Goal: Task Accomplishment & Management: Complete application form

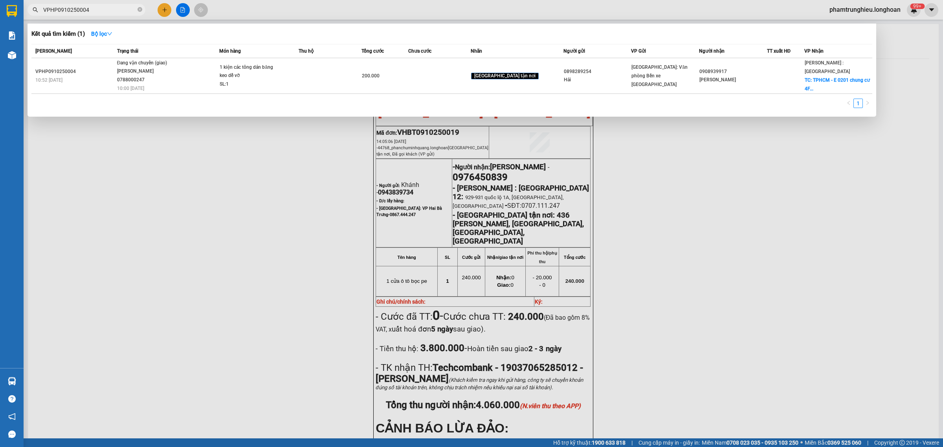
click at [111, 12] on input "VPHP0910250004" at bounding box center [89, 10] width 93 height 9
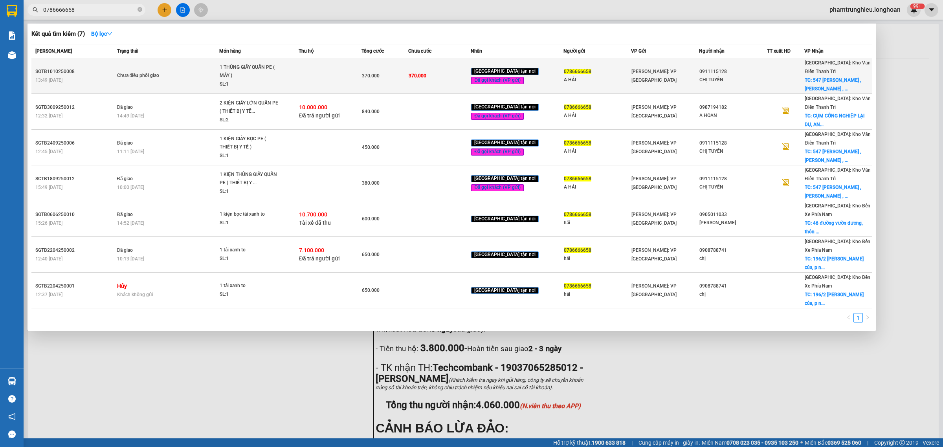
type input "0786666658"
click at [177, 66] on td "Chưa điều phối giao" at bounding box center [167, 76] width 105 height 36
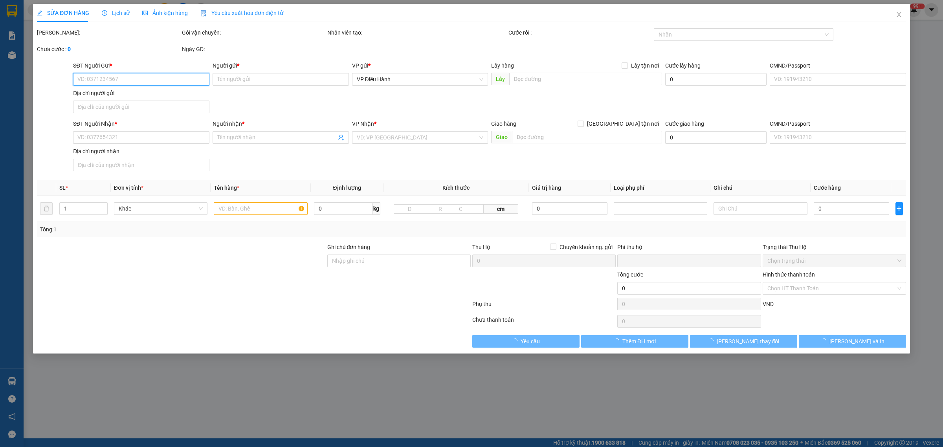
type input "0786666658"
type input "A HẢI"
type input "0911115128"
type input "CHỊ TUYỀN"
checkbox input "true"
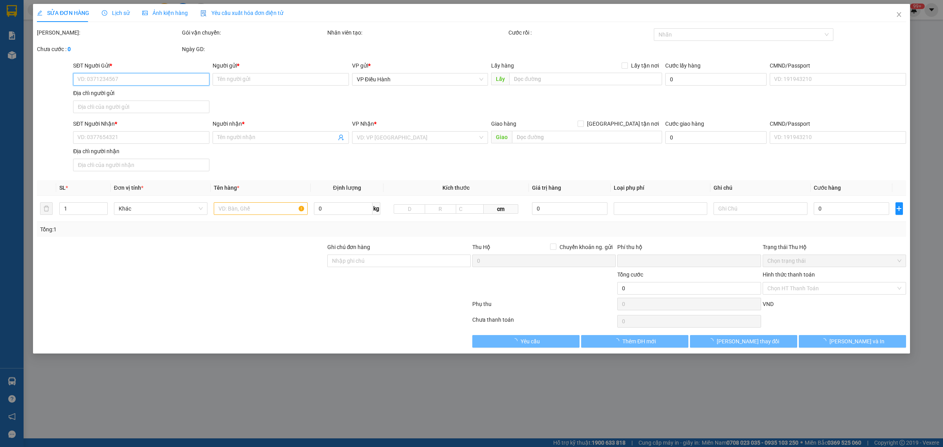
type input "547 [PERSON_NAME] , [PERSON_NAME] , [GEOGRAPHIC_DATA] , [GEOGRAPHIC_DATA]"
type input "NHẬN NGUYÊN KIỆN GIAO NGUYÊN KIỆN, HƯ VỠ K ĐỀN"
type input "0"
type input "370.000"
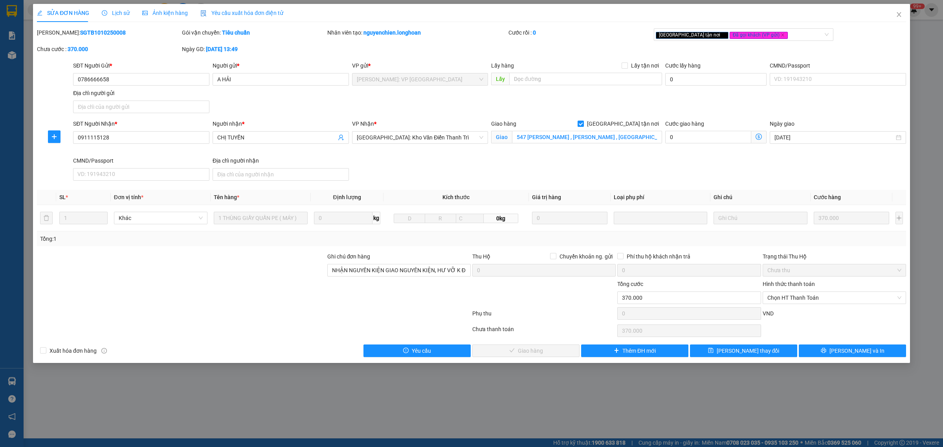
click at [117, 12] on span "Lịch sử" at bounding box center [116, 13] width 28 height 6
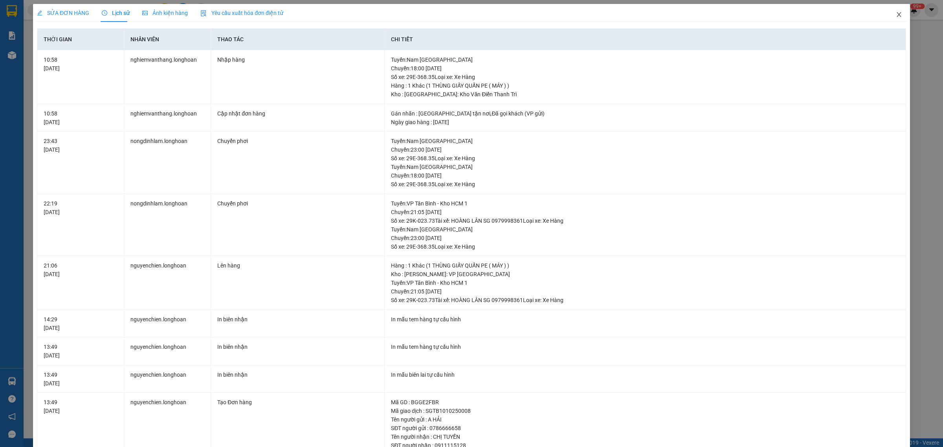
click at [896, 14] on icon "close" at bounding box center [899, 14] width 6 height 6
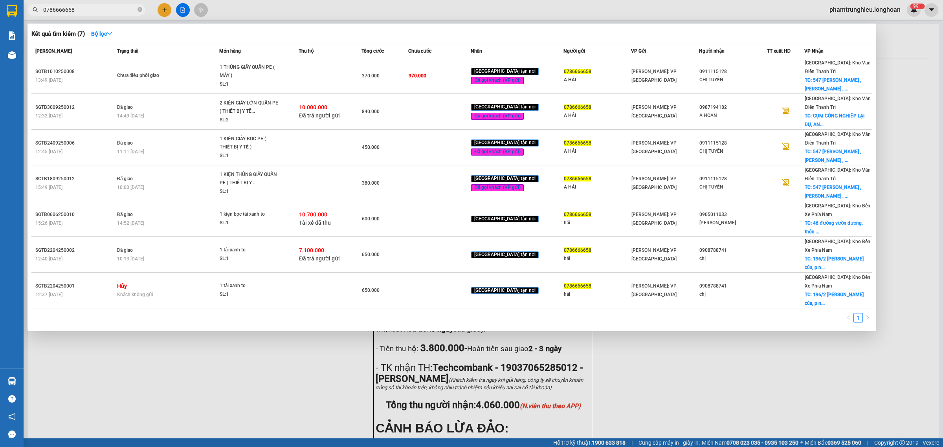
click at [114, 12] on input "0786666658" at bounding box center [89, 10] width 93 height 9
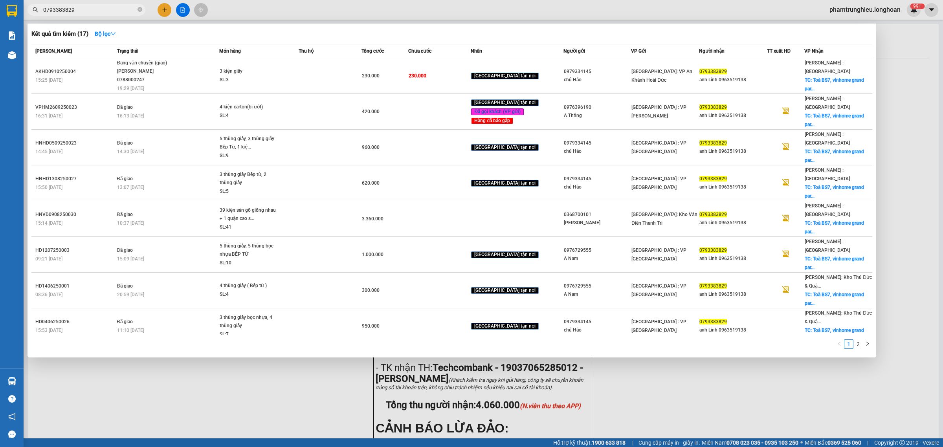
click at [118, 8] on input "0793383829" at bounding box center [89, 10] width 93 height 9
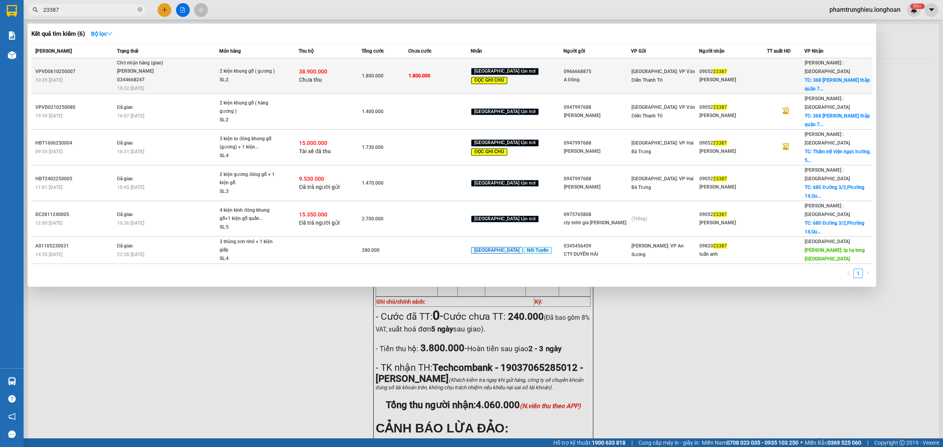
type input "23387"
click at [215, 77] on td "Chờ nhận hàng (giao) [GEOGRAPHIC_DATA] 0344668247 19:32 [DATE]" at bounding box center [167, 76] width 105 height 36
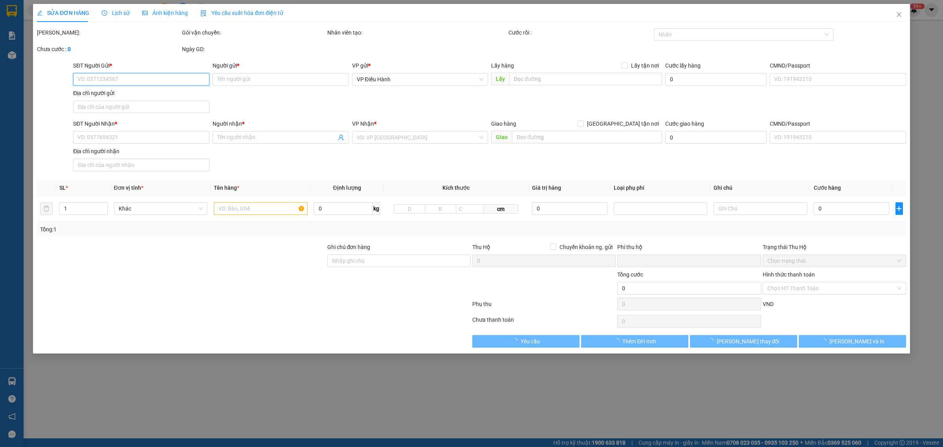
type input "0966668875"
type input "A Đông"
type input "0905223387"
type input "[PERSON_NAME]"
checkbox input "true"
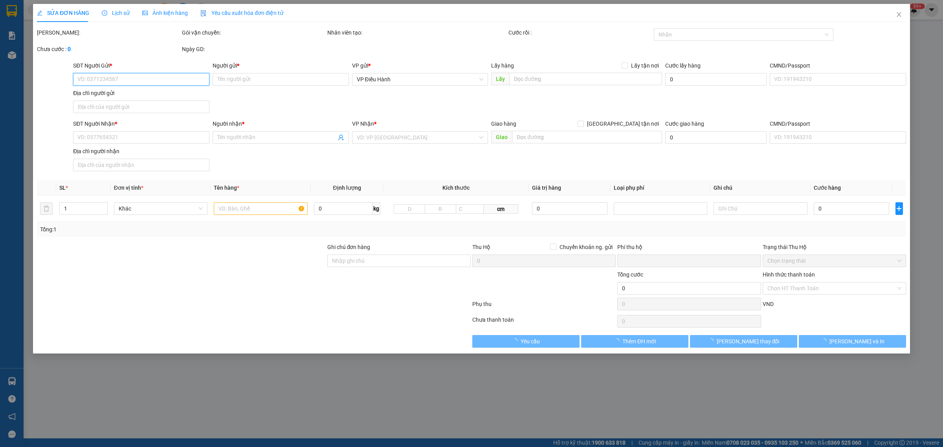
type input "368 [PERSON_NAME] quận 7 tphcm"
type input "HÀNG KHÔNG NHẬN VẬN CHUYỂN, KHÁCH VẪN GỬI. HƯ VỠ KHÔNG ĐỀN"
type input "1.800.000"
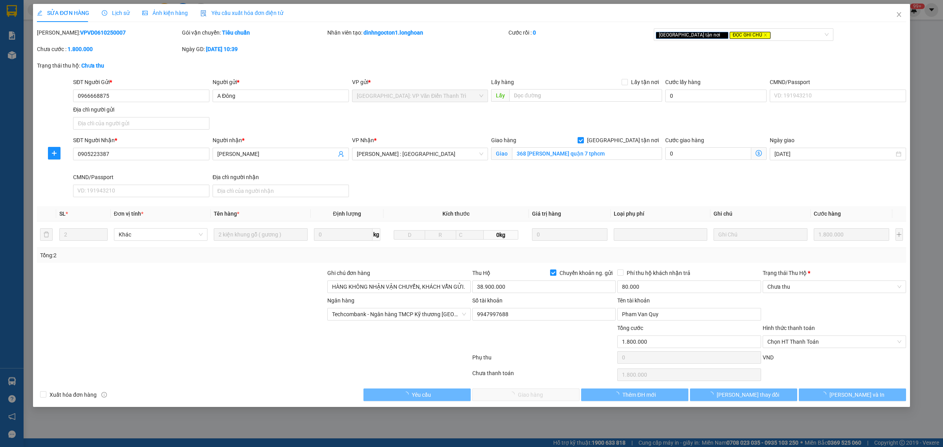
click at [120, 11] on span "Lịch sử" at bounding box center [116, 13] width 28 height 6
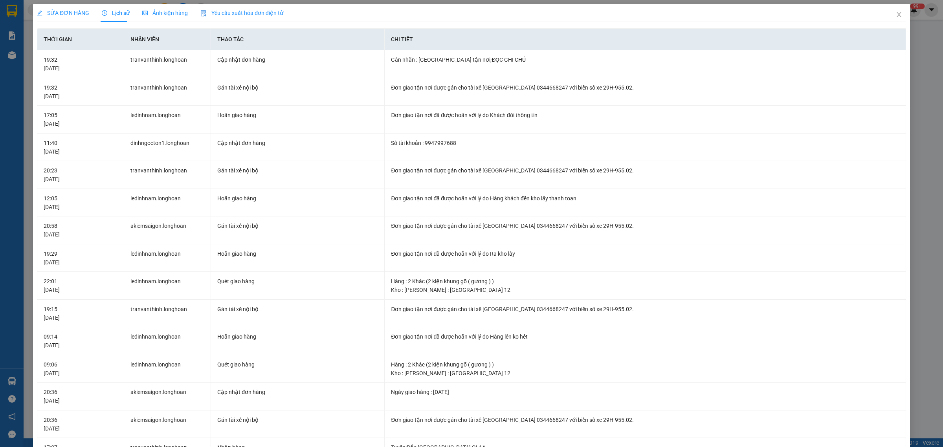
click at [81, 16] on span "SỬA ĐƠN HÀNG" at bounding box center [63, 13] width 52 height 6
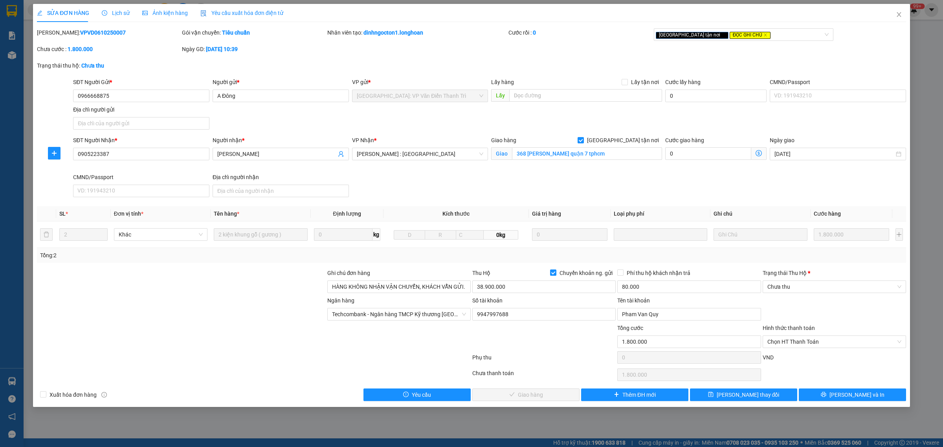
click at [121, 14] on span "Lịch sử" at bounding box center [116, 13] width 28 height 6
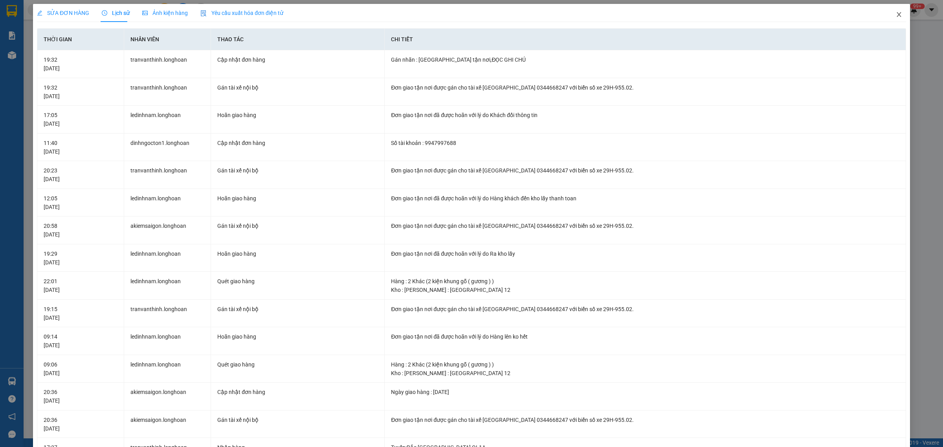
click at [896, 11] on icon "close" at bounding box center [899, 14] width 6 height 6
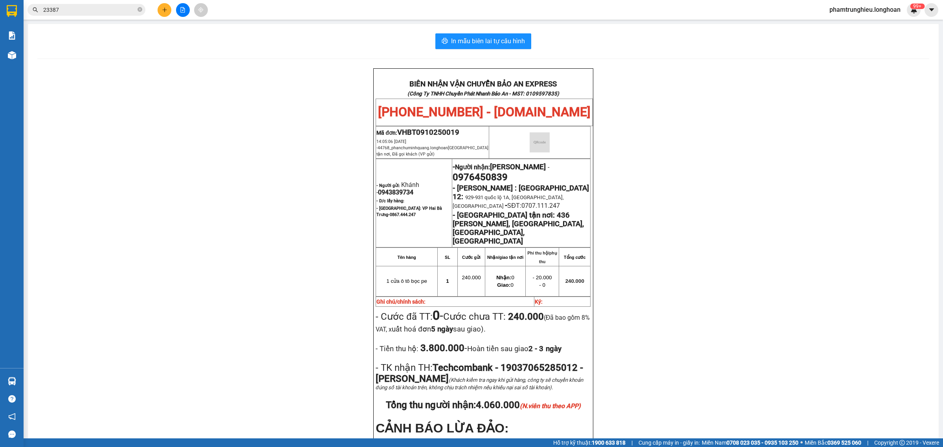
click at [132, 7] on input "23387" at bounding box center [89, 10] width 93 height 9
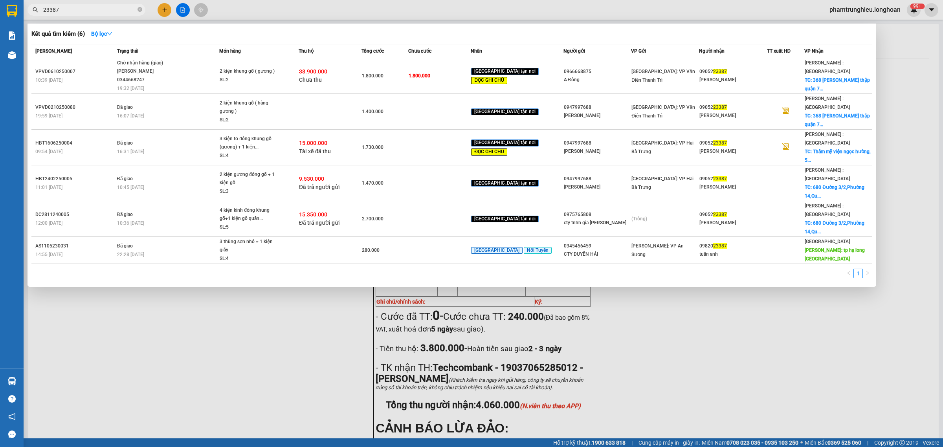
click at [132, 7] on input "23387" at bounding box center [89, 10] width 93 height 9
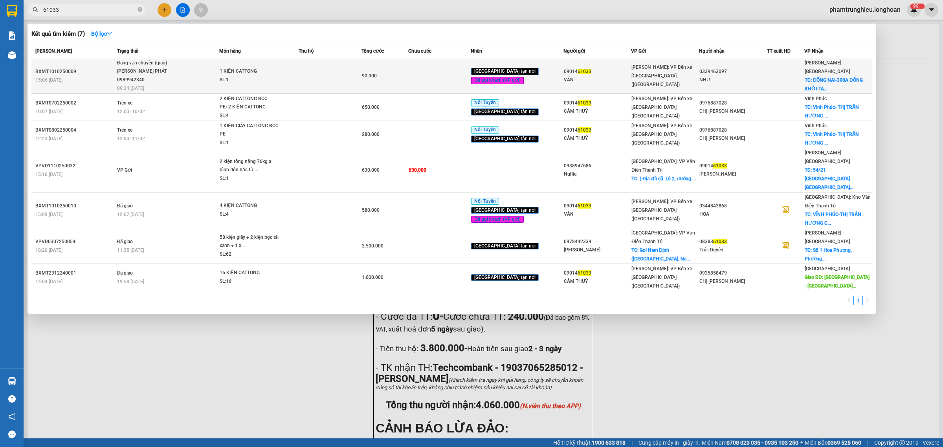
type input "61033"
click at [189, 70] on span "Đang vận chuyển (giao) [PERSON_NAME] PHÁT 0989942340 09:34 [DATE]" at bounding box center [168, 75] width 102 height 33
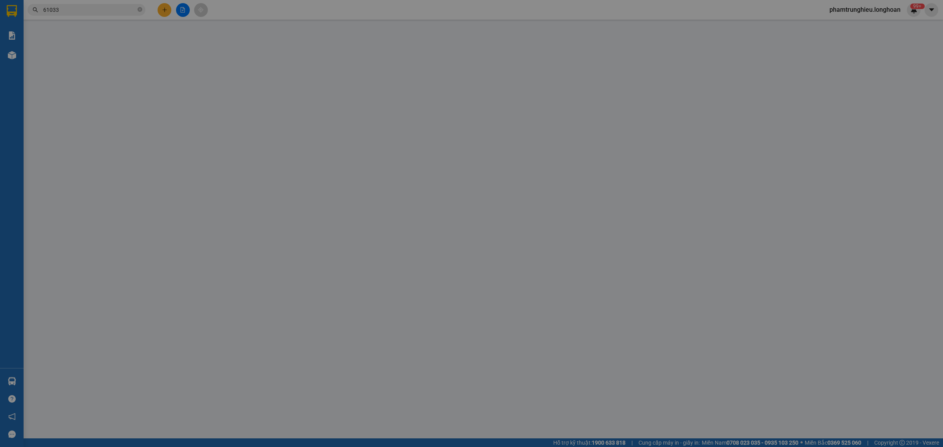
type input "0901461033"
type input "VÂN"
type input "0339463097"
type input "NHƯ"
checkbox input "true"
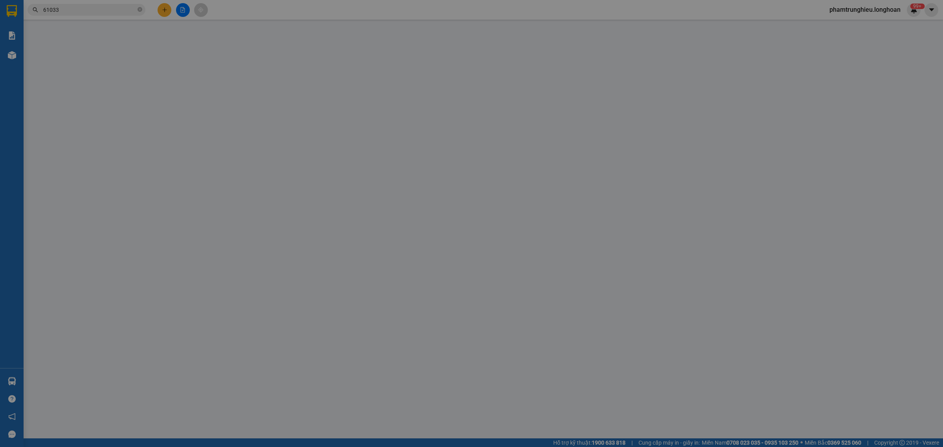
type input "ĐỒNG NAI-398A ĐỒNG KHỞI-[GEOGRAPHIC_DATA]-[GEOGRAPHIC_DATA]"
type input "0"
type input "90.000"
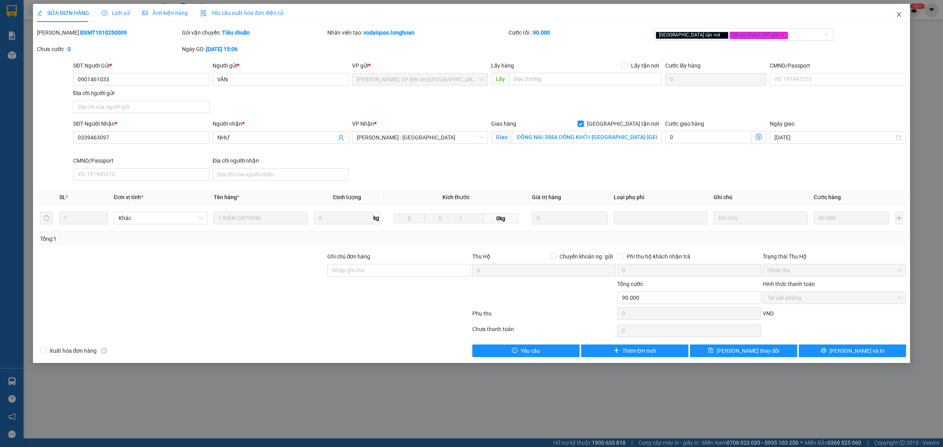
click at [901, 16] on icon "close" at bounding box center [899, 14] width 6 height 6
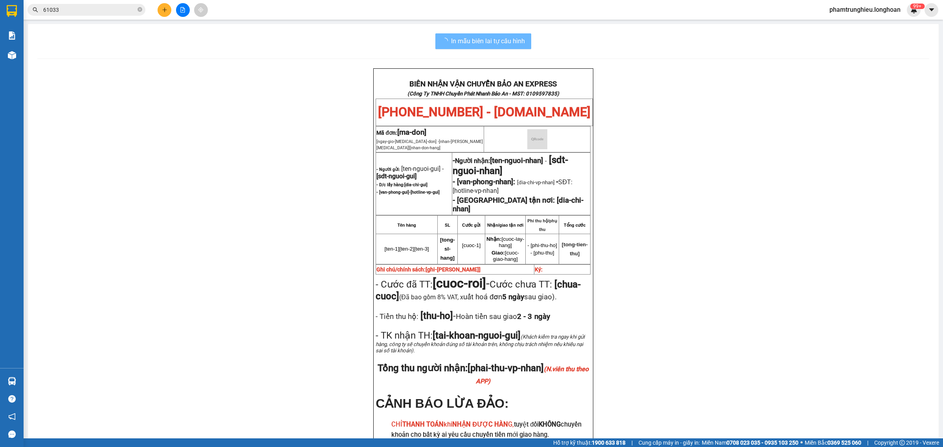
click at [107, 13] on input "61033" at bounding box center [89, 10] width 93 height 9
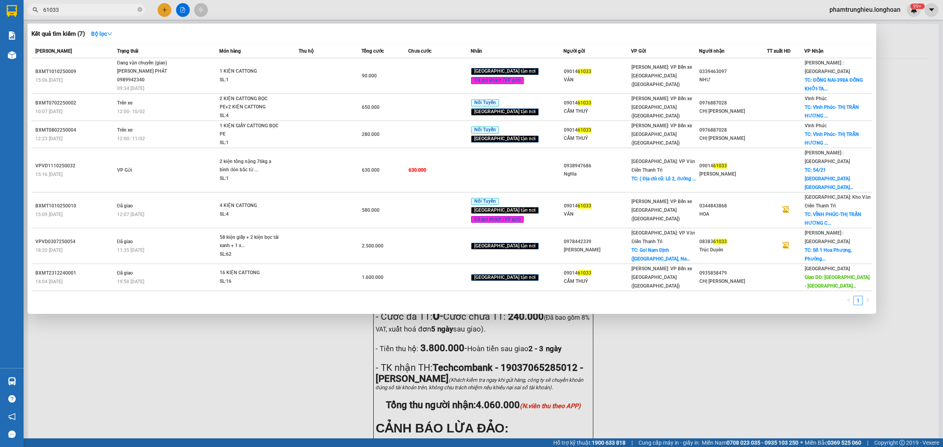
click at [107, 13] on input "61033" at bounding box center [89, 10] width 93 height 9
click at [114, 11] on input "61033" at bounding box center [89, 10] width 93 height 9
click at [102, 9] on input "61033" at bounding box center [89, 10] width 93 height 9
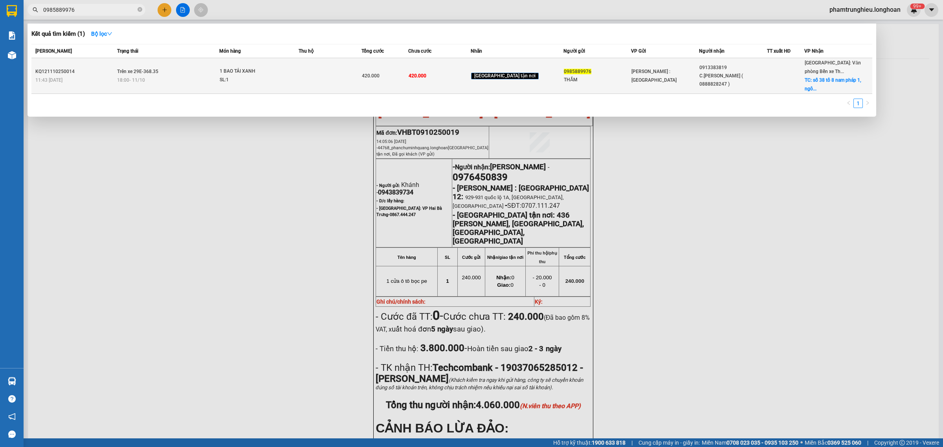
type input "0985889976"
click at [190, 63] on td "Trên xe 29E-368.35 18:00 [DATE]" at bounding box center [167, 76] width 105 height 36
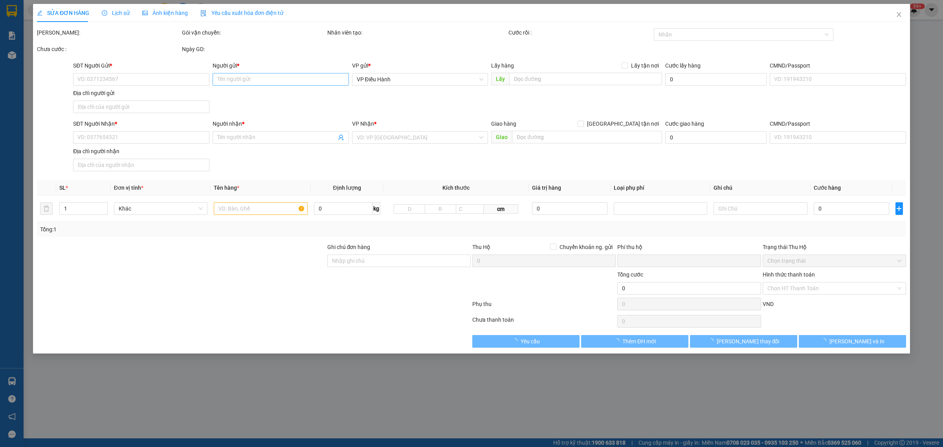
type input "0985889976"
type input "THẮM"
type input "0913383819"
type input "C.[PERSON_NAME] ( 0888828247 )"
checkbox input "true"
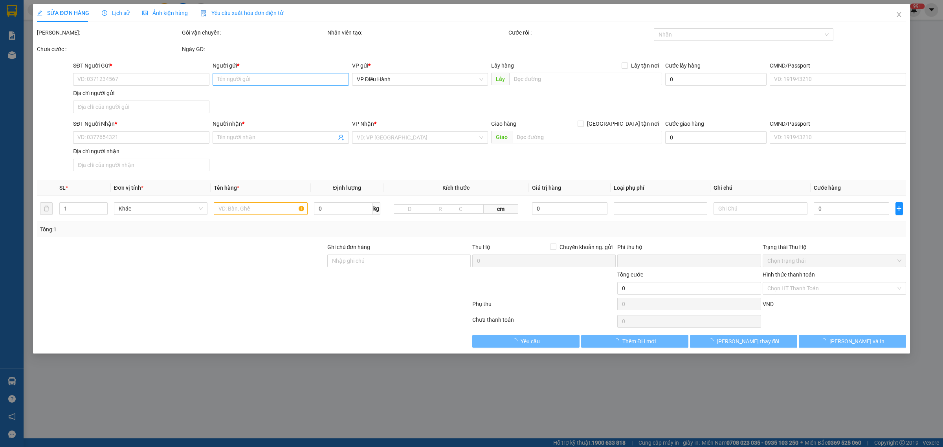
type input "số 38 tổ 8 nam pháp 1, [PERSON_NAME], [GEOGRAPHIC_DATA]"
type input "0"
type input "420.000"
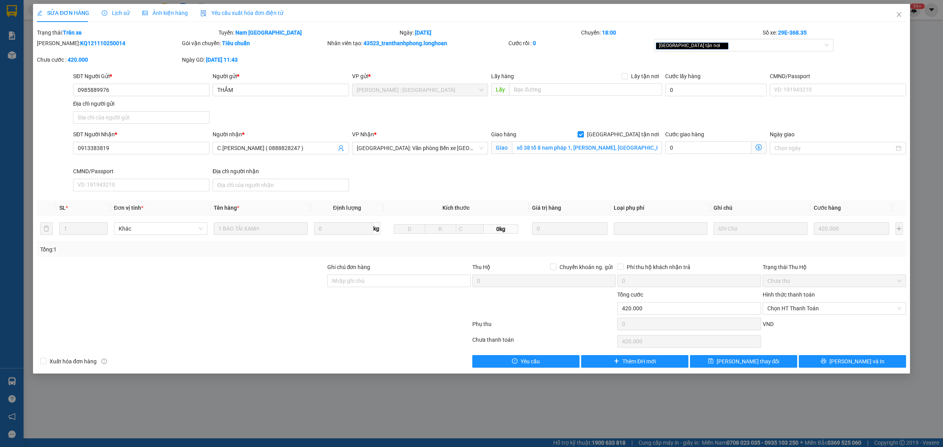
click at [119, 9] on div "Lịch sử" at bounding box center [116, 13] width 28 height 9
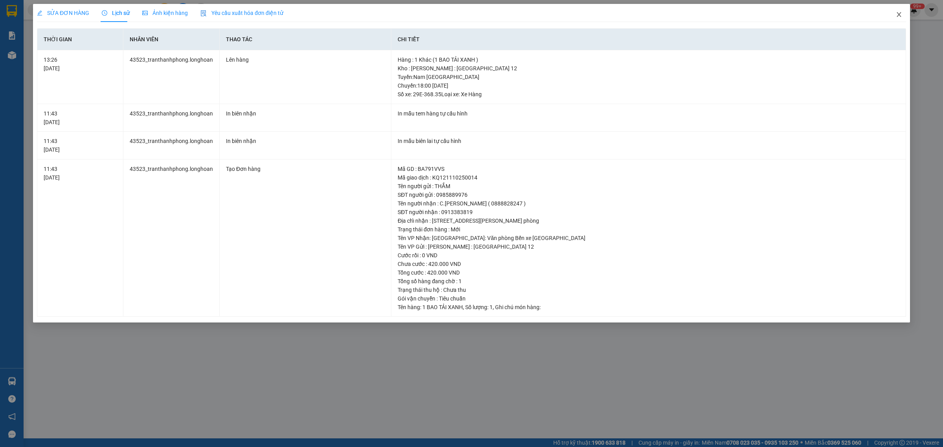
click at [899, 16] on icon "close" at bounding box center [899, 14] width 6 height 6
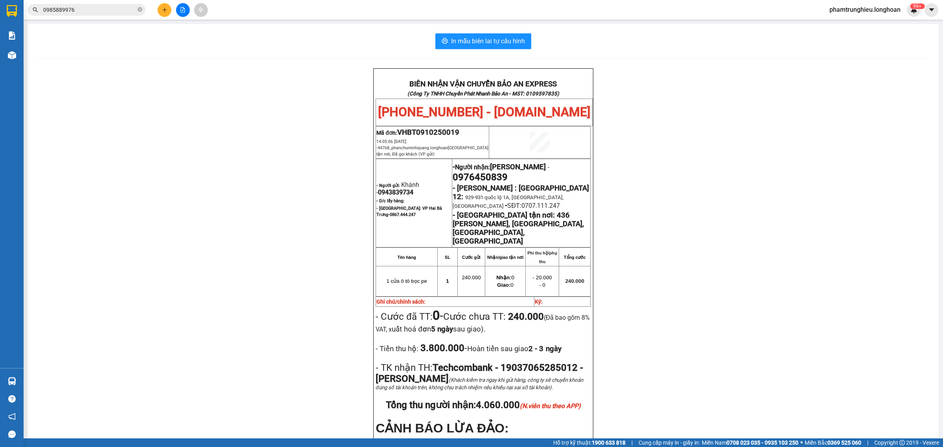
click at [115, 9] on input "0985889976" at bounding box center [89, 10] width 93 height 9
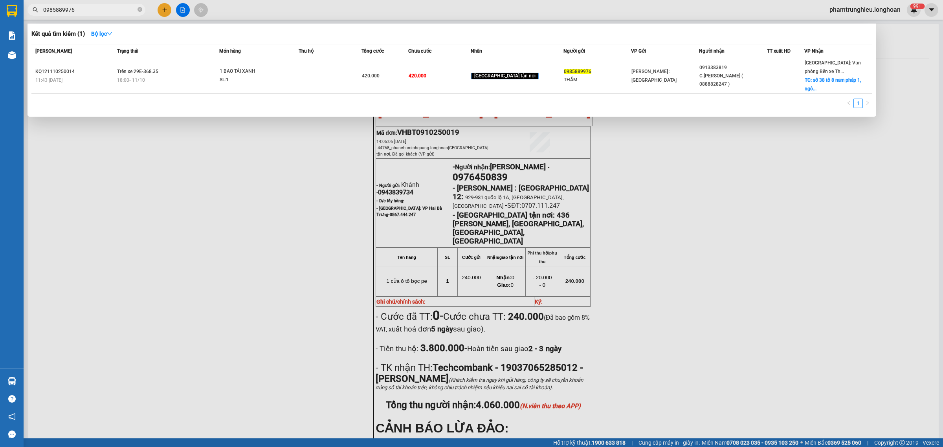
click at [115, 9] on input "0985889976" at bounding box center [89, 10] width 93 height 9
paste input "09790973"
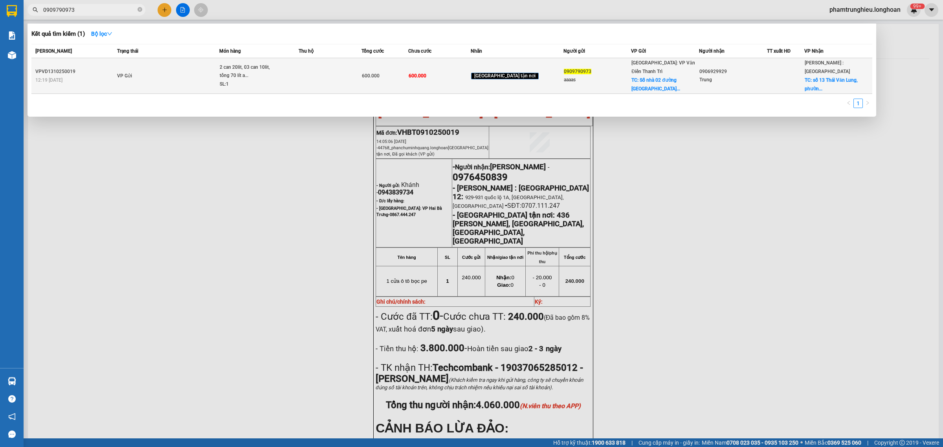
type input "0909790973"
click at [244, 73] on div "2 can 20lit, 03 can 10lit, tổng 70 lít a..." at bounding box center [249, 71] width 59 height 17
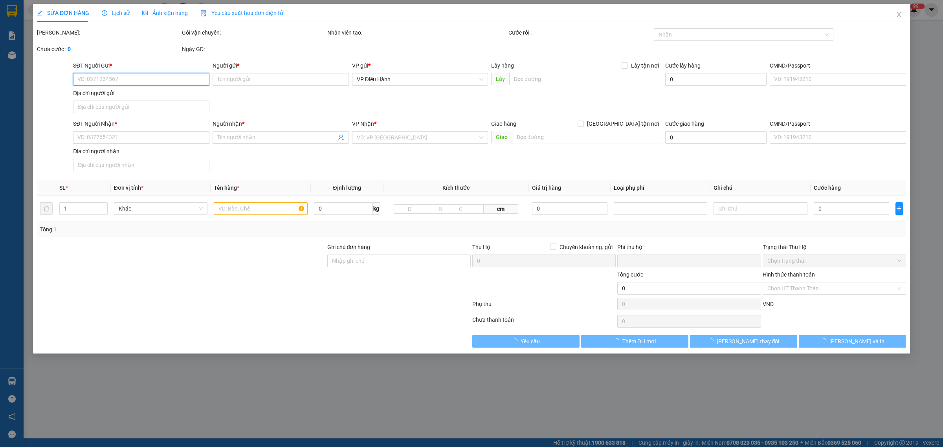
type input "0909790973"
type input "aaaas"
checkbox input "true"
type input "Số nhà [STREET_ADDRESS]"
type input "0906929929"
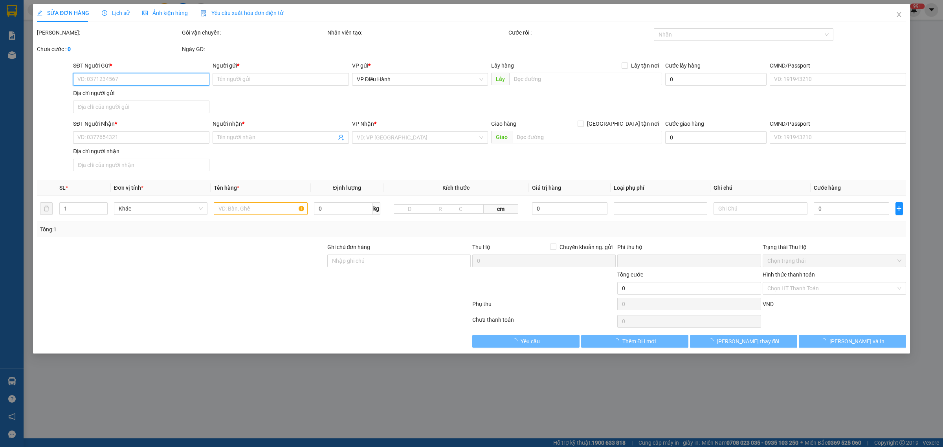
type input "Trung"
checkbox input "true"
type input "[STREET_ADDRESS]"
type input "0"
type input "600.000"
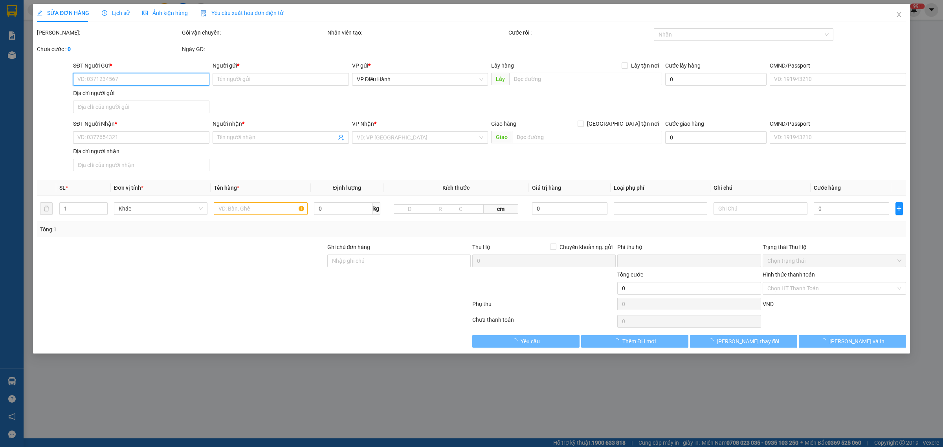
type input "600.000"
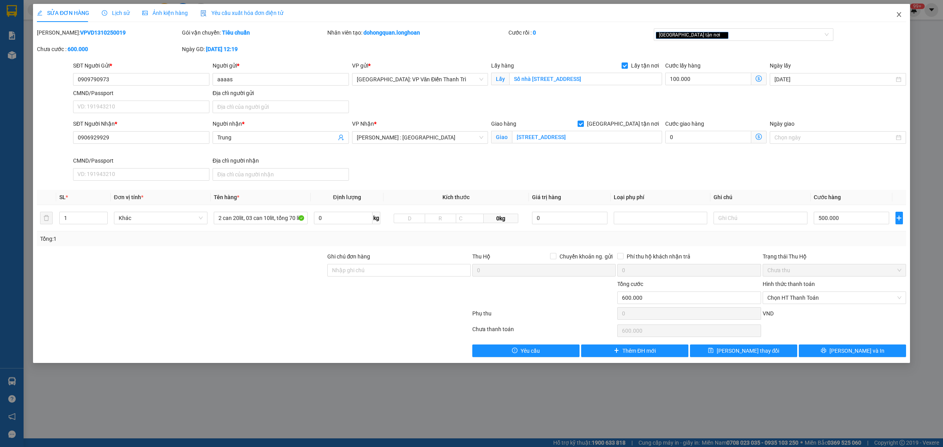
click at [894, 15] on span "Close" at bounding box center [899, 15] width 22 height 22
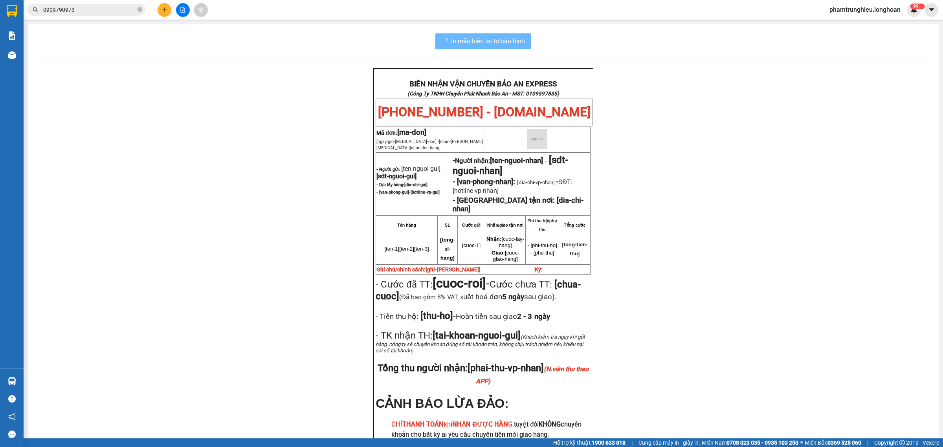
click at [98, 8] on input "0909790973" at bounding box center [89, 10] width 93 height 9
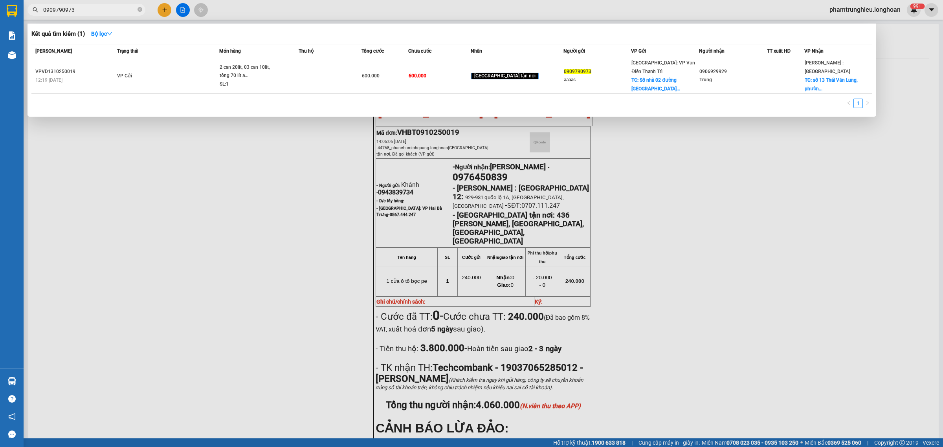
click at [98, 8] on input "0909790973" at bounding box center [89, 10] width 93 height 9
paste input "343404"
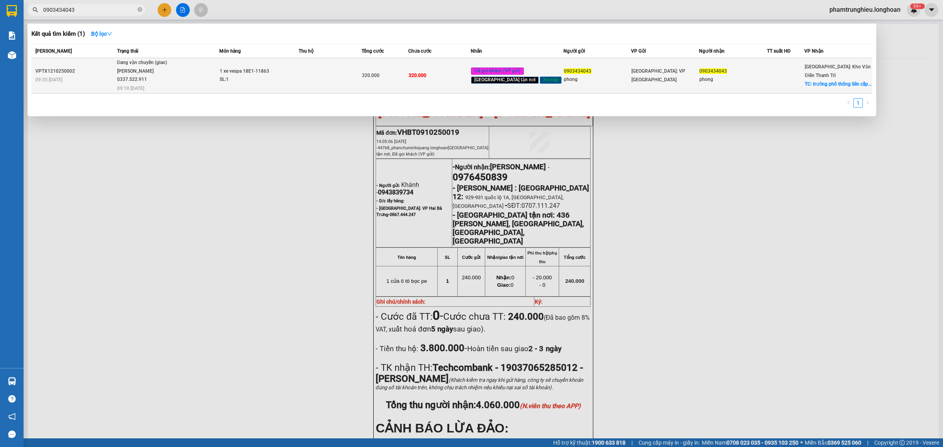
type input "0903434043"
click at [196, 74] on span "Đang vận chuyển (giao) [PERSON_NAME] 0337.522.911 09:10 [DATE]" at bounding box center [168, 75] width 102 height 33
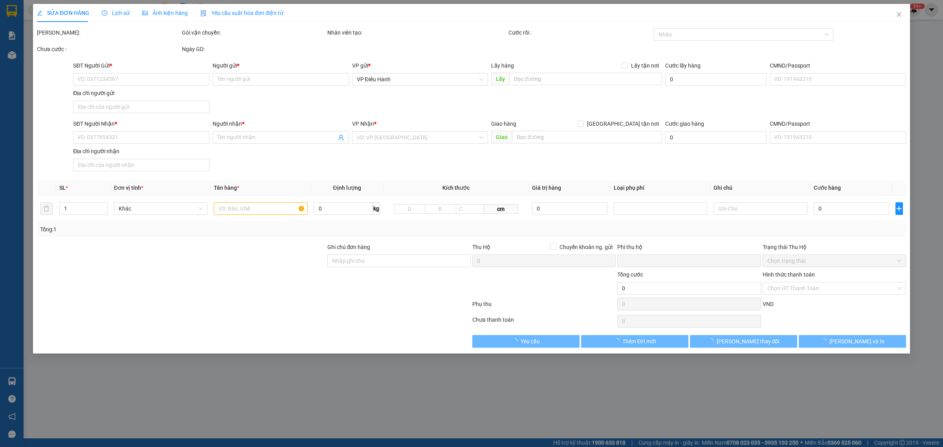
type input "0903434043"
type input "phong"
type input "0903434043"
type input "phong"
checkbox input "true"
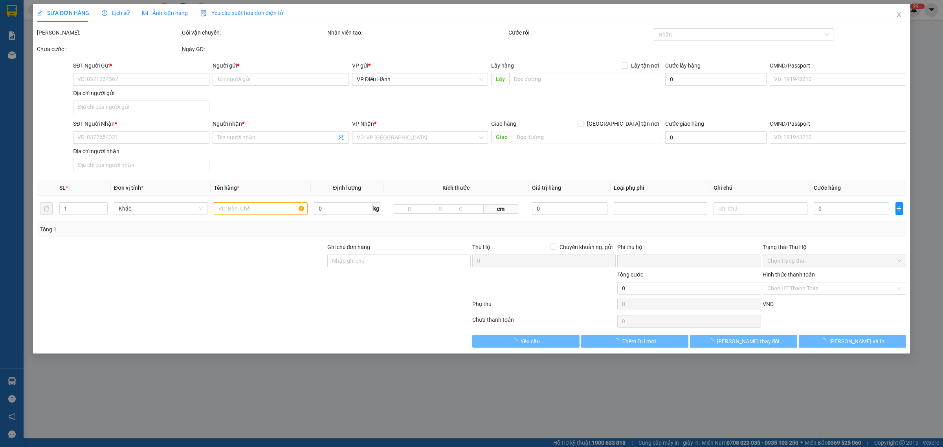
type input "trường phổ thông liên cấp FPT bắc giang kdt phía nam trần phú [GEOGRAPHIC_DATA]"
type input "1 chìa khóa k giấy tờ"
type input "0"
type input "320.000"
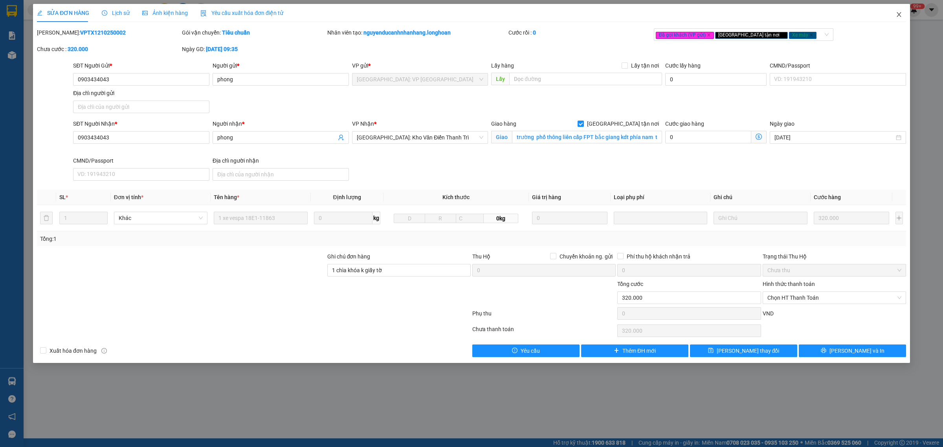
click at [896, 14] on icon "close" at bounding box center [899, 14] width 6 height 6
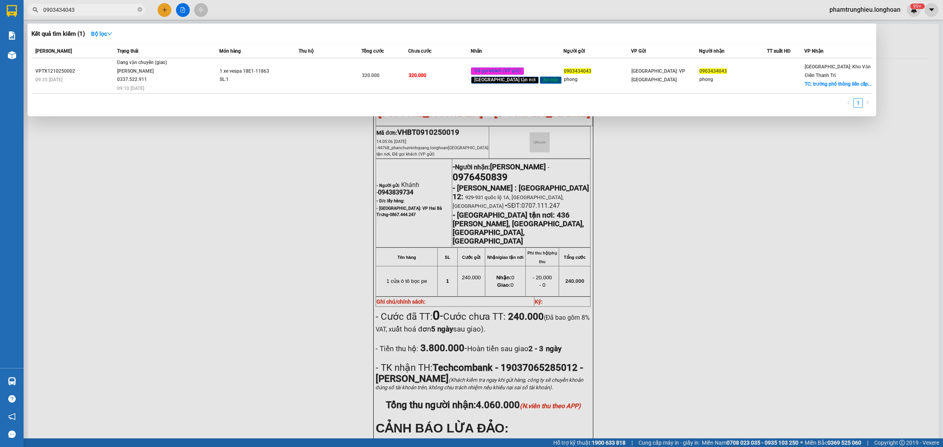
click at [114, 10] on input "0903434043" at bounding box center [89, 10] width 93 height 9
paste input "886782948"
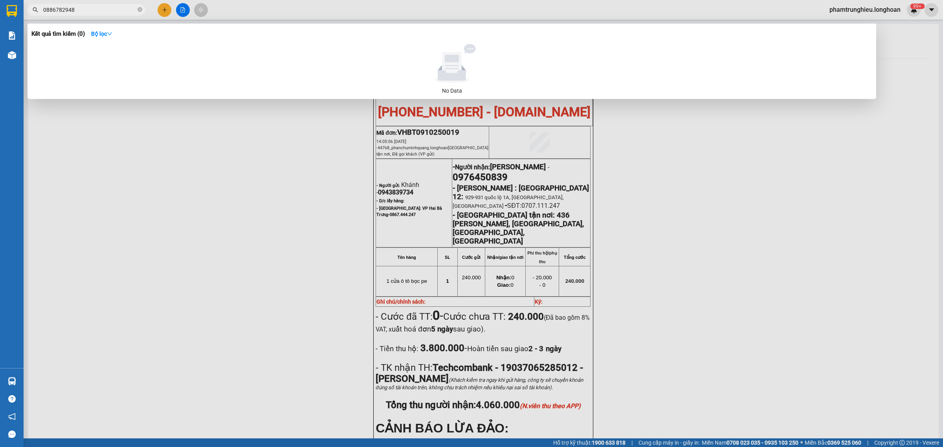
click at [109, 6] on input "0886782948" at bounding box center [89, 10] width 93 height 9
paste input "982897784"
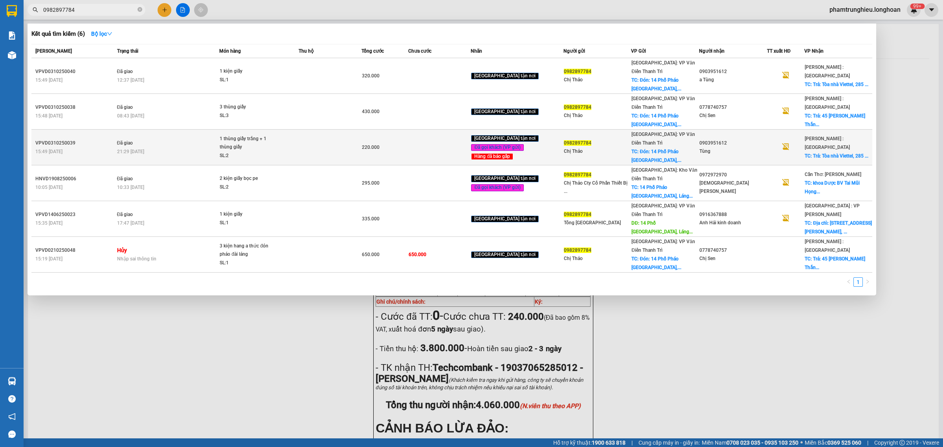
type input "0982897784"
click at [158, 147] on div "21:29 [DATE]" at bounding box center [168, 151] width 102 height 9
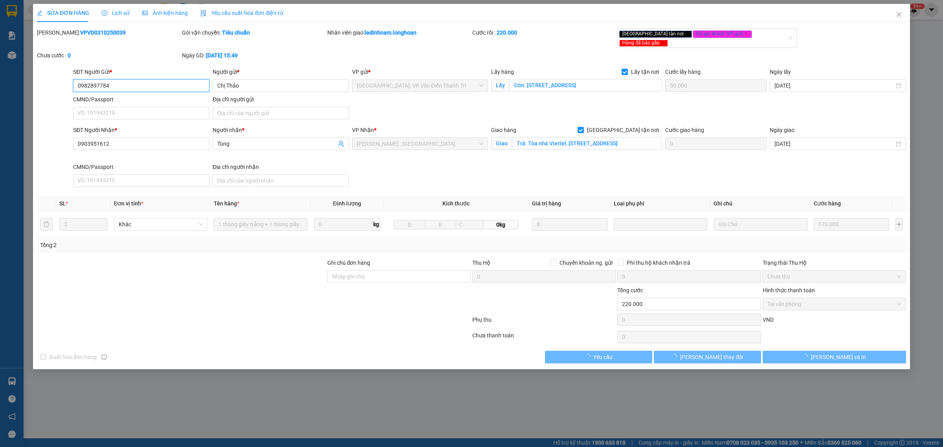
click at [120, 15] on span "Lịch sử" at bounding box center [116, 13] width 28 height 6
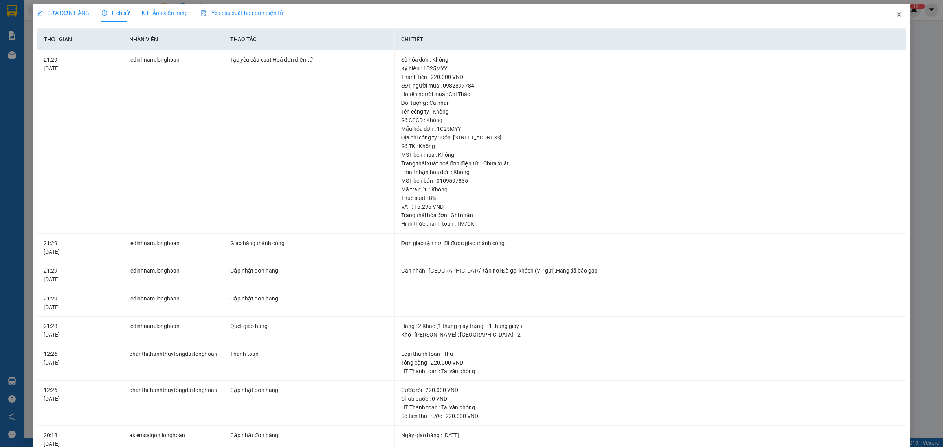
click at [896, 15] on icon "close" at bounding box center [899, 14] width 6 height 6
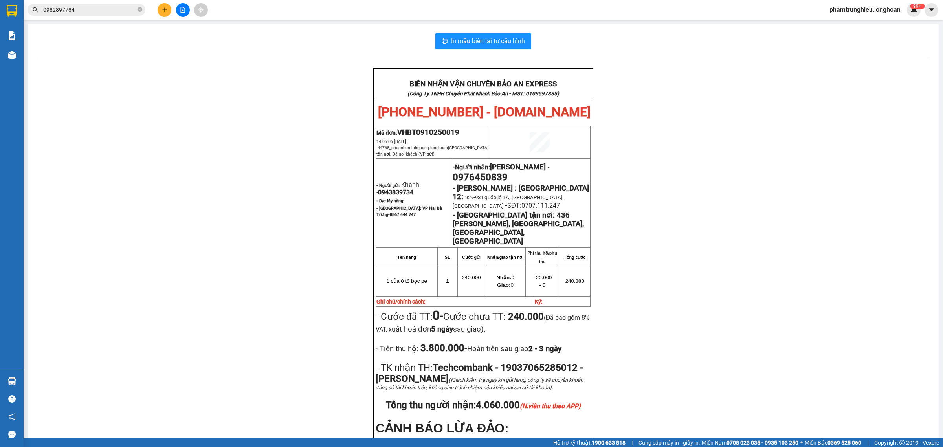
click at [99, 6] on input "0982897784" at bounding box center [89, 10] width 93 height 9
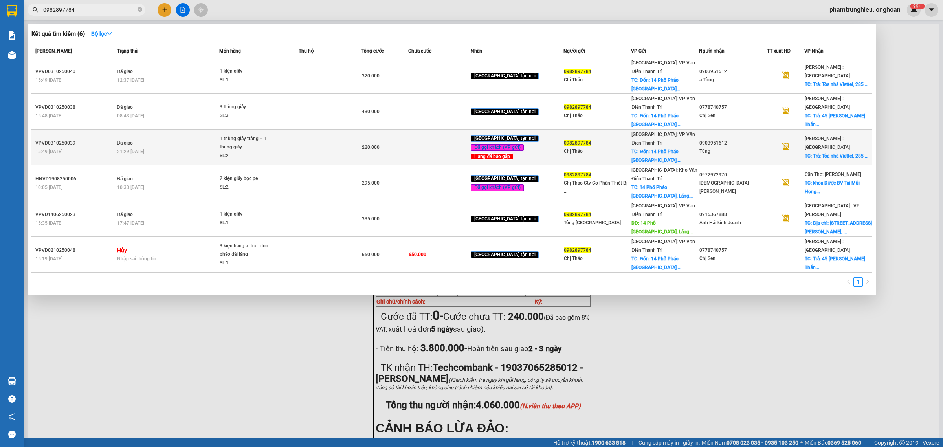
click at [173, 130] on td "Đã giao 21:29 [DATE]" at bounding box center [167, 148] width 105 height 36
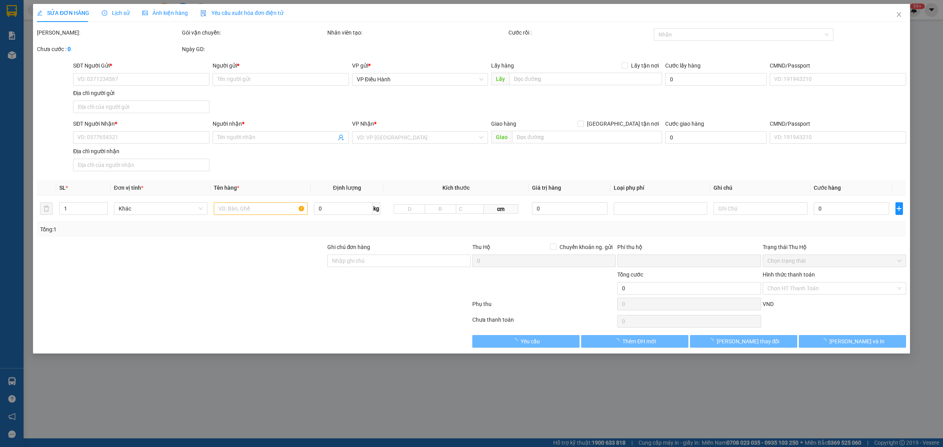
type input "0982897784"
type input "Chị Thảo"
checkbox input "true"
type input "Đón: [STREET_ADDRESS]"
type input "50.000"
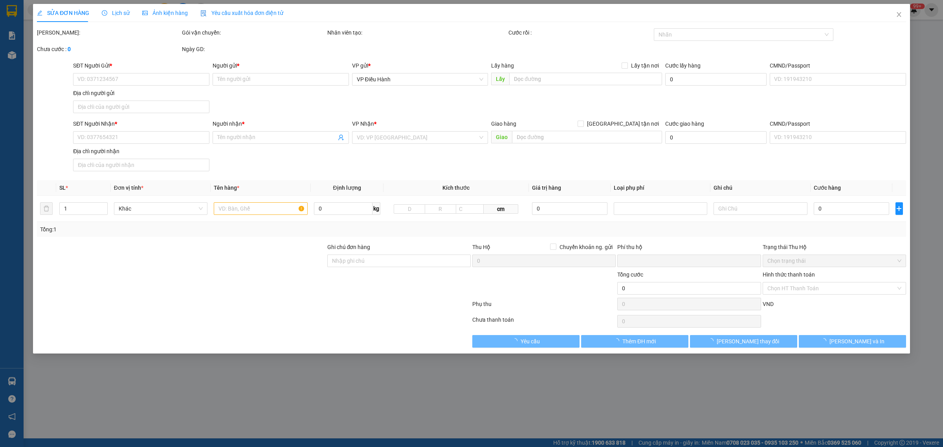
type input "0903951612"
type input "Tùng"
checkbox input "true"
type input "Trả: Tòa nhà Viettel, [STREET_ADDRESS]"
type input "0"
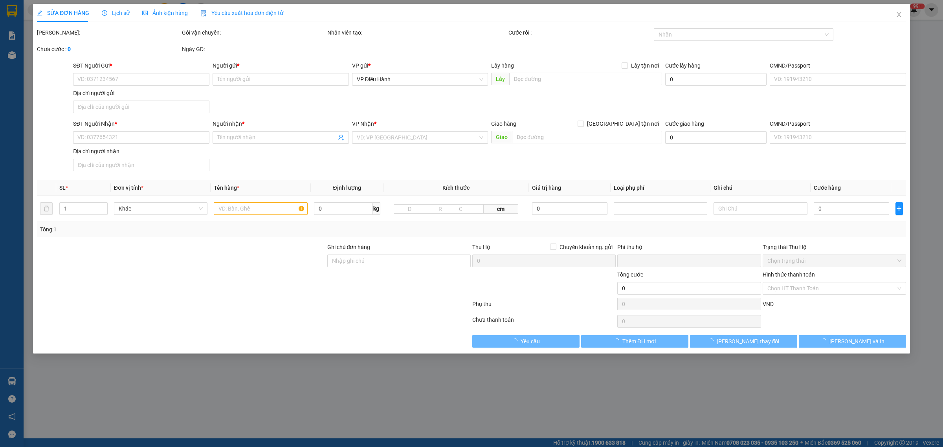
type input "220.000"
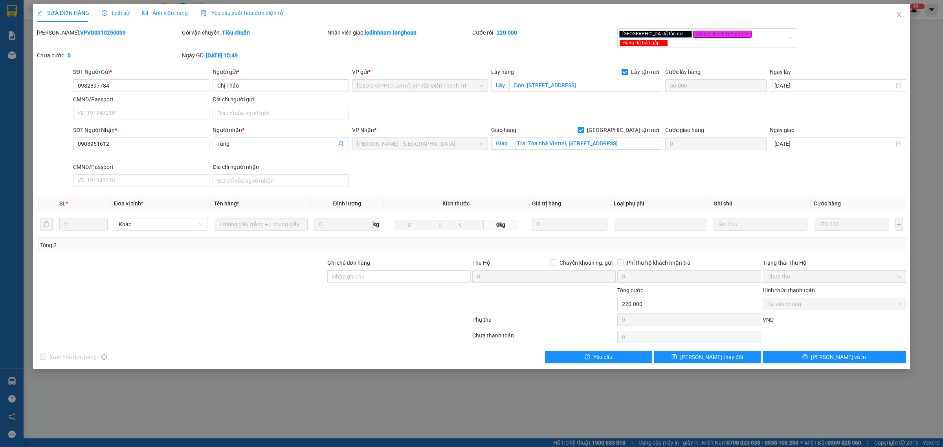
click at [105, 15] on icon "clock-circle" at bounding box center [105, 13] width 6 height 6
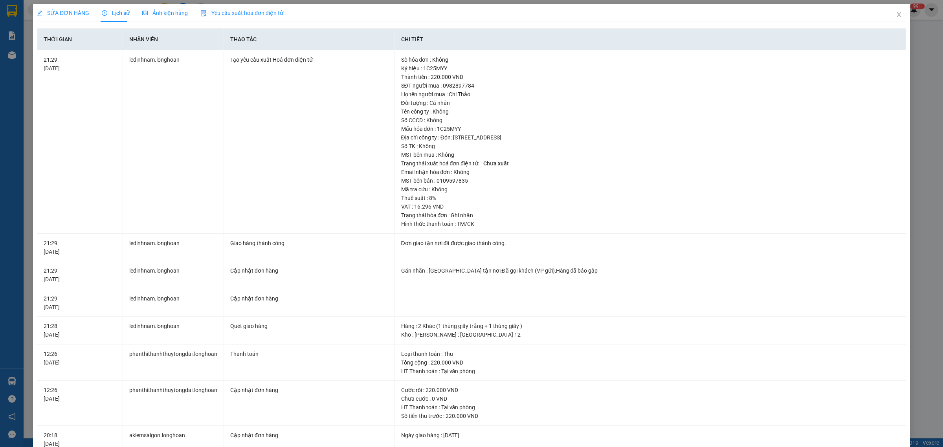
click at [74, 12] on span "SỬA ĐƠN HÀNG" at bounding box center [63, 13] width 52 height 6
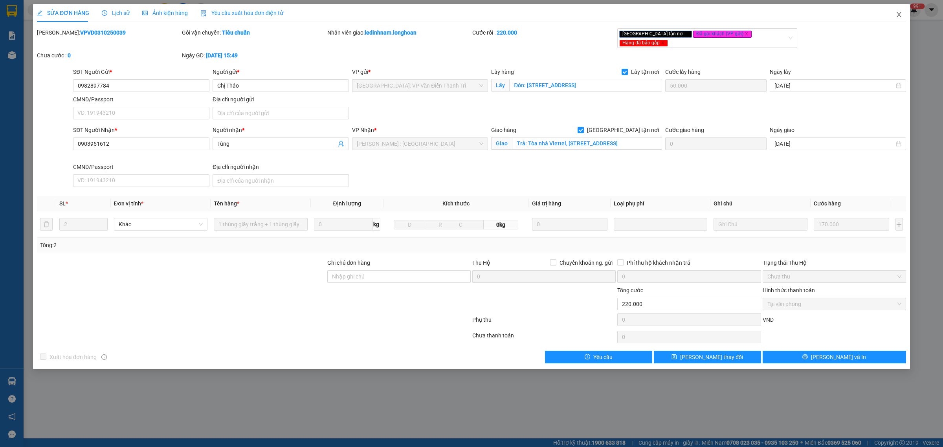
click at [897, 14] on icon "close" at bounding box center [899, 14] width 6 height 6
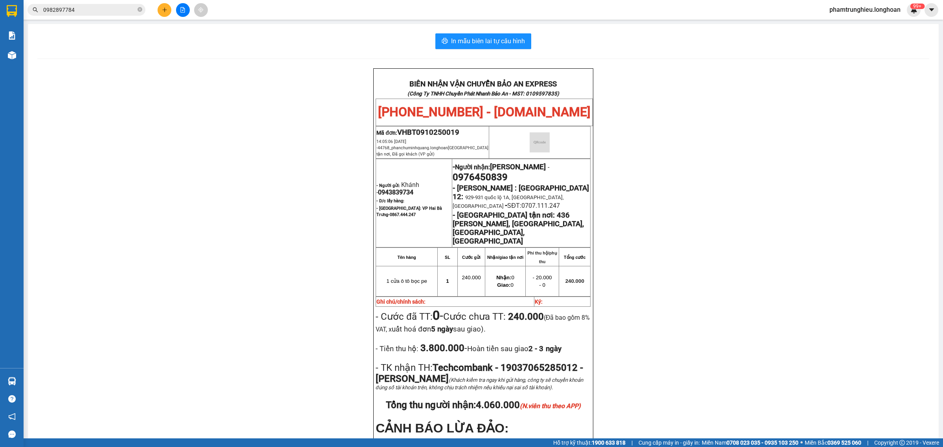
click at [106, 6] on input "0982897784" at bounding box center [89, 10] width 93 height 9
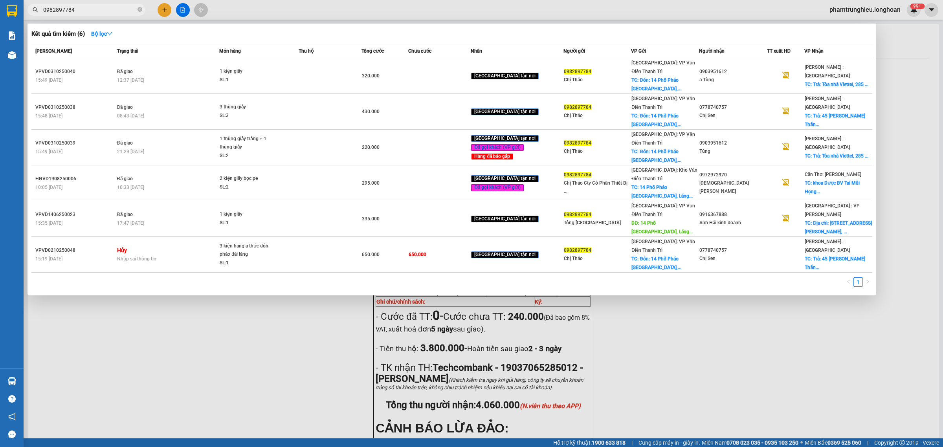
click at [100, 11] on input "0982897784" at bounding box center [89, 10] width 93 height 9
paste input "86 8690309"
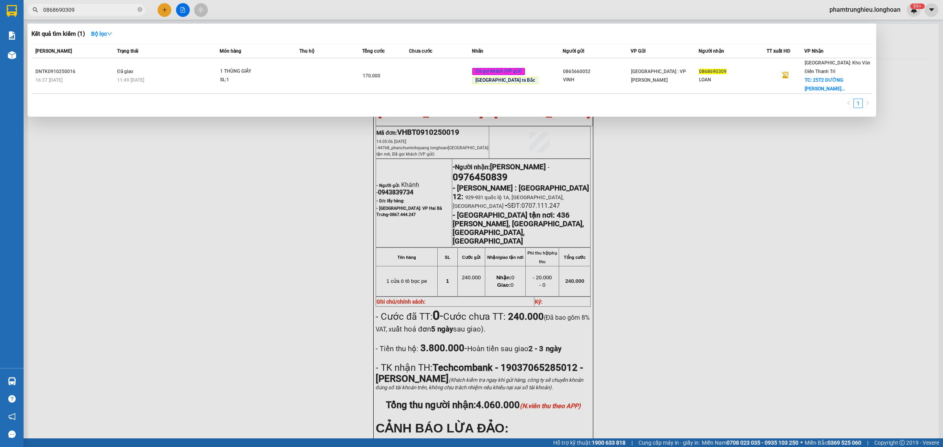
click at [105, 9] on input "0868690309" at bounding box center [89, 10] width 93 height 9
click at [98, 12] on input "0868690309" at bounding box center [89, 10] width 93 height 9
click at [101, 5] on span "0868690309" at bounding box center [87, 10] width 118 height 12
click at [100, 6] on span "0868690309" at bounding box center [87, 10] width 118 height 12
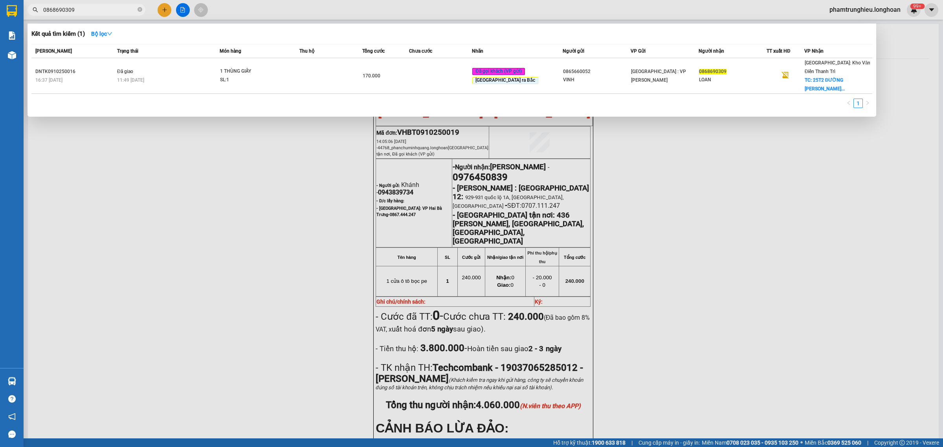
click at [87, 10] on input "0868690309" at bounding box center [89, 10] width 93 height 9
paste input "982897784"
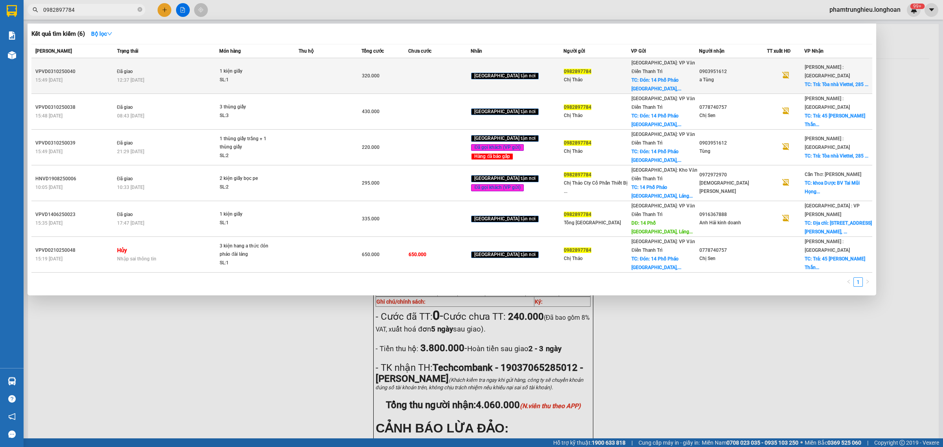
type input "0982897784"
click at [189, 76] on div "12:37 [DATE]" at bounding box center [168, 80] width 102 height 9
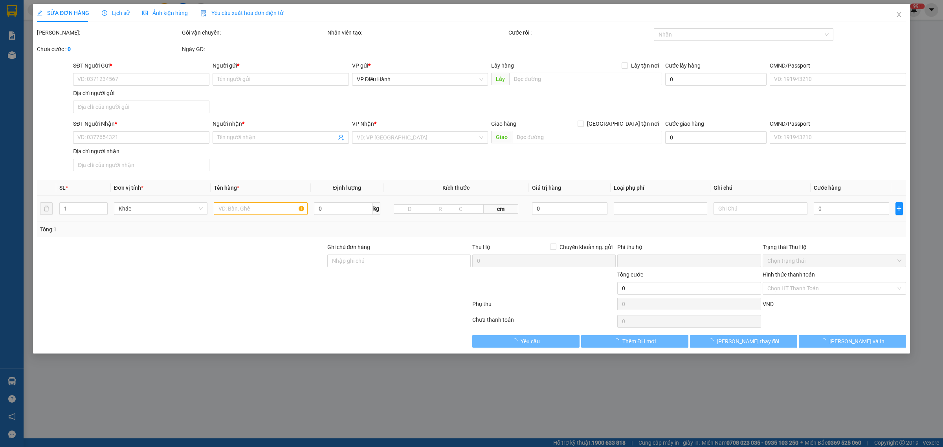
type input "0982897784"
type input "Chị Thảo"
checkbox input "true"
type input "Đón: [STREET_ADDRESS]"
type input "50.000"
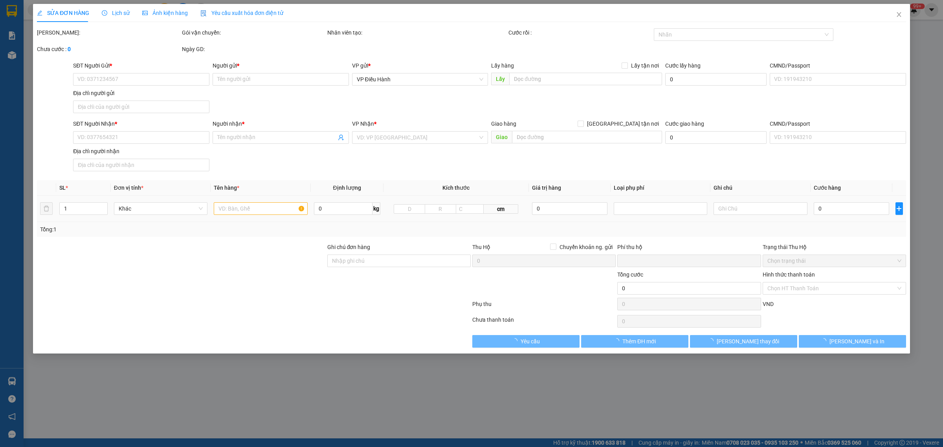
type input "0903951612"
type input "a Tùng"
checkbox input "true"
type input "Trả: Tòa nhà Viettel, [STREET_ADDRESS]"
type input "nhận nguyên kiện,giao nguyên kiện,bể vỡ khồng đền, XIN NHẸ TAY"
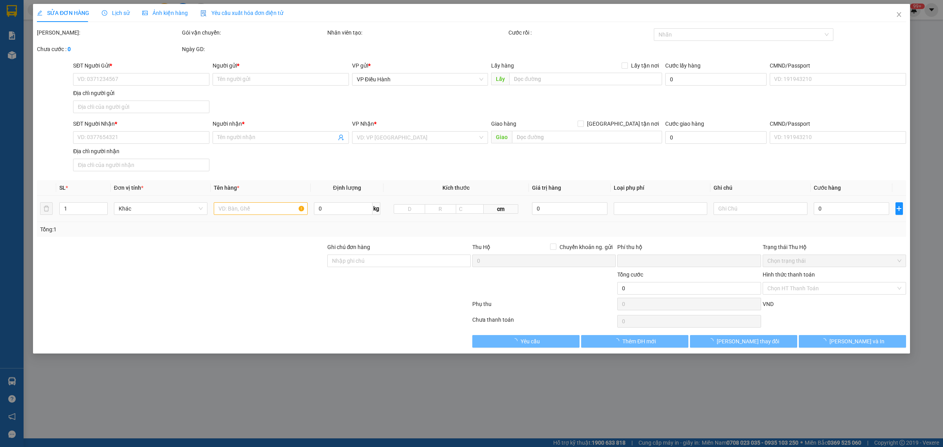
type input "0"
type input "320.000"
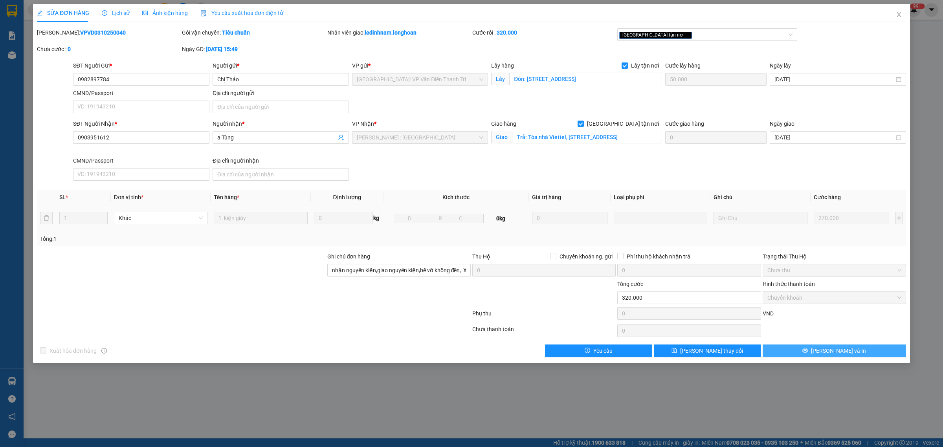
click at [838, 352] on span "[PERSON_NAME] và In" at bounding box center [838, 351] width 55 height 9
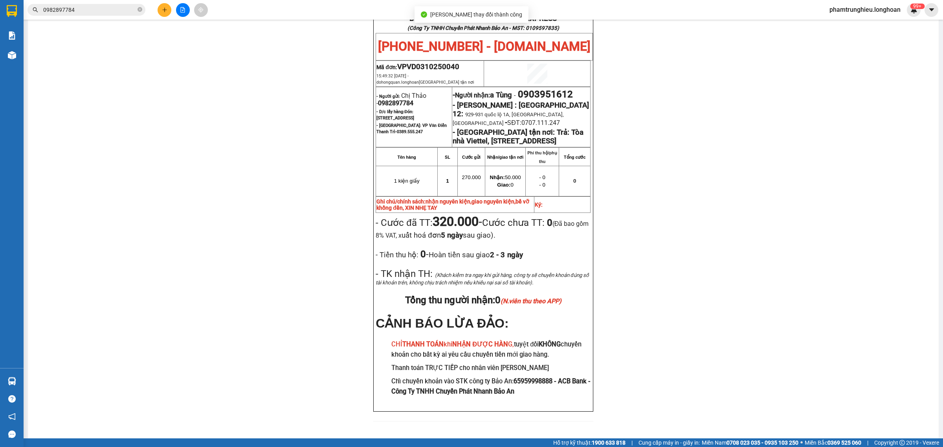
scroll to position [49, 0]
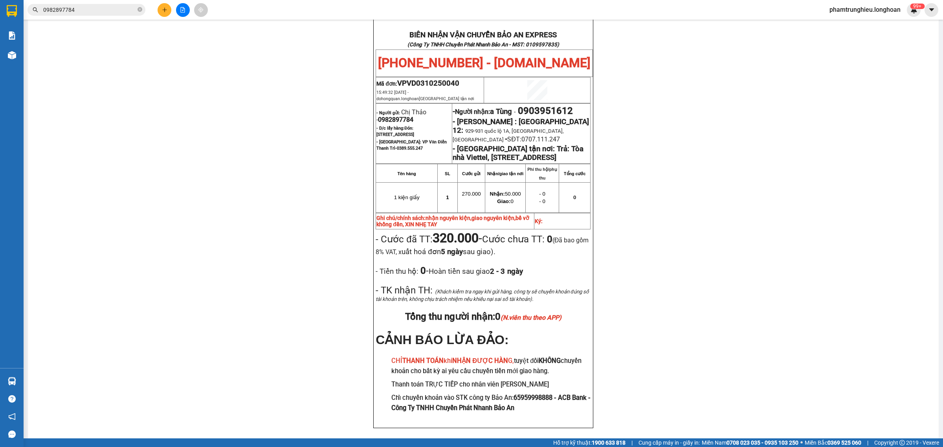
click at [132, 11] on input "0982897784" at bounding box center [89, 10] width 93 height 9
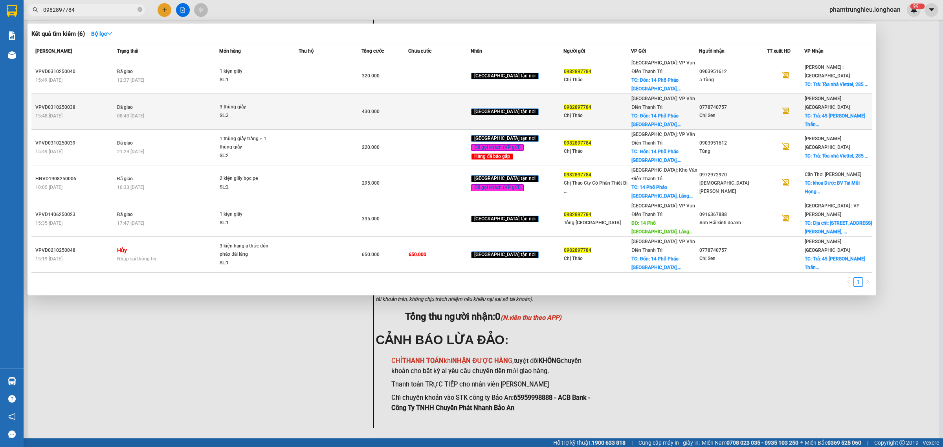
click at [169, 96] on td "Đã giao 08:43 [DATE]" at bounding box center [167, 112] width 105 height 36
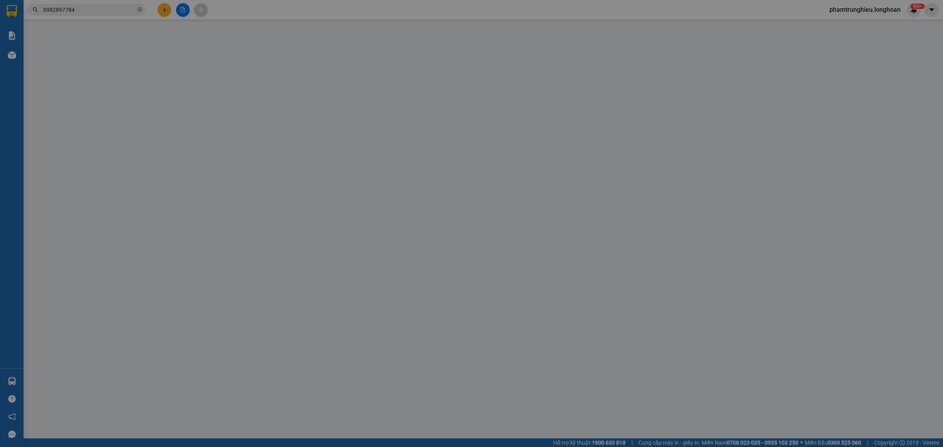
type input "0982897784"
type input "Chị Thảo"
checkbox input "true"
type input "Đón: [STREET_ADDRESS]"
type input "50.000"
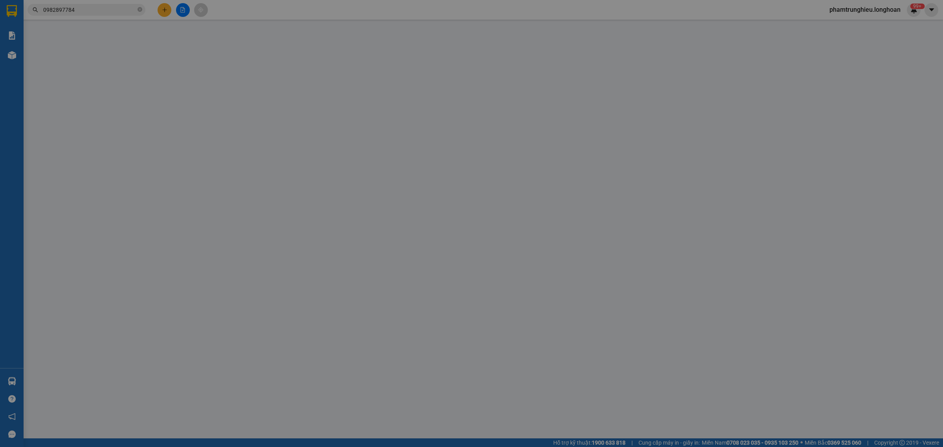
type input "0778740757"
type input "Chị Sen"
checkbox input "true"
type input "Trả: 45 [GEOGRAPHIC_DATA], [GEOGRAPHIC_DATA], [GEOGRAPHIC_DATA] [GEOGRAPHIC_DAT…"
type input "0"
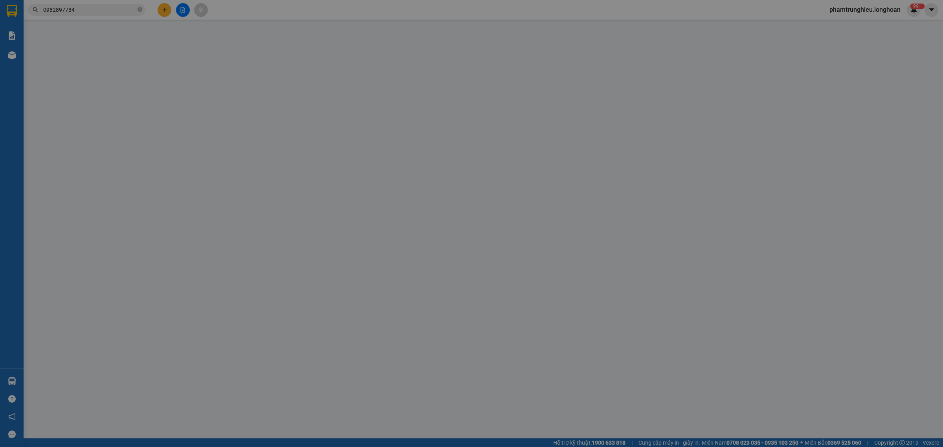
type input "430.000"
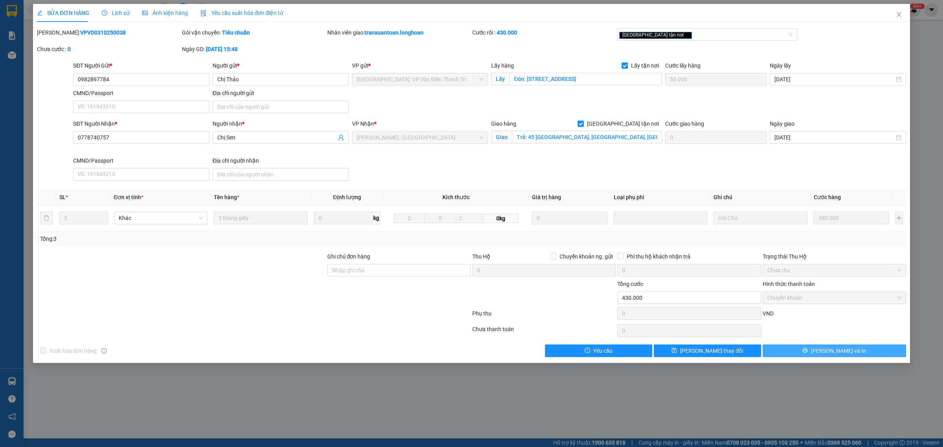
click at [849, 355] on span "[PERSON_NAME] và In" at bounding box center [838, 351] width 55 height 9
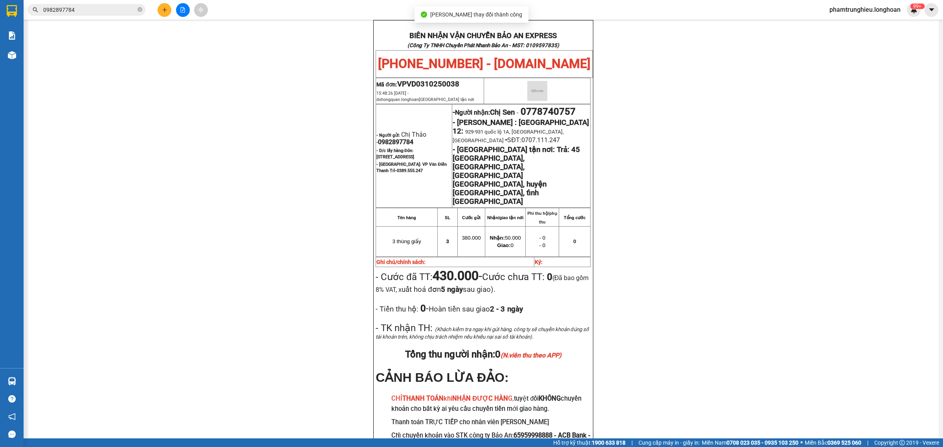
scroll to position [49, 0]
click at [101, 10] on input "0982897784" at bounding box center [89, 10] width 93 height 9
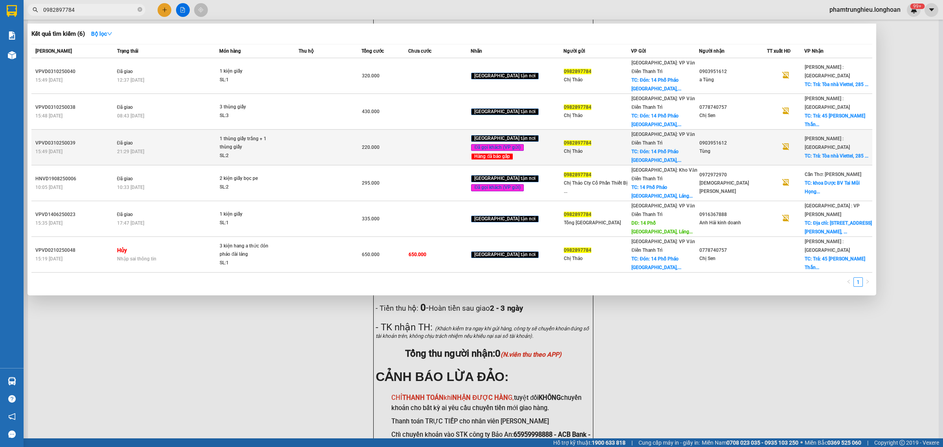
click at [160, 130] on td "Đã giao 21:29 [DATE]" at bounding box center [167, 148] width 105 height 36
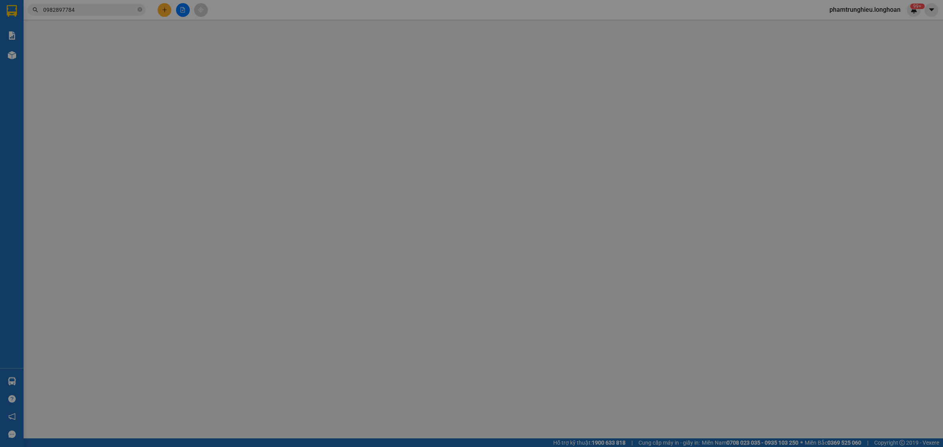
type input "0982897784"
type input "Chị Thảo"
checkbox input "true"
type input "Đón: [STREET_ADDRESS]"
type input "50.000"
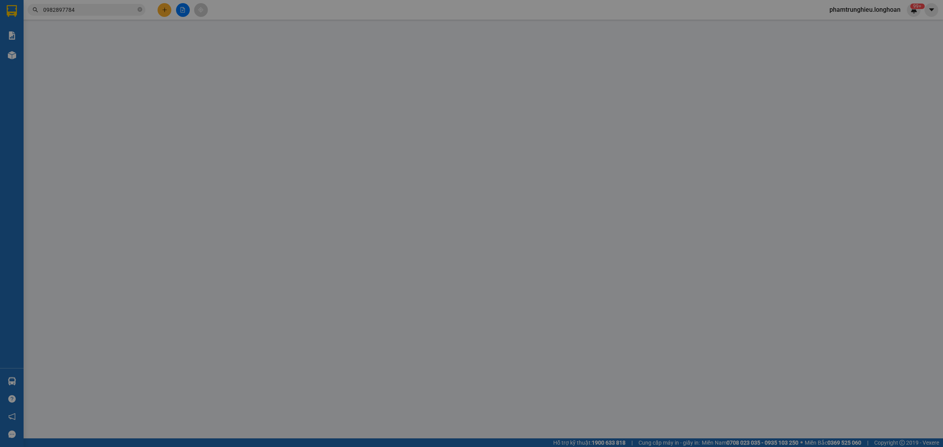
type input "0903951612"
type input "Tùng"
checkbox input "true"
type input "Trả: Tòa nhà Viettel, [STREET_ADDRESS]"
type input "0"
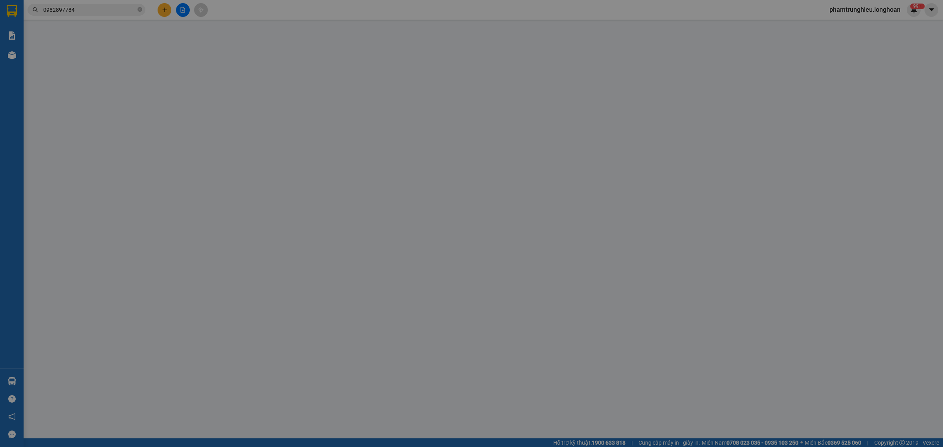
type input "220.000"
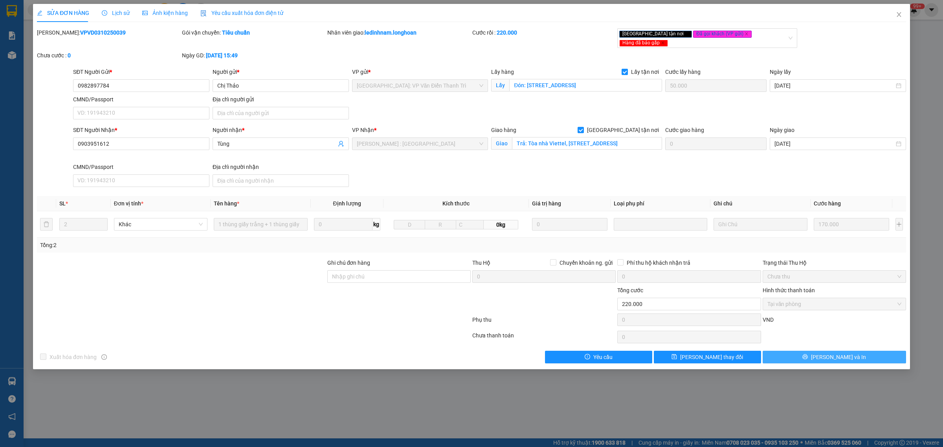
click at [848, 353] on span "[PERSON_NAME] và In" at bounding box center [838, 357] width 55 height 9
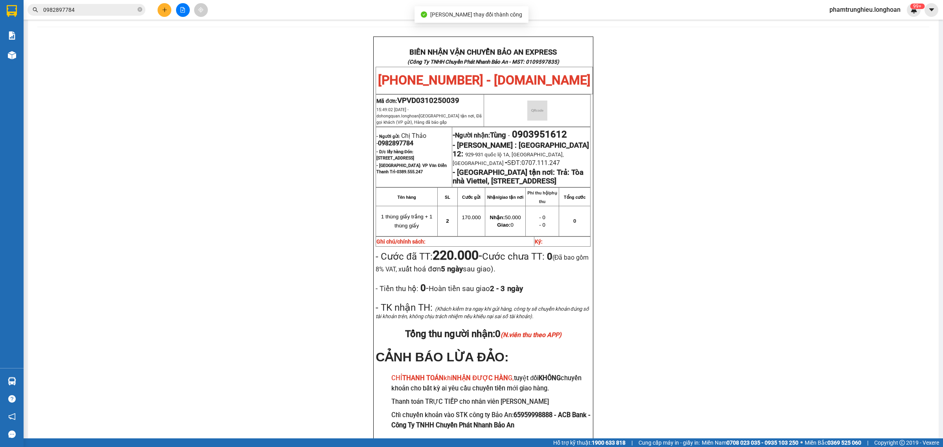
scroll to position [49, 0]
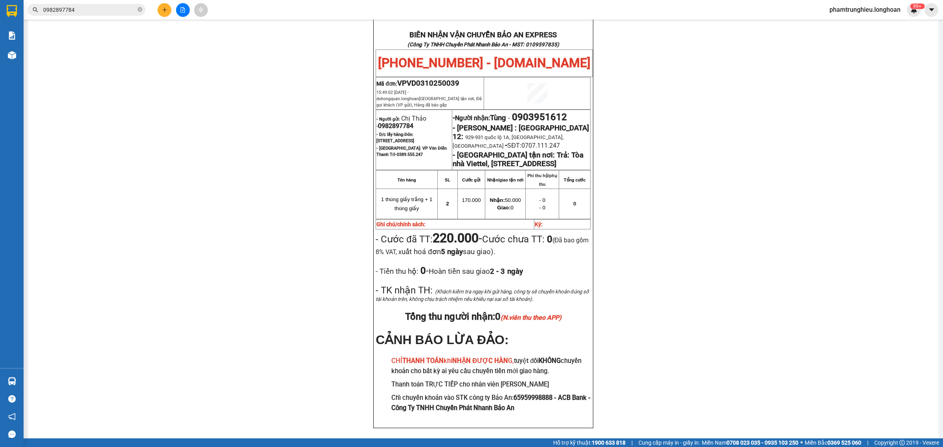
click at [101, 8] on input "0982897784" at bounding box center [89, 10] width 93 height 9
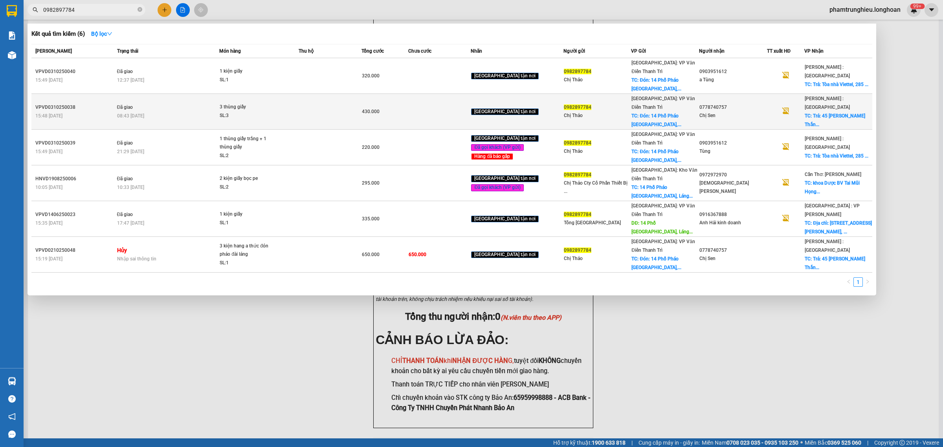
click at [165, 96] on td "Đã giao 08:43 [DATE]" at bounding box center [167, 112] width 105 height 36
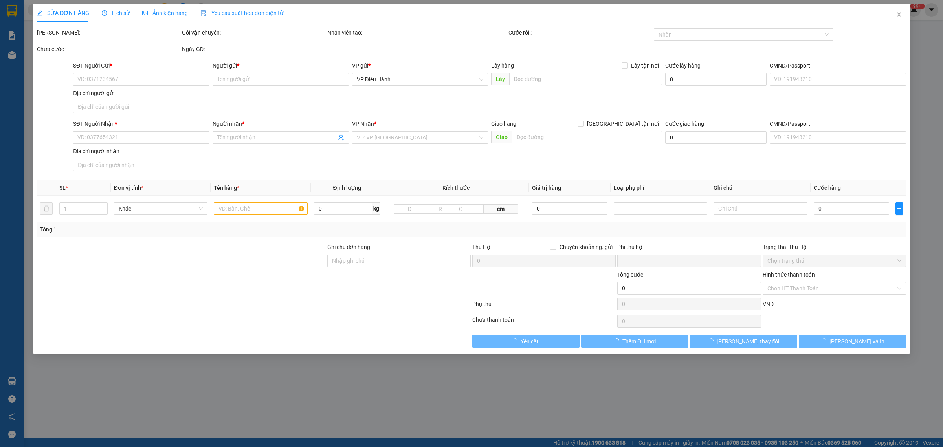
type input "0982897784"
type input "Chị Thảo"
checkbox input "true"
type input "Đón: [STREET_ADDRESS]"
type input "50.000"
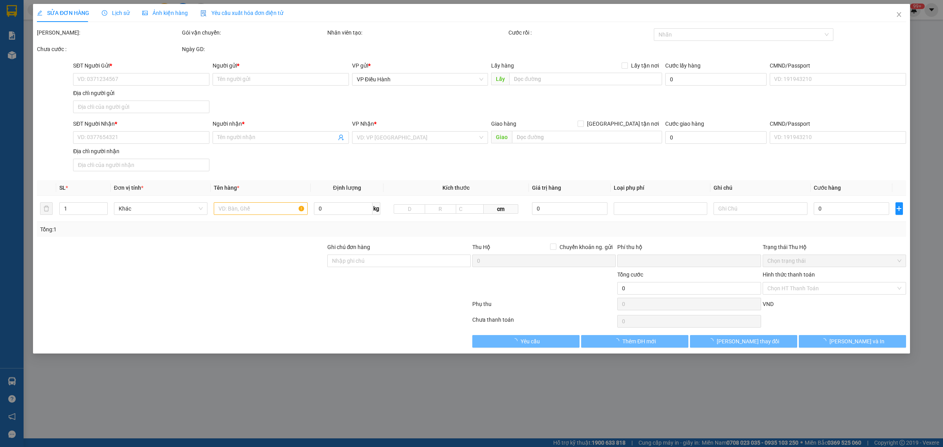
type input "0778740757"
type input "Chị Sen"
checkbox input "true"
type input "Trả: 45 [GEOGRAPHIC_DATA], [GEOGRAPHIC_DATA], [GEOGRAPHIC_DATA] [GEOGRAPHIC_DAT…"
type input "0"
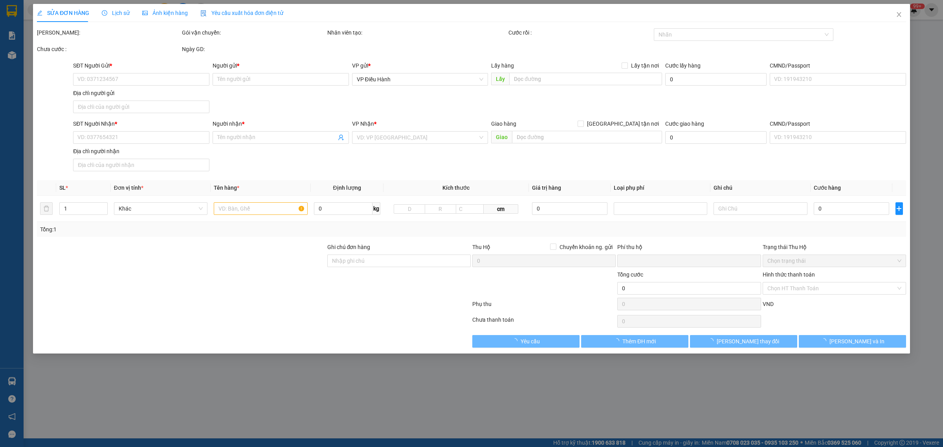
type input "430.000"
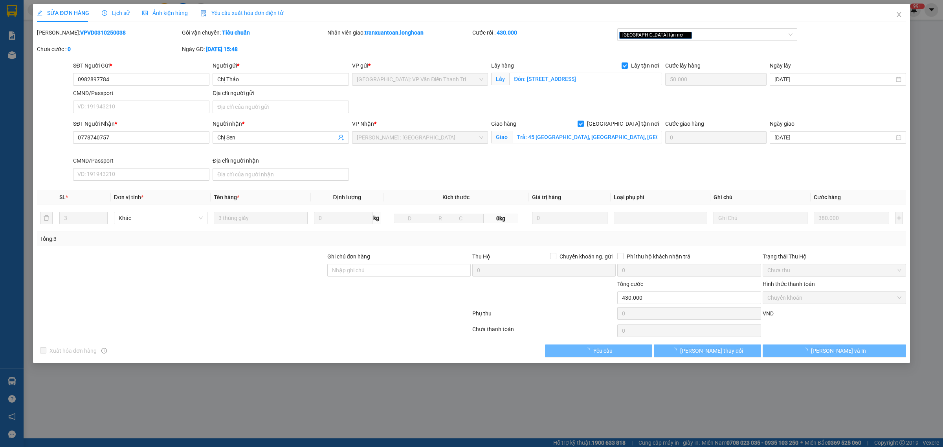
click at [107, 13] on span "Lịch sử" at bounding box center [116, 13] width 28 height 6
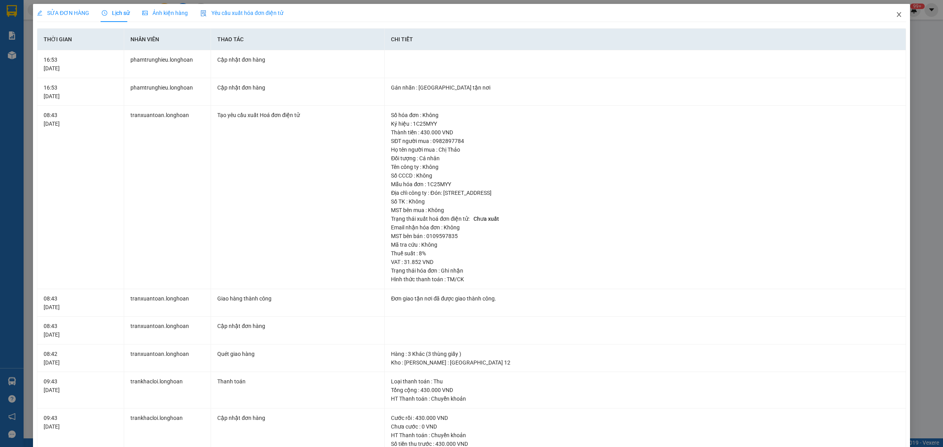
click at [896, 15] on icon "close" at bounding box center [899, 14] width 6 height 6
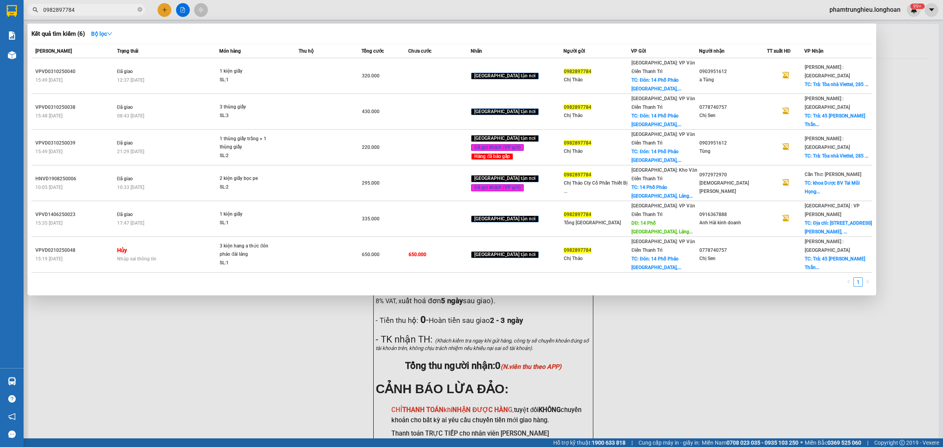
click at [110, 9] on input "0982897784" at bounding box center [89, 10] width 93 height 9
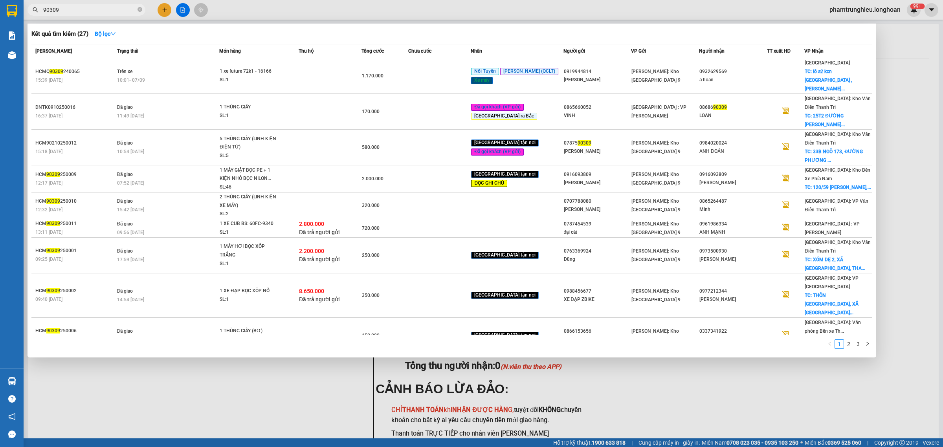
click at [102, 8] on input "90309" at bounding box center [89, 10] width 93 height 9
paste input "0868869"
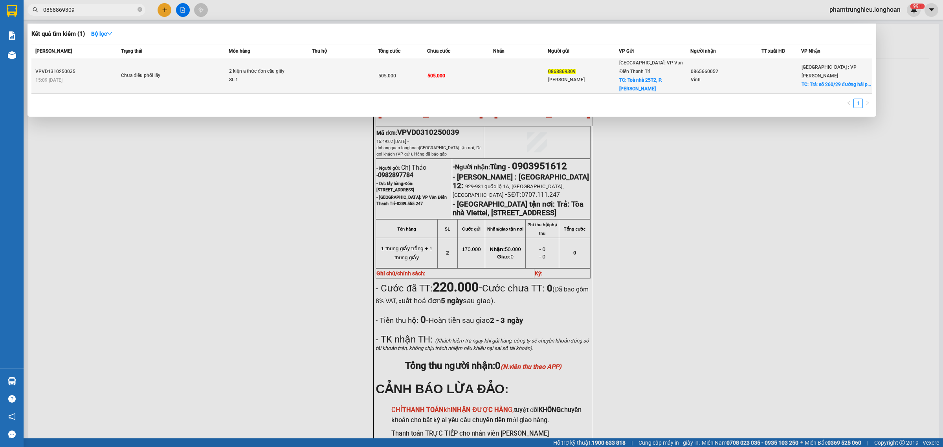
type input "0868869309"
click at [230, 67] on div "2 kiện a thức đón cầu giấy" at bounding box center [258, 71] width 59 height 9
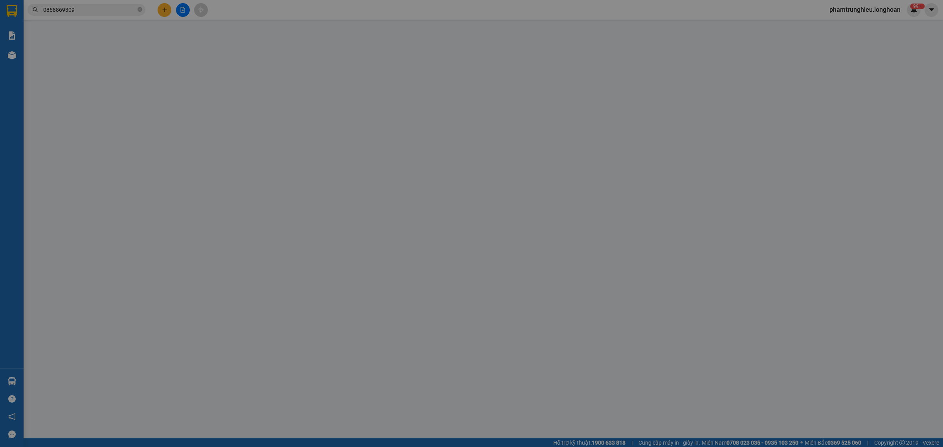
type input "0868869309"
type input "[PERSON_NAME]"
checkbox input "true"
type input "Toà nhà 25T2, P. [PERSON_NAME], Trung Hòa Nhân Chính, [GEOGRAPHIC_DATA], [GEOGR…"
type input "0865660052"
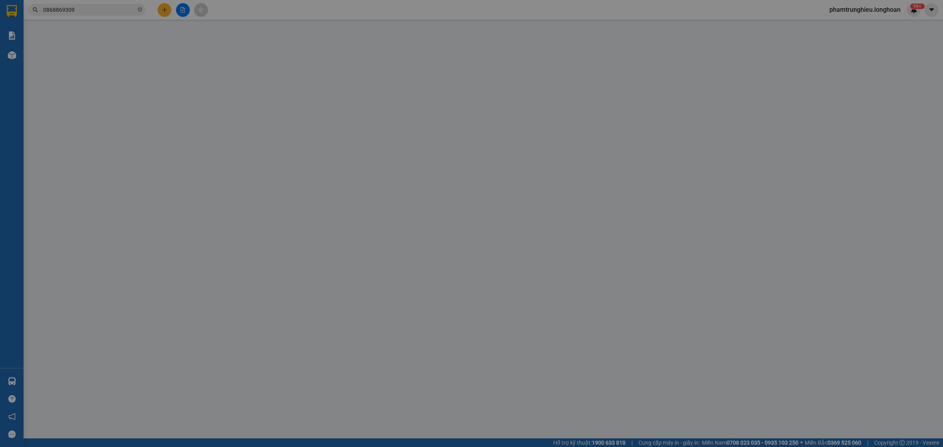
type input "Vinh"
checkbox input "true"
type input "Trả: số 260/29 đường hải phòng p chính gián quận [GEOGRAPHIC_DATA]"
type input "VAT chưa nhập"
type input "0"
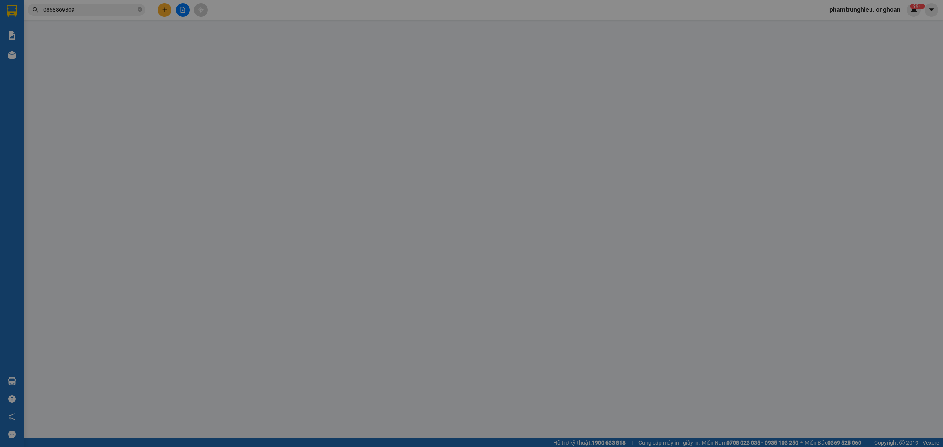
type input "505.000"
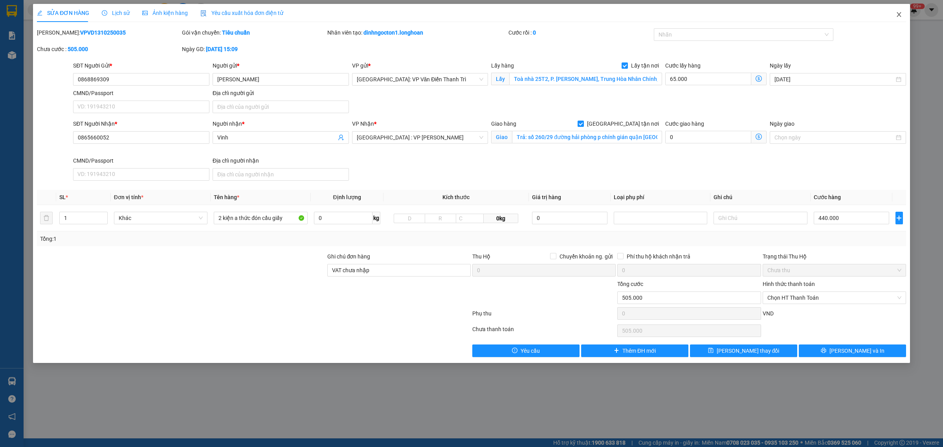
click at [896, 15] on icon "close" at bounding box center [899, 14] width 6 height 6
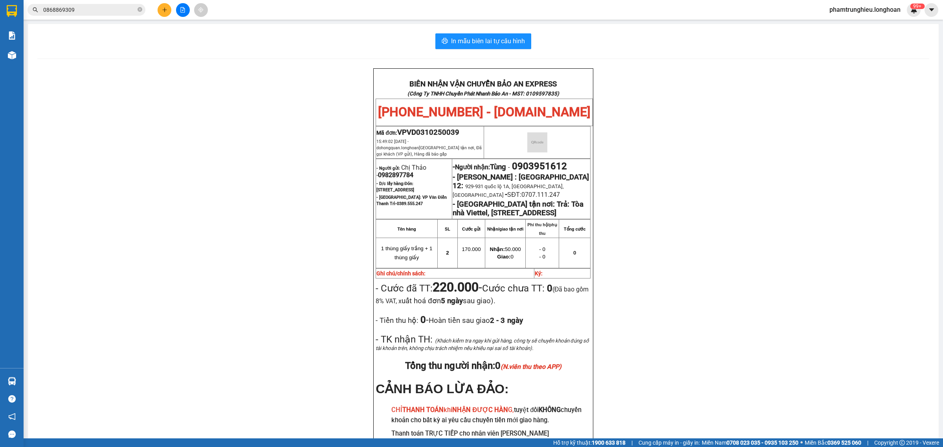
click at [108, 6] on input "0868869309" at bounding box center [89, 10] width 93 height 9
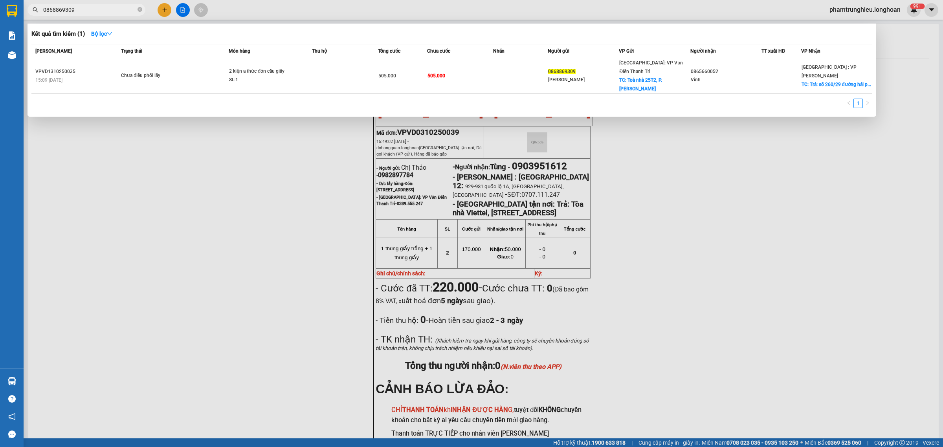
click at [108, 6] on input "0868869309" at bounding box center [89, 10] width 93 height 9
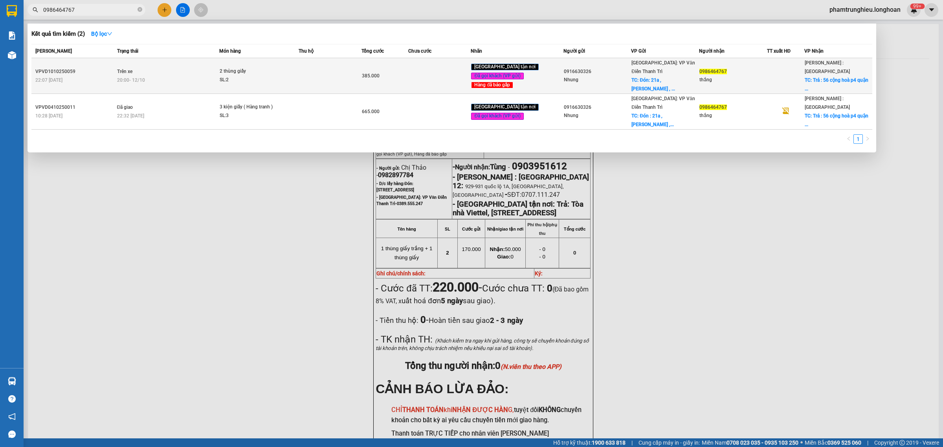
type input "0986464767"
click at [212, 76] on div "20:00 [DATE]" at bounding box center [168, 80] width 102 height 9
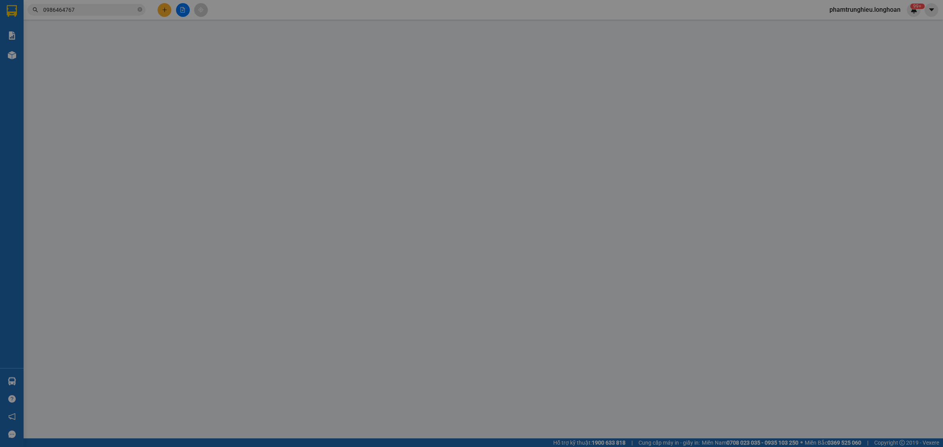
type input "0916630326"
type input "Nhung"
checkbox input "true"
type input "Đón: 21a , [PERSON_NAME] , [GEOGRAPHIC_DATA] , [GEOGRAPHIC_DATA]"
type input "65.000"
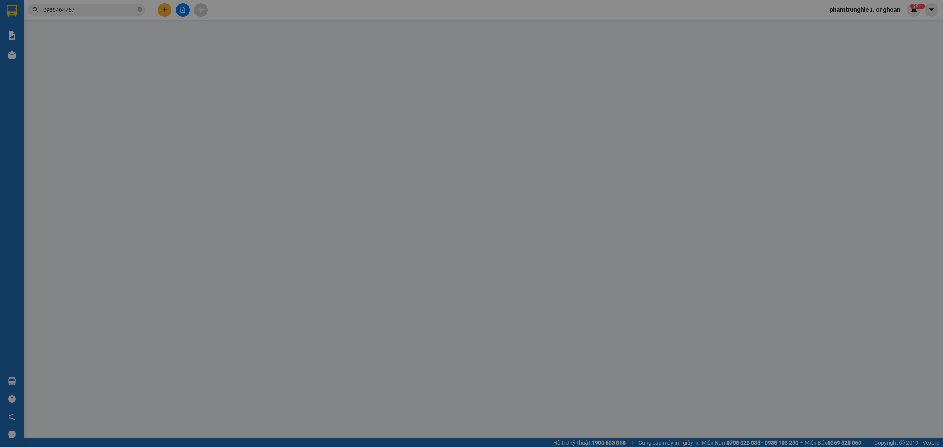
type input "0986464767"
type input "thắng"
checkbox input "true"
type input "Trả : 56 cộng hoà p4 quận [GEOGRAPHIC_DATA]"
type input "HÀNG DỄ MÓP MÉO CHÚ Ý BỐC XẾP NHẸ TAY KHÔNG ĐÈ HÀNG ( KHÔNG ĐỀN GIÁ TRỊ HÀNG )"
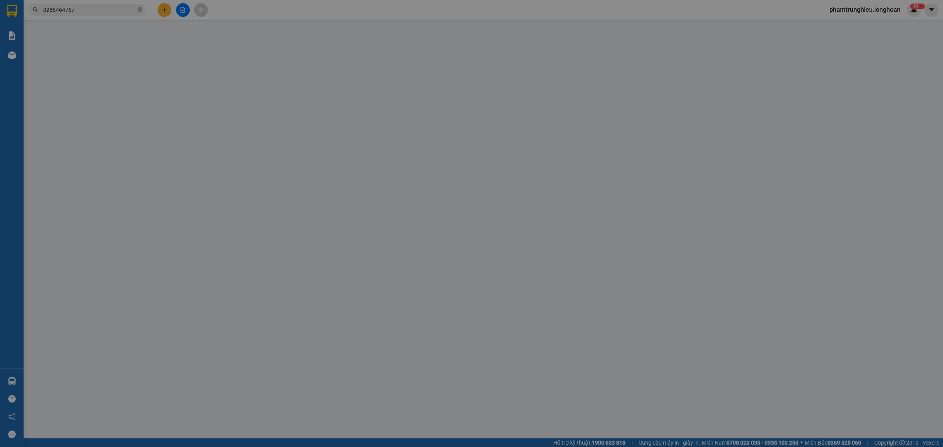
type input "0"
type input "385.000"
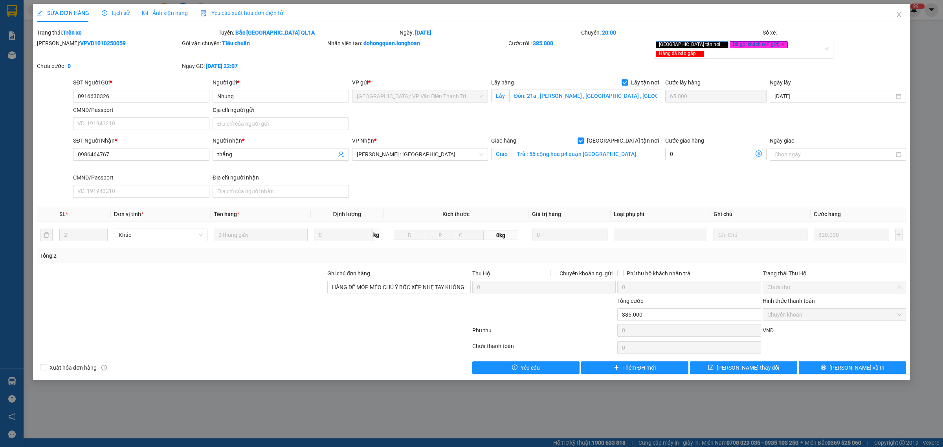
click at [119, 6] on div "Lịch sử" at bounding box center [116, 13] width 28 height 18
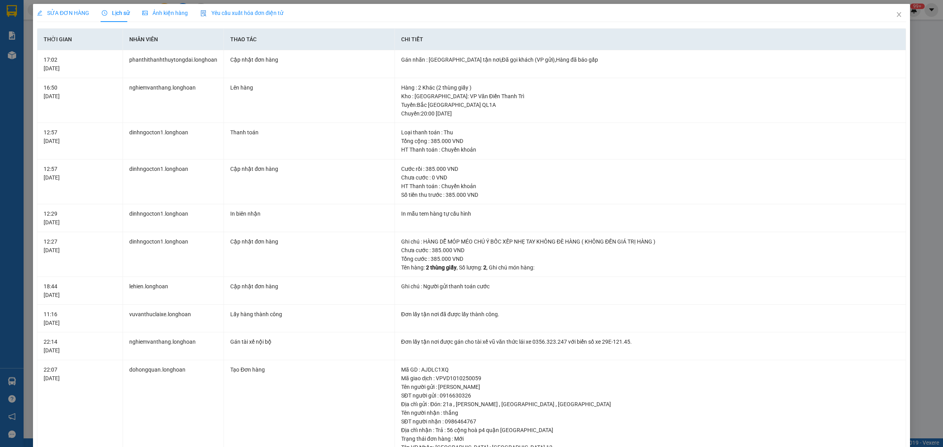
click at [77, 11] on span "SỬA ĐƠN HÀNG" at bounding box center [63, 13] width 52 height 6
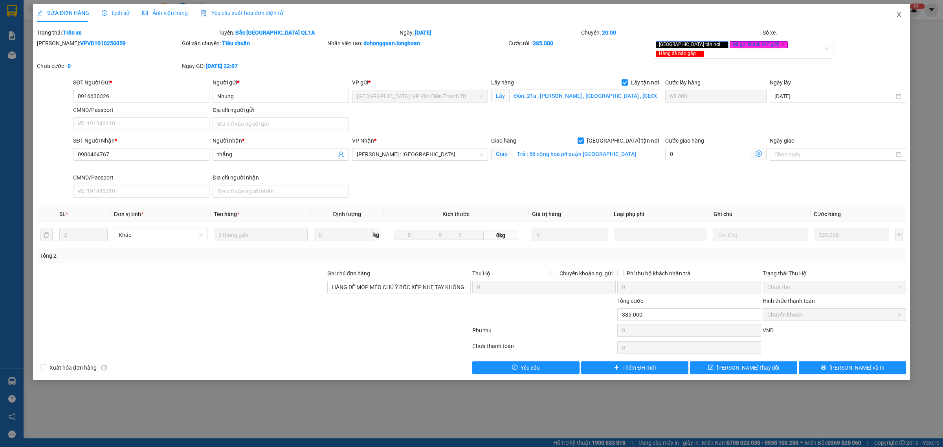
click at [898, 16] on icon "close" at bounding box center [899, 14] width 4 height 5
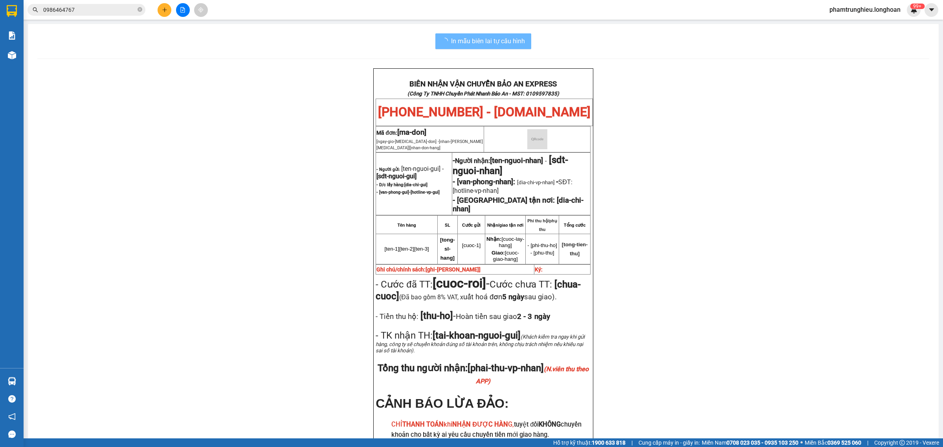
click at [101, 9] on input "0986464767" at bounding box center [89, 10] width 93 height 9
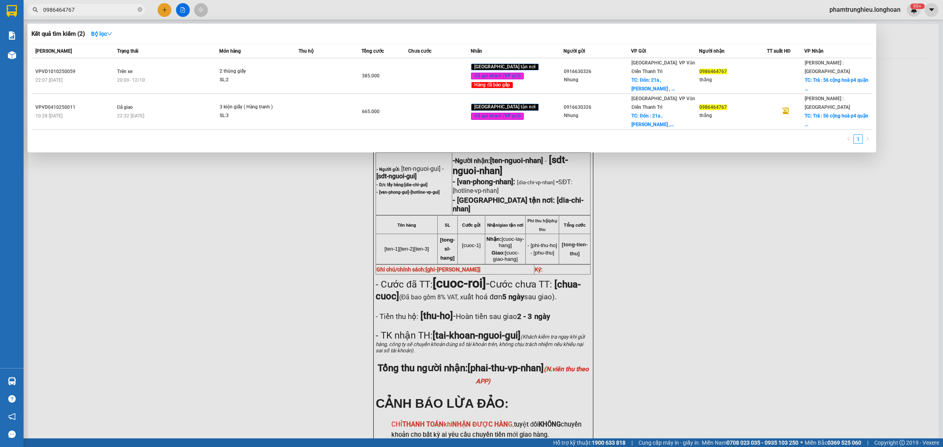
click at [101, 9] on input "0986464767" at bounding box center [89, 10] width 93 height 9
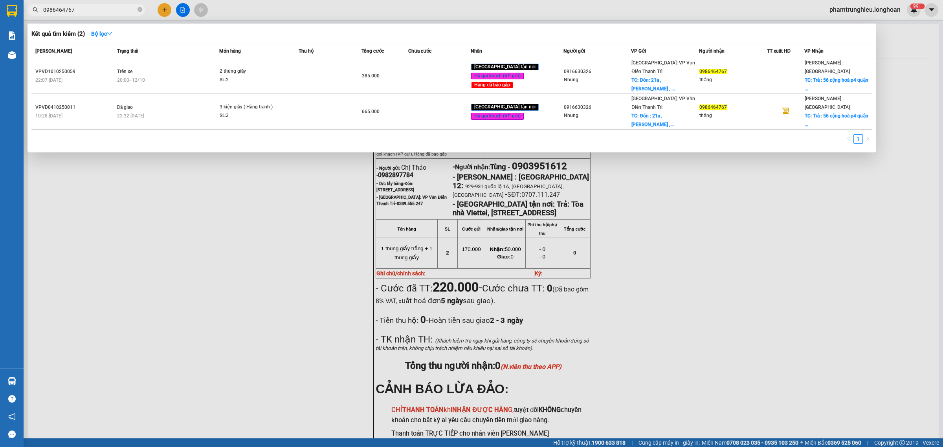
click at [117, 10] on input "0986464767" at bounding box center [89, 10] width 93 height 9
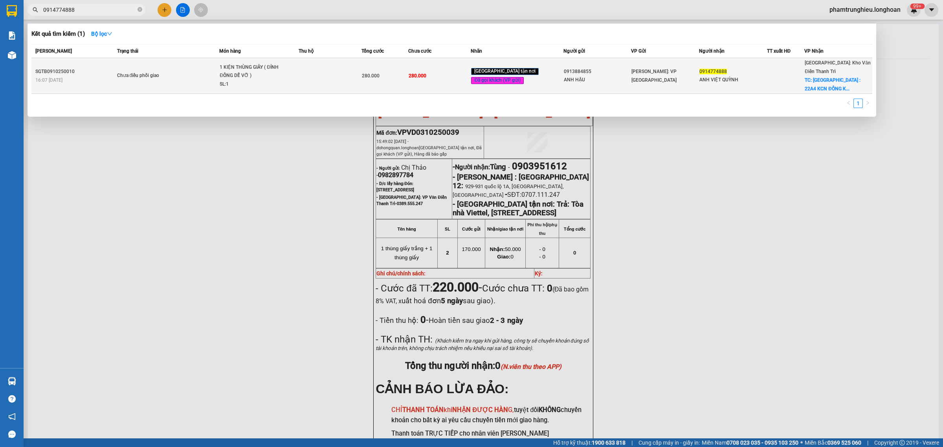
type input "0914774888"
click at [225, 67] on div "1 KIỆN THÙNG GIẤY ( ĐỈNH ĐỒNG DỄ VỠ )" at bounding box center [249, 71] width 59 height 17
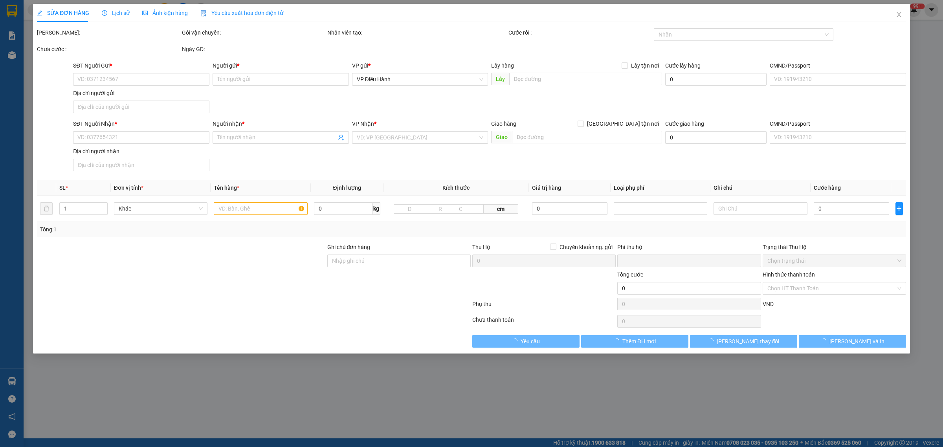
type input "0913884855"
type input "ANH HẬU"
type input "0914774888"
type input "ANH VIỆT QUỲNH"
checkbox input "true"
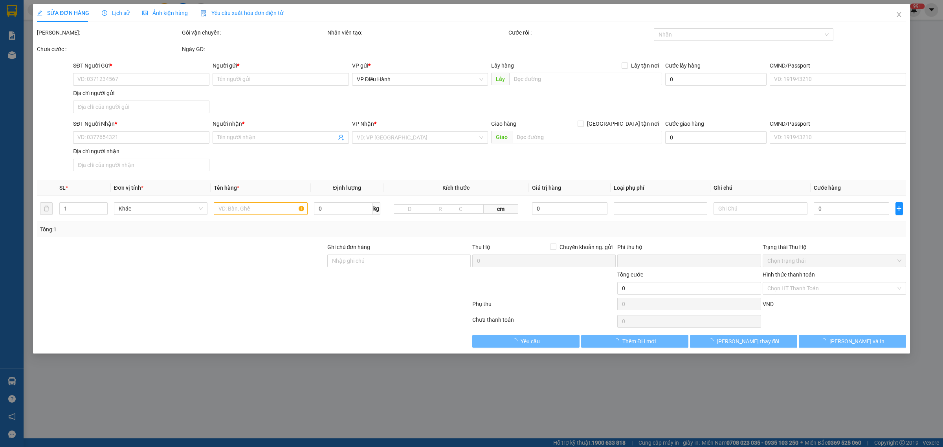
type input "[GEOGRAPHIC_DATA] : 22A4 KCN ĐỒNG KỴ ,[GEOGRAPHIC_DATA] , [GEOGRAPHIC_DATA]"
type input "NHẬN NGUYÊN KIỆN GIAO NGUYÊN KIỆN, HƯ VỠ K ĐỀN"
type input "0"
type input "280.000"
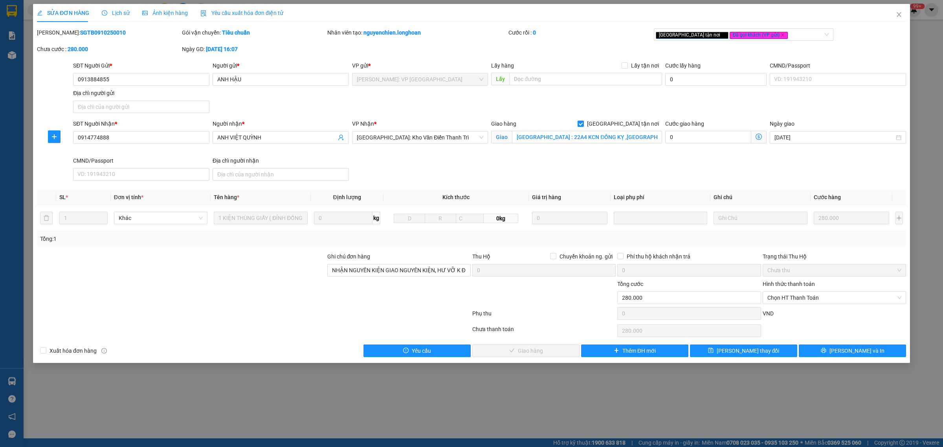
drag, startPoint x: 169, startPoint y: 22, endPoint x: 163, endPoint y: 20, distance: 6.2
click at [168, 22] on div "SỬA ĐƠN HÀNG Lịch sử Ảnh kiện hàng Yêu cầu xuất hóa đơn điện tử Total Paid Fee …" at bounding box center [471, 180] width 869 height 353
click at [128, 14] on div "SỬA ĐƠN HÀNG Lịch sử Ảnh kiện hàng Yêu cầu xuất hóa đơn điện tử" at bounding box center [160, 13] width 246 height 18
click at [104, 10] on icon "clock-circle" at bounding box center [105, 13] width 6 height 6
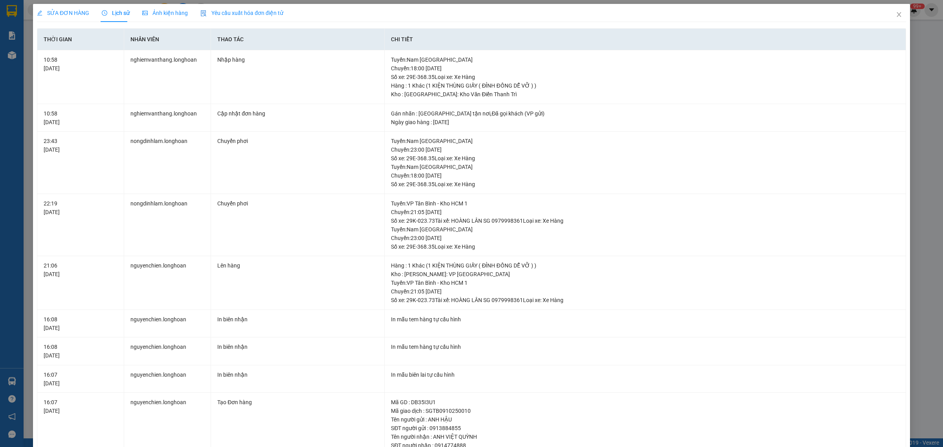
click at [73, 16] on span "SỬA ĐƠN HÀNG" at bounding box center [63, 13] width 52 height 6
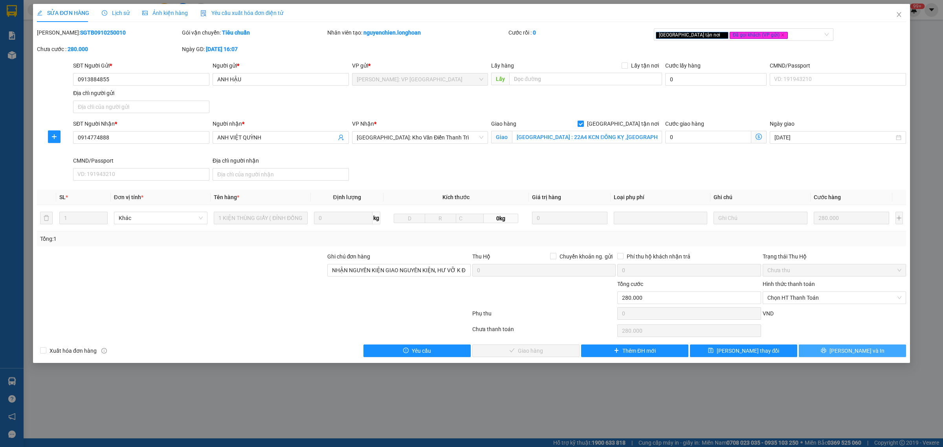
click at [854, 356] on button "[PERSON_NAME] và In" at bounding box center [852, 351] width 107 height 13
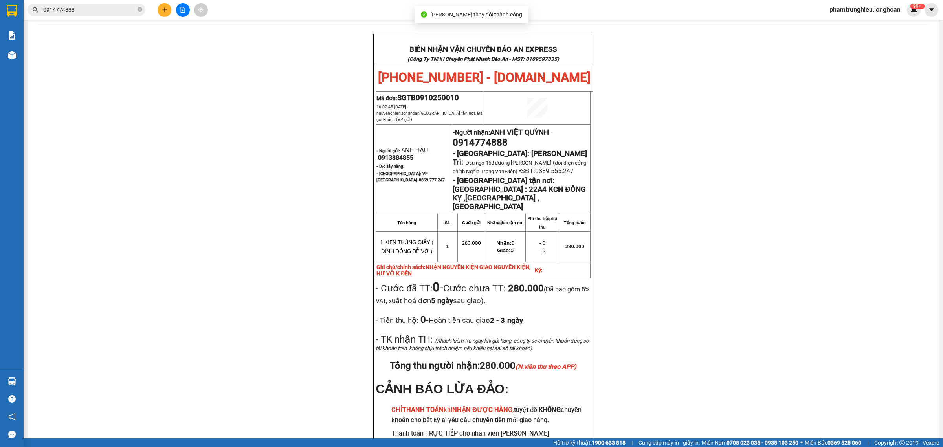
scroll to position [49, 0]
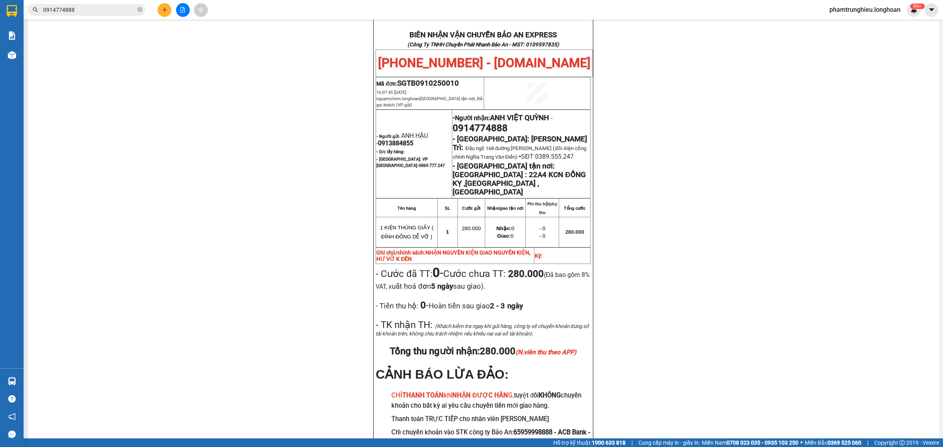
click at [98, 16] on div "Kết quả tìm kiếm ( 1 ) Bộ lọc Mã ĐH Trạng thái Món hàng Thu hộ Tổng cước Chưa c…" at bounding box center [76, 10] width 153 height 14
click at [96, 13] on input "0914774888" at bounding box center [89, 10] width 93 height 9
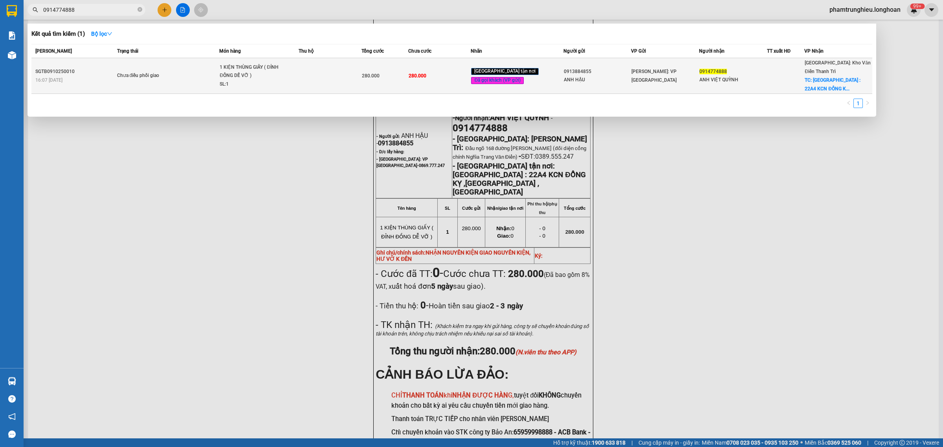
click at [148, 63] on td "Chưa điều phối giao" at bounding box center [167, 76] width 105 height 36
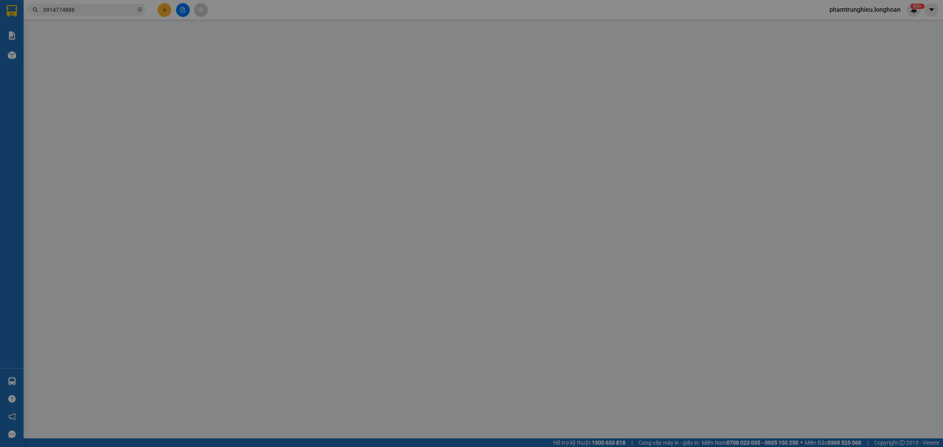
type input "0913884855"
type input "ANH HẬU"
type input "0914774888"
type input "ANH VIỆT QUỲNH"
checkbox input "true"
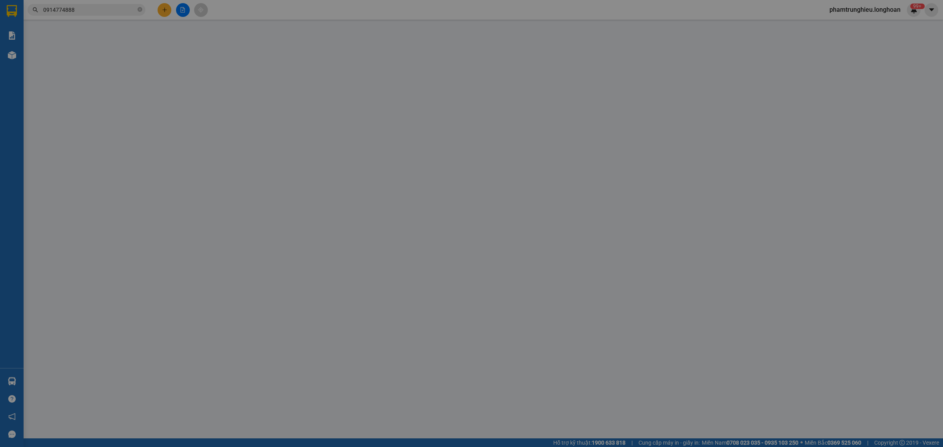
type input "[GEOGRAPHIC_DATA] : 22A4 KCN ĐỒNG KỴ ,[GEOGRAPHIC_DATA] , [GEOGRAPHIC_DATA]"
type input "NHẬN NGUYÊN KIỆN GIAO NGUYÊN KIỆN, HƯ VỠ K ĐỀN"
type input "0"
type input "280.000"
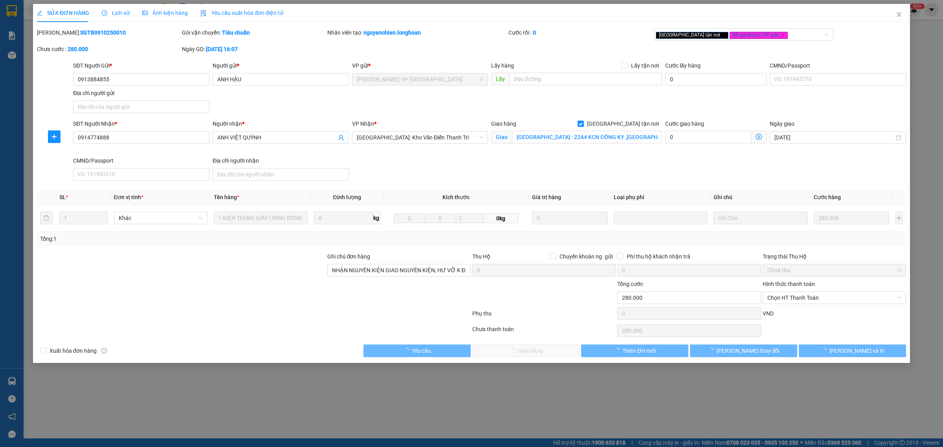
click at [106, 14] on icon "clock-circle" at bounding box center [105, 13] width 6 height 6
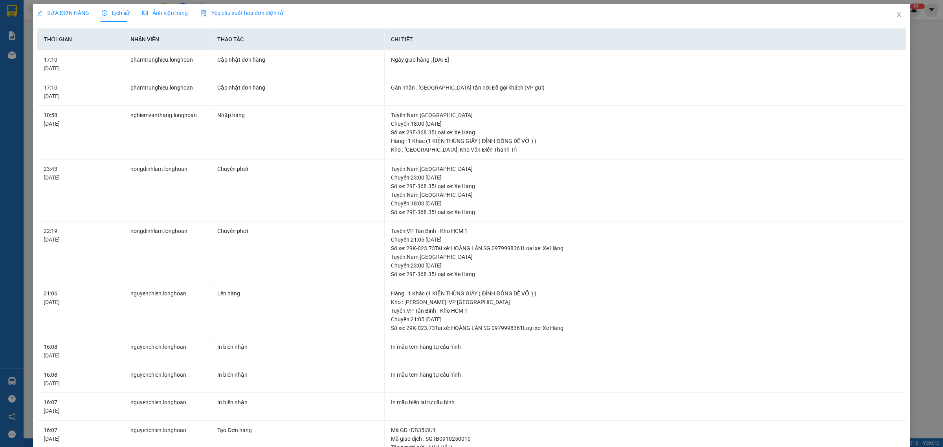
click at [51, 6] on div "SỬA ĐƠN HÀNG" at bounding box center [63, 13] width 52 height 18
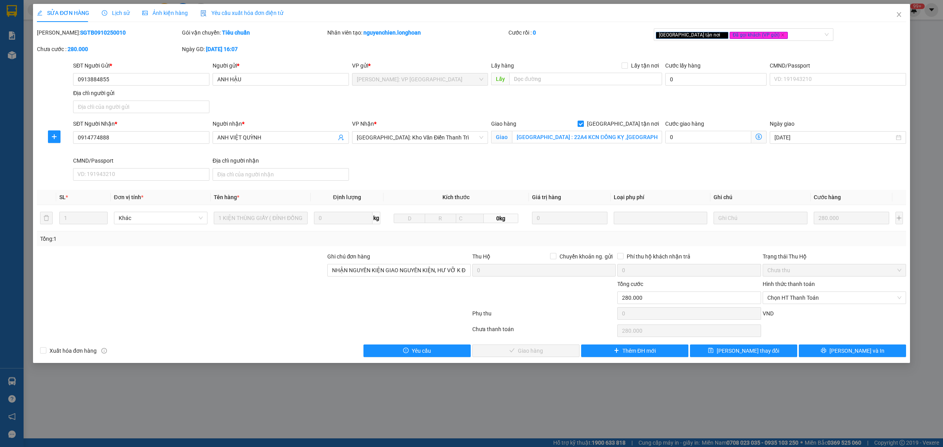
click at [315, 103] on div "SĐT Người Gửi * 0913884855 Người gửi * ANH HẬU VP gửi * [GEOGRAPHIC_DATA]: VP […" at bounding box center [490, 88] width 836 height 55
click at [270, 93] on div "SĐT Người Gửi * 0913884855 Người gửi * ANH HẬU VP gửi * [GEOGRAPHIC_DATA]: VP […" at bounding box center [490, 88] width 836 height 55
click at [900, 12] on icon "close" at bounding box center [899, 14] width 6 height 6
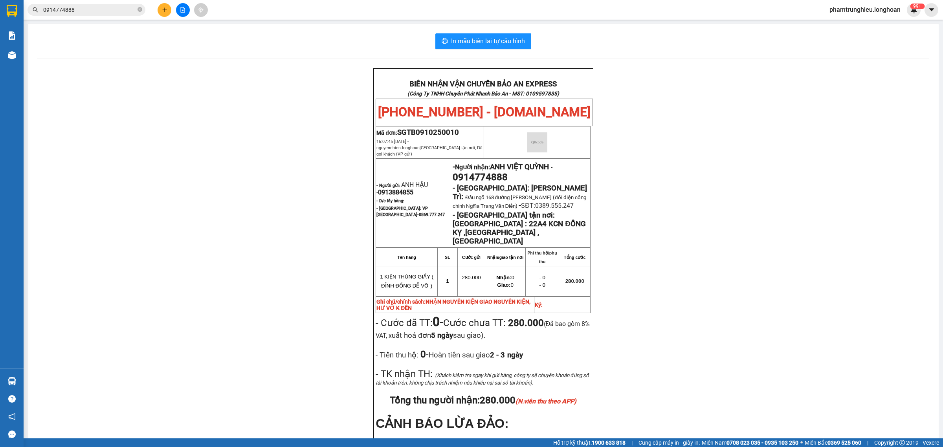
click at [114, 7] on input "0914774888" at bounding box center [89, 10] width 93 height 9
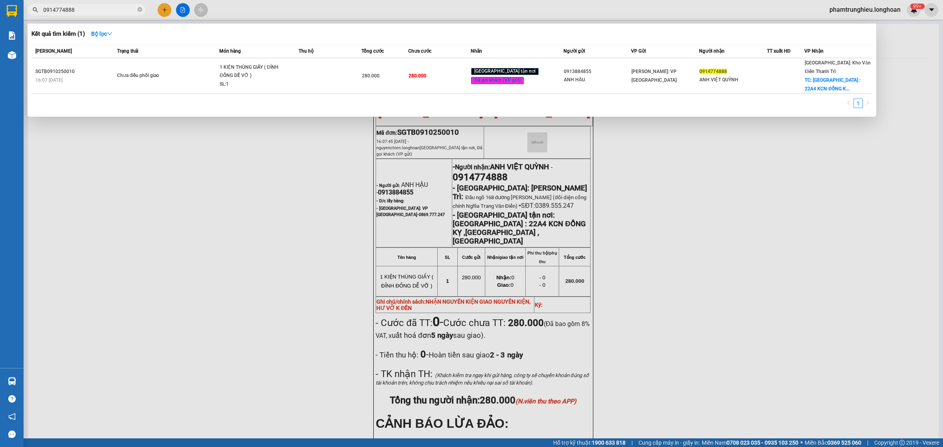
click at [114, 7] on input "0914774888" at bounding box center [89, 10] width 93 height 9
paste input "66782948"
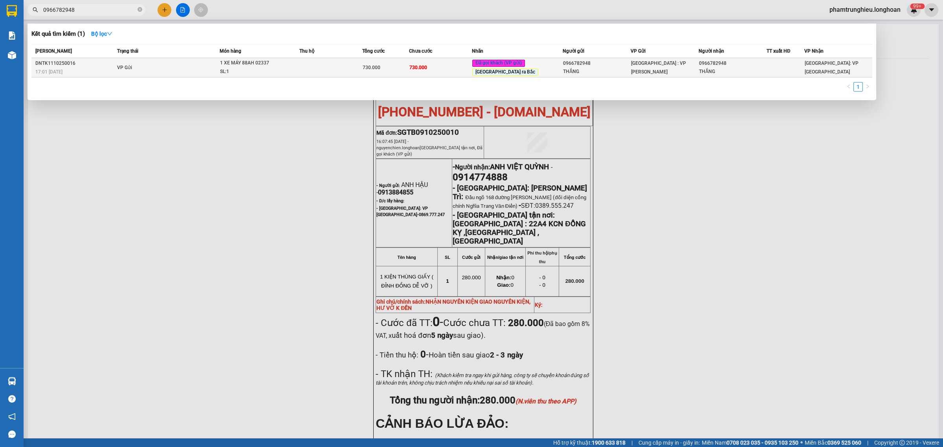
type input "0966782948"
click at [226, 67] on div "1 XE MÁY 88AH 02337" at bounding box center [249, 63] width 59 height 9
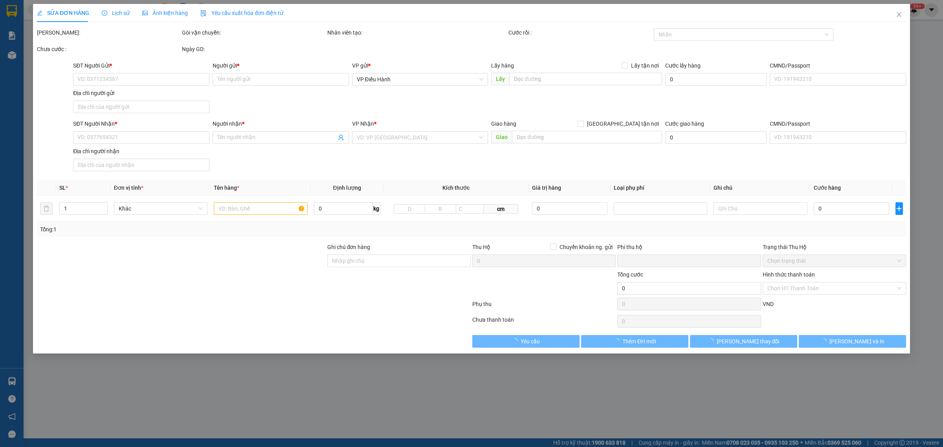
type input "0966782948"
type input "THẮNG"
type input "0966782948"
type input "THẮNG"
type input "1 CHÌA KHÓA,2 GƯƠNG,1 MŨ BH"
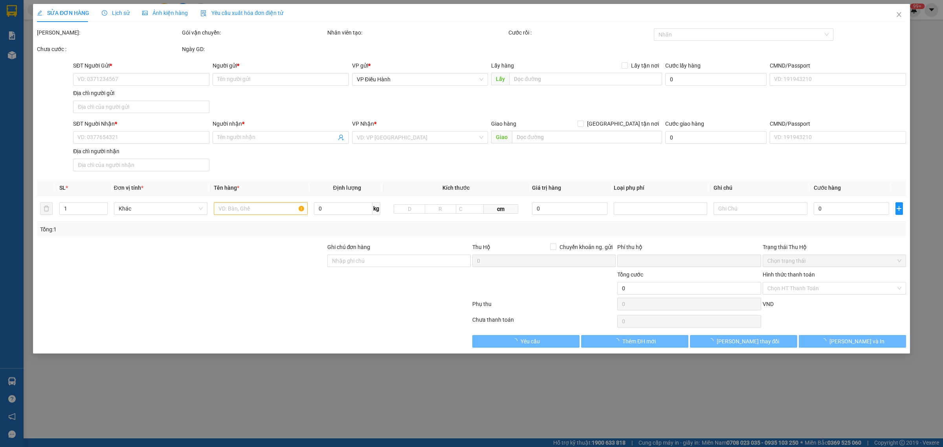
type input "0"
type input "730.000"
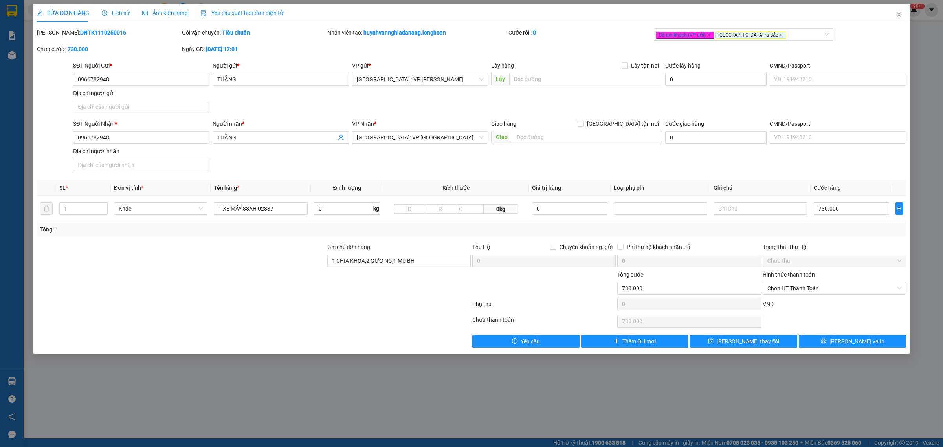
click at [114, 14] on span "Lịch sử" at bounding box center [116, 13] width 28 height 6
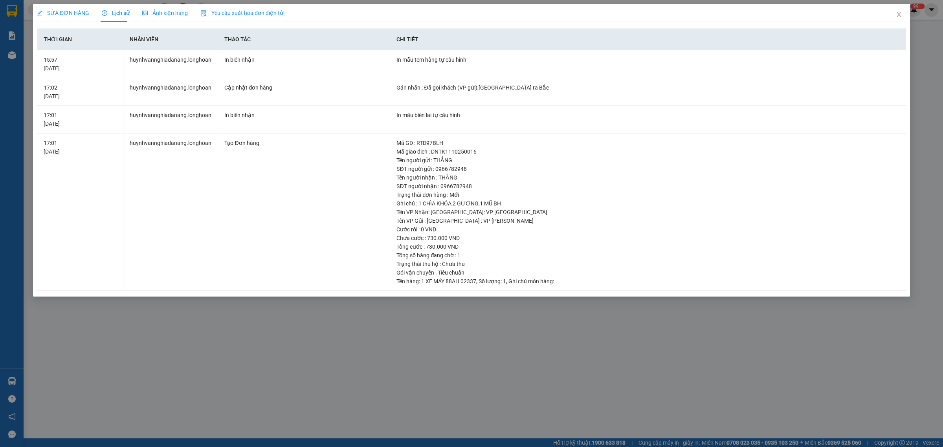
click at [72, 14] on span "SỬA ĐƠN HÀNG" at bounding box center [63, 13] width 52 height 6
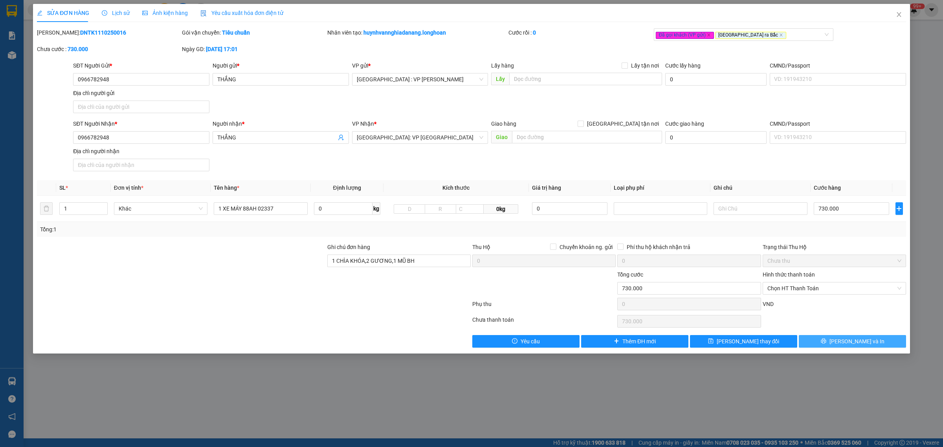
click at [845, 340] on button "[PERSON_NAME] và In" at bounding box center [852, 341] width 107 height 13
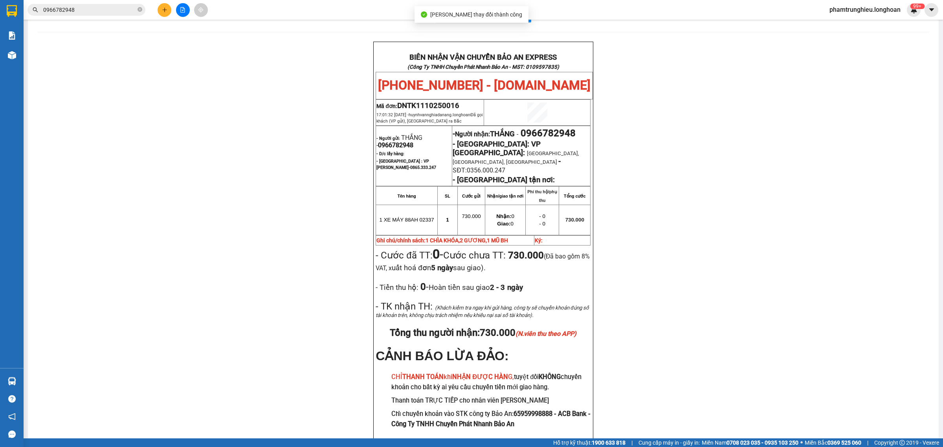
scroll to position [49, 0]
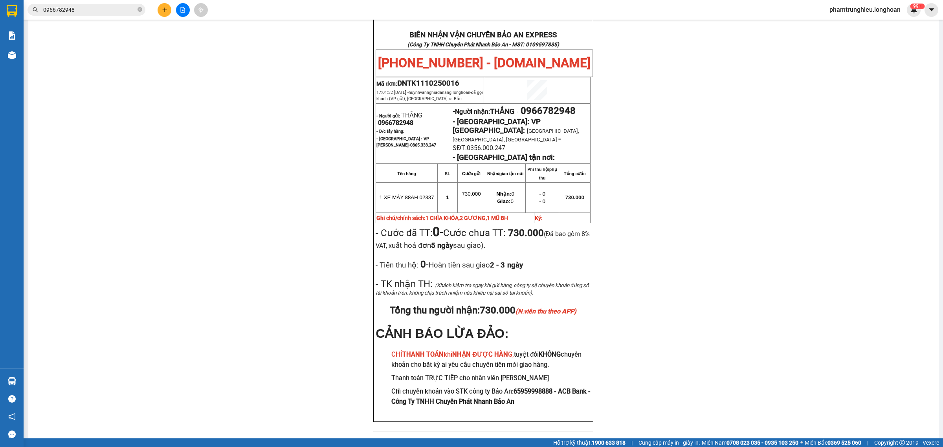
click at [115, 12] on input "0966782948" at bounding box center [89, 10] width 93 height 9
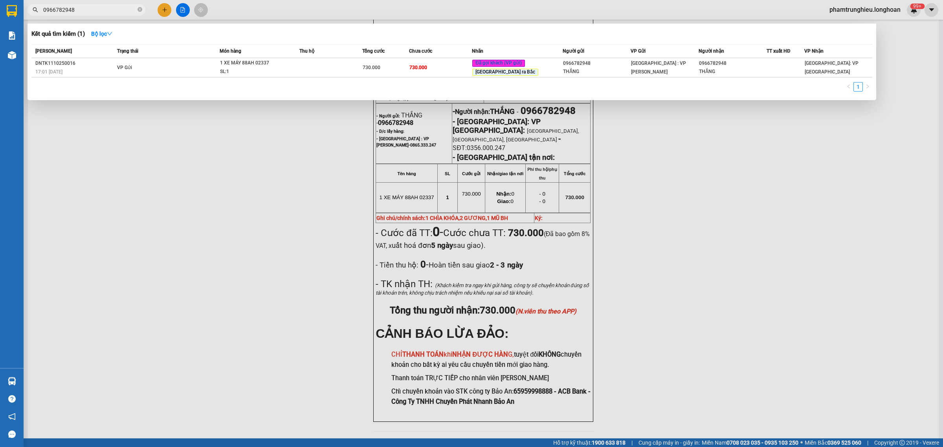
click at [115, 12] on input "0966782948" at bounding box center [89, 10] width 93 height 9
paste input "4188380"
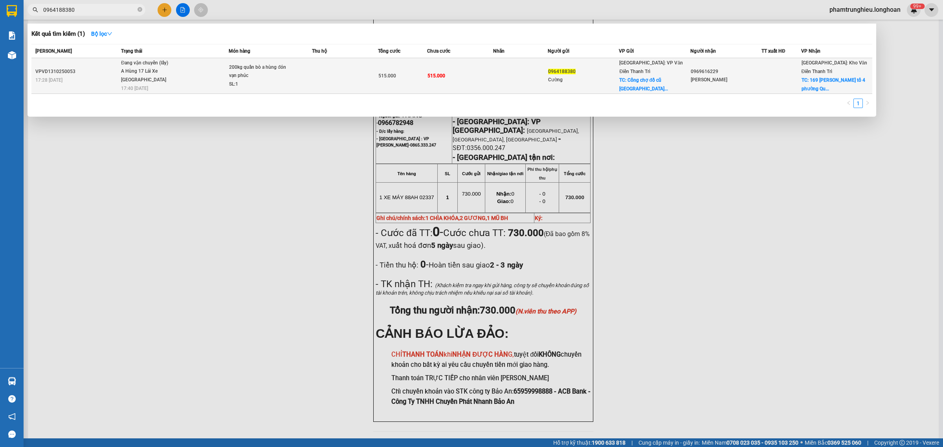
click at [185, 71] on span "Đang vận chuyển (lấy) A Hùng 17 [GEOGRAPHIC_DATA] 0325666247 17:40 [DATE]" at bounding box center [174, 75] width 107 height 33
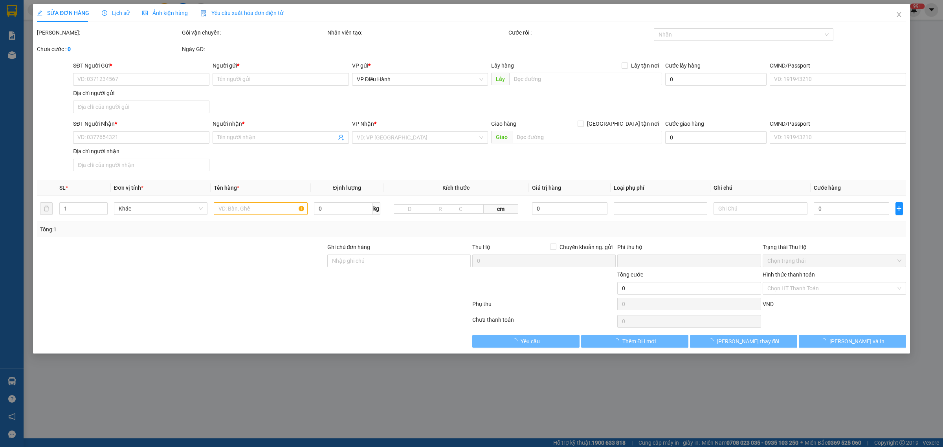
click at [118, 12] on span "Lịch sử" at bounding box center [116, 13] width 28 height 6
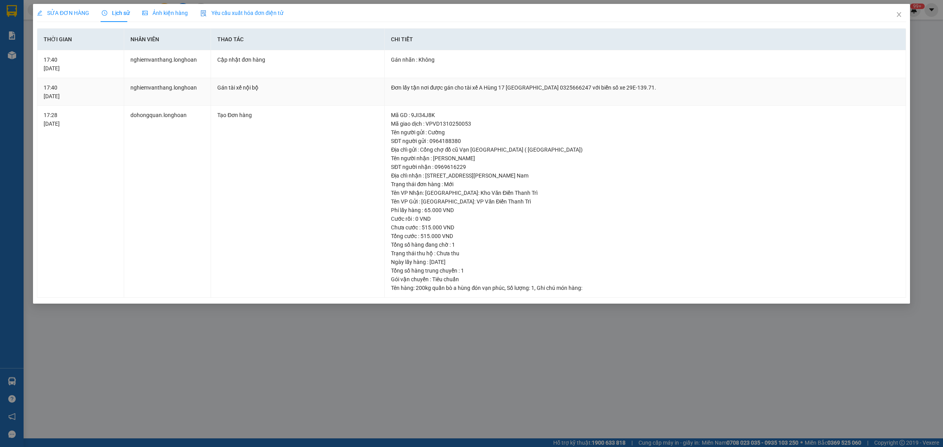
click at [550, 90] on div "Đơn lấy tận nơi được gán cho tài xế A Hùng 17 [GEOGRAPHIC_DATA] 0325666247 với …" at bounding box center [645, 87] width 509 height 9
copy div "0325666247"
click at [894, 16] on span "Close" at bounding box center [899, 15] width 22 height 22
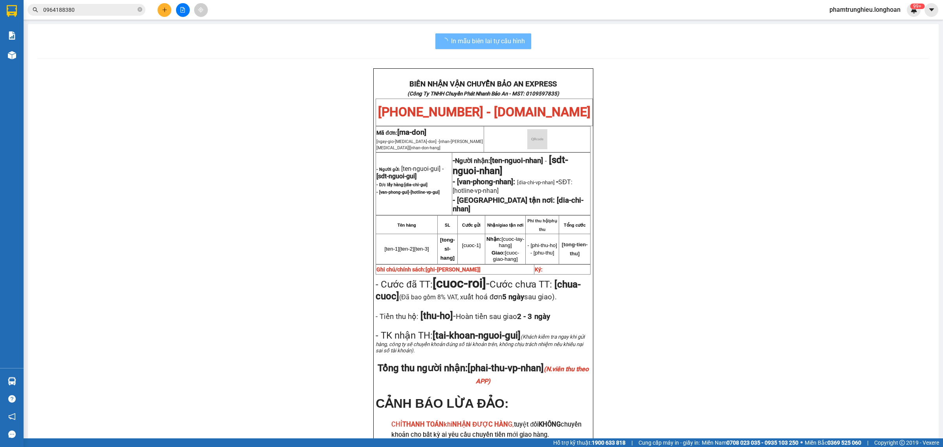
click at [107, 12] on input "0964188380" at bounding box center [89, 10] width 93 height 9
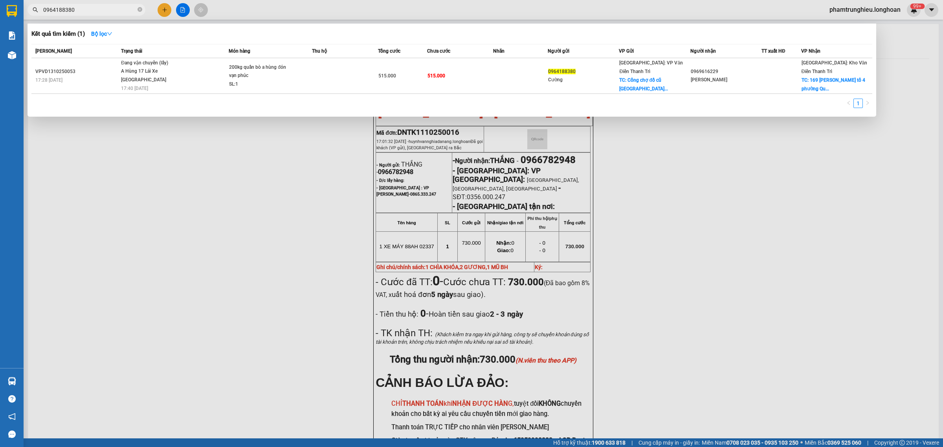
click at [107, 12] on input "0964188380" at bounding box center [89, 10] width 93 height 9
paste input "1007252"
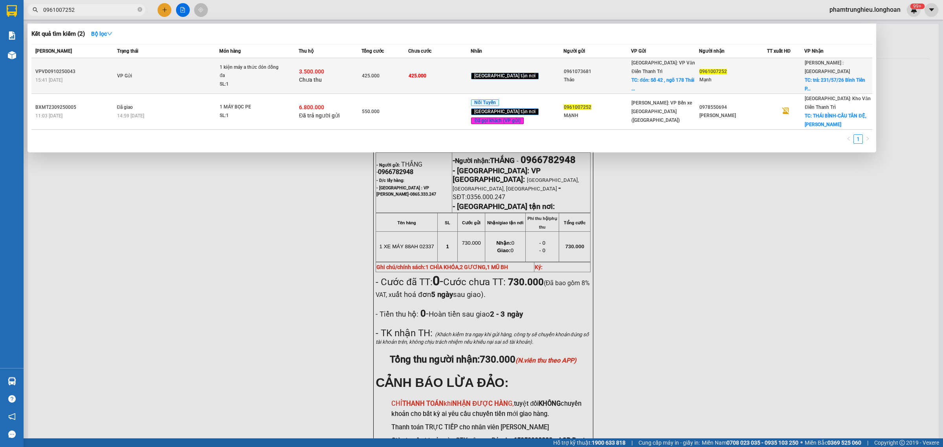
type input "0961007252"
click at [242, 69] on div "1 kiện máy a thức đón đống đa" at bounding box center [249, 71] width 59 height 17
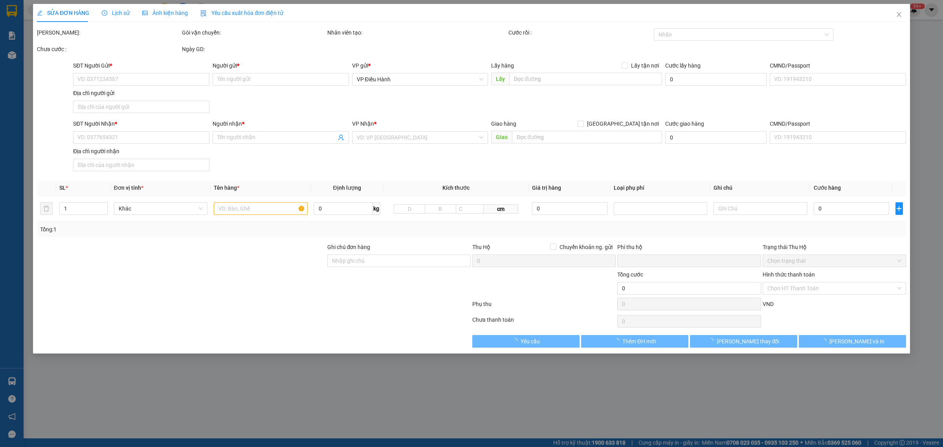
type input "0961073681"
type input "Thảo"
checkbox input "true"
type input "đón: [STREET_ADDRESS]"
type input "0961007252"
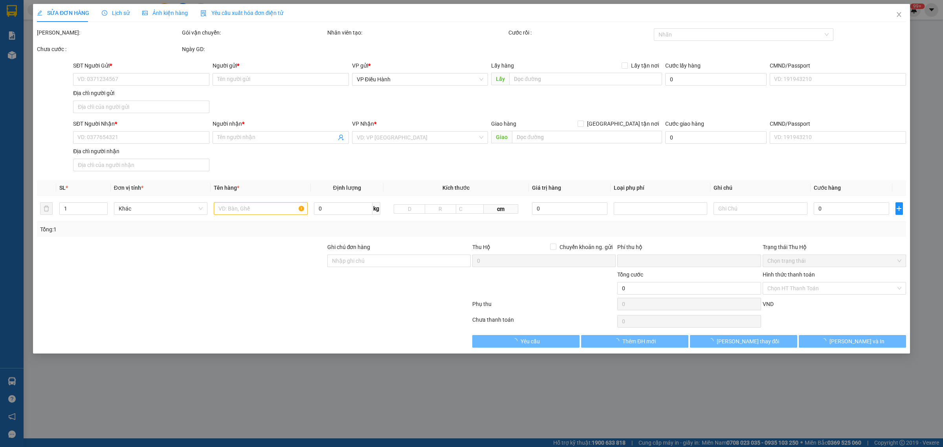
type input "Mạnh"
checkbox input "true"
type input "trả: 231/57/26 Bình Tiên Phương 8 quan 6, hcm"
type input "425.000"
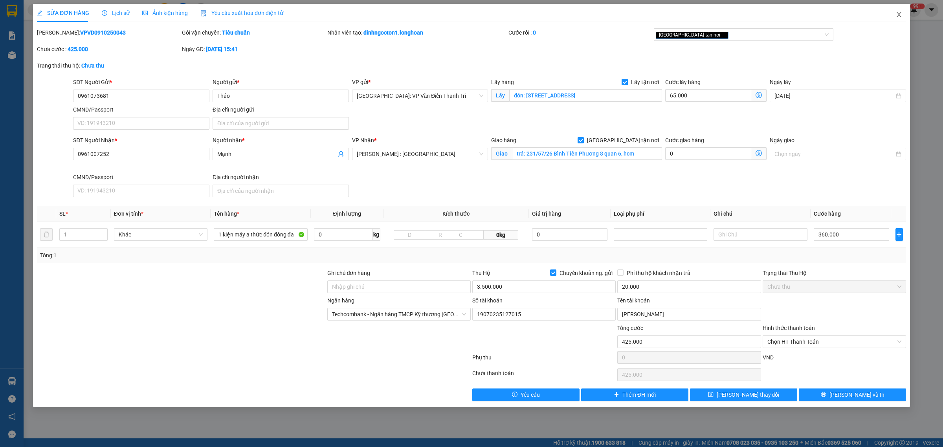
click at [896, 18] on icon "close" at bounding box center [899, 14] width 6 height 6
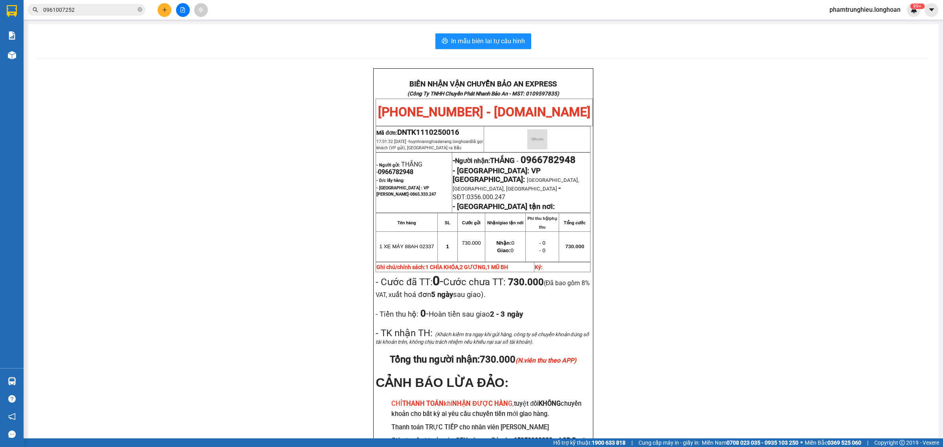
click at [98, 13] on input "0961007252" at bounding box center [89, 10] width 93 height 9
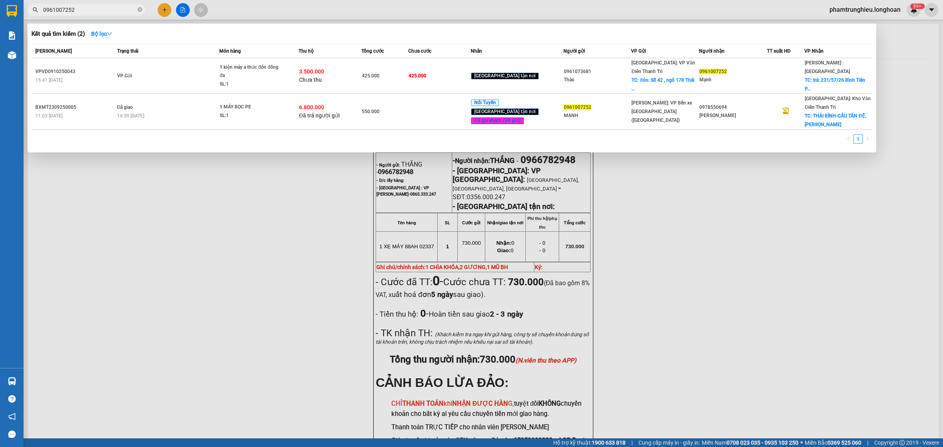
click at [98, 13] on input "0961007252" at bounding box center [89, 10] width 93 height 9
paste input "08151000"
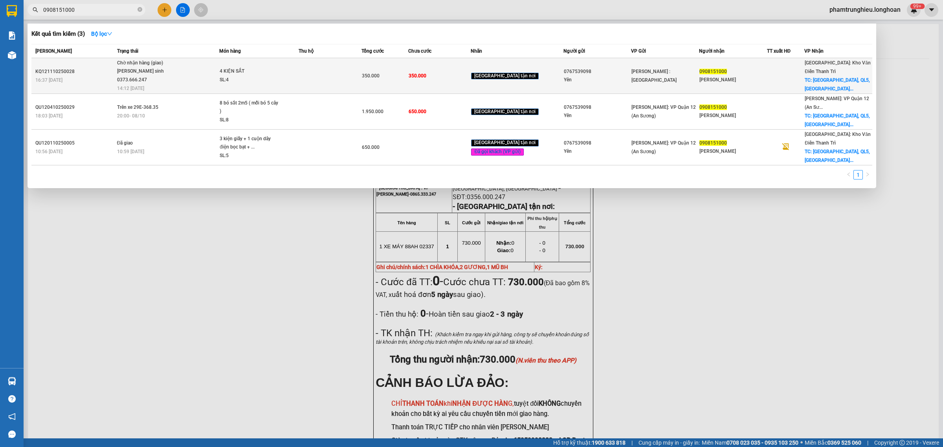
type input "0908151000"
click at [174, 68] on div "[PERSON_NAME] sinh 0373.666.247" at bounding box center [146, 75] width 59 height 17
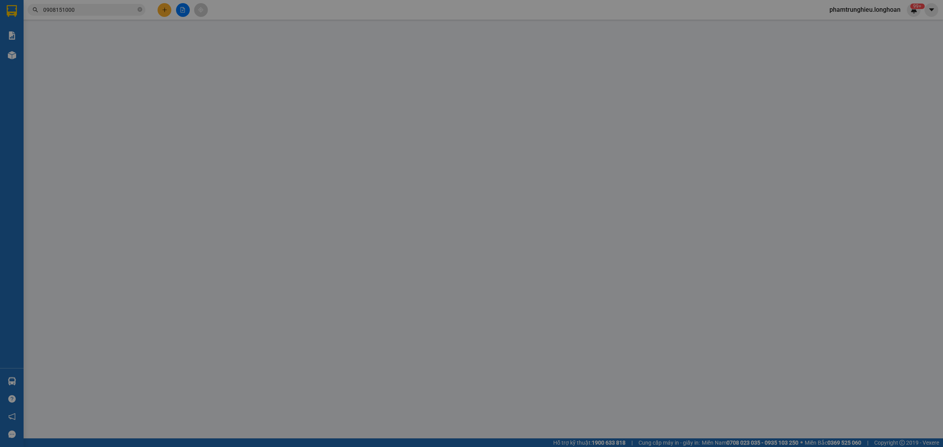
type input "0767539098"
type input "Yên"
type input "0908151000"
type input "[PERSON_NAME]"
checkbox input "true"
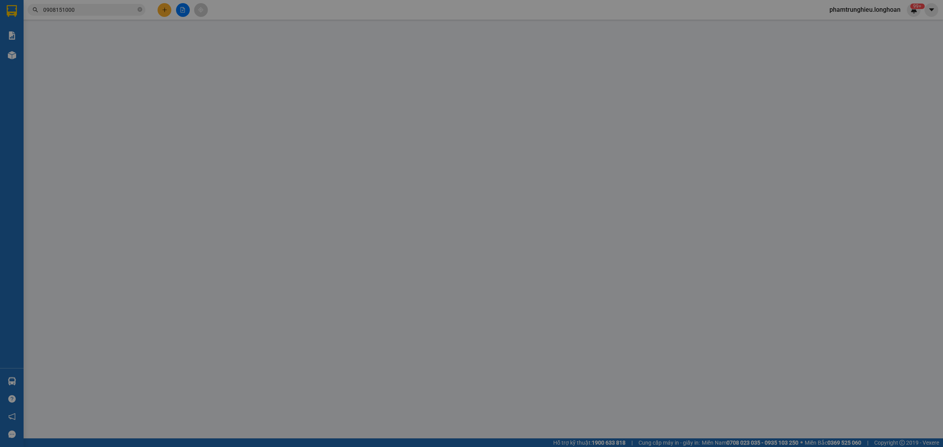
type input "[GEOGRAPHIC_DATA], QL5, [GEOGRAPHIC_DATA], [GEOGRAPHIC_DATA], [GEOGRAPHIC_DATA]"
type input "0"
type input "350.000"
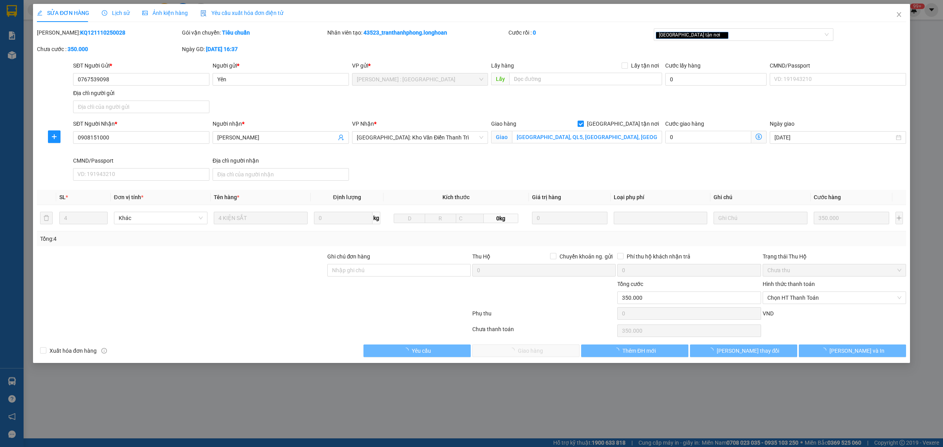
click at [113, 15] on span "Lịch sử" at bounding box center [116, 13] width 28 height 6
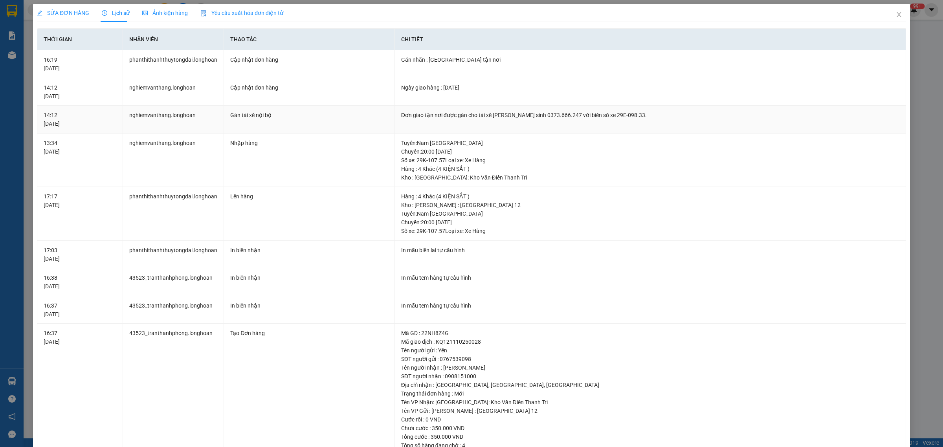
click at [527, 114] on div "Đơn giao tận nơi được gán cho tài xế [PERSON_NAME] sinh 0373.666.247 với biển s…" at bounding box center [650, 115] width 498 height 9
copy div "0373.666.247"
click at [896, 17] on icon "close" at bounding box center [899, 14] width 6 height 6
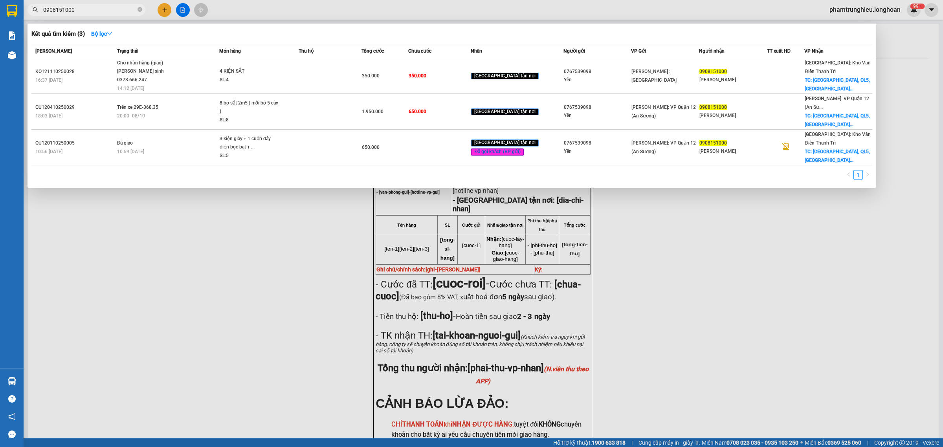
click at [83, 4] on span "0908151000" at bounding box center [87, 10] width 118 height 12
click at [78, 11] on input "0908151000" at bounding box center [89, 10] width 93 height 9
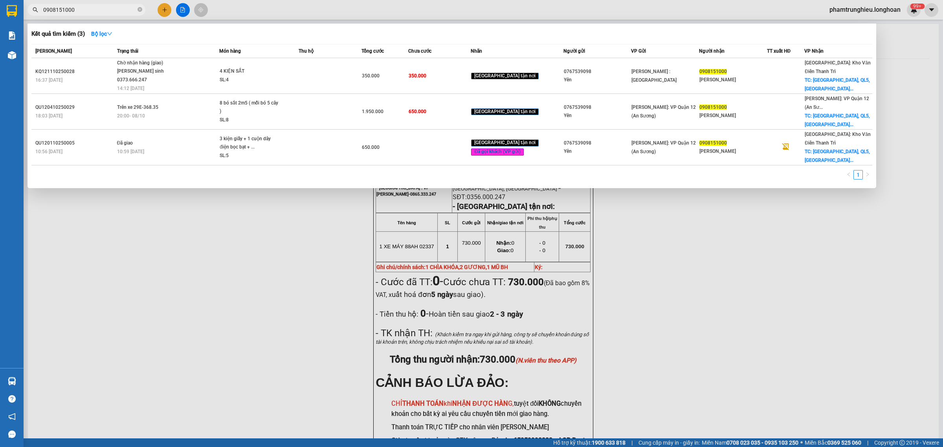
click at [78, 11] on input "0908151000" at bounding box center [89, 10] width 93 height 9
paste input "8687873"
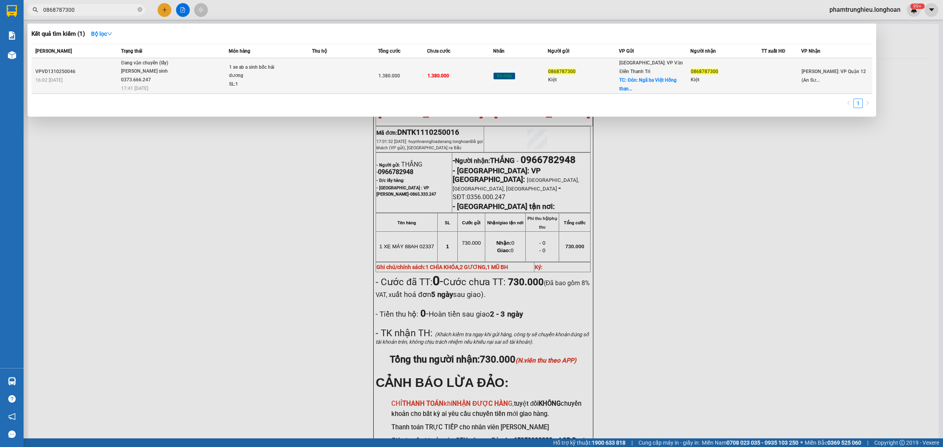
type input "0868787300"
click at [272, 67] on div "1 xe ab a sinh bốc hải dương" at bounding box center [258, 71] width 59 height 17
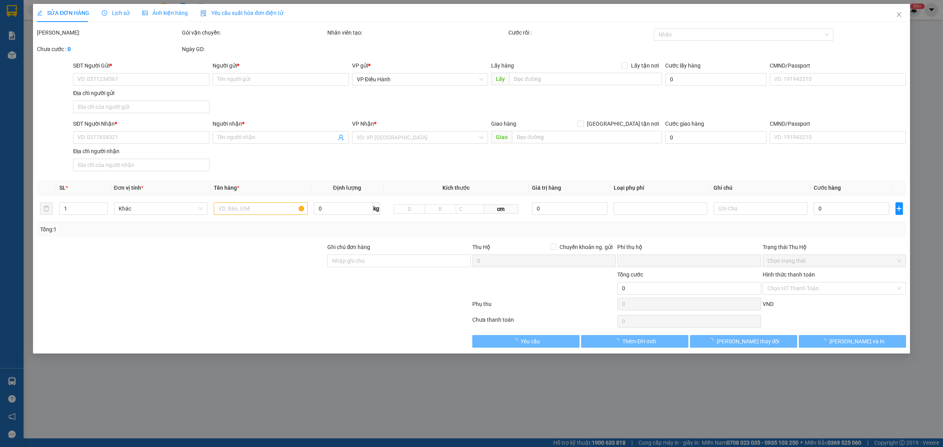
type input "0868787300"
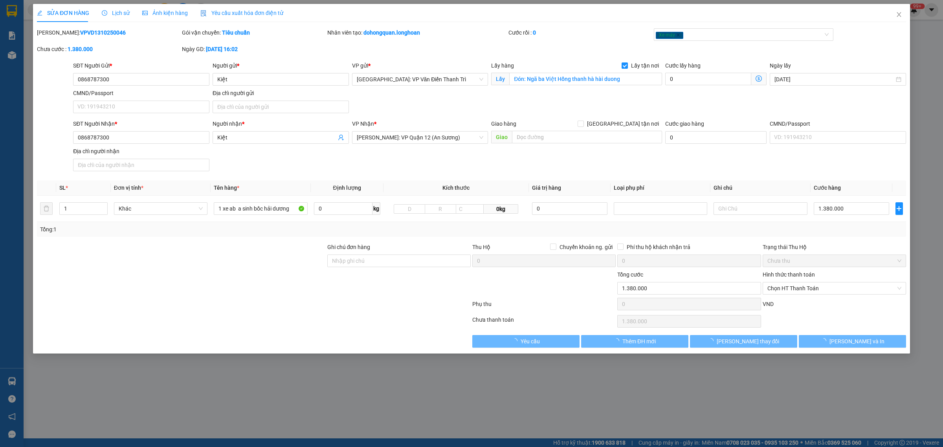
click at [108, 14] on span "Lịch sử" at bounding box center [116, 13] width 28 height 6
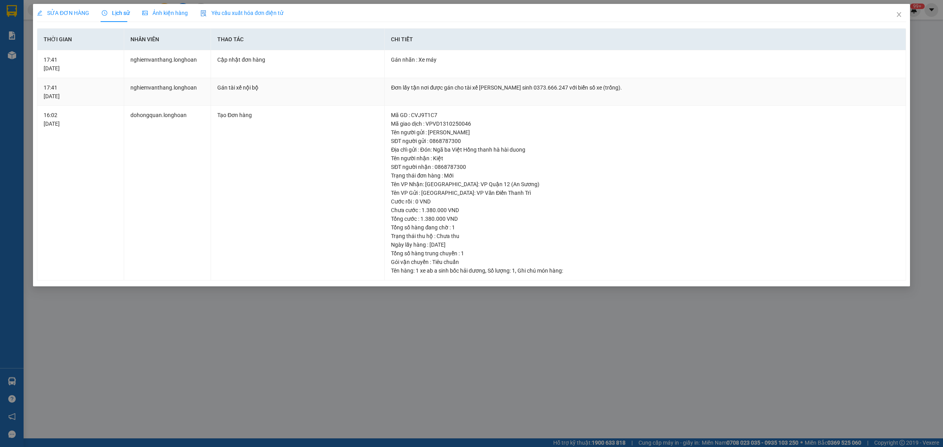
click at [515, 86] on div "Đơn lấy tận nơi được gán cho tài xế [PERSON_NAME] sinh 0373.666.247 với biển số…" at bounding box center [645, 87] width 509 height 9
copy div "0373.666.247"
click at [900, 16] on icon "close" at bounding box center [899, 14] width 6 height 6
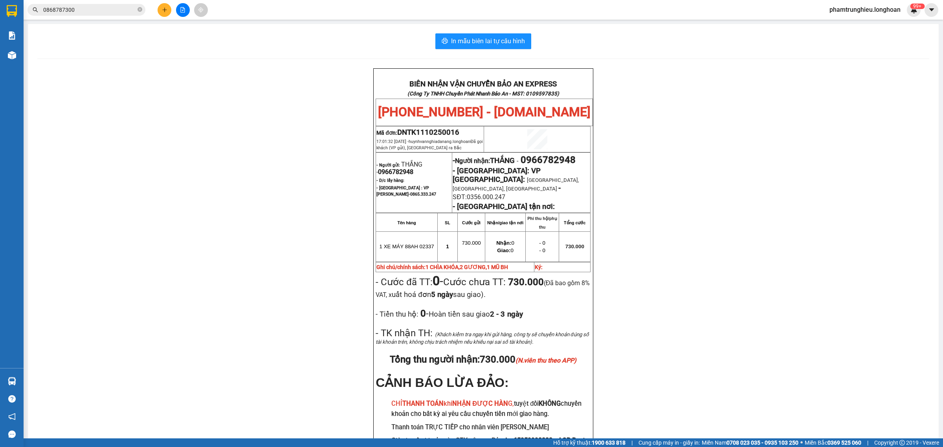
click at [103, 8] on input "0868787300" at bounding box center [89, 10] width 93 height 9
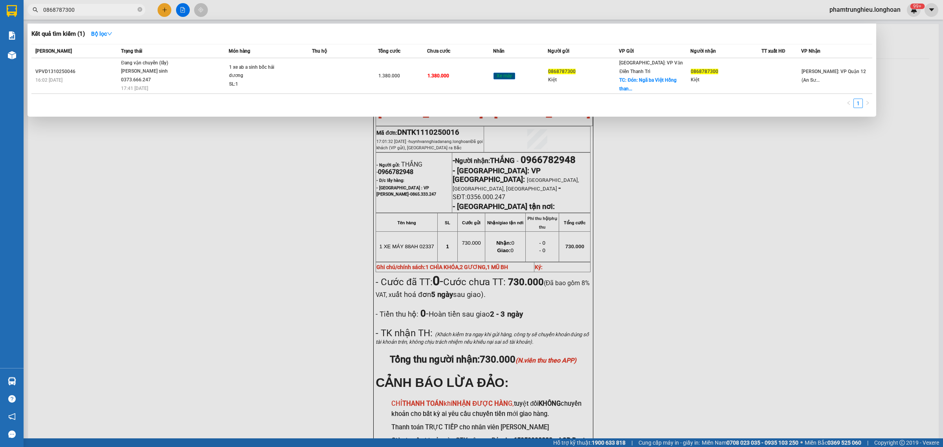
click at [103, 8] on input "0868787300" at bounding box center [89, 10] width 93 height 9
paste input "9081510"
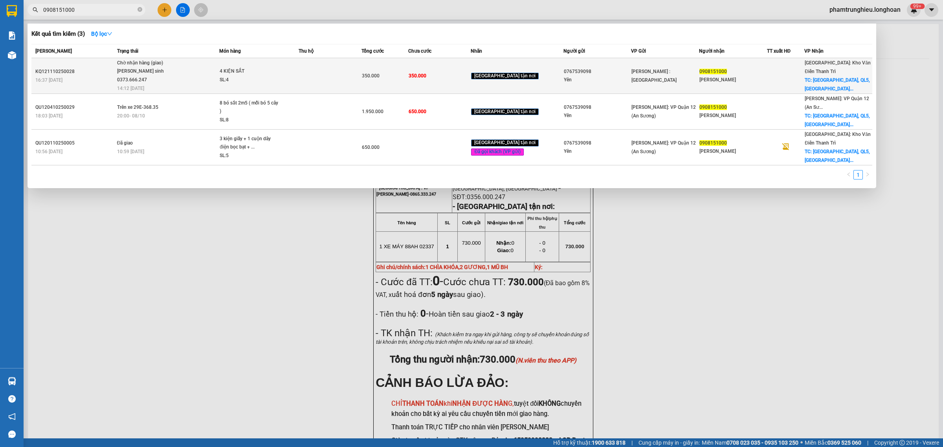
click at [187, 65] on span "Chờ nhận hàng (giao) [PERSON_NAME] 0373.666.247 14:12 [DATE]" at bounding box center [168, 75] width 102 height 33
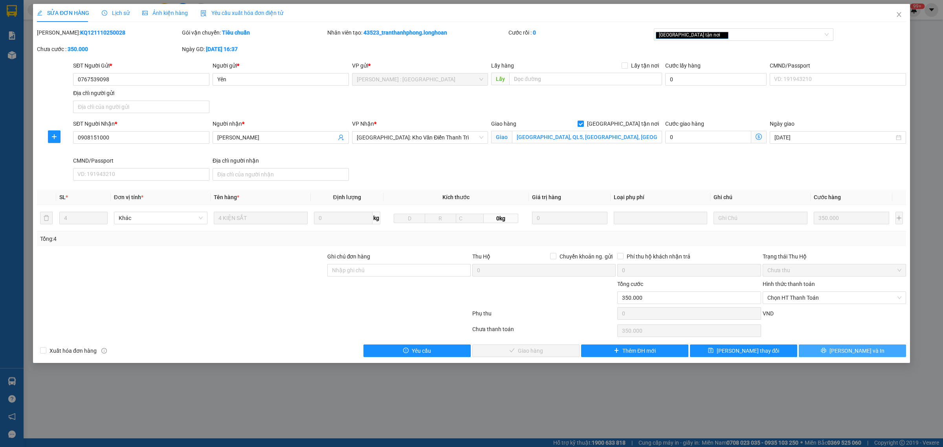
click at [852, 353] on span "[PERSON_NAME] và In" at bounding box center [857, 351] width 55 height 9
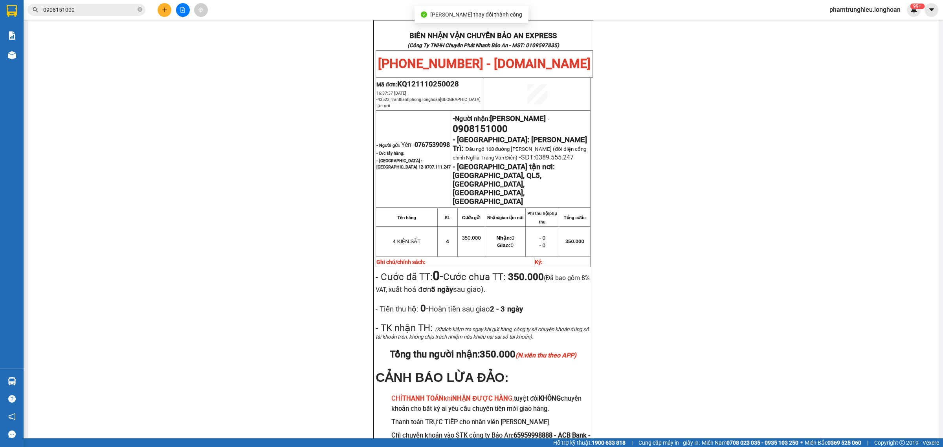
scroll to position [49, 0]
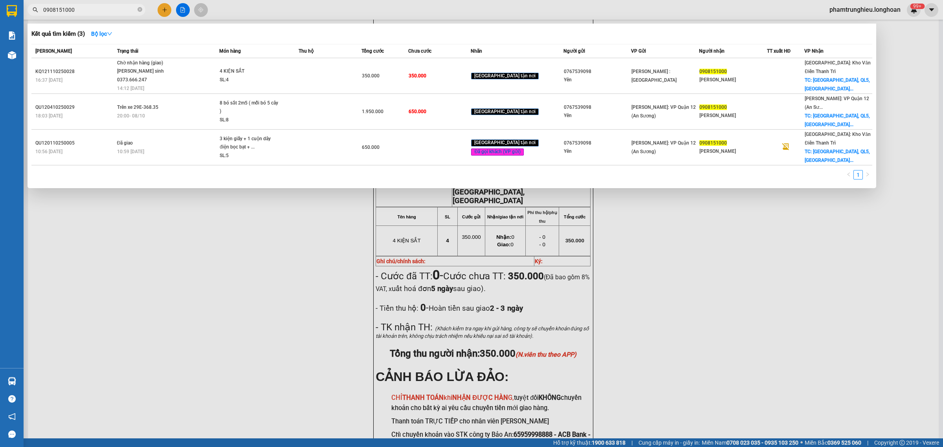
click at [99, 6] on input "0908151000" at bounding box center [89, 10] width 93 height 9
click at [104, 8] on input "0908151000" at bounding box center [89, 10] width 93 height 9
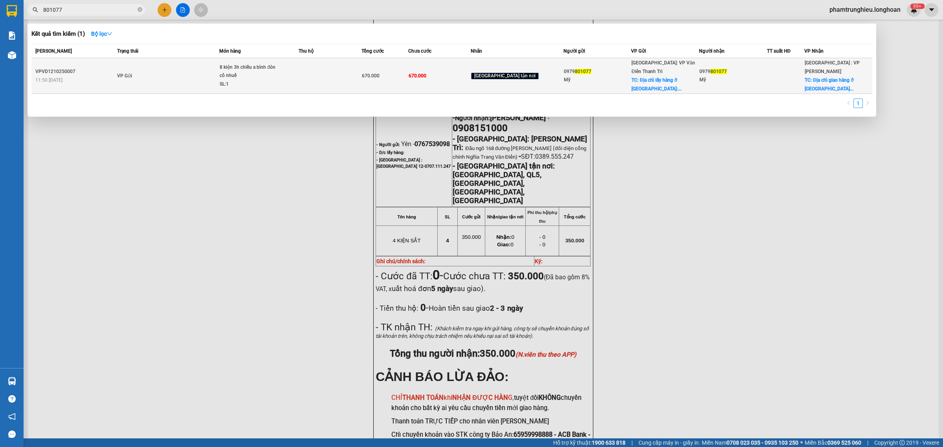
click at [298, 75] on span "8 kiện 3h chiều a bình đón cổ nhuế SL: 1" at bounding box center [259, 76] width 79 height 26
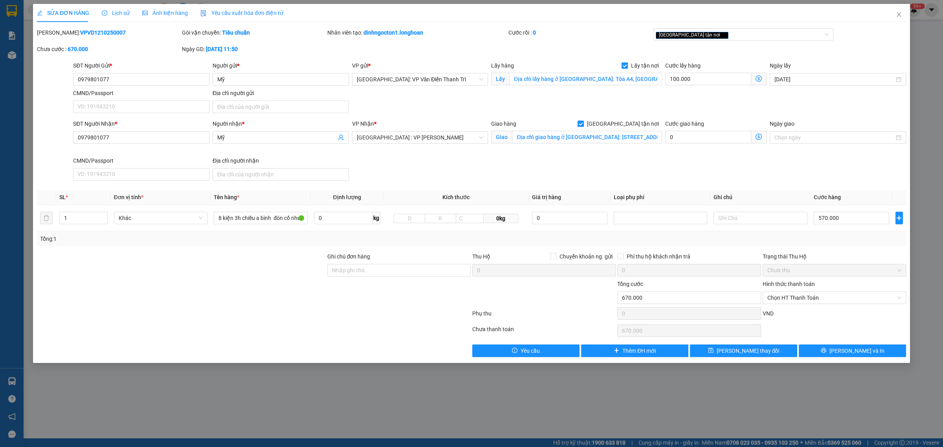
click at [132, 13] on div "SỬA ĐƠN HÀNG Lịch sử Ảnh kiện hàng Yêu cầu xuất hóa đơn điện tử" at bounding box center [160, 13] width 246 height 18
click at [130, 13] on div "SỬA ĐƠN HÀNG Lịch sử Ảnh kiện hàng Yêu cầu xuất hóa đơn điện tử" at bounding box center [160, 13] width 246 height 18
click at [127, 14] on span "Lịch sử" at bounding box center [116, 13] width 28 height 6
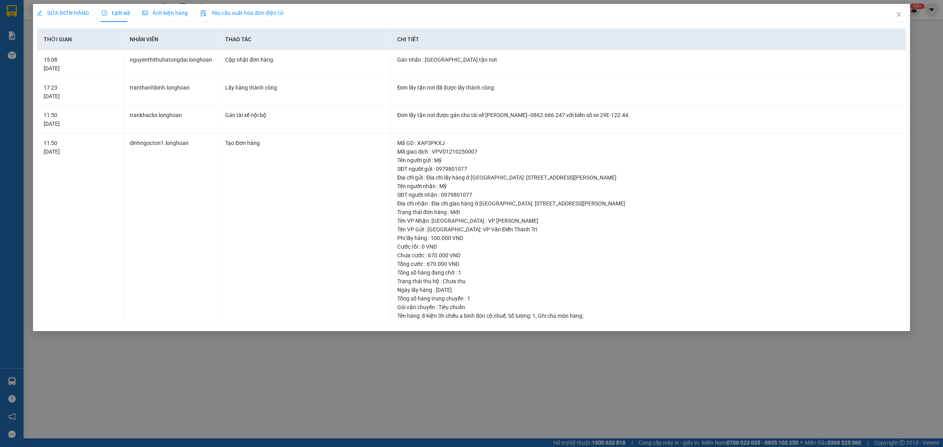
click at [48, 7] on div "SỬA ĐƠN HÀNG" at bounding box center [63, 13] width 52 height 18
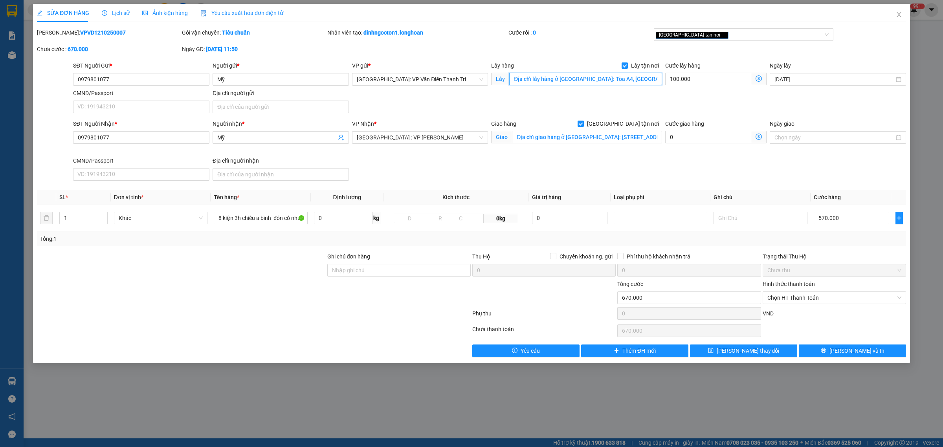
click at [568, 85] on input "Địa chỉ lấy hàng ở [GEOGRAPHIC_DATA]: Tòa A4, [GEOGRAPHIC_DATA], 232 [PERSON_NA…" at bounding box center [585, 79] width 153 height 13
click at [167, 76] on input "0979801077" at bounding box center [141, 79] width 136 height 13
click at [899, 11] on span "Close" at bounding box center [899, 15] width 22 height 22
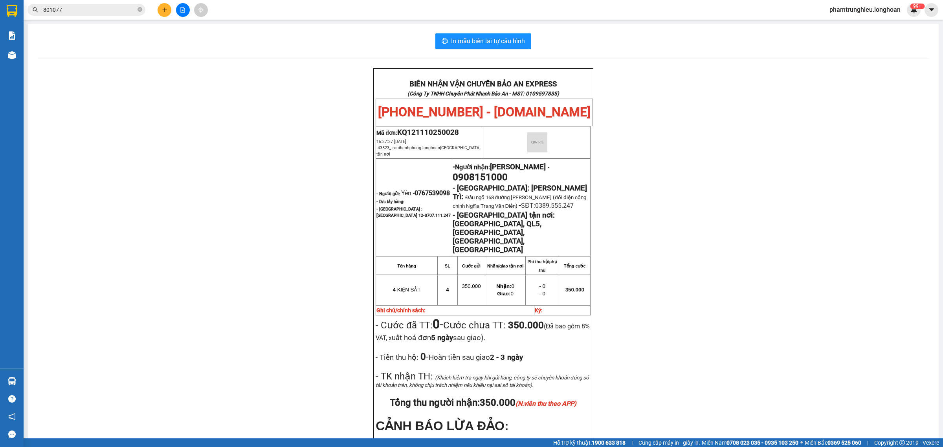
click at [103, 10] on input "801077" at bounding box center [89, 10] width 93 height 9
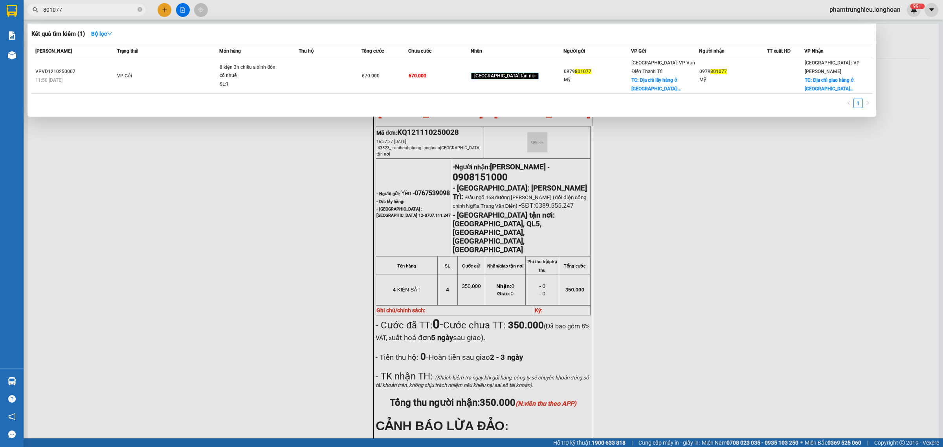
click at [103, 10] on input "801077" at bounding box center [89, 10] width 93 height 9
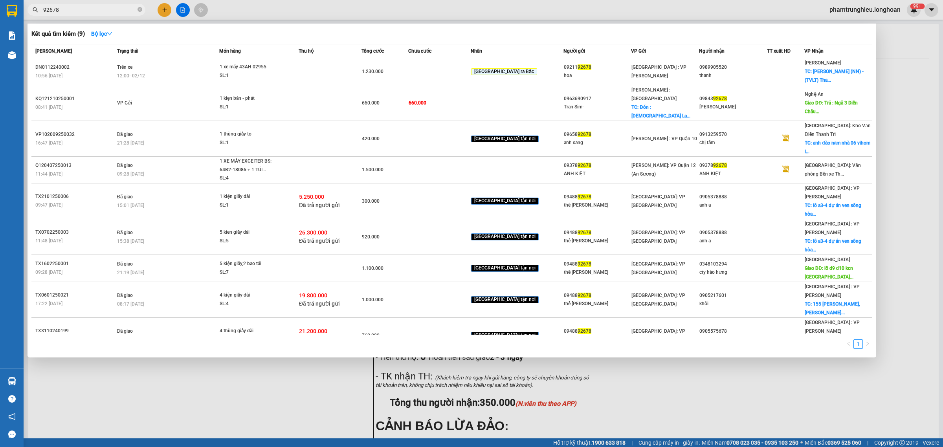
click at [104, 7] on input "92678" at bounding box center [89, 10] width 93 height 9
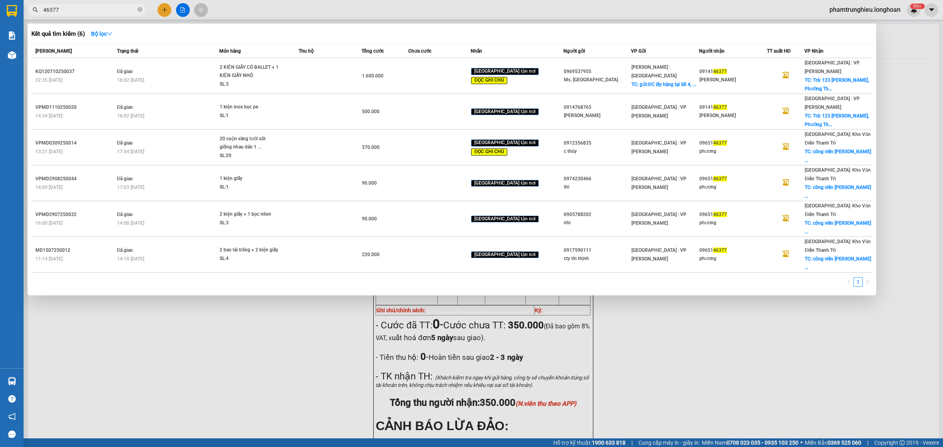
click at [83, 5] on span "46377" at bounding box center [87, 10] width 118 height 12
click at [71, 7] on input "46377" at bounding box center [89, 10] width 93 height 9
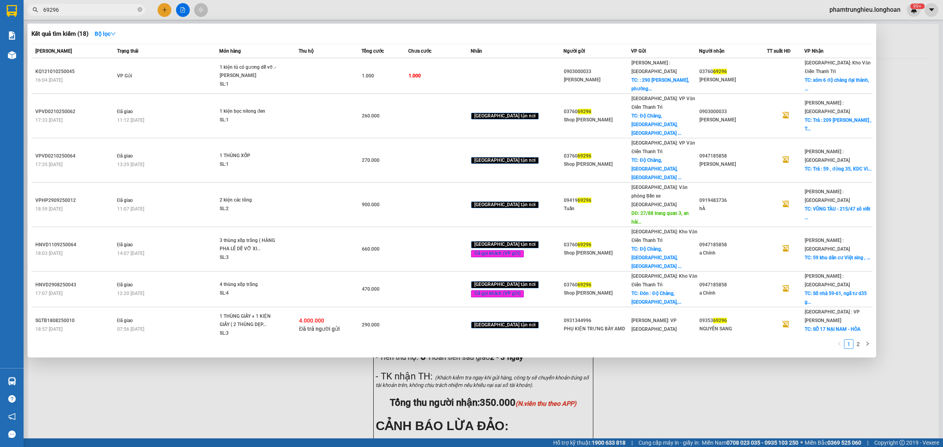
click at [83, 7] on input "69296" at bounding box center [89, 10] width 93 height 9
paste input "039221222"
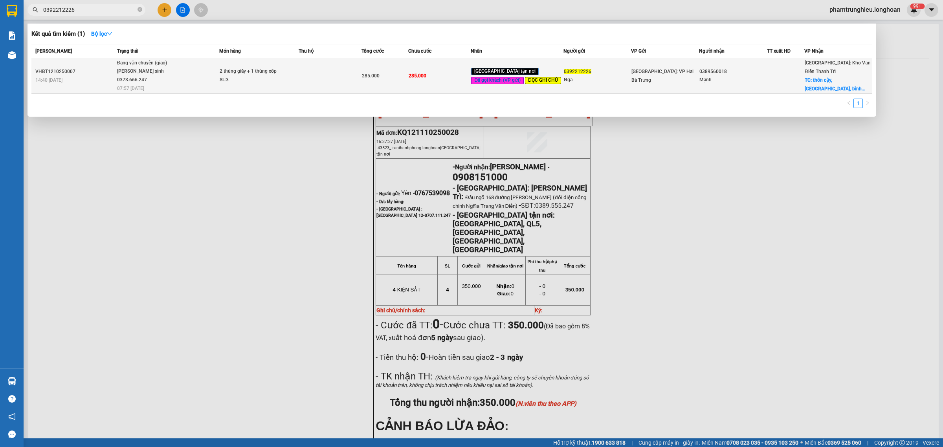
click at [217, 69] on span "Đang vận chuyển (giao) [PERSON_NAME] sinh 0373.666.247 07:57 [DATE]" at bounding box center [168, 75] width 102 height 33
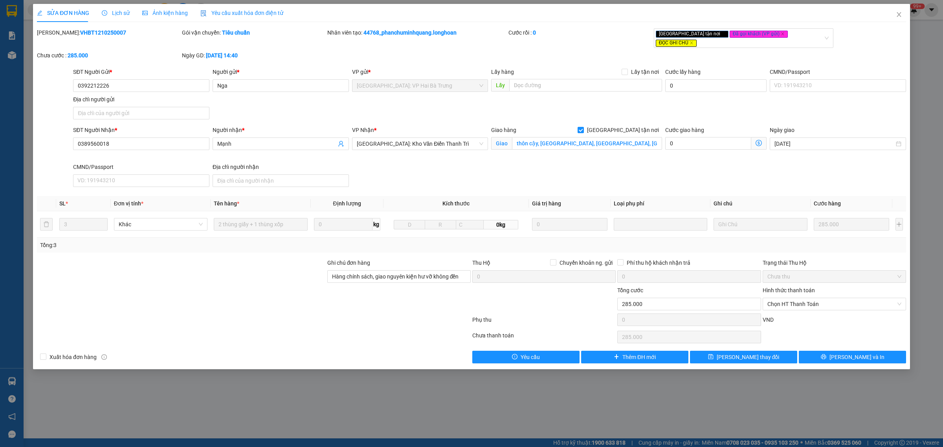
click at [111, 11] on span "Lịch sử" at bounding box center [116, 13] width 28 height 6
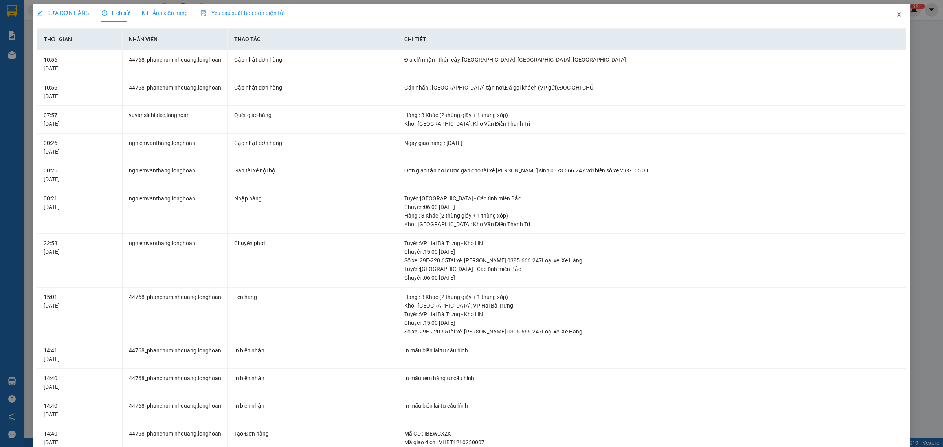
click at [896, 15] on icon "close" at bounding box center [899, 14] width 6 height 6
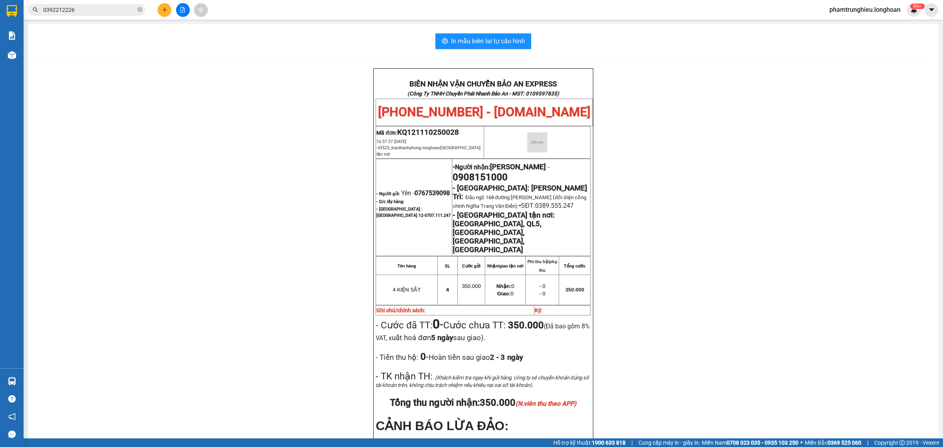
click at [98, 13] on input "0392212226" at bounding box center [89, 10] width 93 height 9
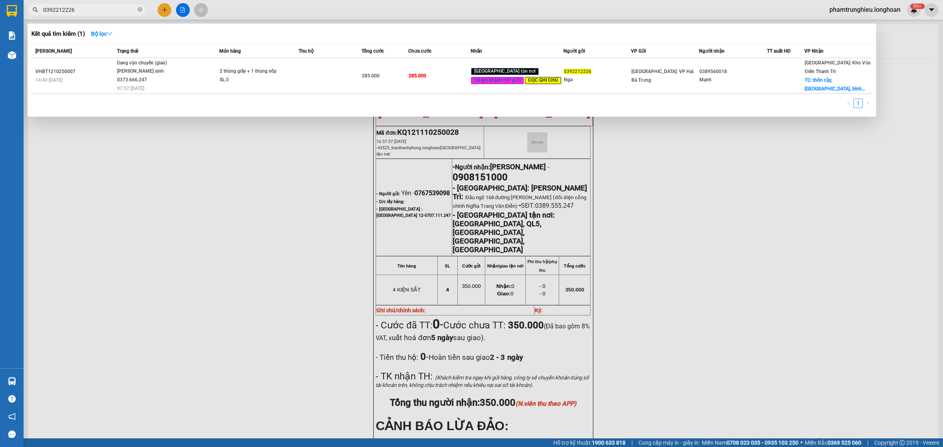
click at [98, 13] on input "0392212226" at bounding box center [89, 10] width 93 height 9
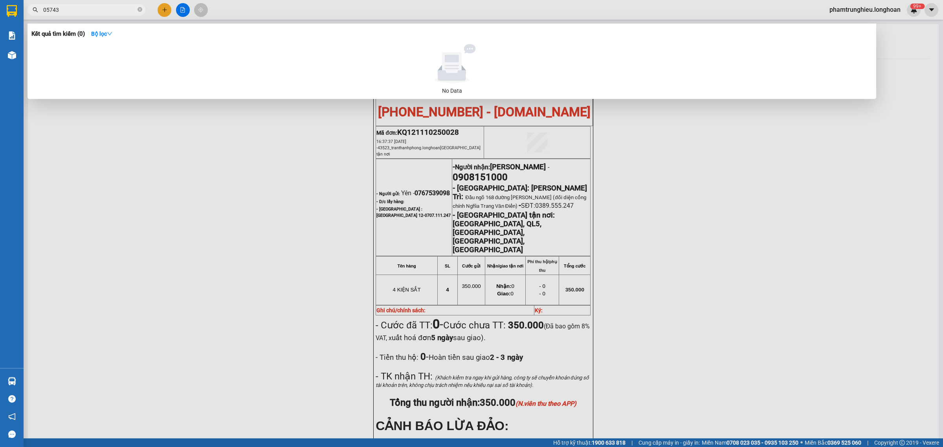
click at [107, 9] on input "05743" at bounding box center [89, 10] width 93 height 9
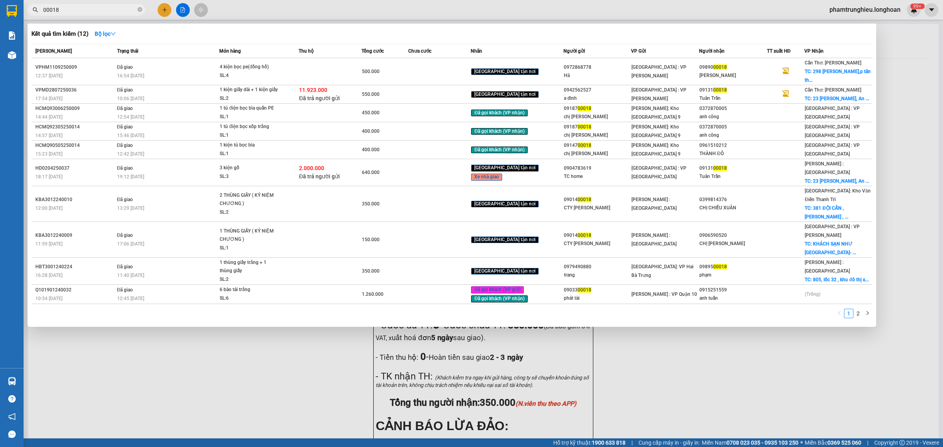
click at [97, 10] on input "00018" at bounding box center [89, 10] width 93 height 9
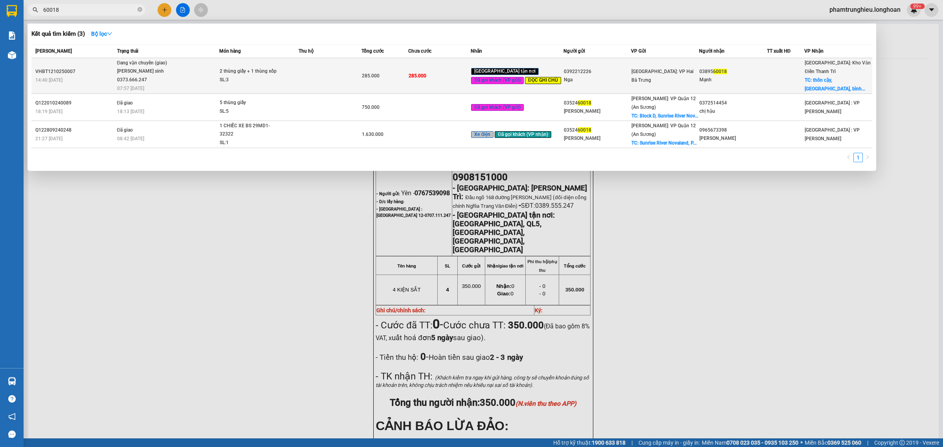
click at [189, 71] on span "Đang vận chuyển (giao) [PERSON_NAME] sinh 0373.666.247 07:57 [DATE]" at bounding box center [168, 75] width 102 height 33
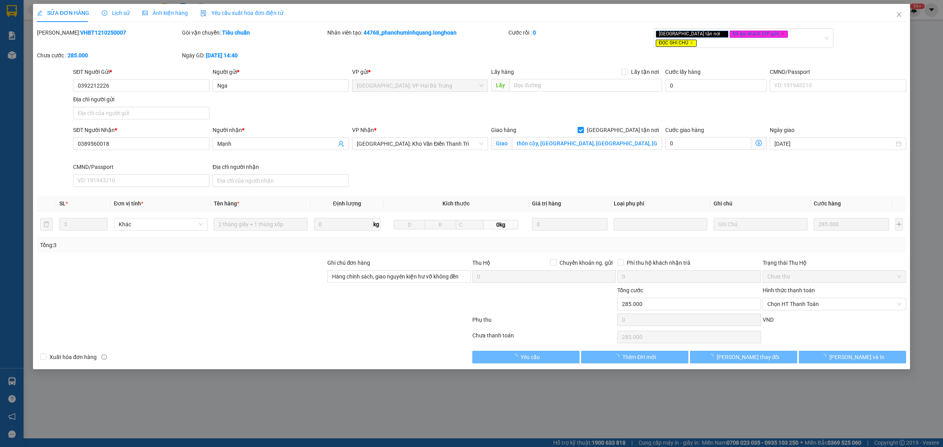
click at [110, 16] on span "Lịch sử" at bounding box center [116, 13] width 28 height 6
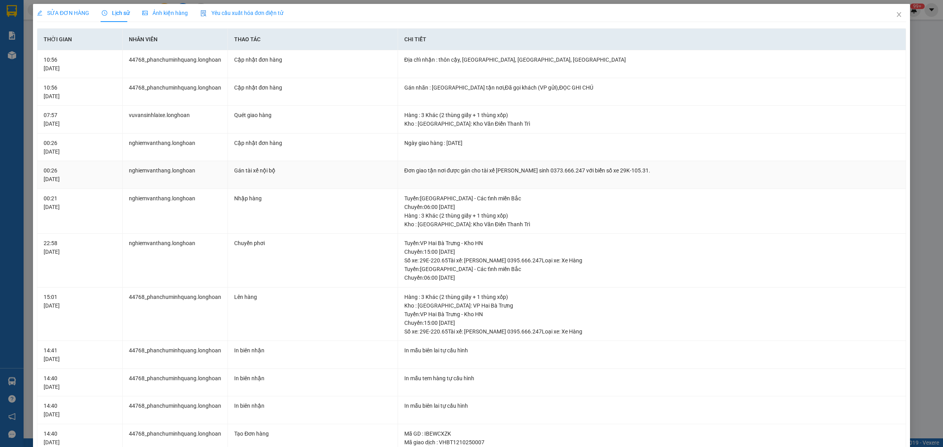
click at [533, 171] on div "Đơn giao tận nơi được gán cho tài xế [PERSON_NAME] sinh 0373.666.247 với biển s…" at bounding box center [651, 170] width 495 height 9
copy div "0373.666.247"
click at [897, 16] on icon "close" at bounding box center [899, 14] width 4 height 5
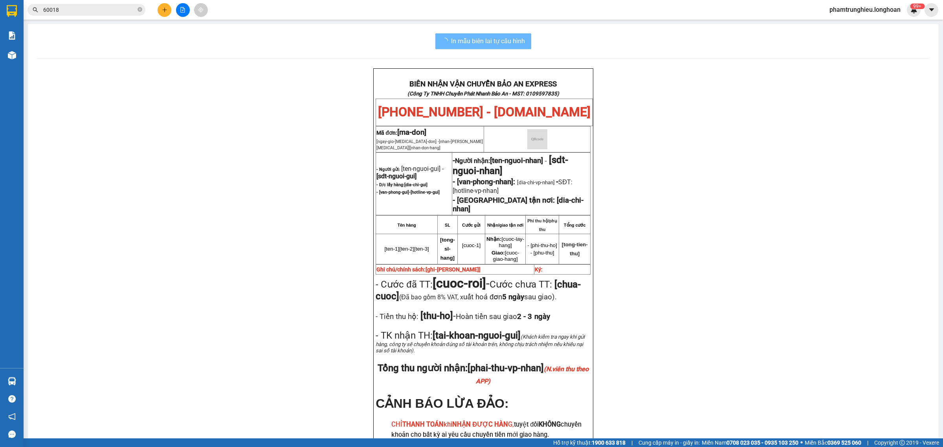
click at [114, 10] on input "60018" at bounding box center [89, 10] width 93 height 9
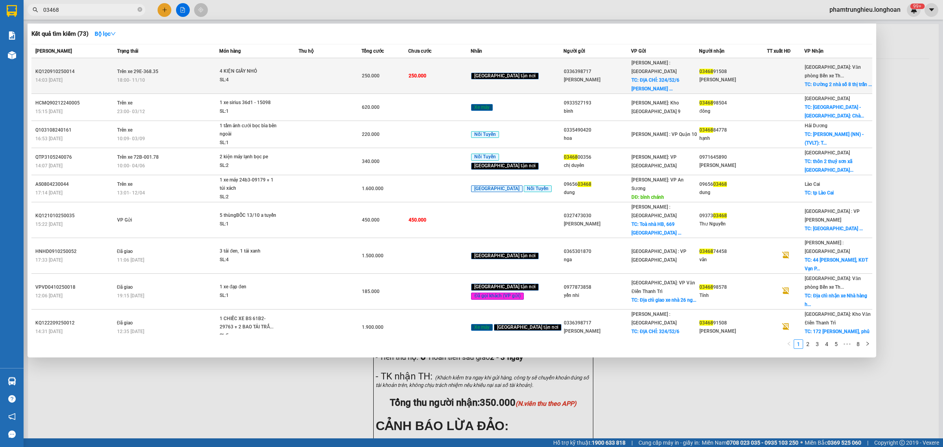
click at [240, 69] on div "4 KIỆN GIẤY NHỎ" at bounding box center [249, 71] width 59 height 9
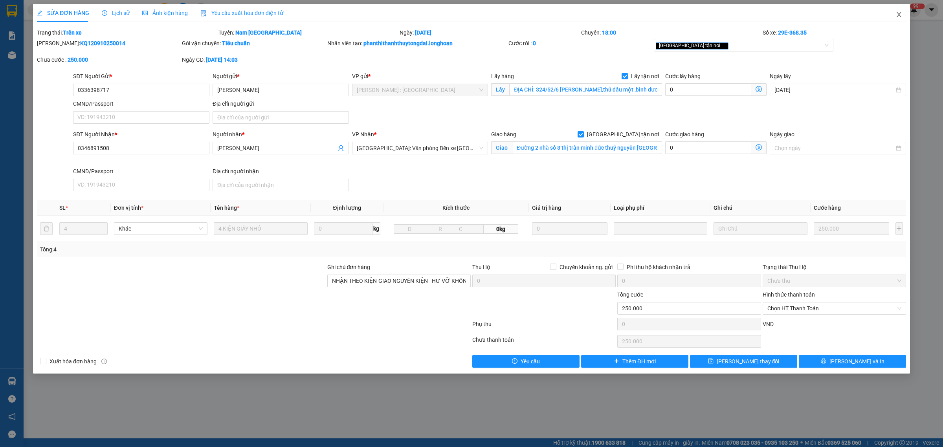
click at [896, 13] on icon "close" at bounding box center [899, 14] width 6 height 6
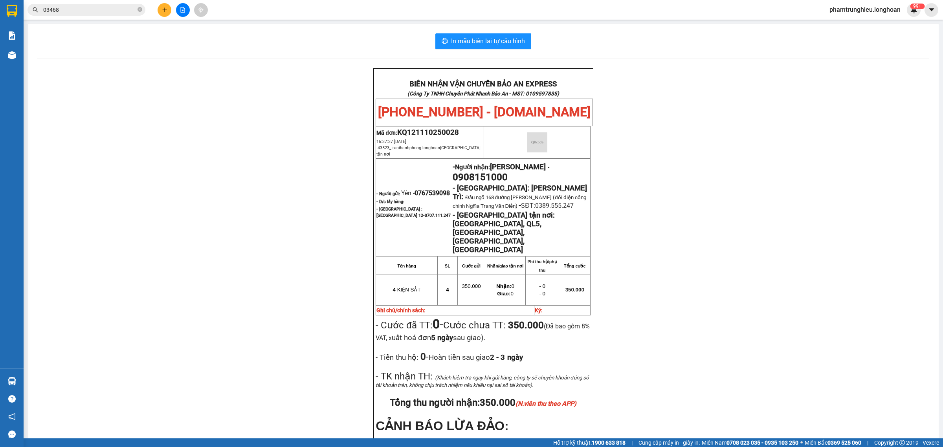
click at [91, 10] on input "03468" at bounding box center [89, 10] width 93 height 9
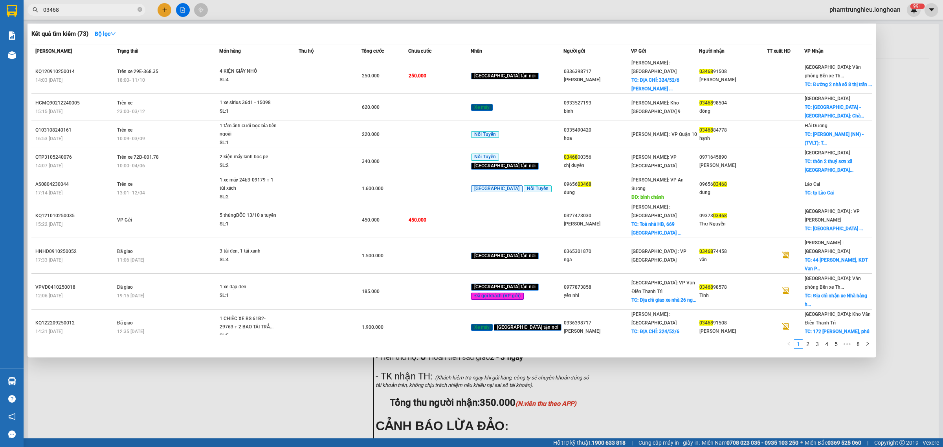
click at [95, 11] on input "03468" at bounding box center [89, 10] width 93 height 9
paste input "979.801.077"
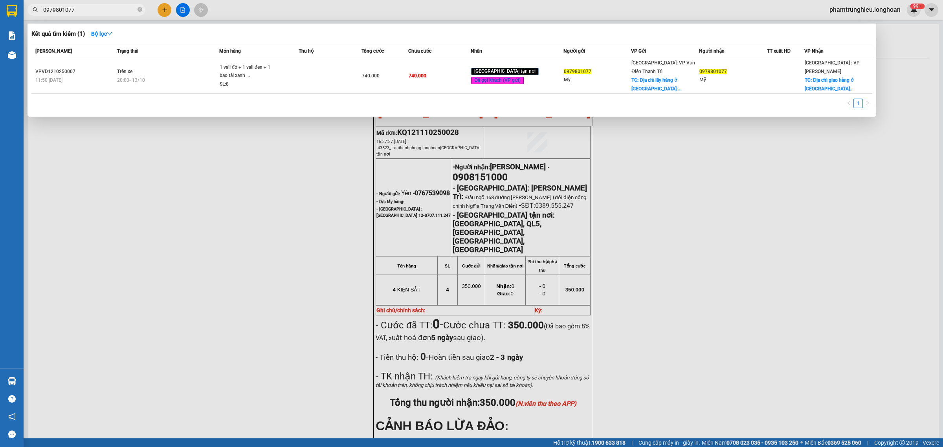
click at [232, 58] on th "Món hàng" at bounding box center [258, 51] width 79 height 14
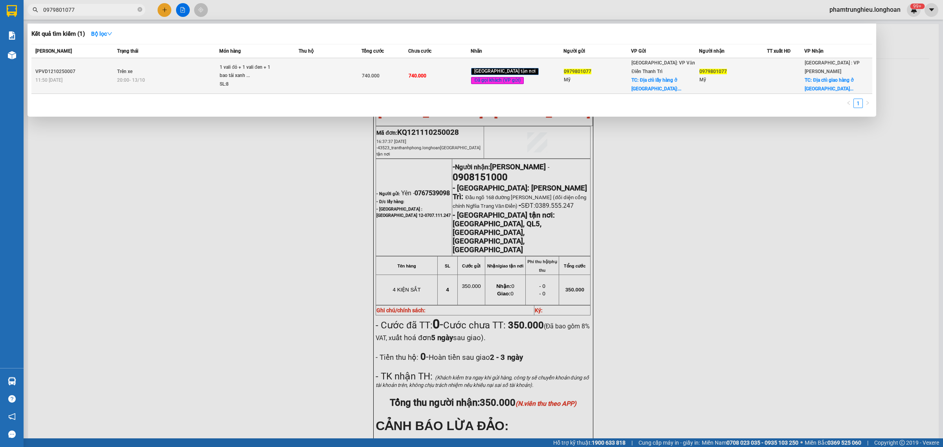
click at [232, 63] on div "1 vali đỏ + 1 vali đen + 1 bao tải xanh ..." at bounding box center [249, 71] width 59 height 17
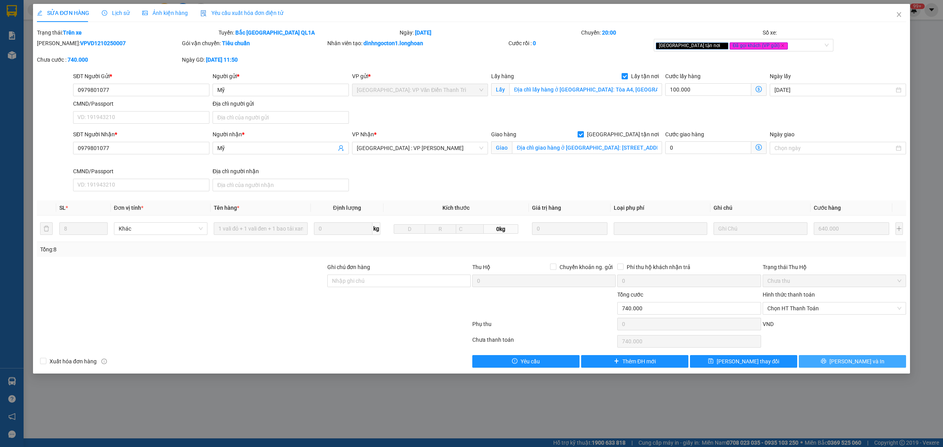
click at [844, 362] on button "[PERSON_NAME] và In" at bounding box center [852, 361] width 107 height 13
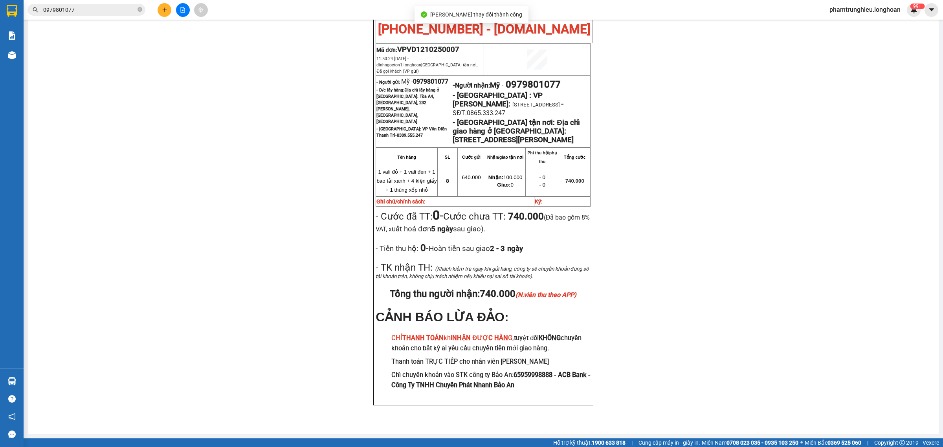
scroll to position [46, 0]
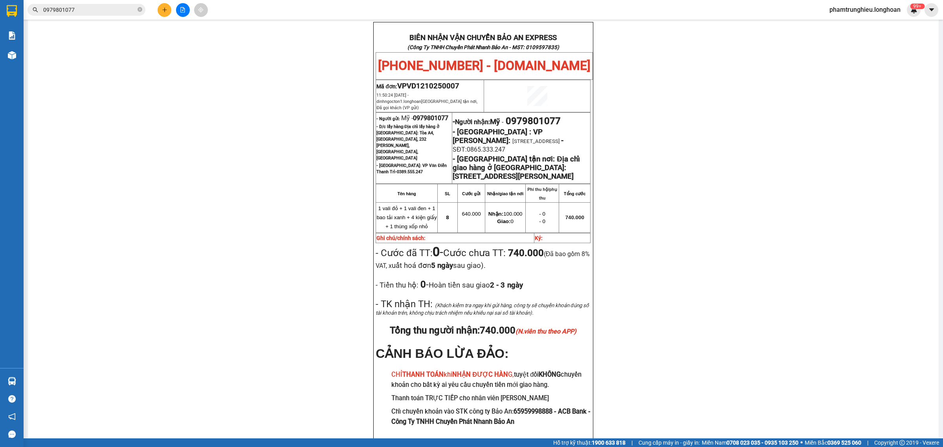
click at [101, 11] on input "0979801077" at bounding box center [89, 10] width 93 height 9
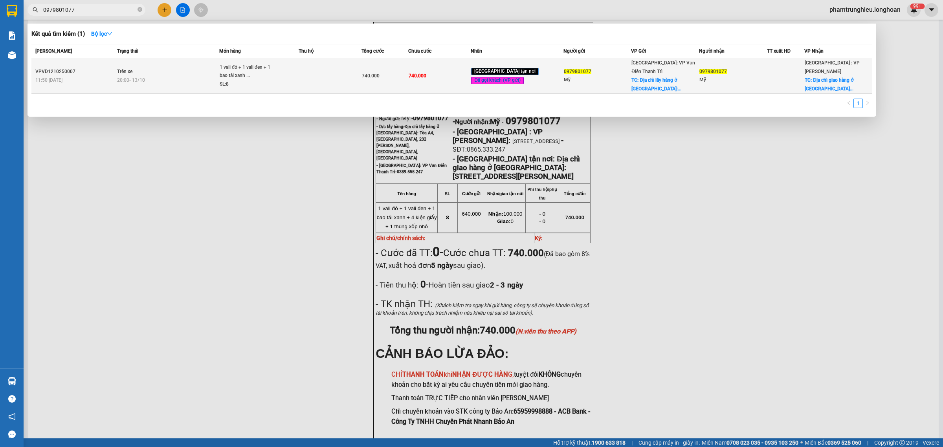
click at [148, 67] on td "Trên xe 20:00 [DATE]" at bounding box center [167, 76] width 105 height 36
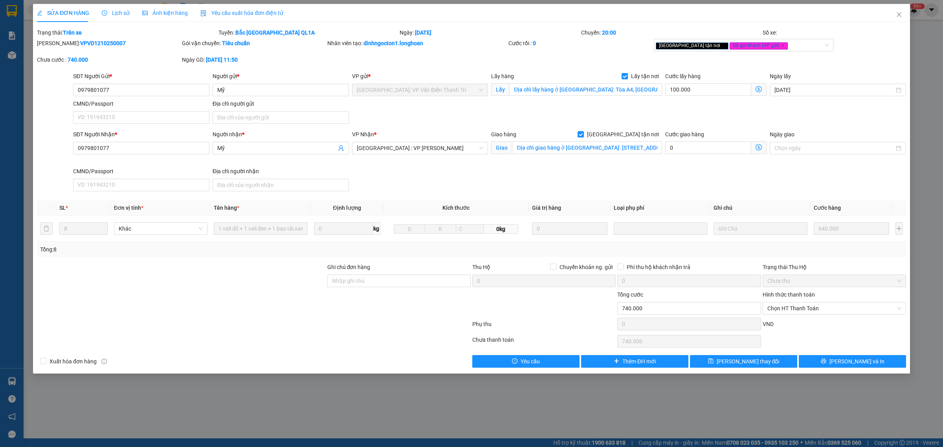
click at [117, 12] on span "Lịch sử" at bounding box center [116, 13] width 28 height 6
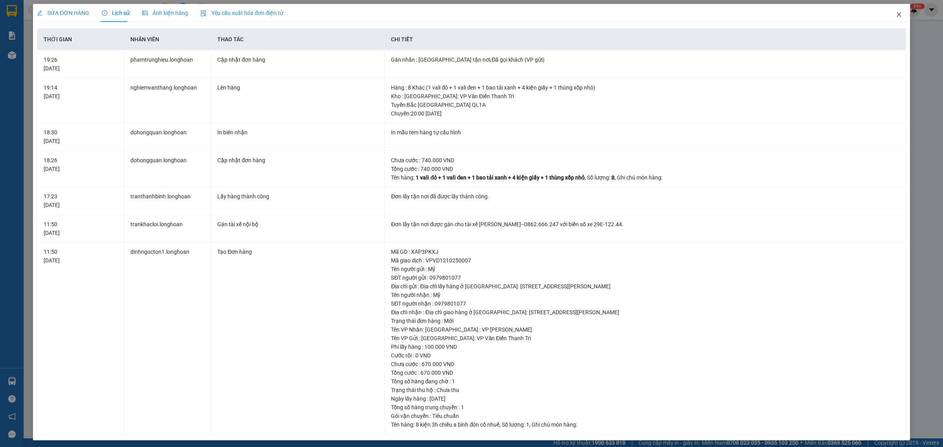
click at [896, 12] on icon "close" at bounding box center [899, 14] width 6 height 6
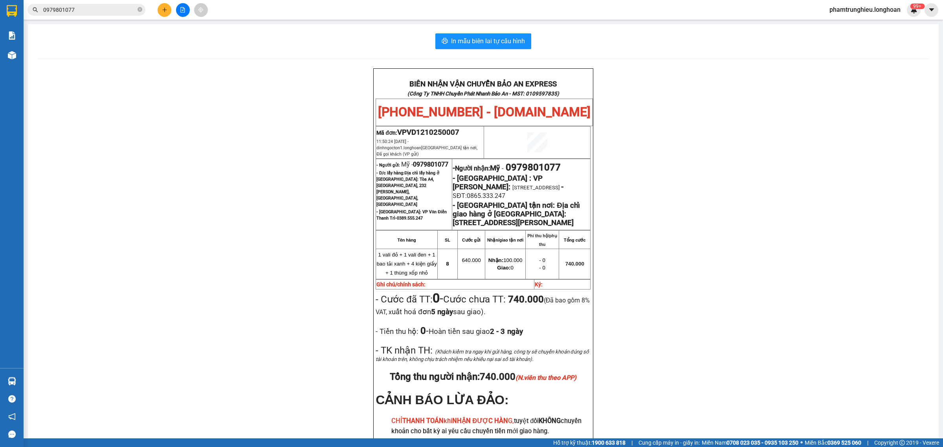
click at [109, 13] on input "0979801077" at bounding box center [89, 10] width 93 height 9
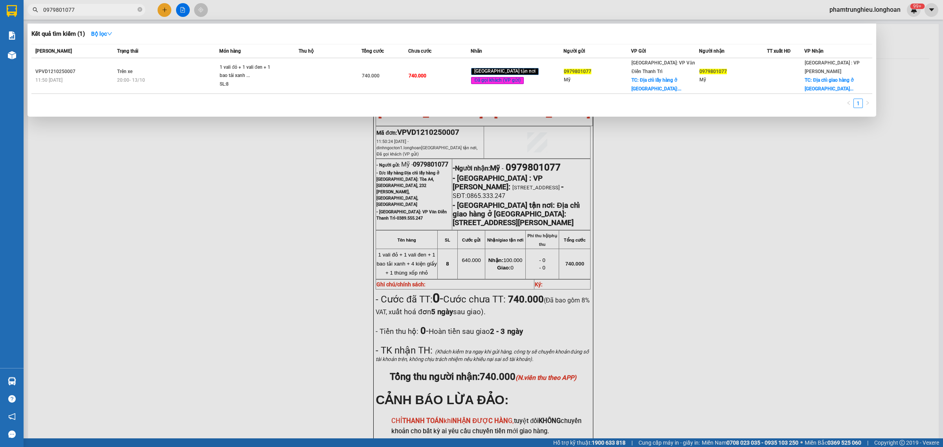
click at [108, 13] on input "0979801077" at bounding box center [89, 10] width 93 height 9
paste input "8346135"
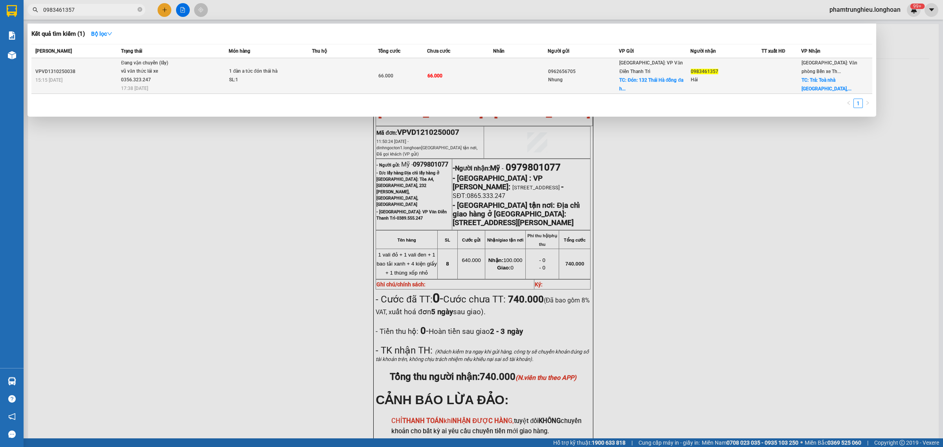
click at [197, 74] on span "Đang vận chuyển (lấy) vũ văn thức lái xe 0356.323.247 17:38 [DATE]" at bounding box center [174, 75] width 107 height 33
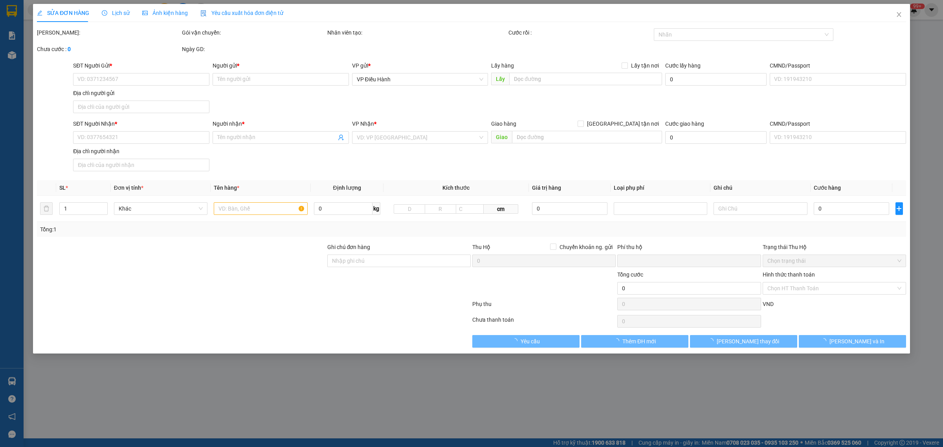
click at [115, 14] on span "Lịch sử" at bounding box center [116, 13] width 28 height 6
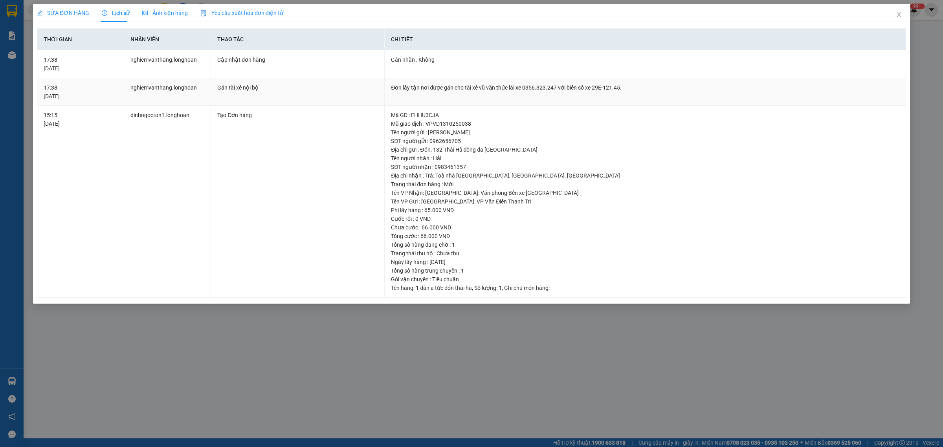
click at [536, 87] on div "Đơn lấy tận nơi được gán cho tài xế vũ văn thức lái xe 0356.323.247 với biển số…" at bounding box center [645, 87] width 509 height 9
copy div "0356.323.247"
click at [899, 14] on icon "close" at bounding box center [899, 14] width 6 height 6
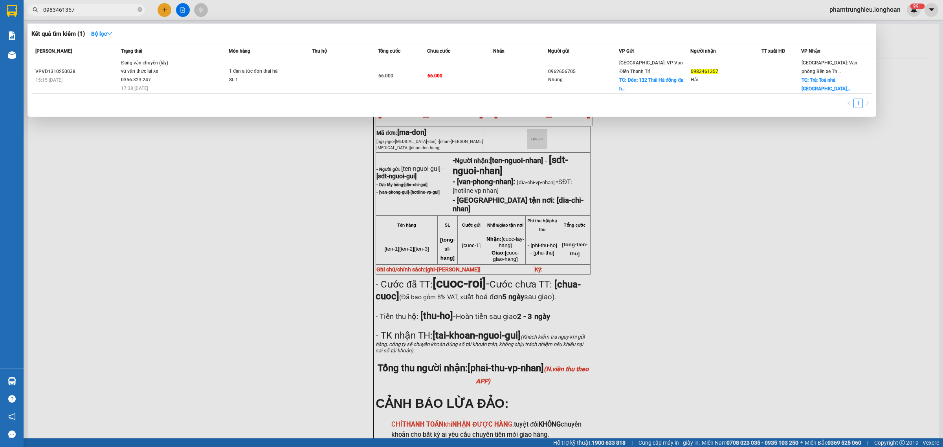
click at [112, 12] on input "0983461357" at bounding box center [89, 10] width 93 height 9
click at [108, 13] on input "0983461357" at bounding box center [89, 10] width 93 height 9
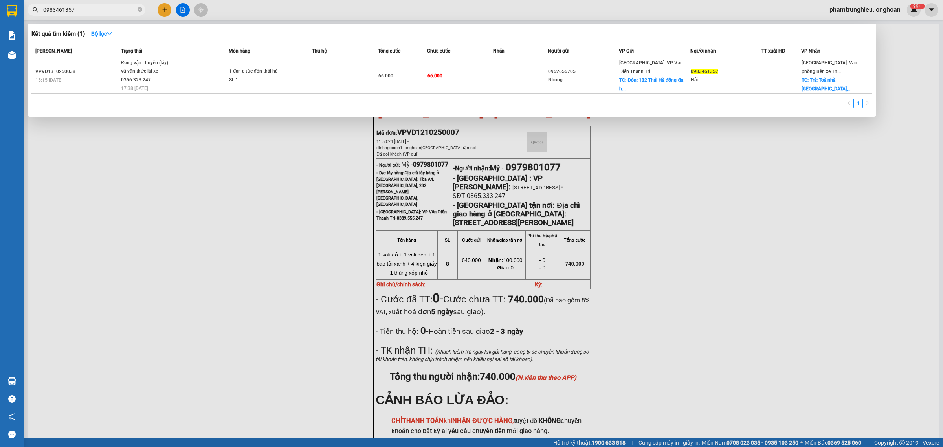
click at [110, 9] on input "0983461357" at bounding box center [89, 10] width 93 height 9
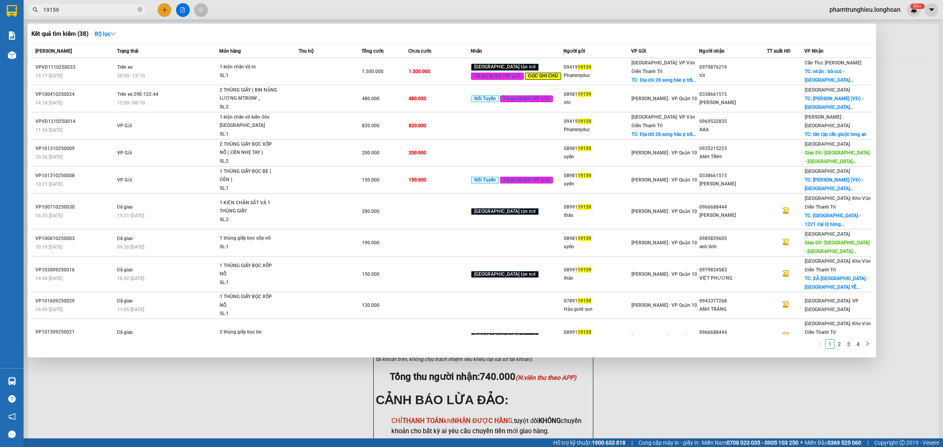
click at [113, 12] on input "19159" at bounding box center [89, 10] width 93 height 9
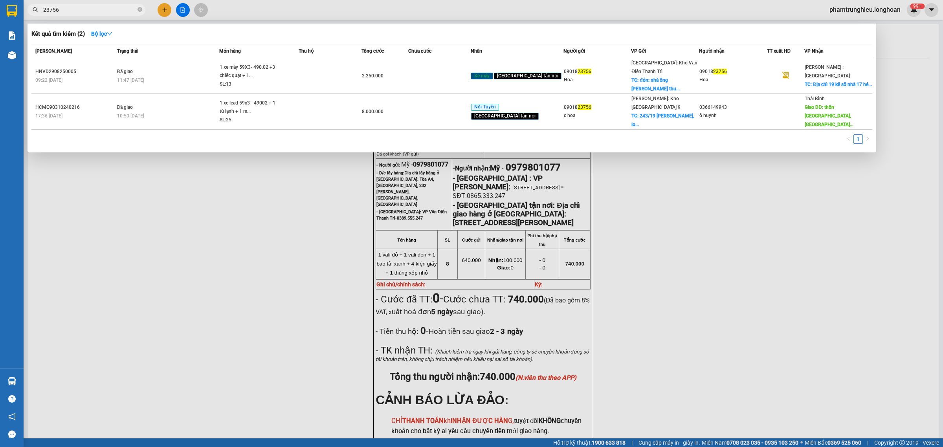
click at [85, 9] on input "23756" at bounding box center [89, 10] width 93 height 9
paste input "0339429928"
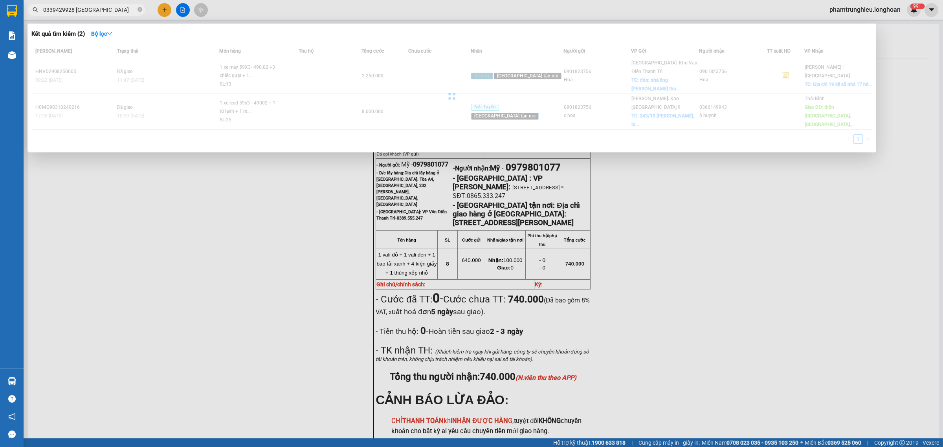
click at [85, 9] on input "0339429928 [GEOGRAPHIC_DATA]" at bounding box center [89, 10] width 93 height 9
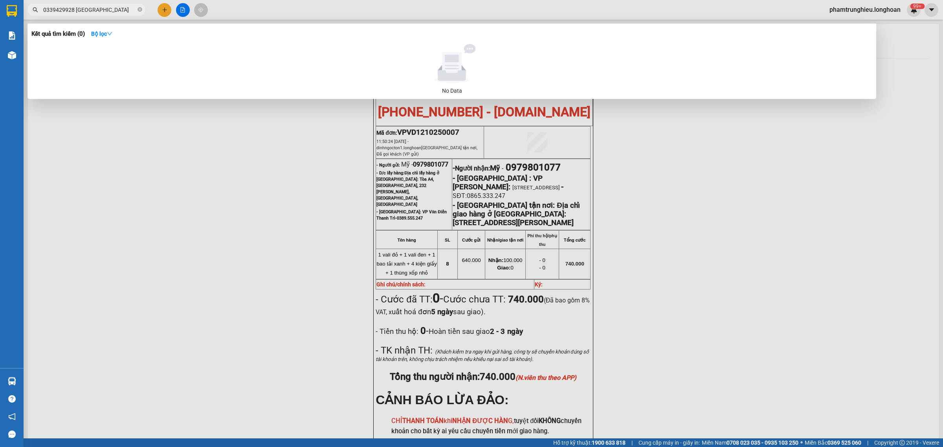
click at [118, 10] on input "0339429928 [GEOGRAPHIC_DATA]" at bounding box center [89, 10] width 93 height 9
paste input "936911865"
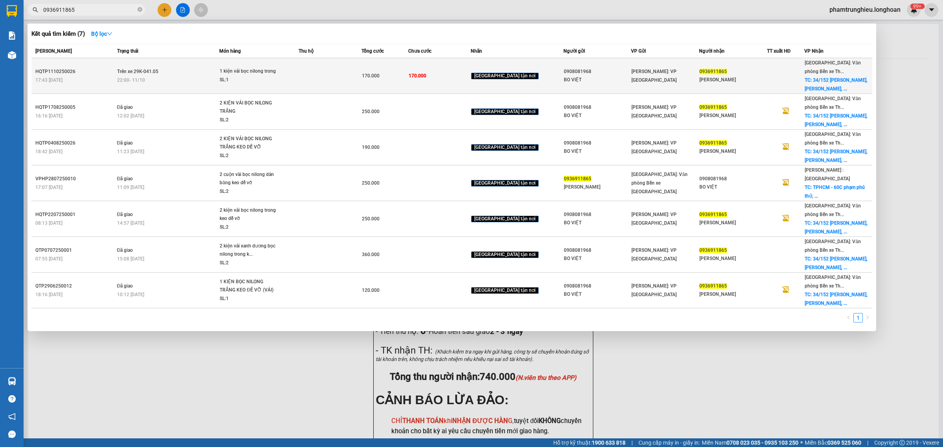
click at [231, 86] on td "1 kiện vải bọc nilong trong SL: 1" at bounding box center [258, 76] width 79 height 36
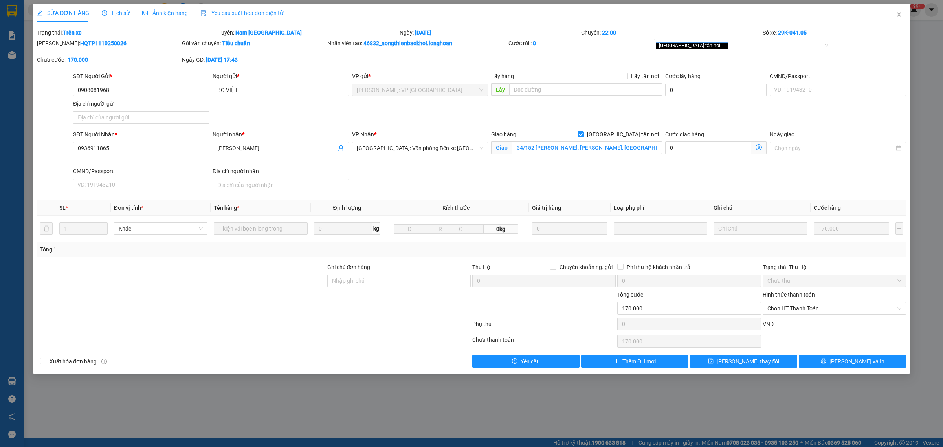
click at [108, 15] on span "Lịch sử" at bounding box center [116, 13] width 28 height 6
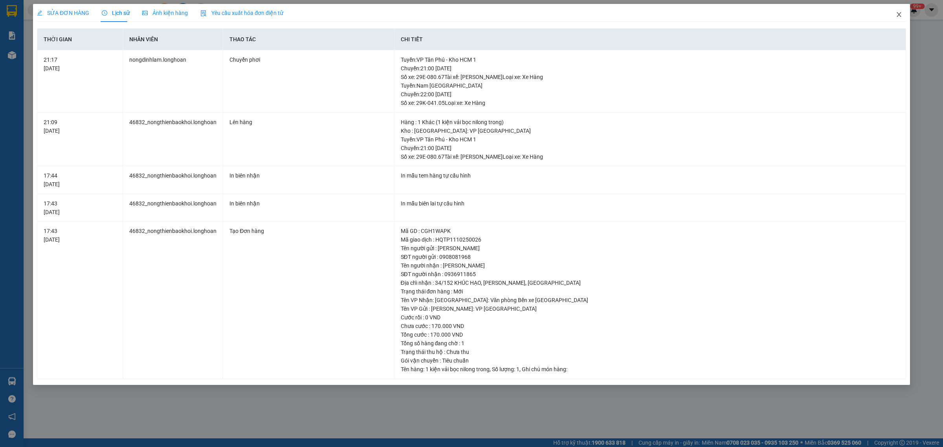
click at [900, 10] on span "Close" at bounding box center [899, 15] width 22 height 22
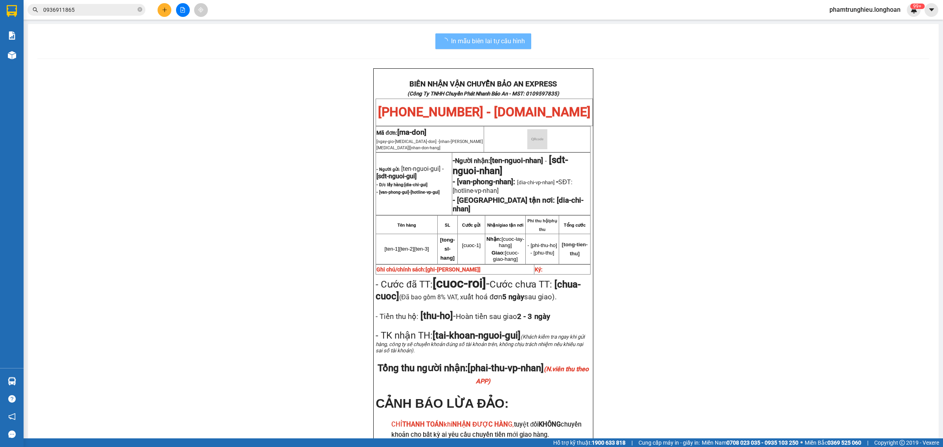
click at [114, 12] on input "0936911865" at bounding box center [89, 10] width 93 height 9
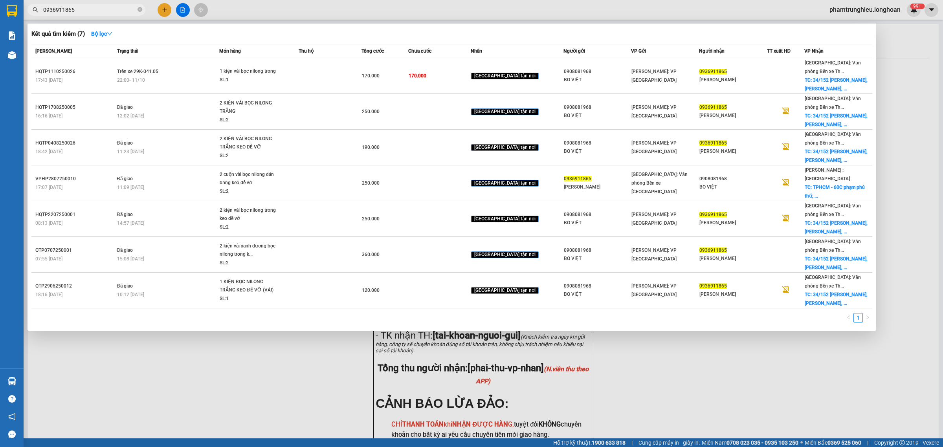
click at [114, 12] on input "0936911865" at bounding box center [89, 10] width 93 height 9
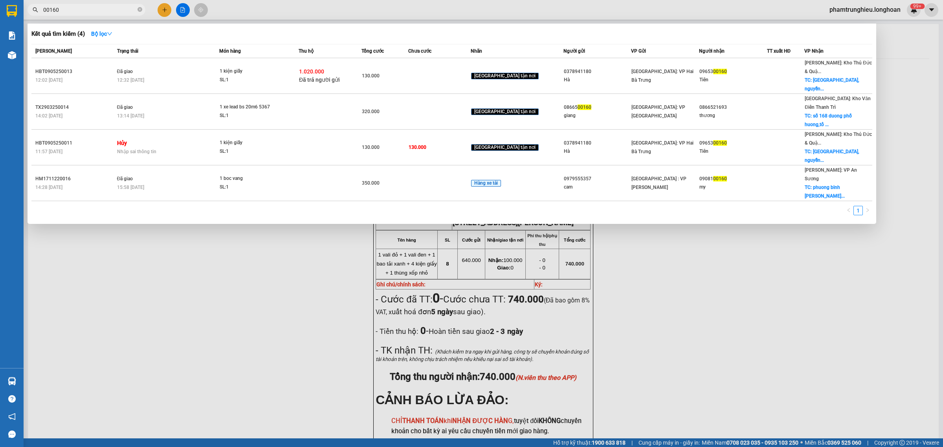
click at [105, 11] on input "00160" at bounding box center [89, 10] width 93 height 9
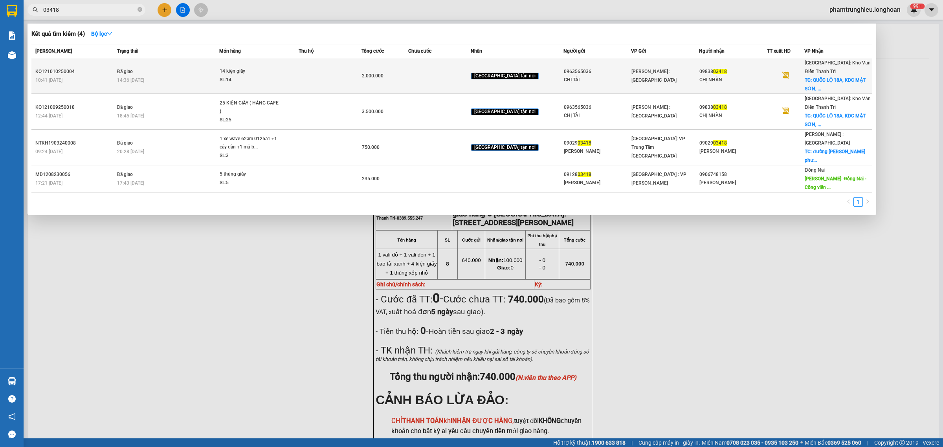
click at [217, 76] on div "14:36 [DATE]" at bounding box center [168, 80] width 102 height 9
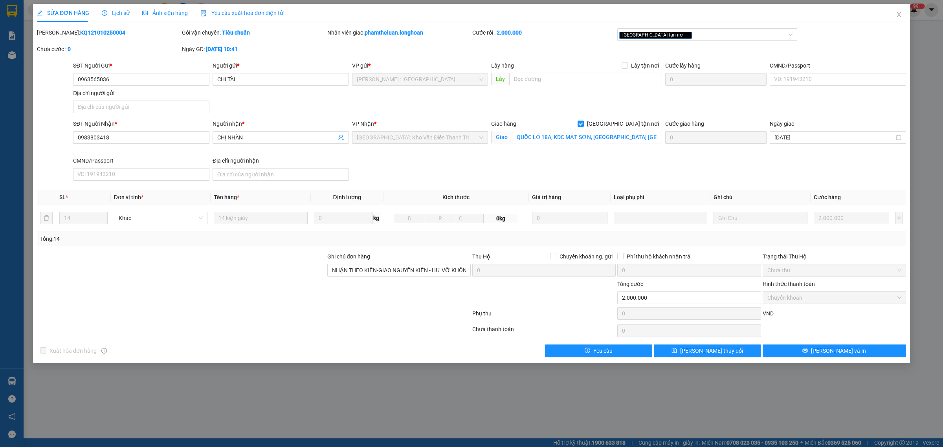
click at [115, 13] on span "Lịch sử" at bounding box center [116, 13] width 28 height 6
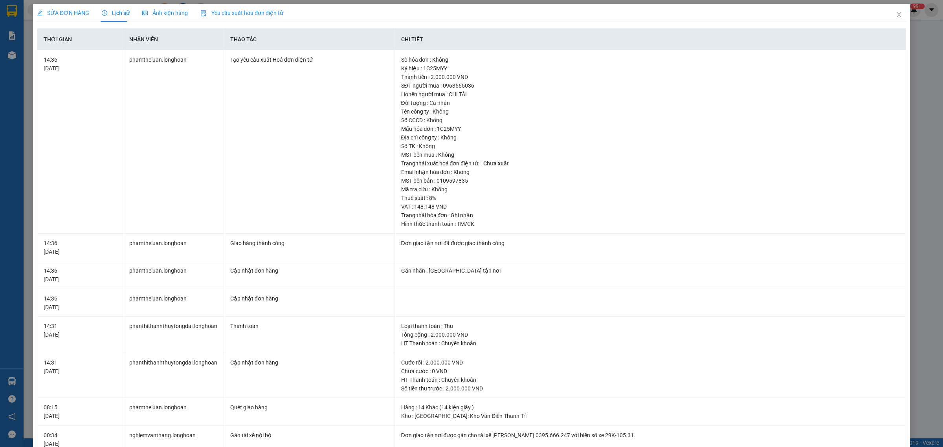
click at [71, 10] on span "SỬA ĐƠN HÀNG" at bounding box center [63, 13] width 52 height 6
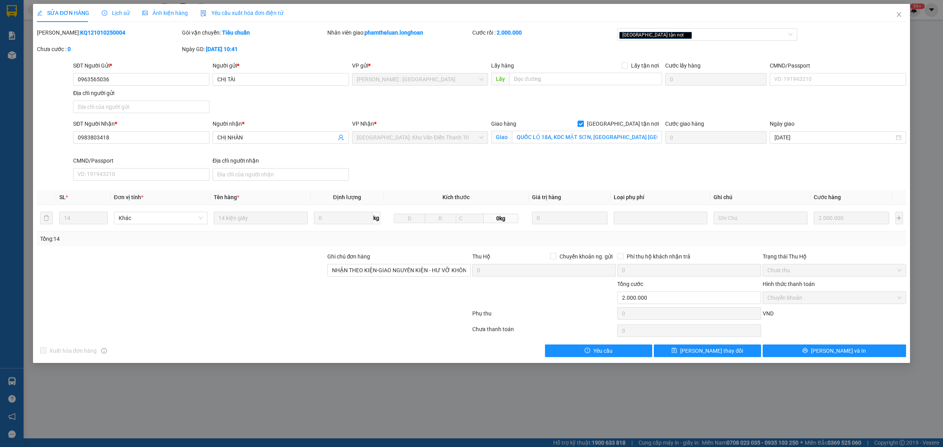
click at [116, 13] on span "Lịch sử" at bounding box center [116, 13] width 28 height 6
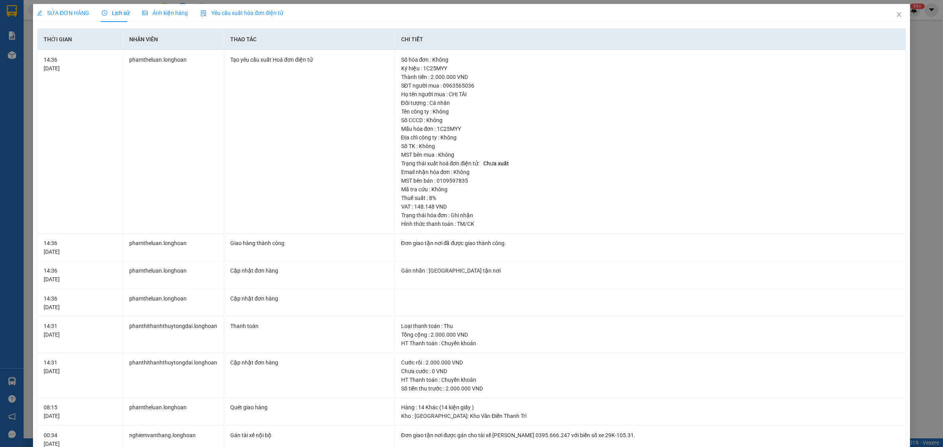
click at [73, 10] on span "SỬA ĐƠN HÀNG" at bounding box center [63, 13] width 52 height 6
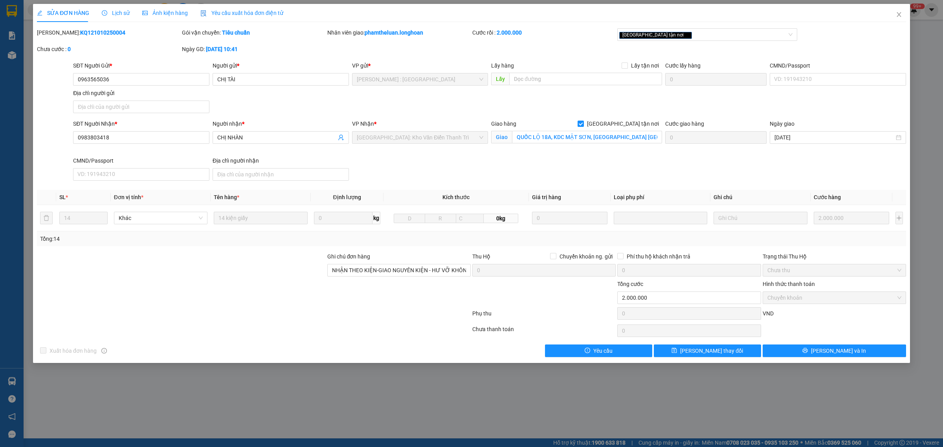
click at [113, 11] on span "Lịch sử" at bounding box center [116, 13] width 28 height 6
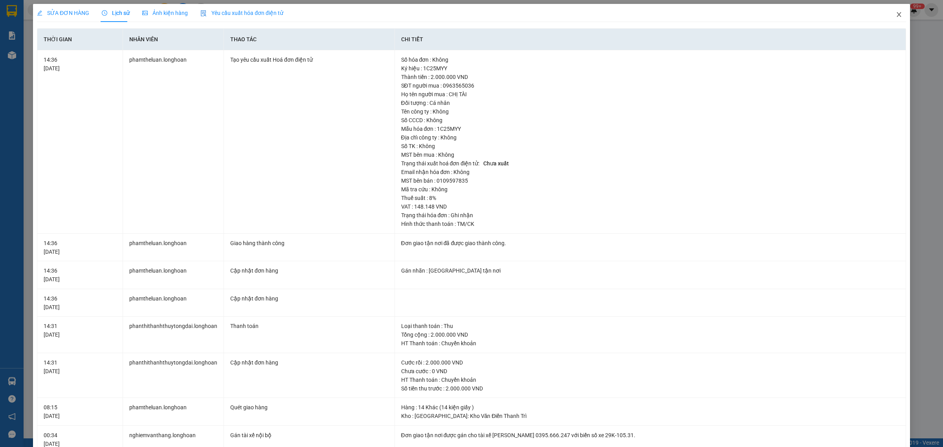
click at [896, 12] on icon "close" at bounding box center [899, 14] width 6 height 6
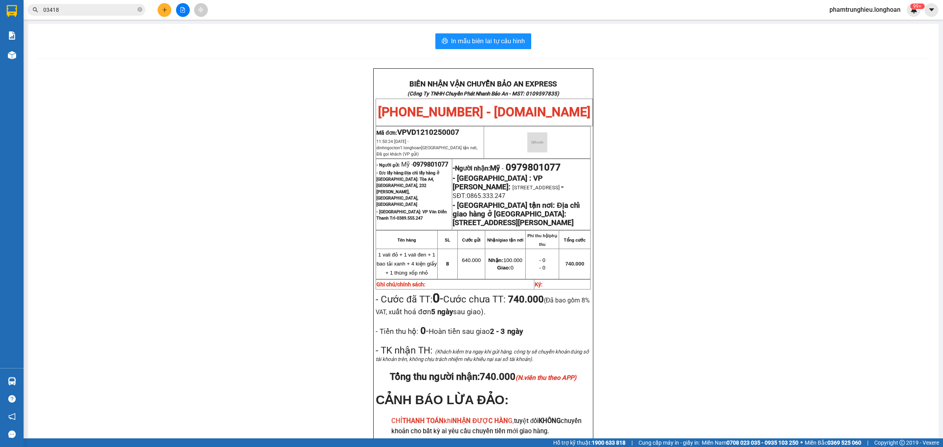
click at [99, 11] on input "03418" at bounding box center [89, 10] width 93 height 9
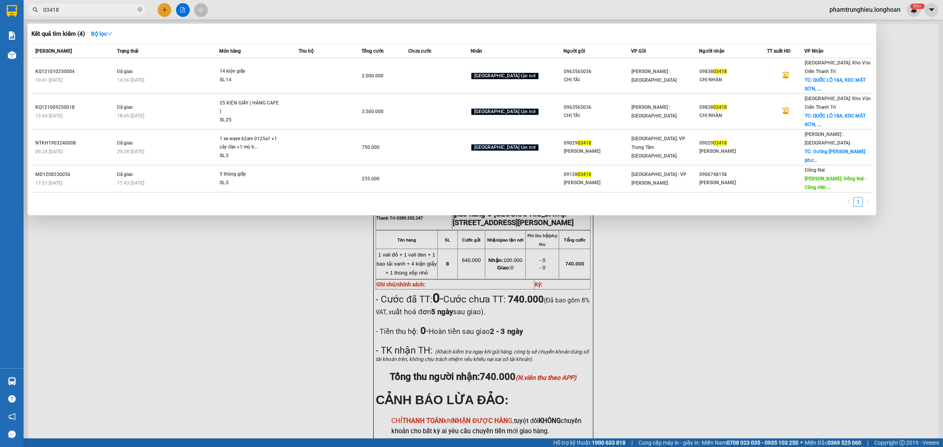
click at [99, 11] on input "03418" at bounding box center [89, 10] width 93 height 9
paste input "915239540"
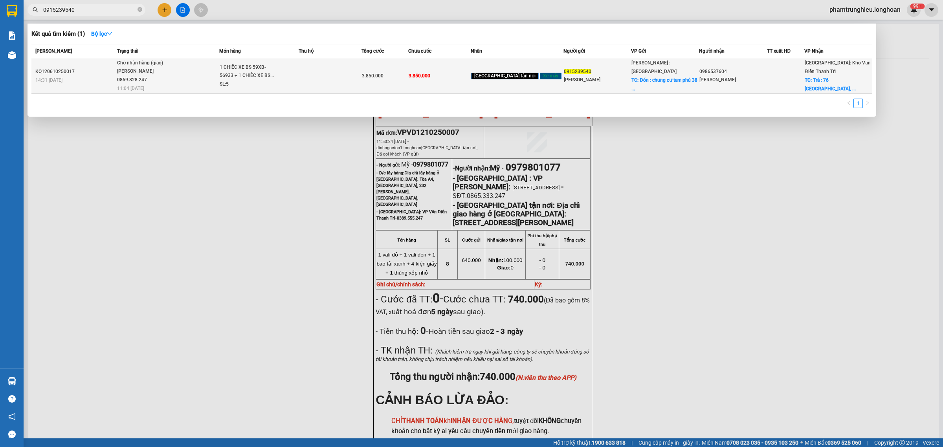
click at [196, 69] on span "Chờ nhận hàng (giao) [PERSON_NAME] 0869.828.247 11:04 [DATE]" at bounding box center [168, 75] width 102 height 33
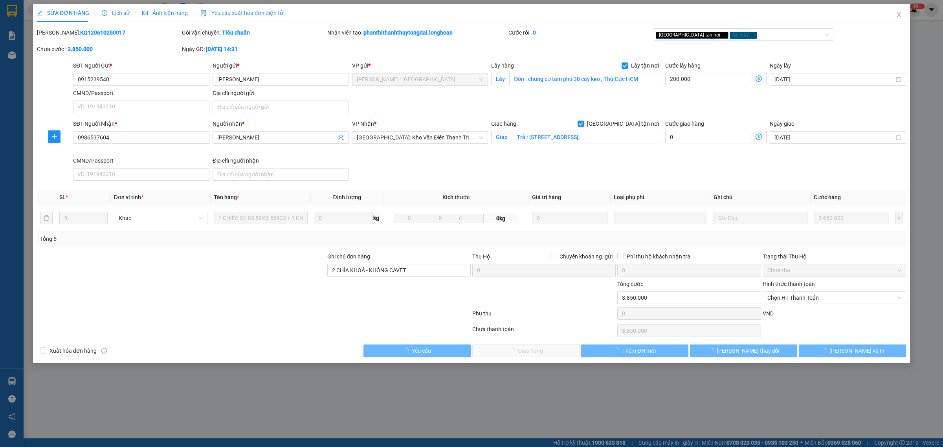
click at [120, 15] on span "Lịch sử" at bounding box center [116, 13] width 28 height 6
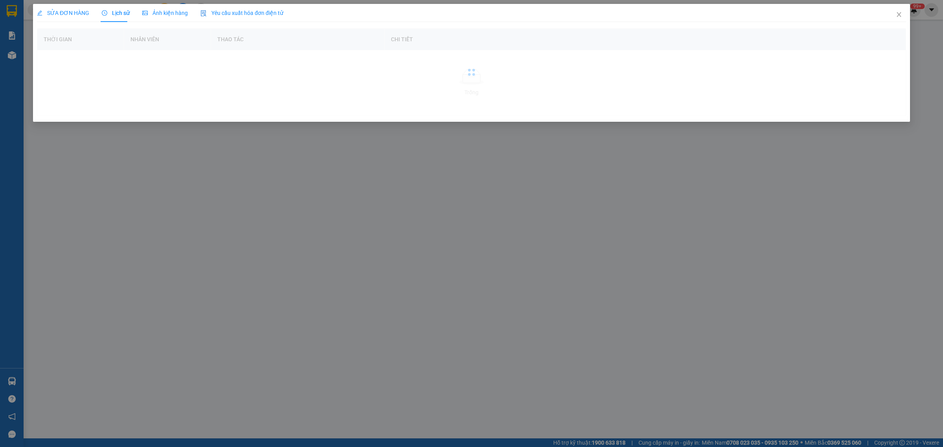
click at [62, 13] on span "SỬA ĐƠN HÀNG" at bounding box center [63, 13] width 52 height 6
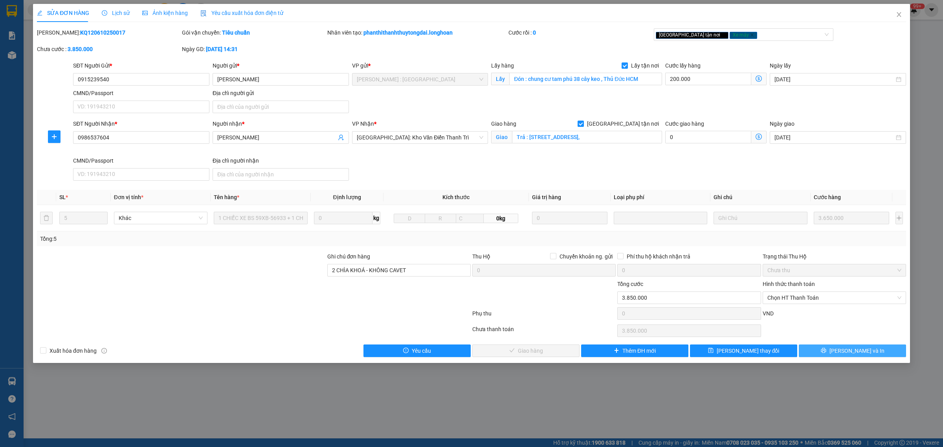
click at [861, 350] on span "[PERSON_NAME] và In" at bounding box center [857, 351] width 55 height 9
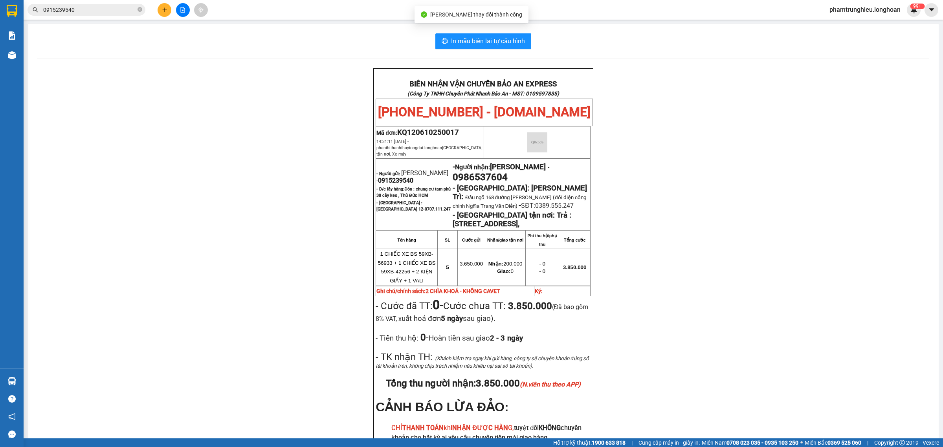
scroll to position [49, 0]
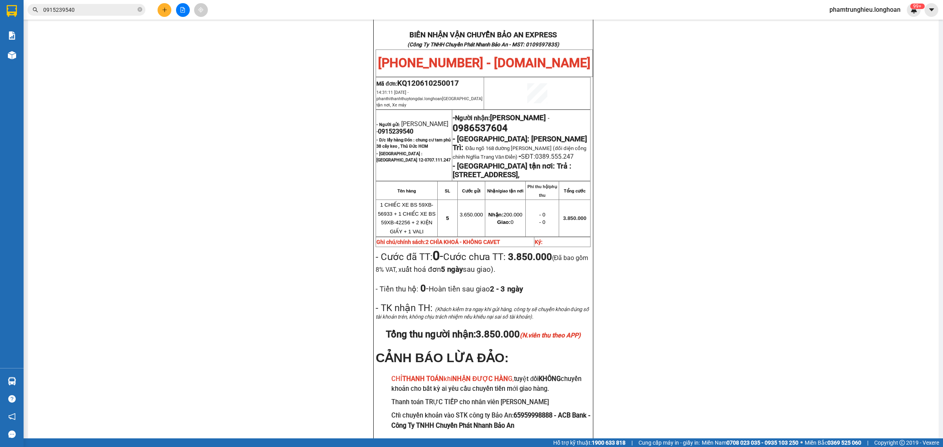
click at [91, 11] on input "0915239540" at bounding box center [89, 10] width 93 height 9
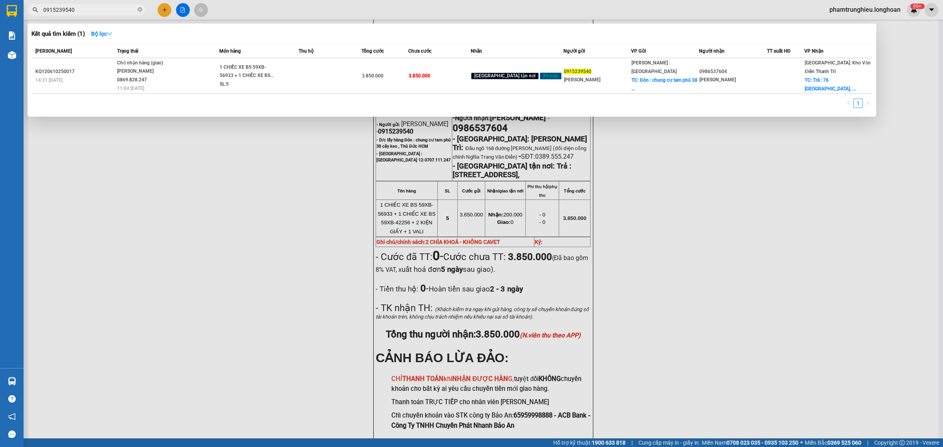
click at [91, 11] on input "0915239540" at bounding box center [89, 10] width 93 height 9
paste input "396233669"
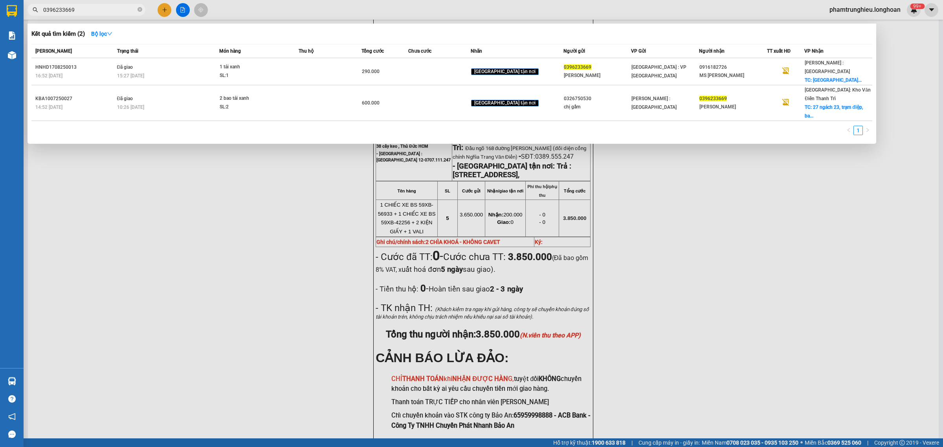
click at [104, 6] on input "0396233669" at bounding box center [89, 10] width 93 height 9
paste input "967744493"
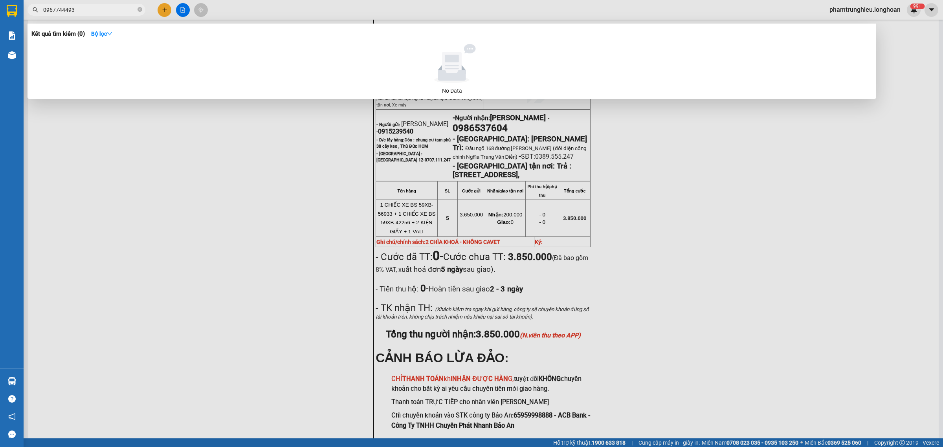
click at [89, 7] on input "0967744493" at bounding box center [89, 10] width 93 height 9
click at [98, 6] on input "0967744493" at bounding box center [89, 10] width 93 height 9
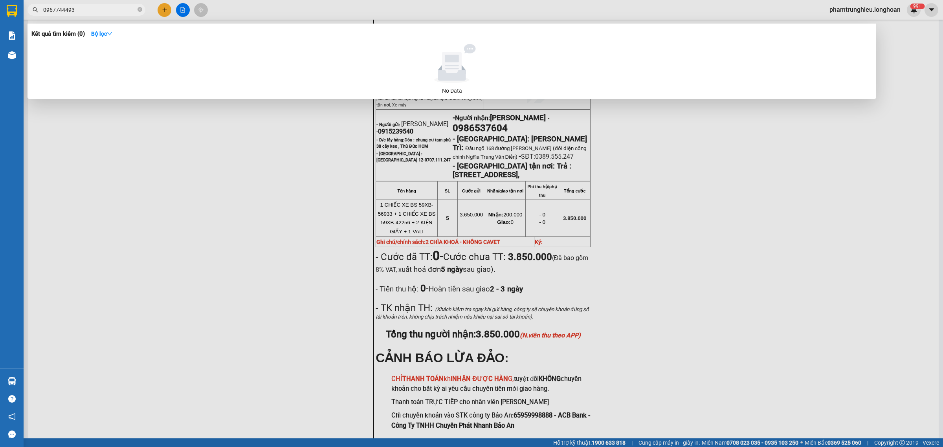
click at [98, 6] on input "0967744493" at bounding box center [89, 10] width 93 height 9
paste input "72409999"
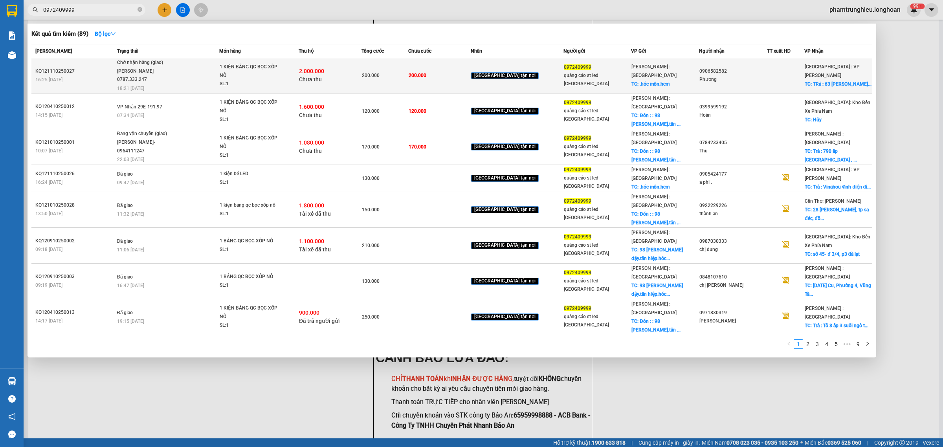
click at [191, 73] on span "Chờ nhận hàng (giao) [PERSON_NAME] 0787.333.247 18:21 [DATE]" at bounding box center [168, 75] width 102 height 33
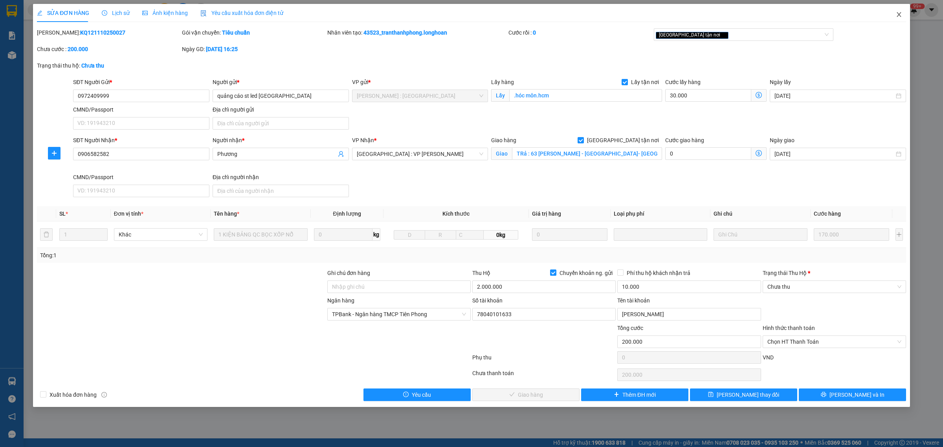
click at [904, 16] on span "Close" at bounding box center [899, 15] width 22 height 22
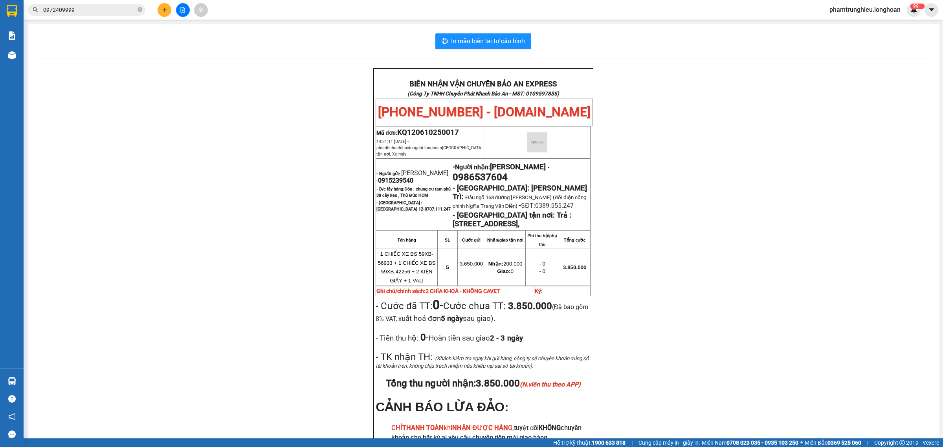
click at [84, 9] on input "0972409999" at bounding box center [89, 10] width 93 height 9
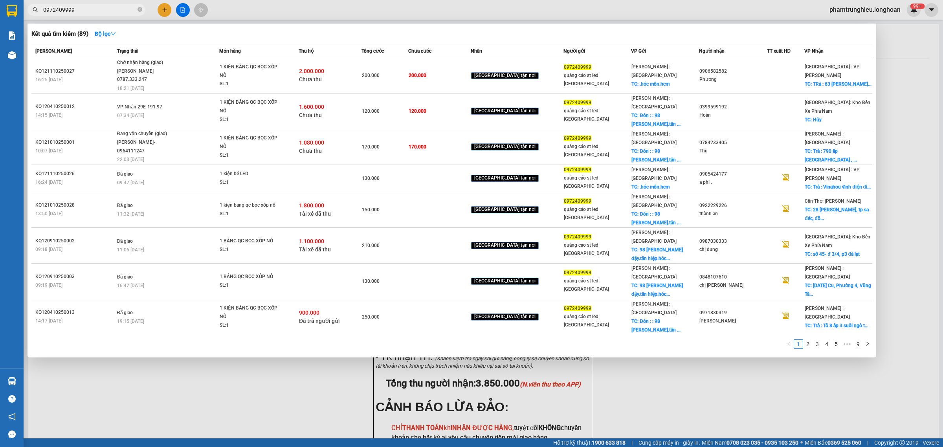
click at [84, 9] on input "0972409999" at bounding box center [89, 10] width 93 height 9
paste input "563553666"
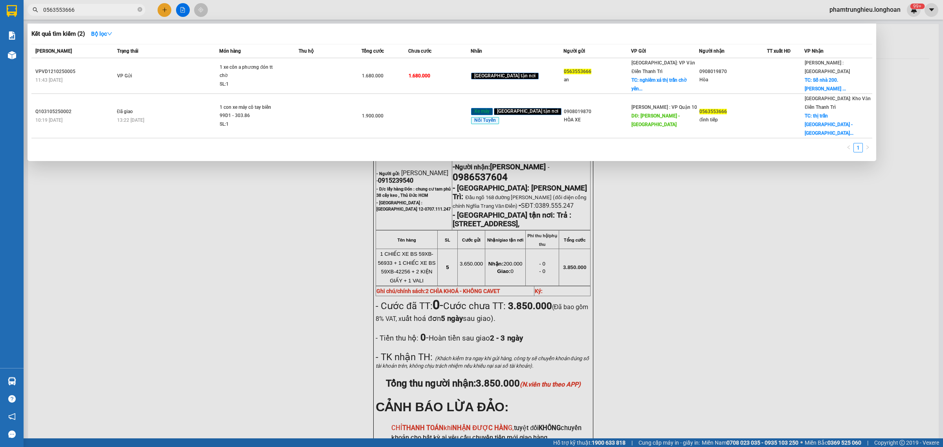
click at [103, 3] on div at bounding box center [471, 223] width 943 height 447
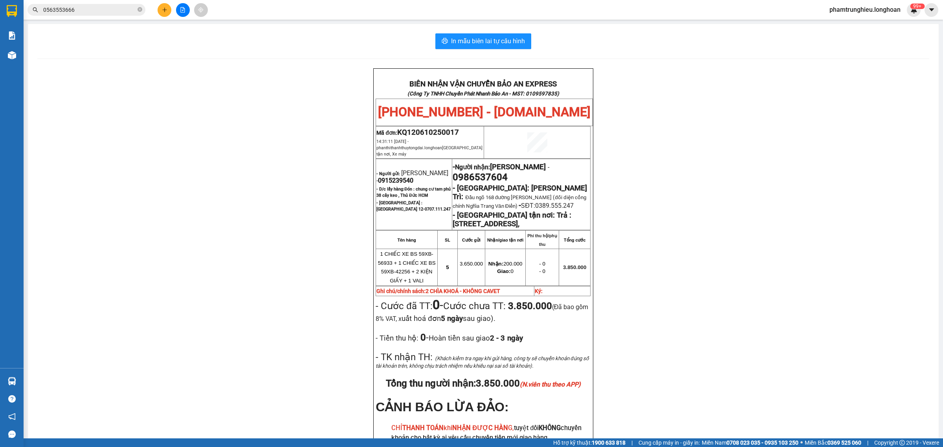
click at [99, 7] on input "0563553666" at bounding box center [89, 10] width 93 height 9
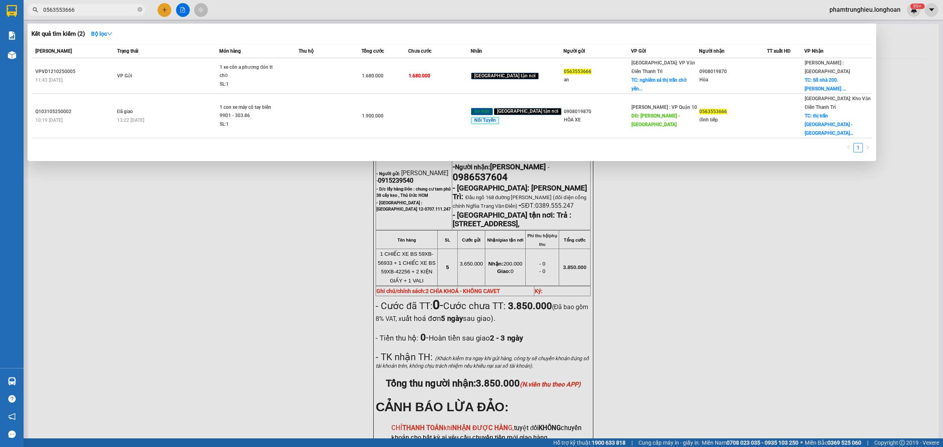
click at [99, 7] on input "0563553666" at bounding box center [89, 10] width 93 height 9
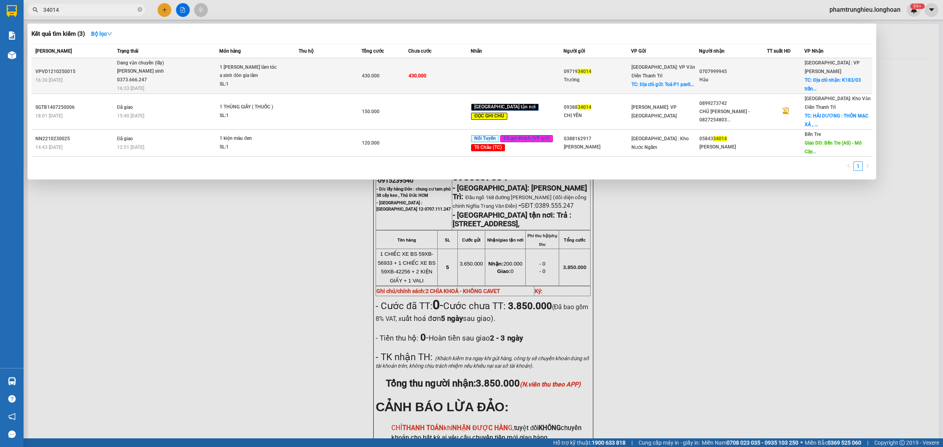
click at [181, 67] on span "Đang vận chuyển (lấy) [PERSON_NAME] sinh 0373.666.247 16:33 [DATE]" at bounding box center [168, 75] width 102 height 33
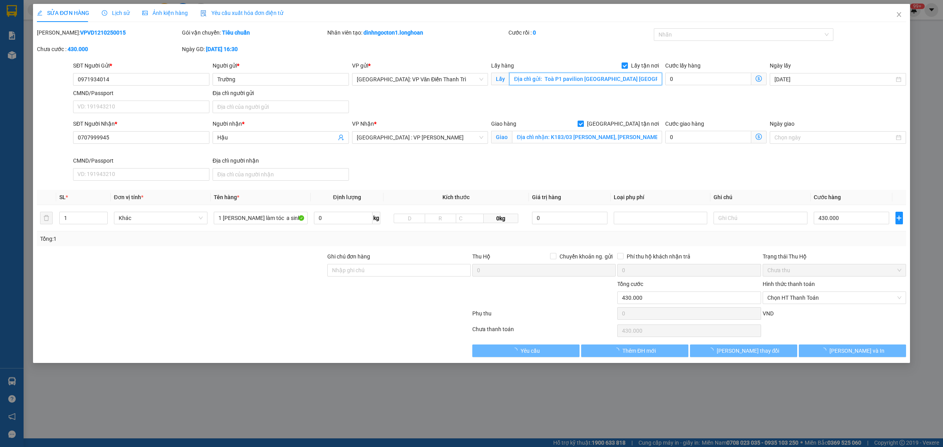
click at [595, 83] on input "Địa chỉ gửi: Toà P1 pavilion [GEOGRAPHIC_DATA] [GEOGRAPHIC_DATA]" at bounding box center [585, 79] width 153 height 13
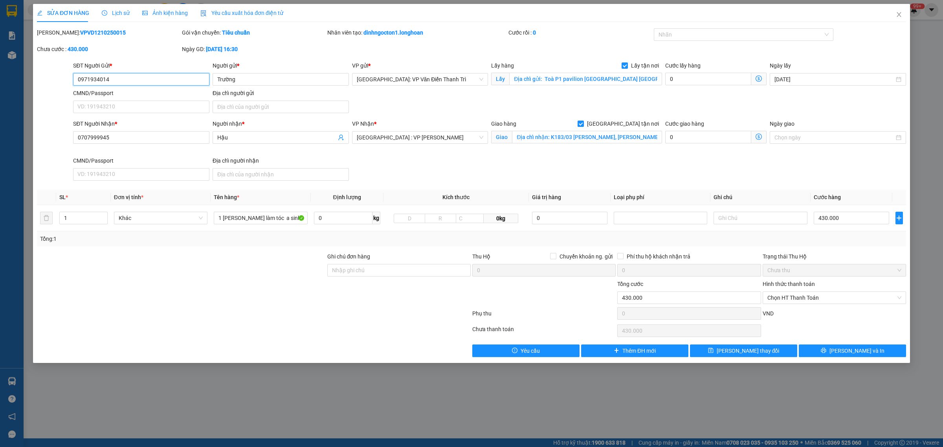
click at [138, 79] on input "0971934014" at bounding box center [141, 79] width 136 height 13
click at [894, 15] on span "Close" at bounding box center [899, 15] width 22 height 22
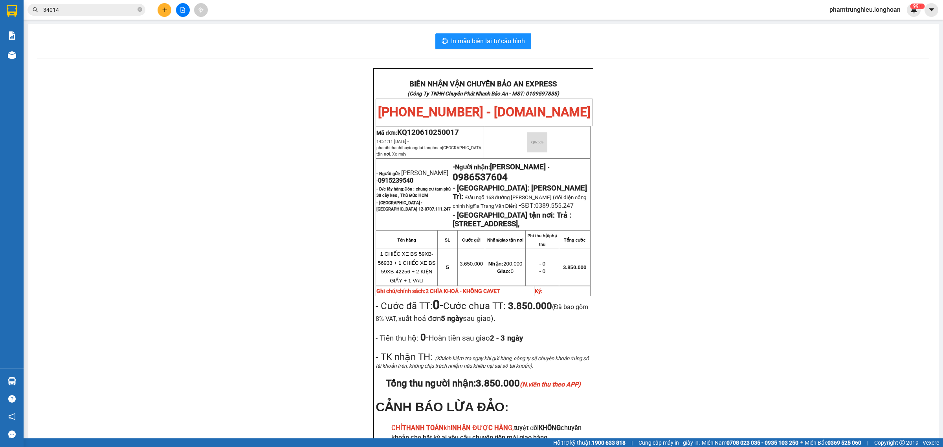
click at [96, 10] on input "34014" at bounding box center [89, 10] width 93 height 9
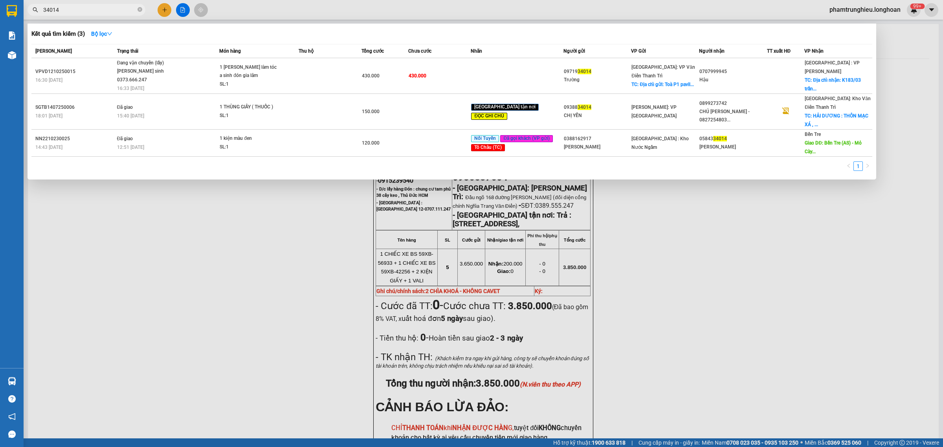
click at [96, 10] on input "34014" at bounding box center [89, 10] width 93 height 9
paste input "0936911865"
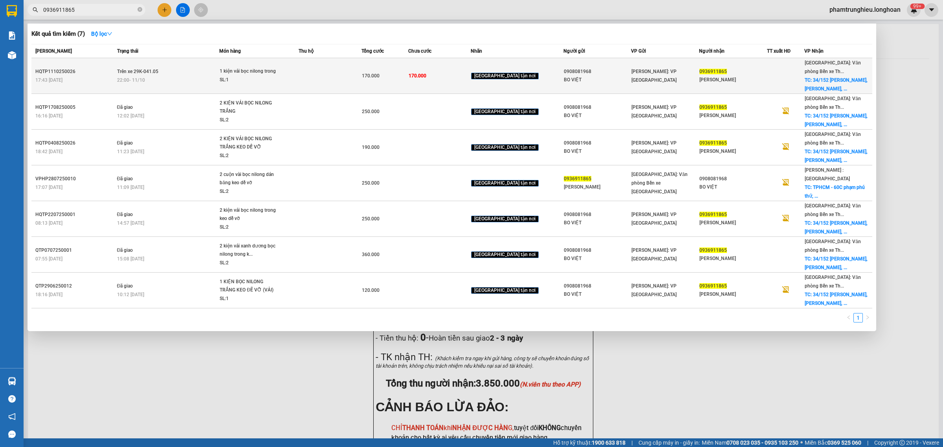
click at [201, 74] on td "Trên xe 29K-041.05 22:00 [DATE]" at bounding box center [167, 76] width 105 height 36
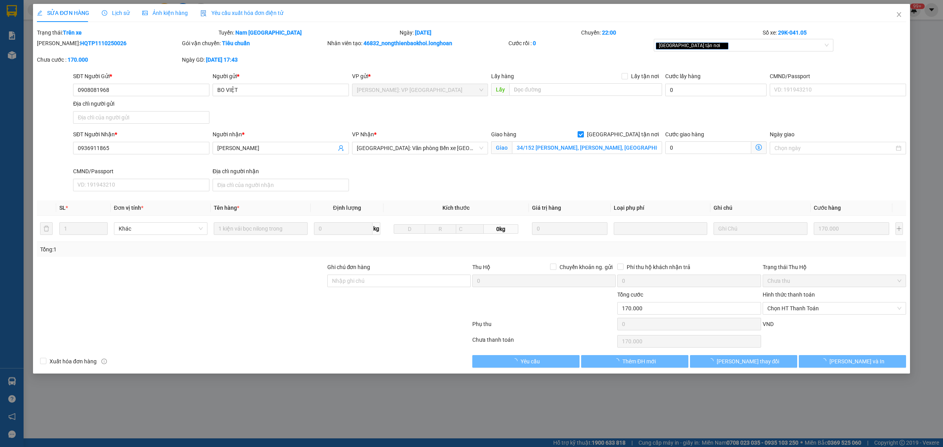
click at [111, 13] on span "Lịch sử" at bounding box center [116, 13] width 28 height 6
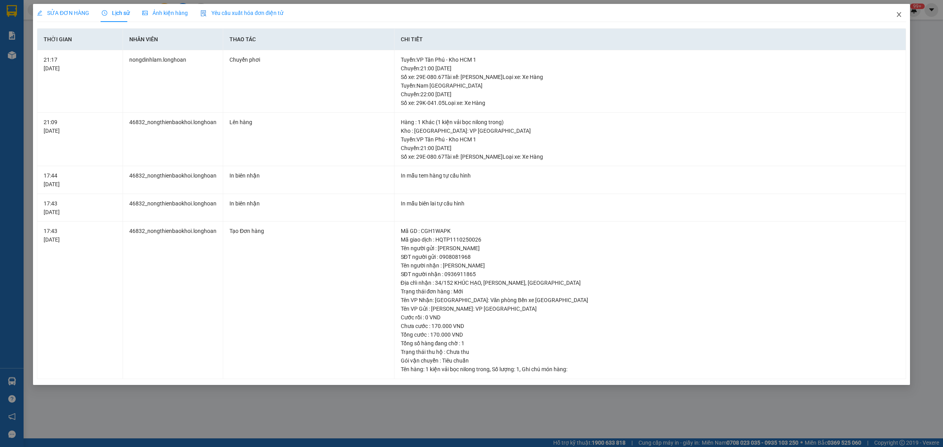
click at [899, 15] on icon "close" at bounding box center [899, 14] width 4 height 5
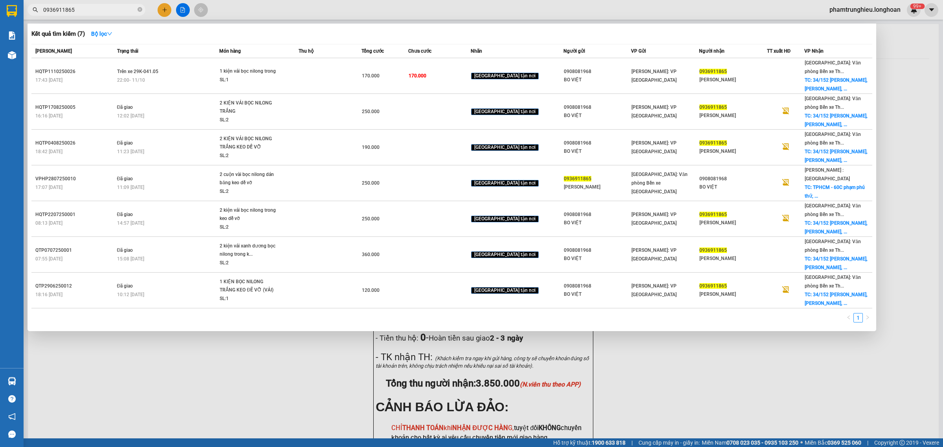
click at [101, 9] on input "0936911865" at bounding box center [89, 10] width 93 height 9
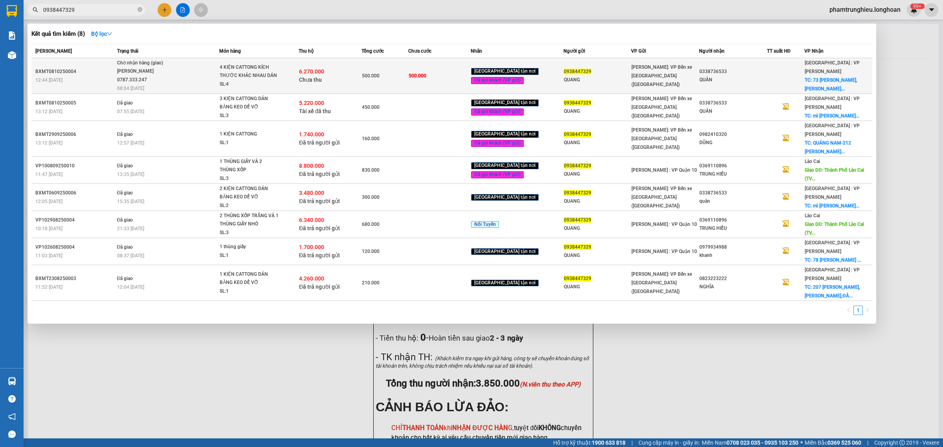
click at [173, 76] on div "[PERSON_NAME] 0787.333.247" at bounding box center [146, 75] width 59 height 17
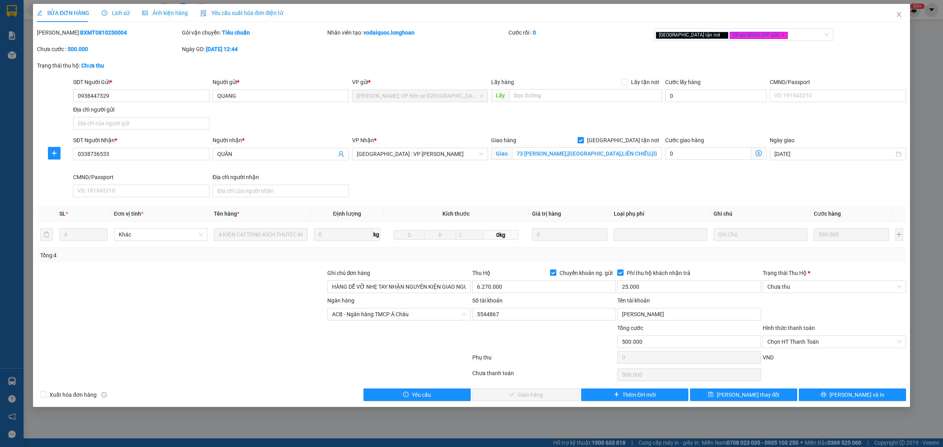
click at [117, 17] on div "Lịch sử" at bounding box center [116, 13] width 28 height 9
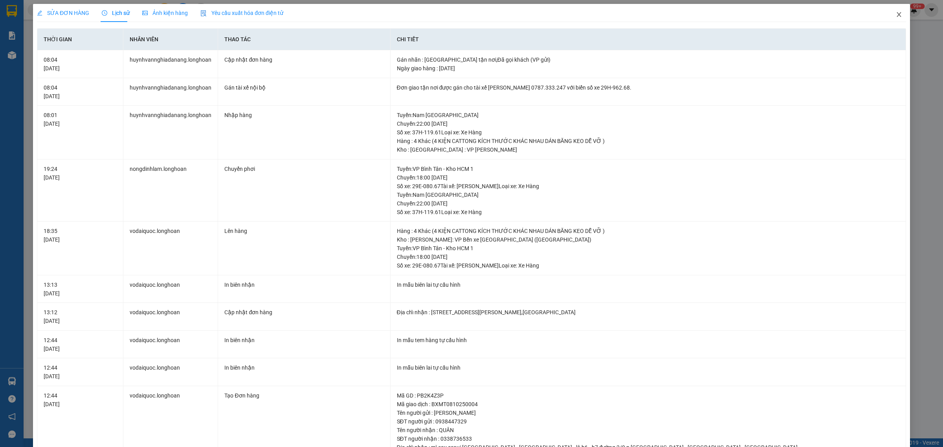
drag, startPoint x: 896, startPoint y: 14, endPoint x: 202, endPoint y: 20, distance: 694.5
click at [895, 14] on span "Close" at bounding box center [899, 15] width 22 height 22
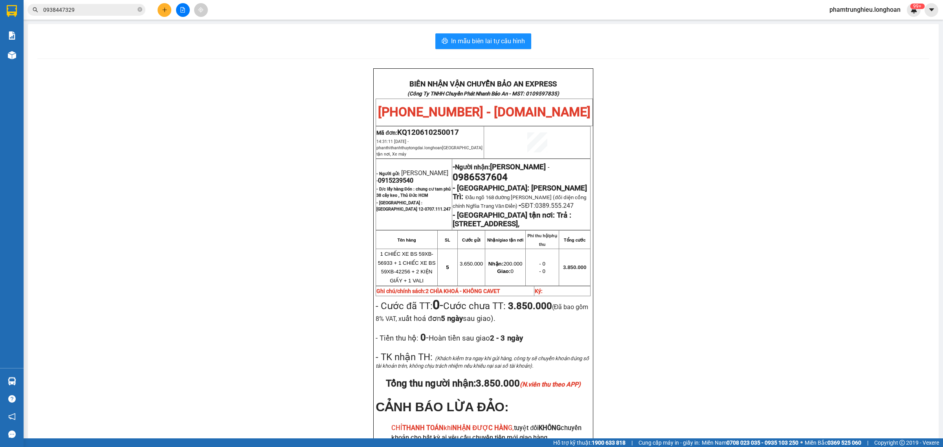
click at [109, 10] on input "0938447329" at bounding box center [89, 10] width 93 height 9
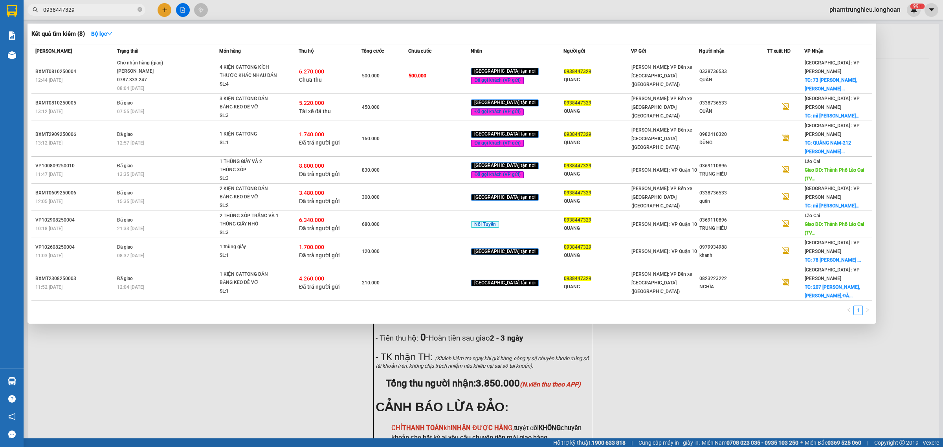
click at [109, 10] on input "0938447329" at bounding box center [89, 10] width 93 height 9
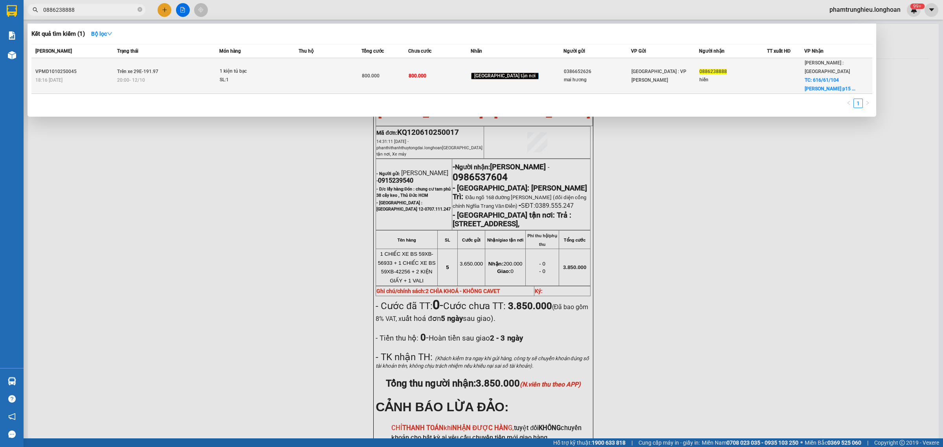
click at [219, 76] on div "20:00 [DATE]" at bounding box center [168, 80] width 102 height 9
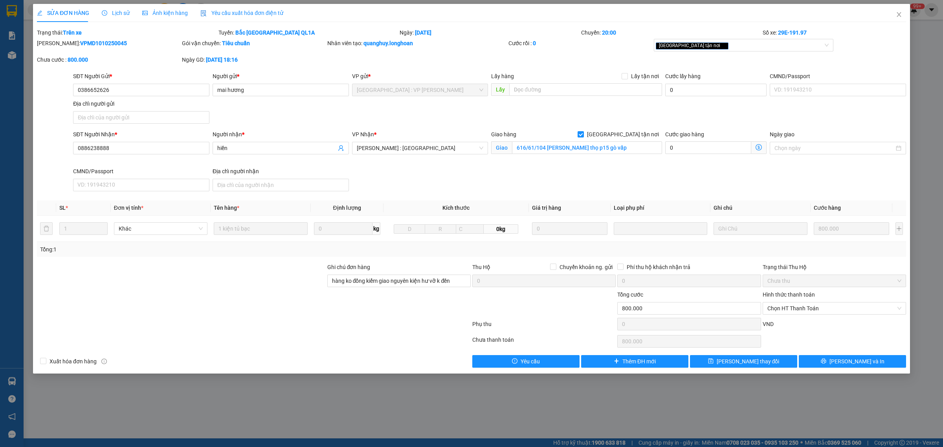
click at [111, 13] on span "Lịch sử" at bounding box center [116, 13] width 28 height 6
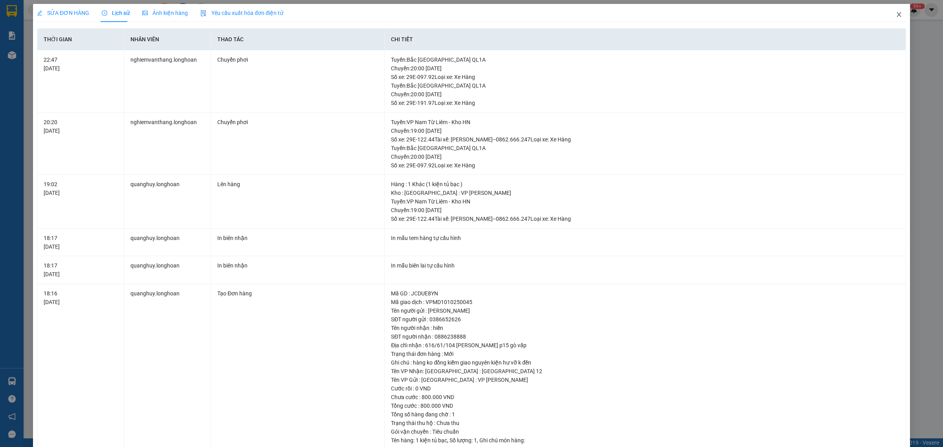
click at [897, 13] on icon "close" at bounding box center [899, 14] width 4 height 5
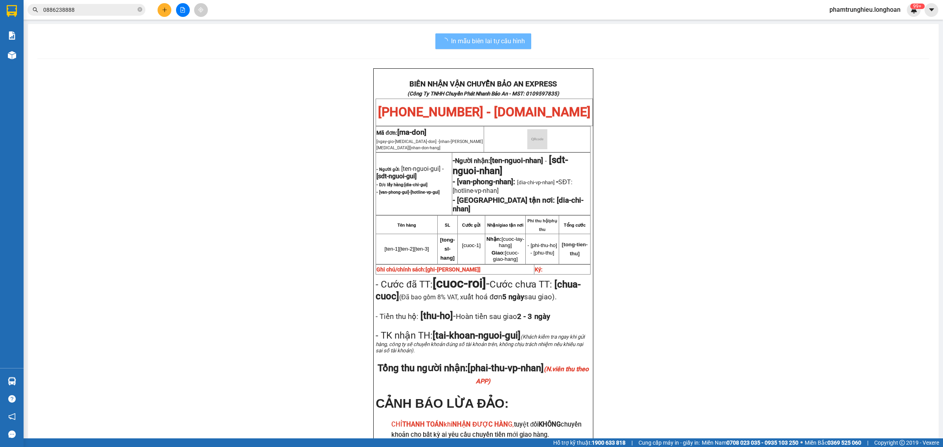
click at [101, 3] on div "Kết quả tìm kiếm ( 1 ) Bộ lọc Mã ĐH Trạng thái Món hàng Thu hộ Tổng cước Chưa c…" at bounding box center [76, 10] width 153 height 14
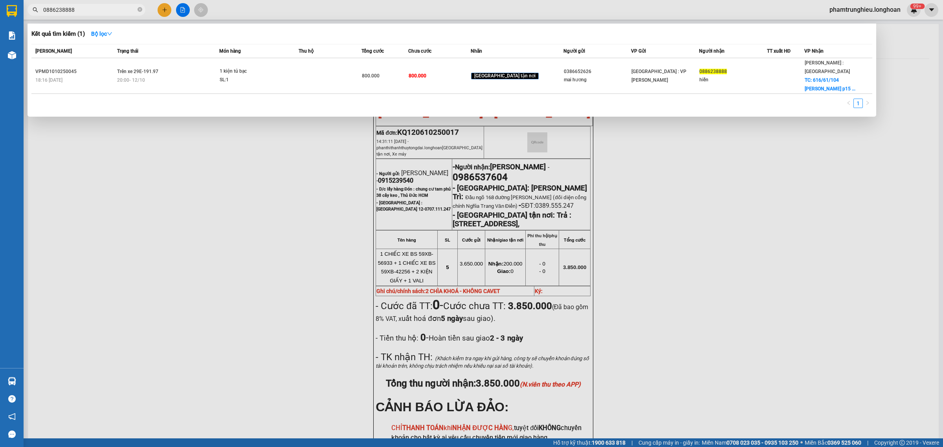
click at [88, 12] on input "0886238888" at bounding box center [89, 10] width 93 height 9
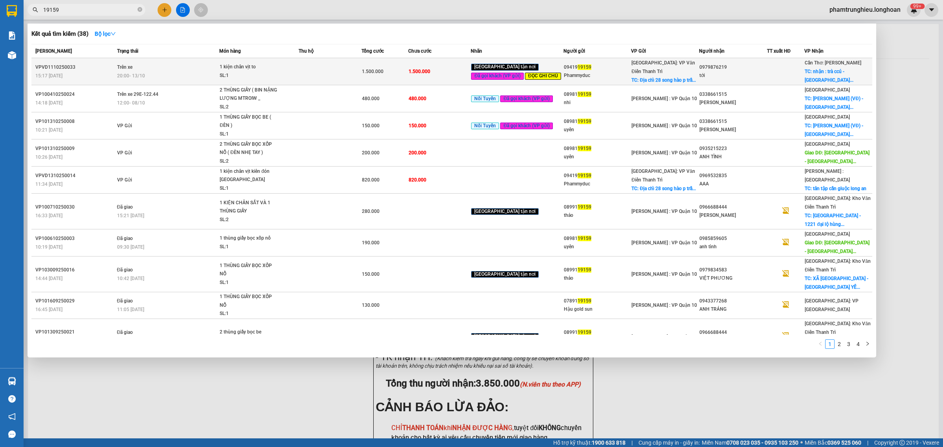
click at [220, 68] on td "Trên xe 20:00 [DATE]" at bounding box center [167, 71] width 105 height 27
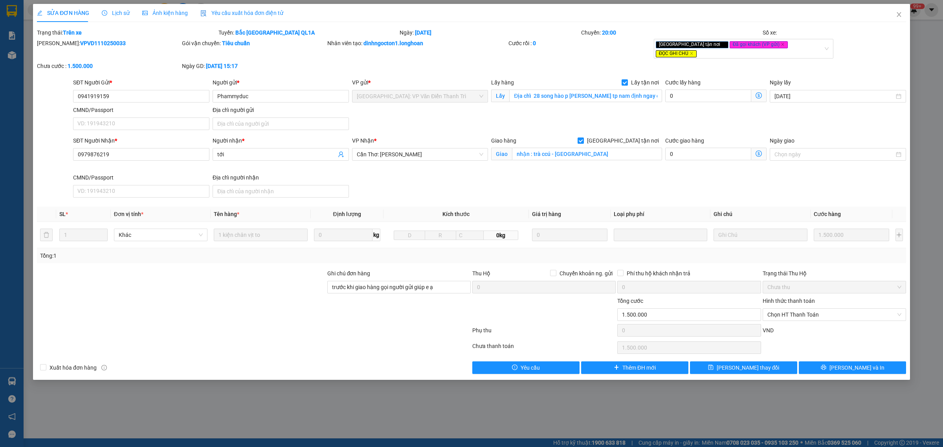
click at [102, 18] on div "Lịch sử" at bounding box center [116, 13] width 28 height 18
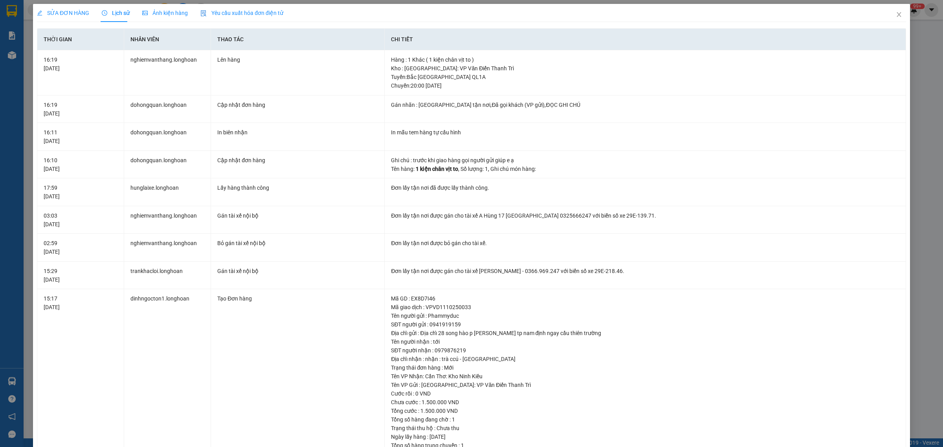
click at [58, 12] on span "SỬA ĐƠN HÀNG" at bounding box center [63, 13] width 52 height 6
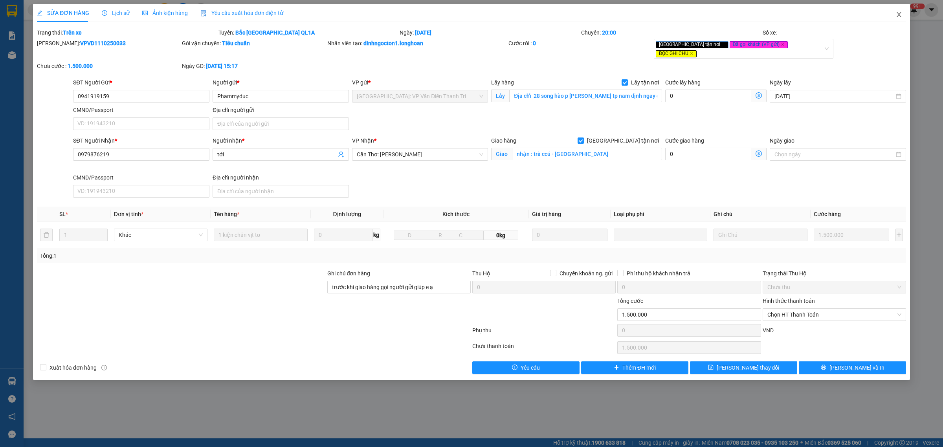
click at [899, 15] on icon "close" at bounding box center [899, 14] width 4 height 5
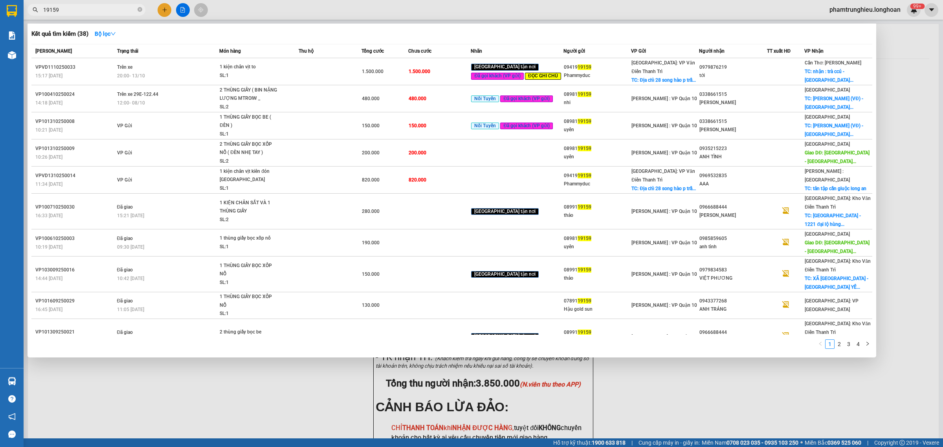
click at [111, 9] on input "19159" at bounding box center [89, 10] width 93 height 9
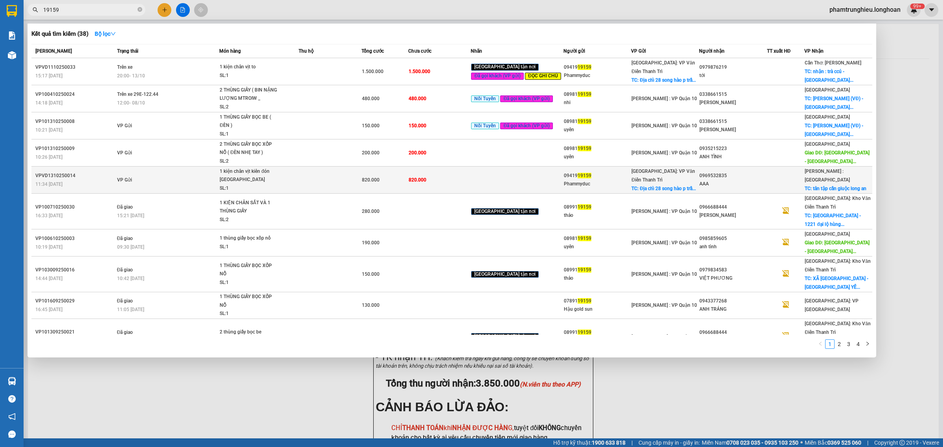
click at [202, 177] on td "VP Gửi" at bounding box center [167, 180] width 105 height 27
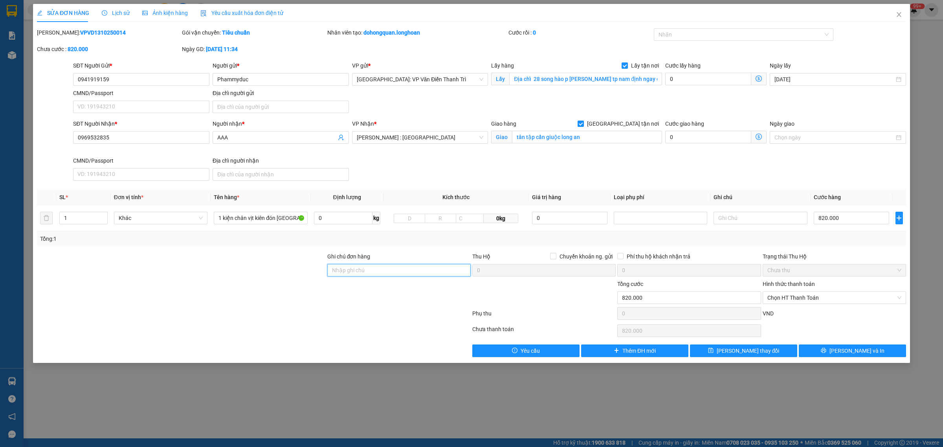
click at [377, 275] on input "Ghi chú đơn hàng" at bounding box center [398, 270] width 143 height 13
click at [746, 348] on span "[PERSON_NAME] thay đổi" at bounding box center [748, 351] width 63 height 9
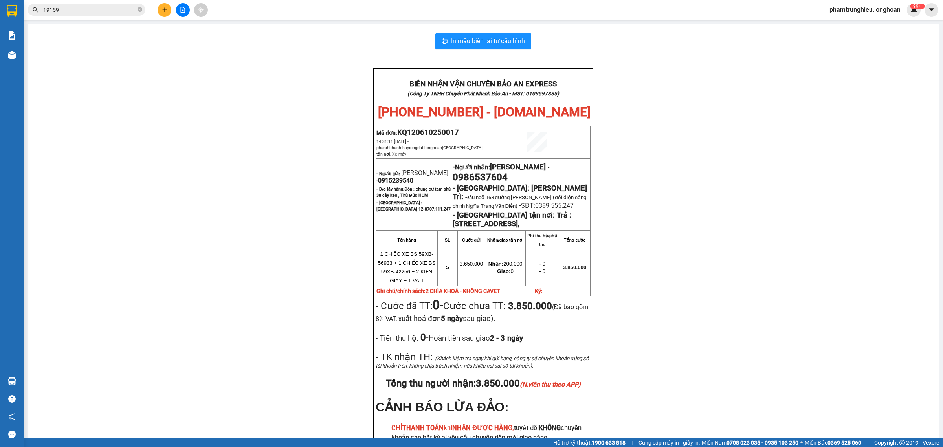
click at [108, 13] on input "19159" at bounding box center [89, 10] width 93 height 9
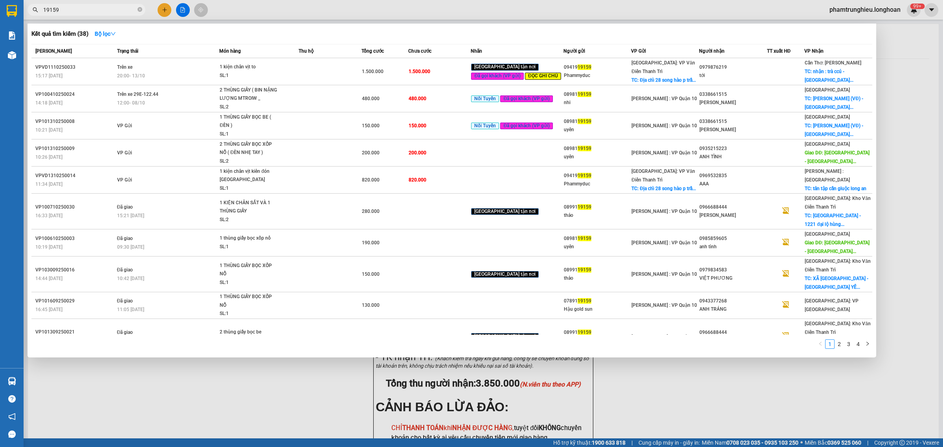
click at [108, 13] on input "19159" at bounding box center [89, 10] width 93 height 9
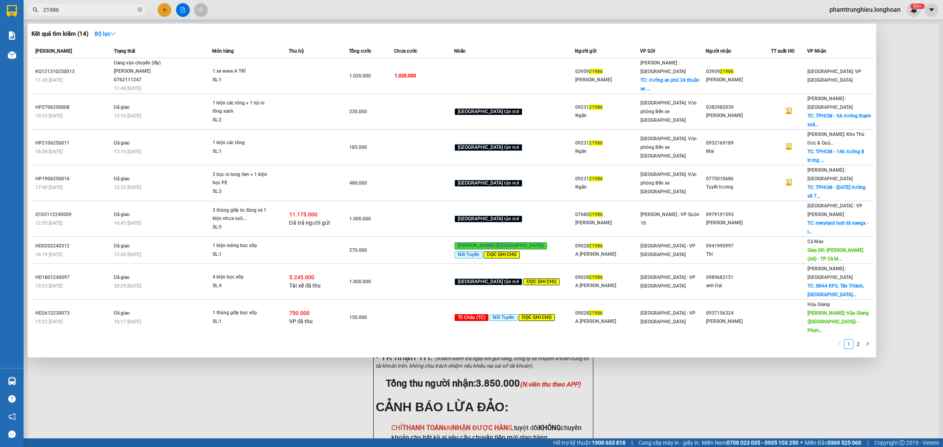
click at [101, 10] on input "21986" at bounding box center [89, 10] width 93 height 9
paste input "VPVD1110250067"
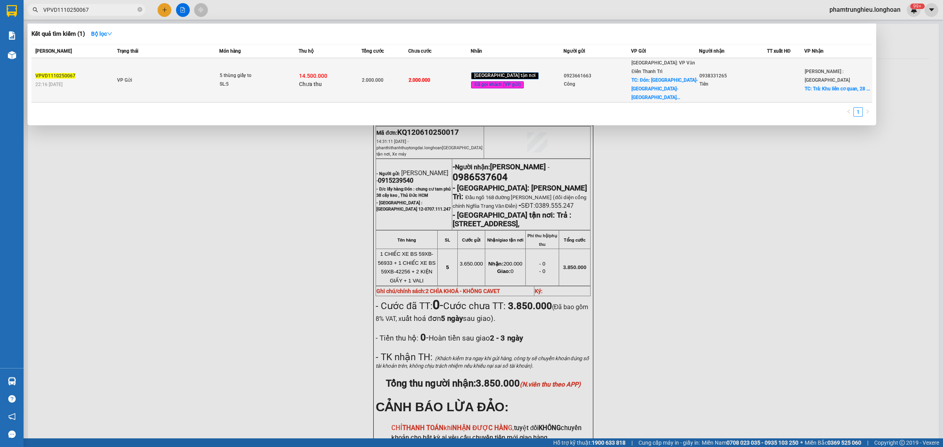
click at [171, 76] on td "VP Gửi" at bounding box center [167, 80] width 105 height 44
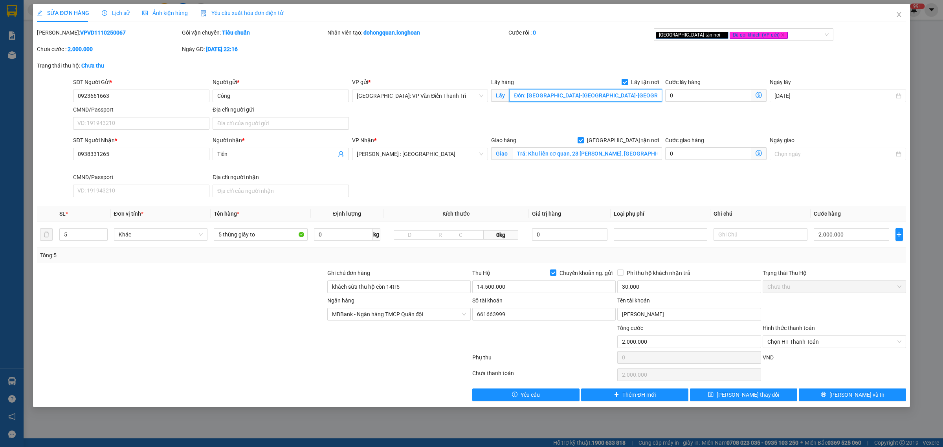
click at [576, 97] on input "Đón: [GEOGRAPHIC_DATA]-[GEOGRAPHIC_DATA]-[GEOGRAPHIC_DATA]" at bounding box center [585, 95] width 153 height 13
click at [134, 96] on input "0923661663" at bounding box center [141, 96] width 136 height 13
click at [119, 14] on span "Lịch sử" at bounding box center [116, 13] width 28 height 6
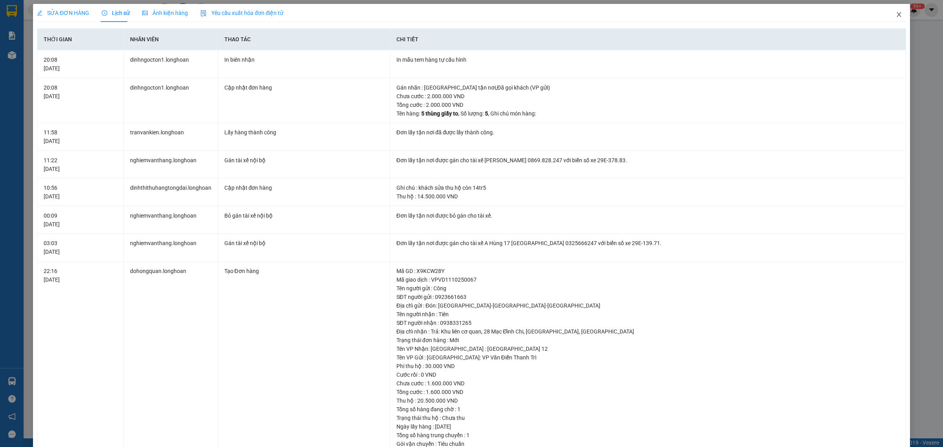
click at [896, 11] on icon "close" at bounding box center [899, 14] width 6 height 6
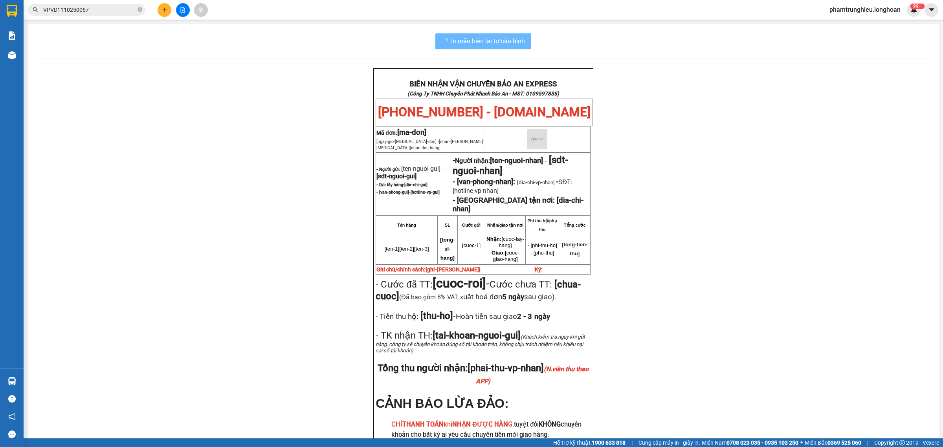
click at [102, 3] on div "Kết quả tìm kiếm ( 1 ) Bộ lọc Mã ĐH Trạng thái Món hàng Thu hộ Tổng cước Chưa c…" at bounding box center [76, 10] width 153 height 14
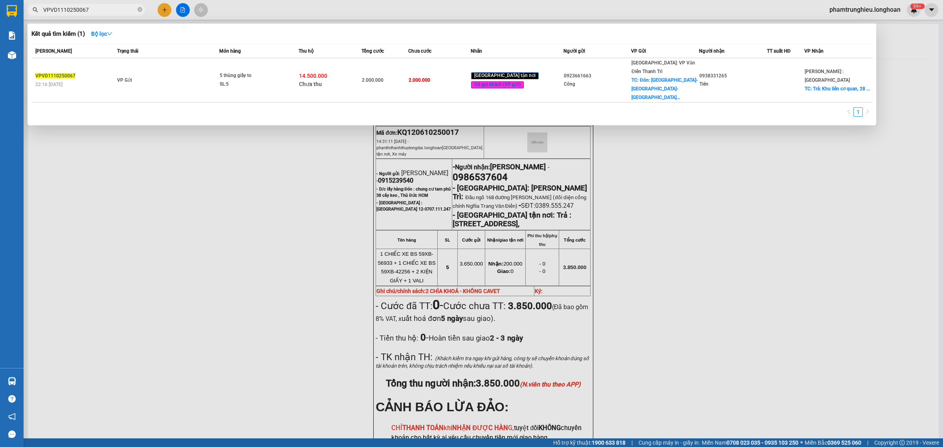
click at [99, 9] on input "VPVD1110250067" at bounding box center [89, 10] width 93 height 9
paste input "0915296789"
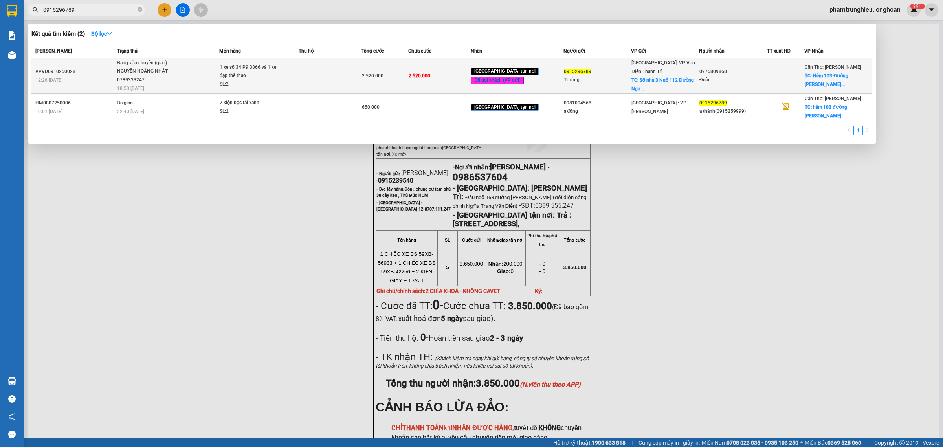
click at [238, 75] on div "1 xe số 34 P9 3366 và 1 xe đạp thể thao" at bounding box center [249, 71] width 59 height 17
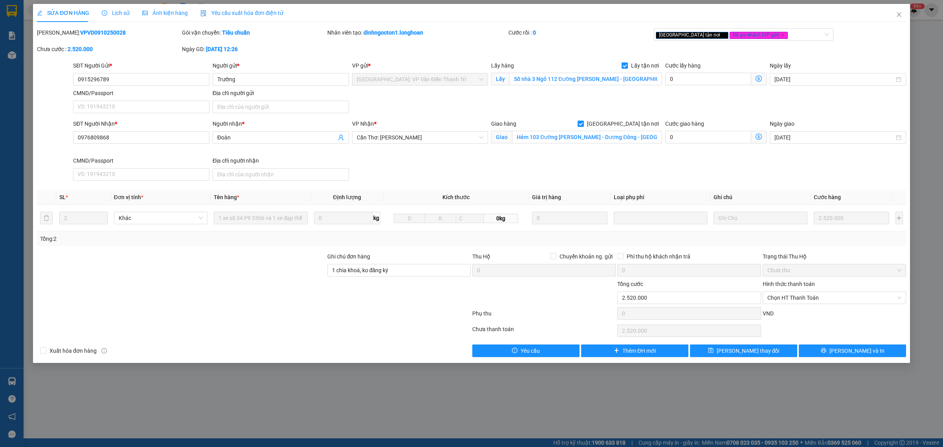
click at [110, 14] on span "Lịch sử" at bounding box center [116, 13] width 28 height 6
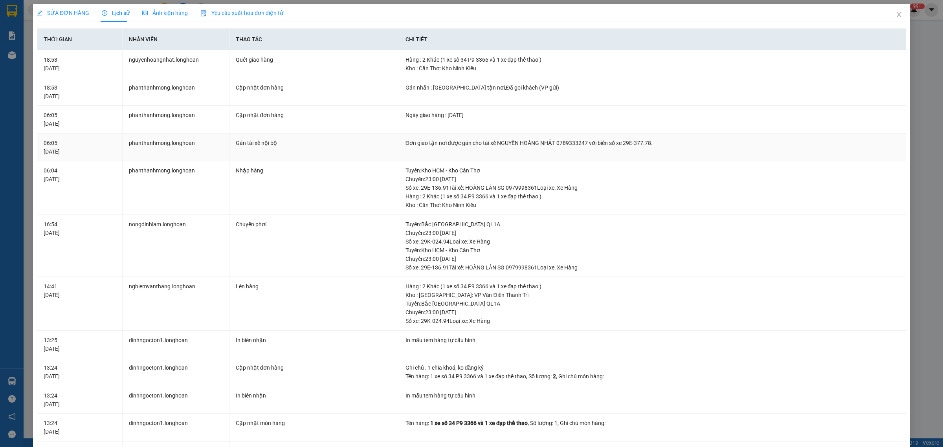
click at [575, 144] on div "Đơn giao tận nơi được gán cho tài xế NGUYẾN HOÀNG NHẬT 0789333247 với biển số x…" at bounding box center [653, 143] width 494 height 9
copy div "0789333247"
click at [893, 11] on span "Close" at bounding box center [899, 15] width 22 height 22
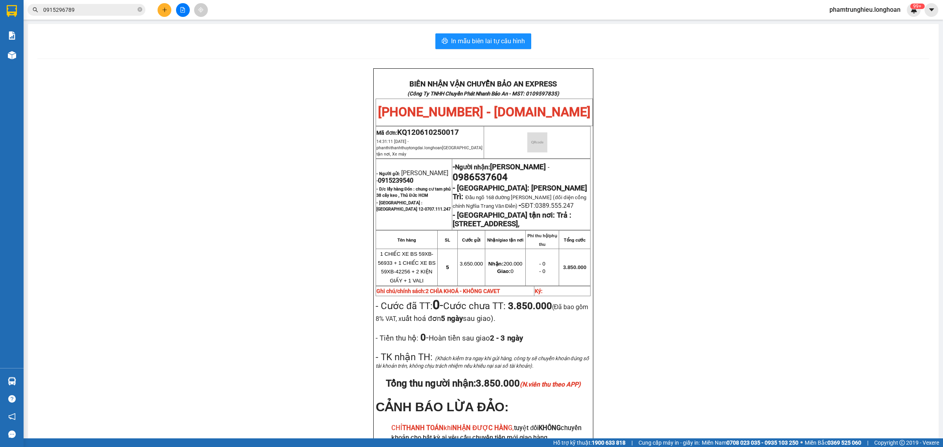
click at [93, 8] on input "0915296789" at bounding box center [89, 10] width 93 height 9
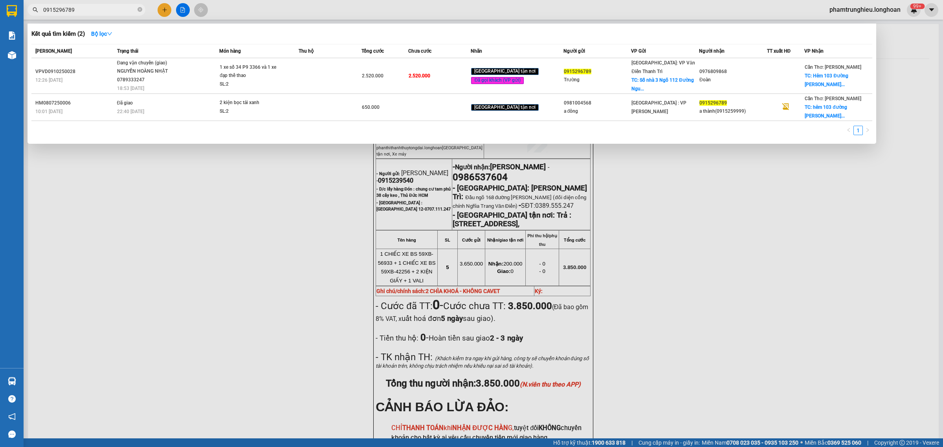
click at [93, 8] on input "0915296789" at bounding box center [89, 10] width 93 height 9
paste input "0970199"
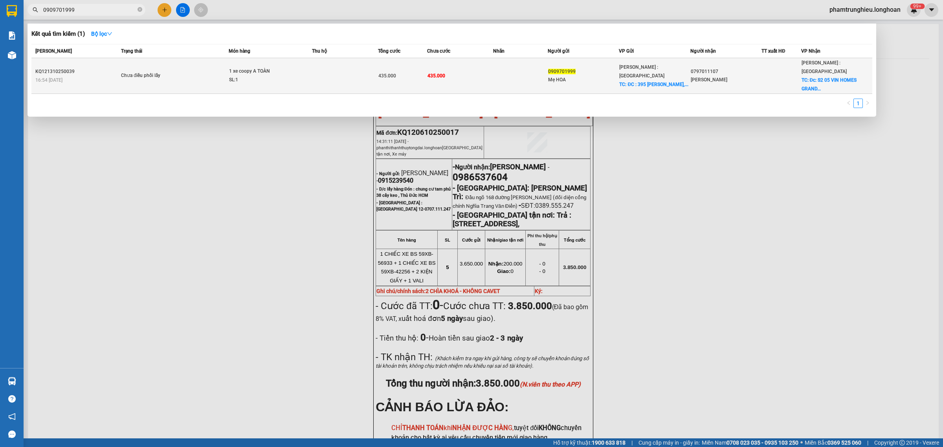
click at [276, 67] on div "1 xe coopy A TOÀN" at bounding box center [258, 71] width 59 height 9
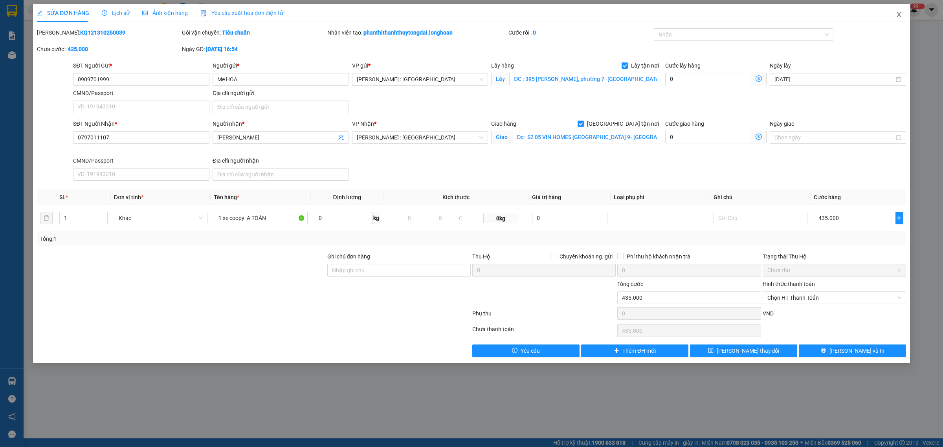
click at [897, 17] on icon "close" at bounding box center [899, 14] width 4 height 5
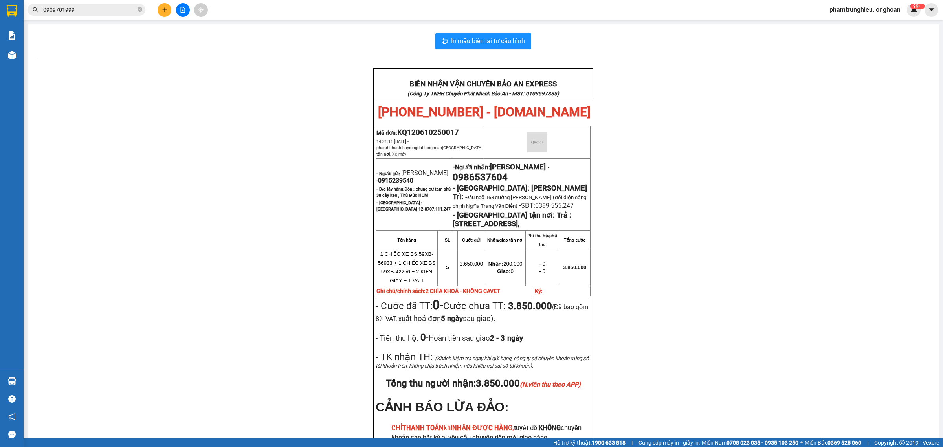
click at [100, 7] on input "0909701999" at bounding box center [89, 10] width 93 height 9
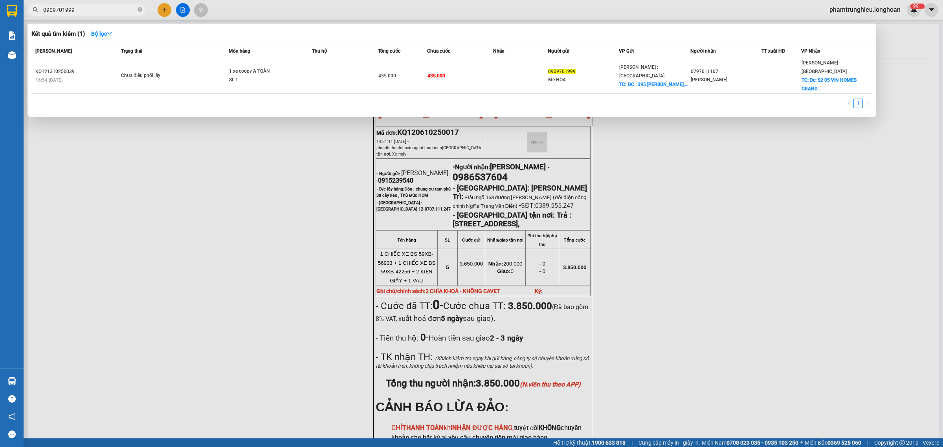
click at [100, 7] on input "0909701999" at bounding box center [89, 10] width 93 height 9
paste input "1219788"
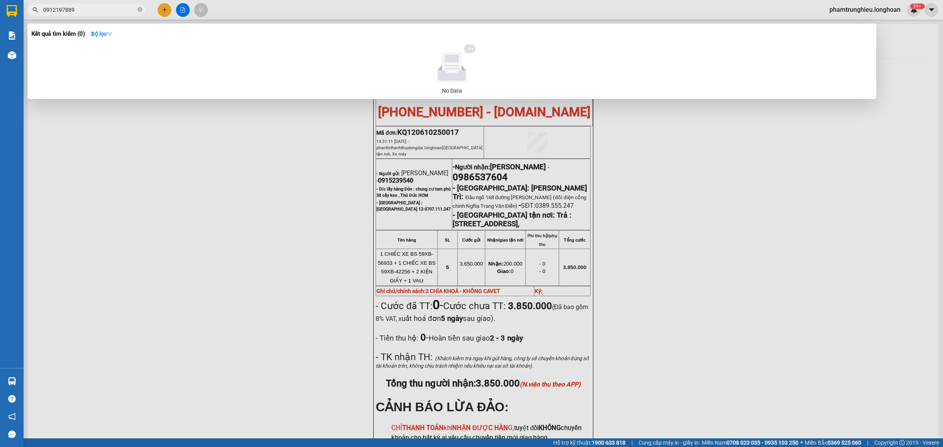
click at [91, 6] on input "0912197889" at bounding box center [89, 10] width 93 height 9
click at [92, 8] on input "0912197889" at bounding box center [89, 10] width 93 height 9
click at [96, 11] on input "0912197889" at bounding box center [89, 10] width 93 height 9
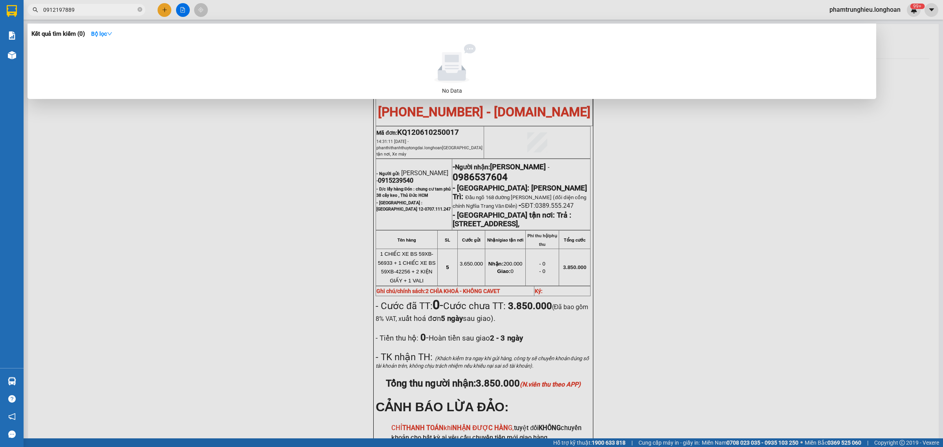
click at [96, 11] on input "0912197889" at bounding box center [89, 10] width 93 height 9
paste input "52967"
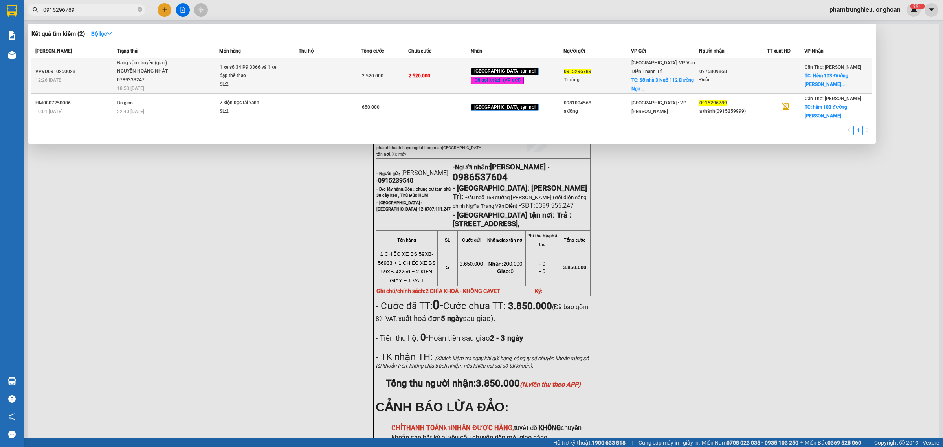
click at [230, 75] on div "1 xe số 34 P9 3366 và 1 xe đạp thể thao" at bounding box center [249, 71] width 59 height 17
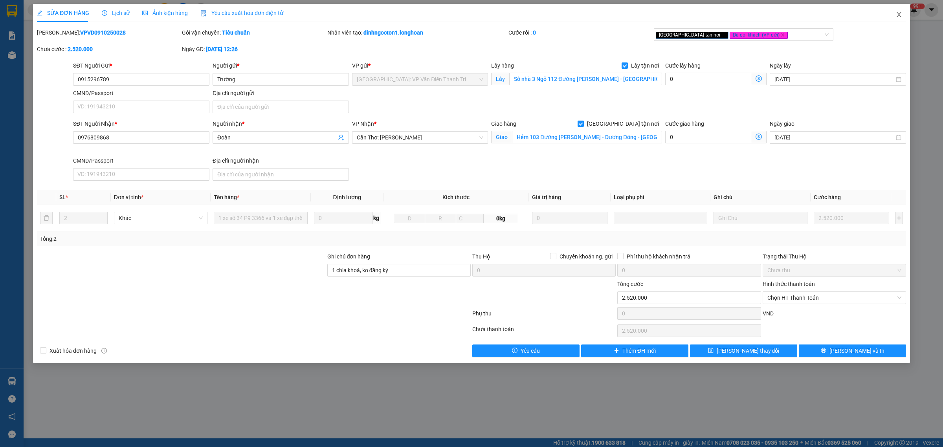
click at [904, 12] on span "Close" at bounding box center [899, 15] width 22 height 22
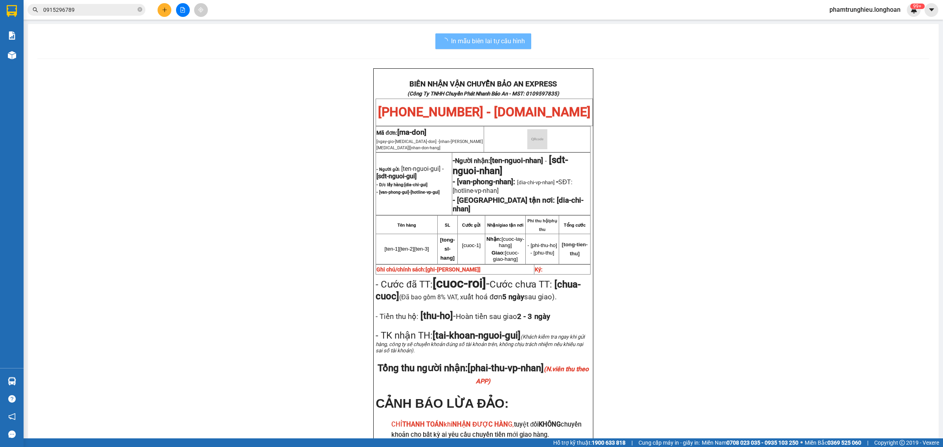
click at [111, 9] on input "0915296789" at bounding box center [89, 10] width 93 height 9
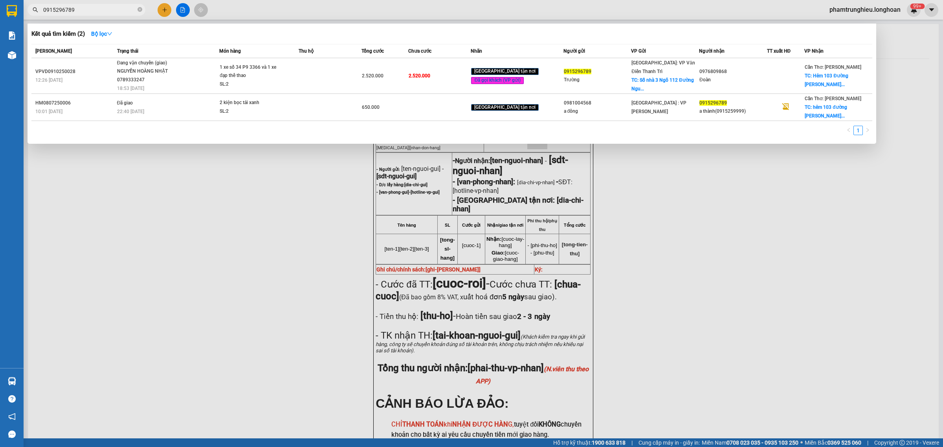
click at [111, 9] on input "0915296789" at bounding box center [89, 10] width 93 height 9
paste input "VHBT1210250011"
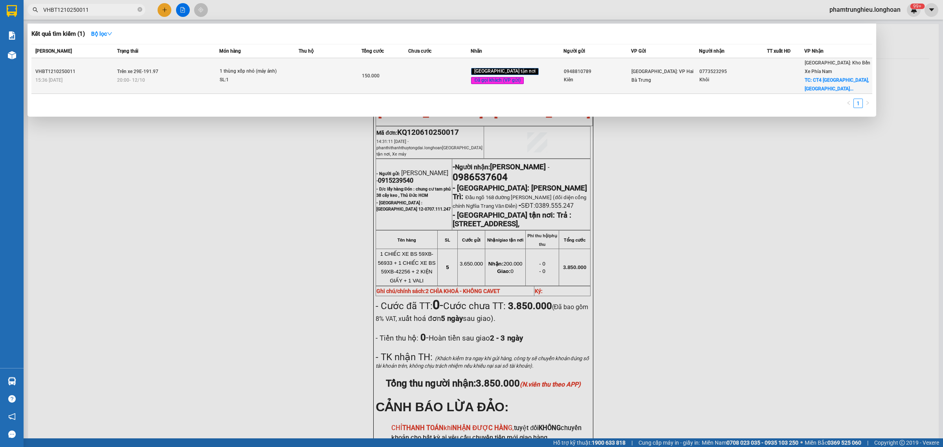
click at [257, 79] on div "SL: 1" at bounding box center [249, 80] width 59 height 9
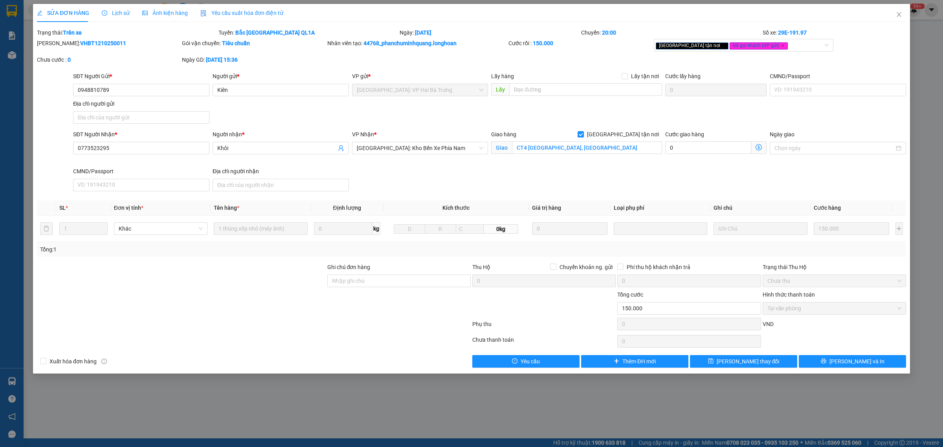
click at [115, 11] on span "Lịch sử" at bounding box center [116, 13] width 28 height 6
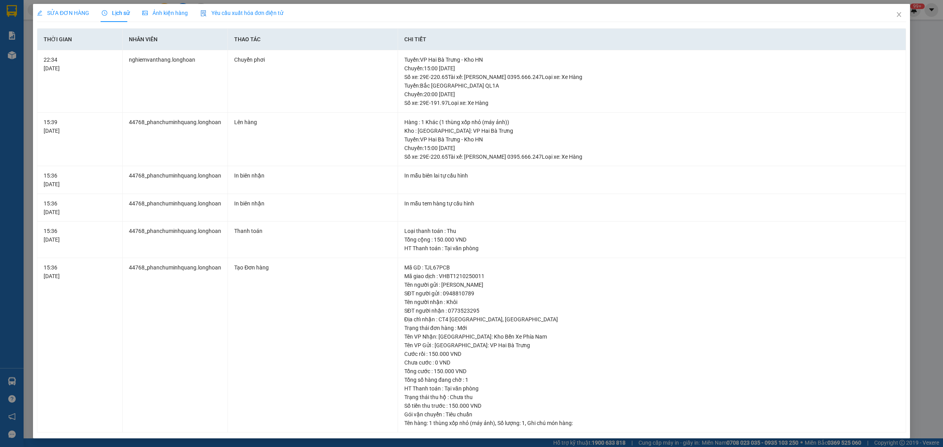
click at [81, 15] on span "SỬA ĐƠN HÀNG" at bounding box center [63, 13] width 52 height 6
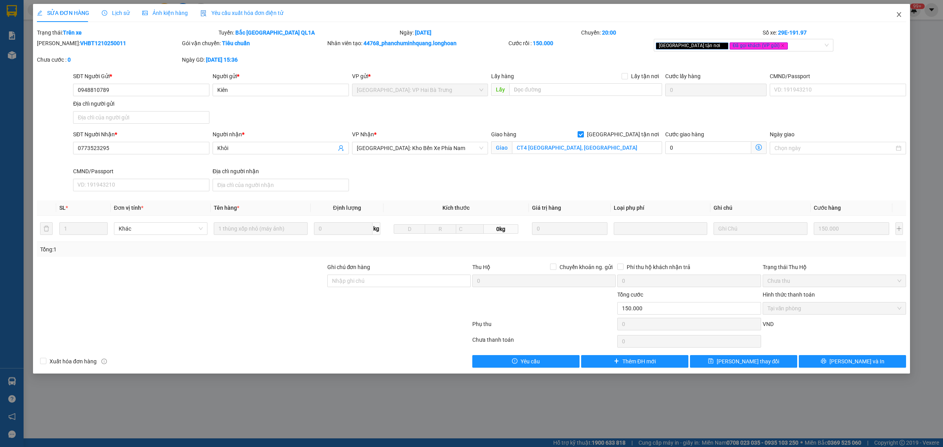
click at [898, 13] on icon "close" at bounding box center [899, 14] width 6 height 6
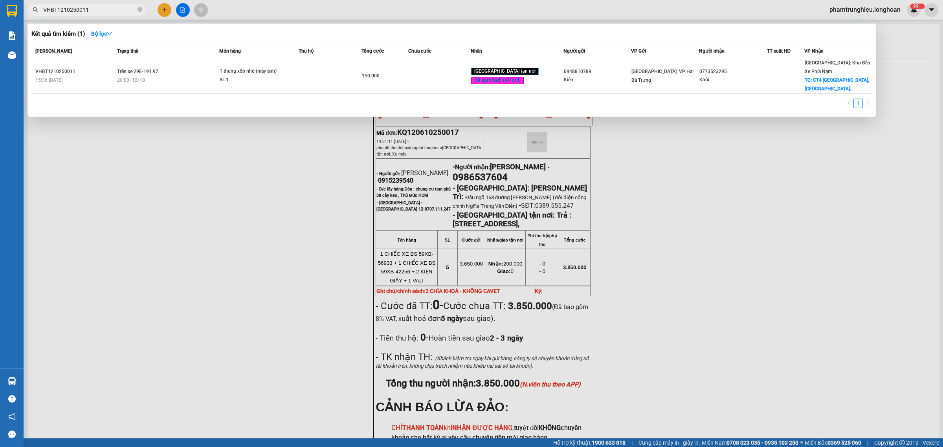
click at [103, 13] on input "VHBT1210250011" at bounding box center [89, 10] width 93 height 9
click at [105, 8] on input "VHBT1210250011" at bounding box center [89, 10] width 93 height 9
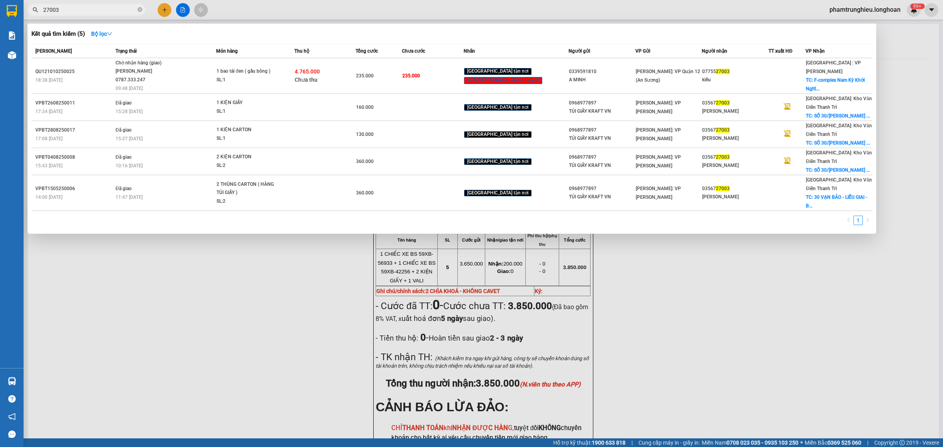
click at [109, 11] on input "27003" at bounding box center [89, 10] width 93 height 9
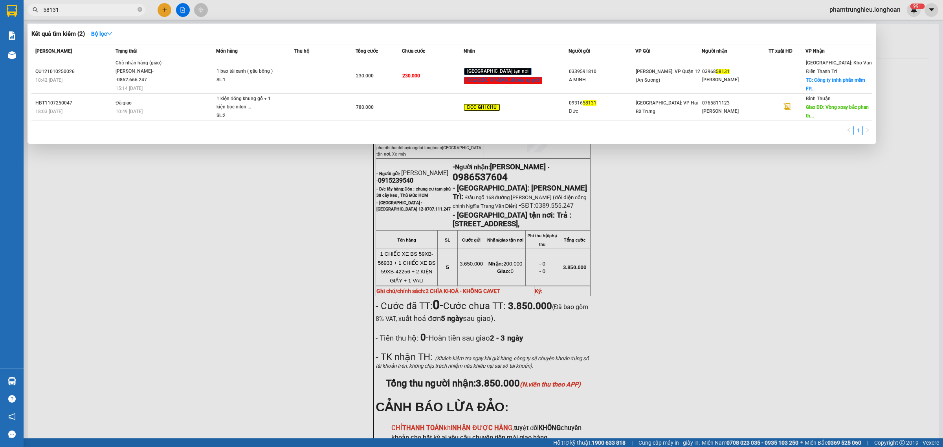
click at [111, 13] on input "58131" at bounding box center [89, 10] width 93 height 9
paste input "0912197889"
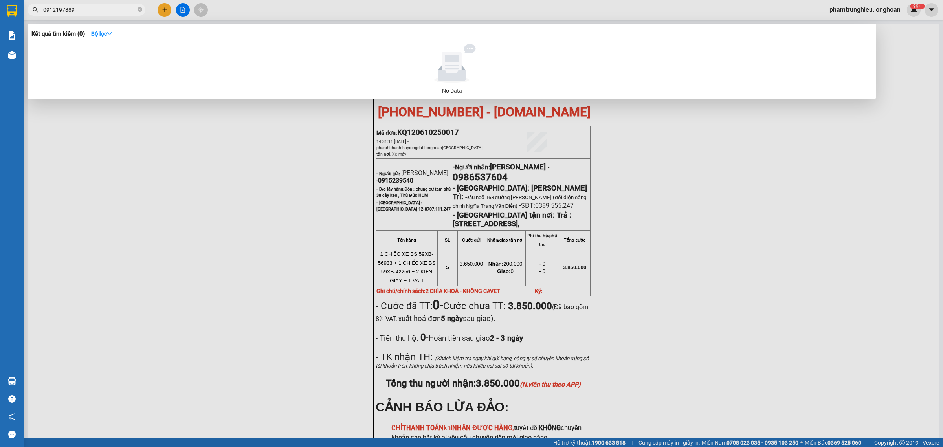
click at [107, 12] on input "0912197889" at bounding box center [89, 10] width 93 height 9
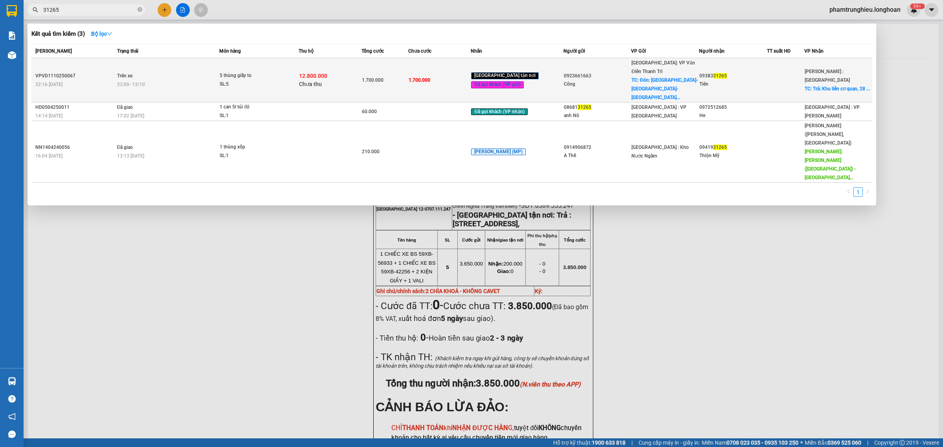
click at [240, 72] on div "5 thùng giấy to" at bounding box center [249, 76] width 59 height 9
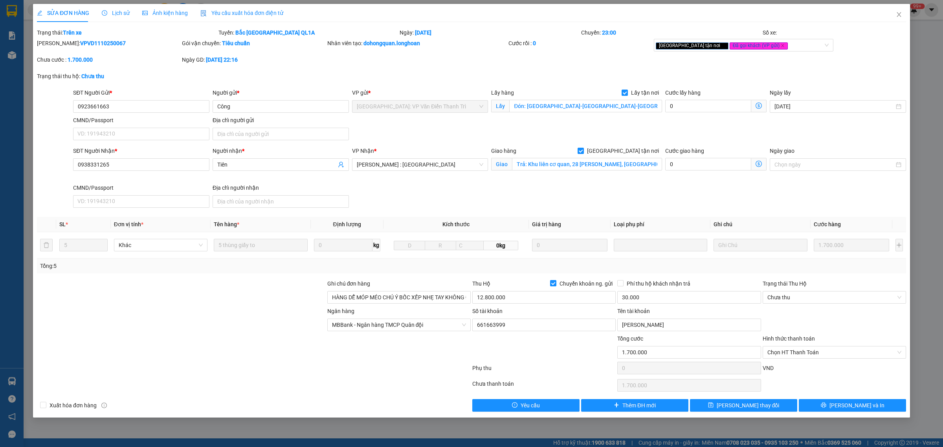
click at [120, 8] on div "Lịch sử" at bounding box center [116, 13] width 28 height 18
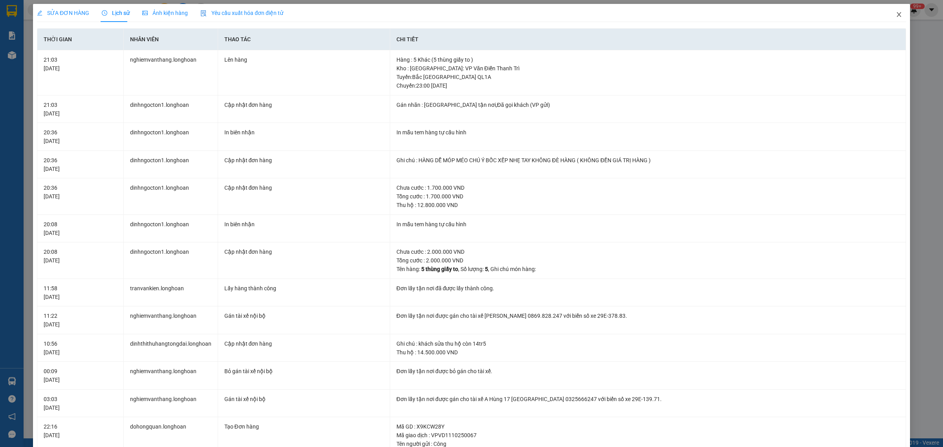
click at [889, 10] on span "Close" at bounding box center [899, 15] width 22 height 22
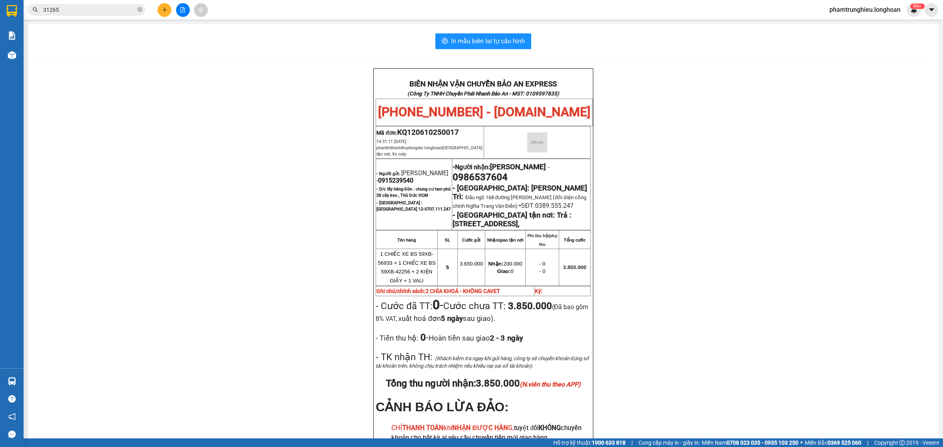
click at [86, 9] on input "31265" at bounding box center [89, 10] width 93 height 9
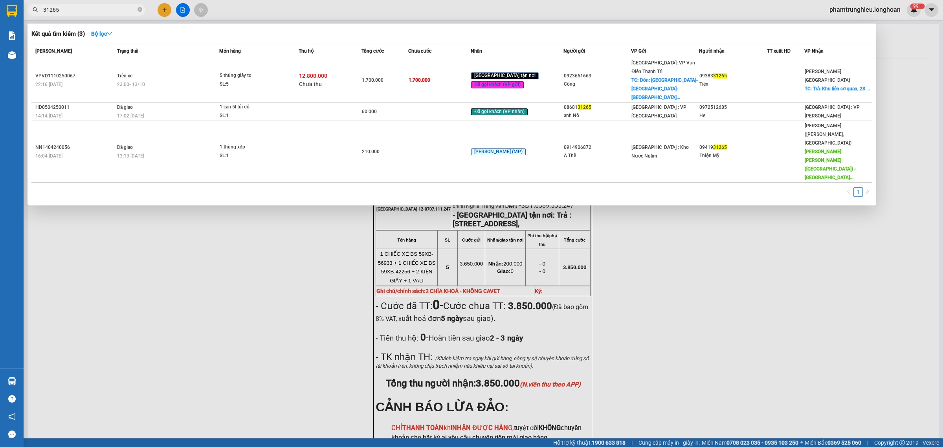
click at [86, 9] on input "31265" at bounding box center [89, 10] width 93 height 9
paste input "0972708329"
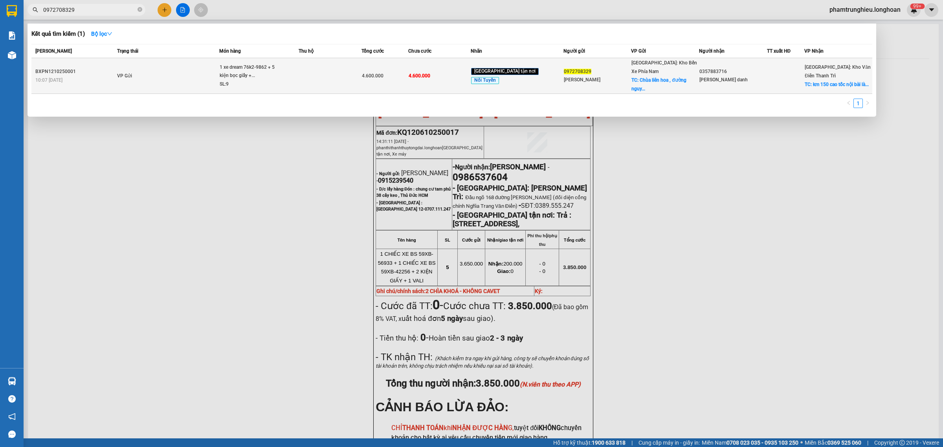
click at [268, 71] on div "1 xe dream 76k2-9862 + 5 kiện bọc giấy +..." at bounding box center [249, 71] width 59 height 17
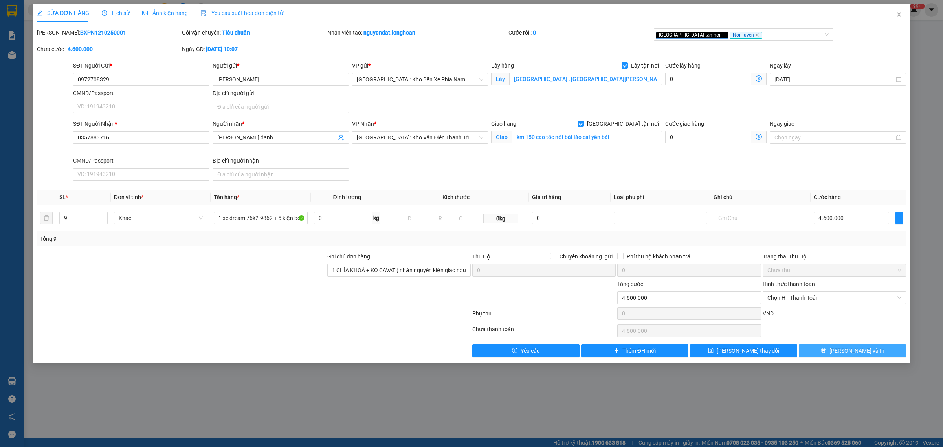
click at [826, 353] on icon "printer" at bounding box center [824, 351] width 6 height 6
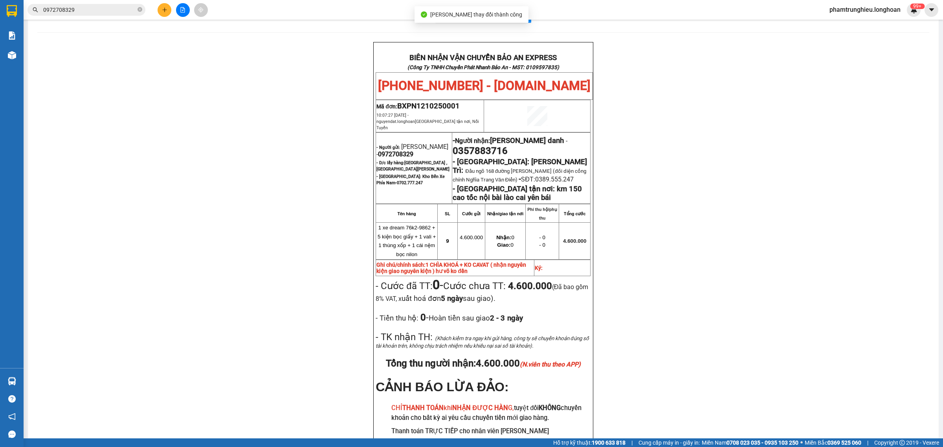
scroll to position [49, 0]
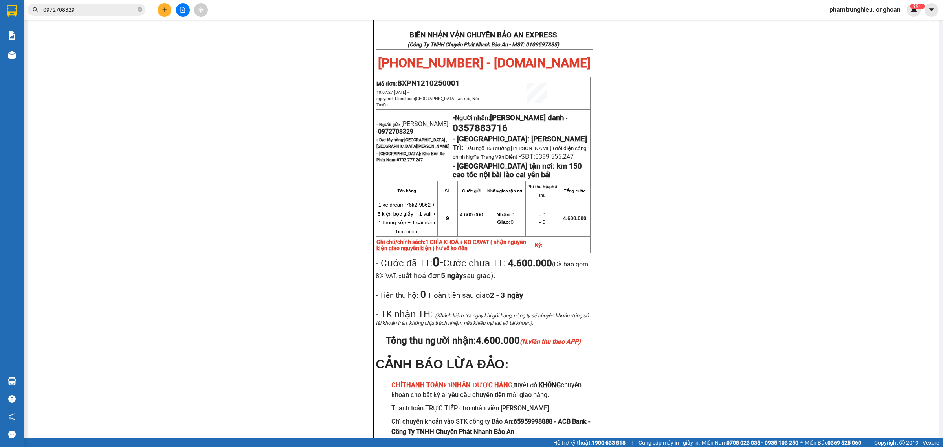
click at [108, 9] on input "0972708329" at bounding box center [89, 10] width 93 height 9
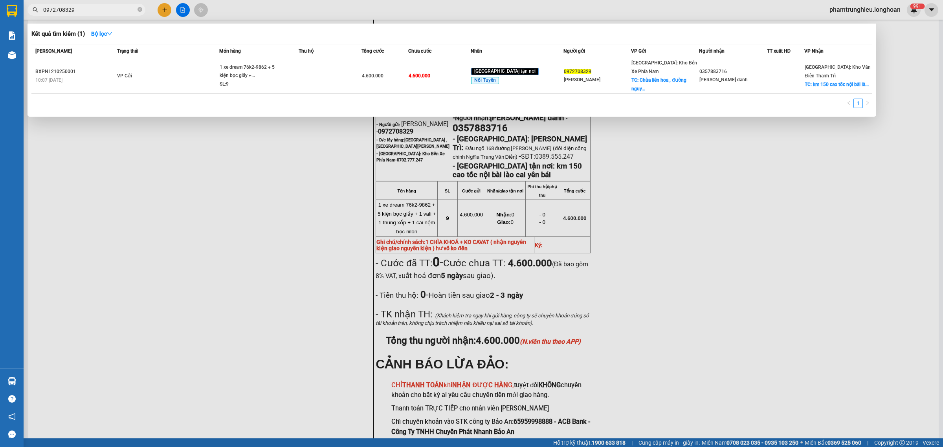
click at [108, 9] on input "0972708329" at bounding box center [89, 10] width 93 height 9
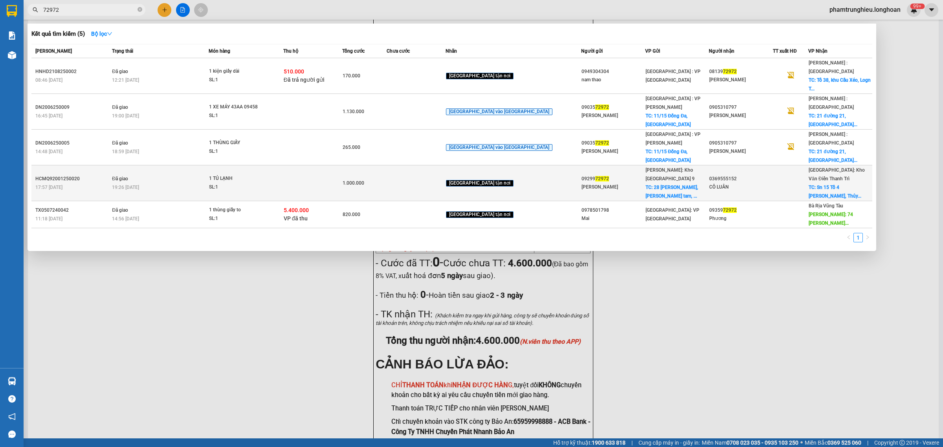
click at [258, 183] on div "SL: 1" at bounding box center [238, 187] width 59 height 9
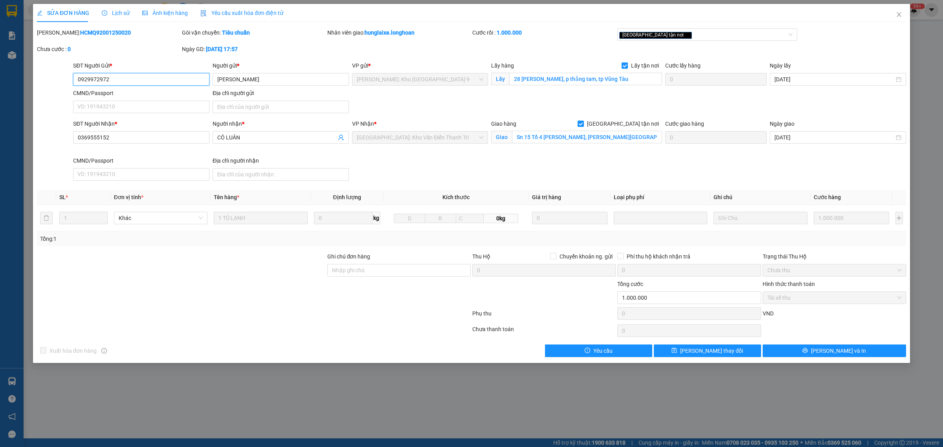
click at [154, 79] on input "0929972972" at bounding box center [141, 79] width 136 height 13
click at [167, 141] on input "0369555152" at bounding box center [141, 137] width 136 height 13
click at [270, 78] on input "[PERSON_NAME]" at bounding box center [281, 79] width 136 height 13
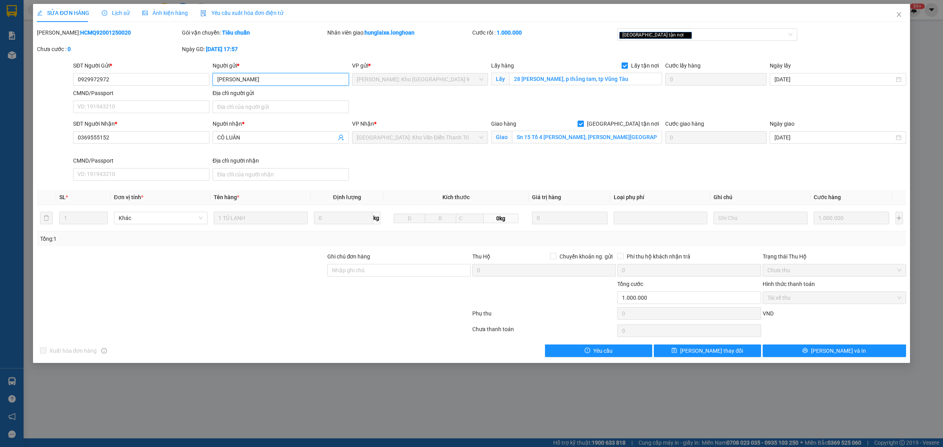
click at [270, 78] on input "[PERSON_NAME]" at bounding box center [281, 79] width 136 height 13
click at [267, 138] on input "CÔ LUÂN" at bounding box center [276, 137] width 119 height 9
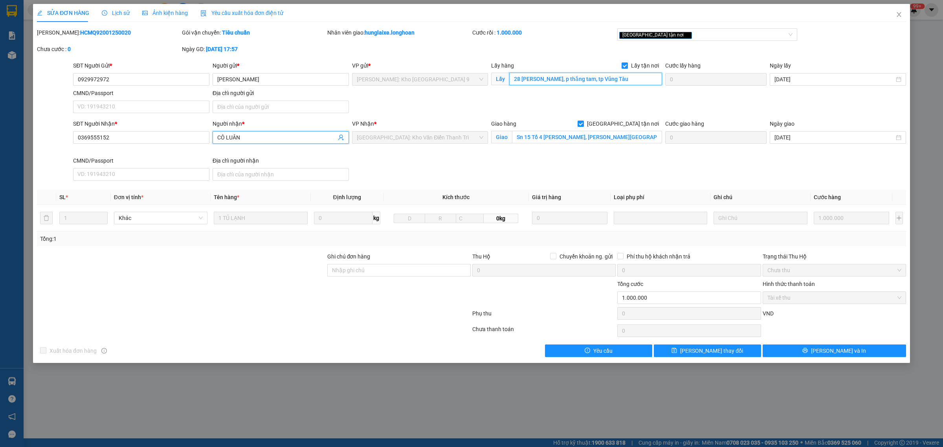
click at [588, 79] on input "28 [PERSON_NAME], p thắng tam, tp Vũng Tàu" at bounding box center [585, 79] width 153 height 13
click at [568, 140] on input "Sn 15 Tổ 4 [PERSON_NAME], [PERSON_NAME][GEOGRAPHIC_DATA], [GEOGRAPHIC_DATA], [G…" at bounding box center [587, 137] width 150 height 13
paste input "28 [PERSON_NAME], p thắng tam, tp Vũng Tàu"
click at [577, 138] on input "28 [PERSON_NAME], p thắng tam, tp Vũng Tàu" at bounding box center [587, 137] width 150 height 13
click at [577, 140] on input "Sn 15 Tổ 4 [PERSON_NAME], [PERSON_NAME][GEOGRAPHIC_DATA], [GEOGRAPHIC_DATA], [G…" at bounding box center [587, 137] width 150 height 13
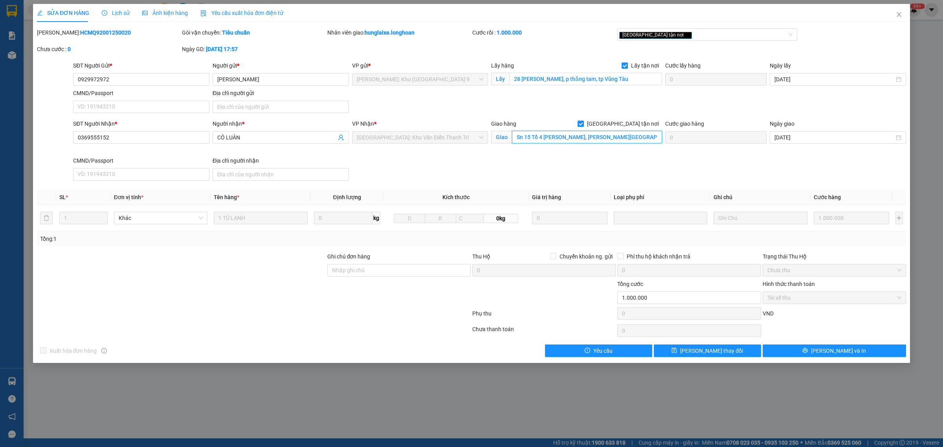
click at [581, 140] on input "Sn 15 Tổ 4 [PERSON_NAME], [PERSON_NAME][GEOGRAPHIC_DATA], [GEOGRAPHIC_DATA], [G…" at bounding box center [587, 137] width 150 height 13
click at [898, 16] on icon "close" at bounding box center [899, 14] width 6 height 6
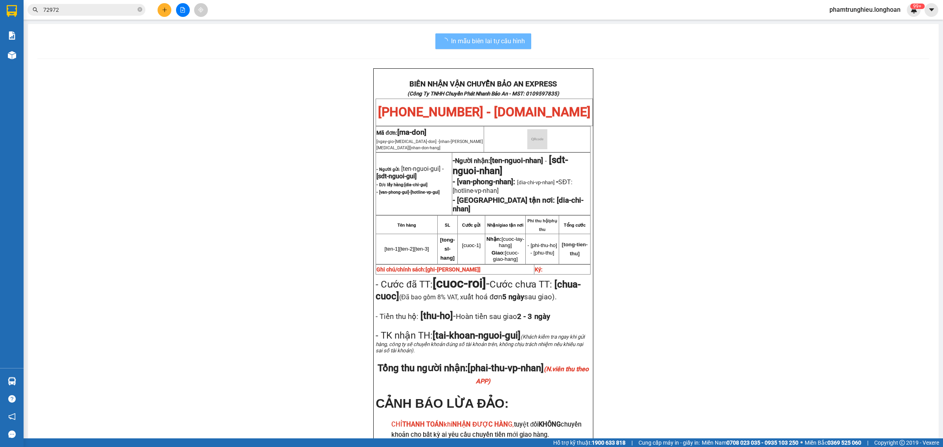
click at [101, 10] on input "72972" at bounding box center [89, 10] width 93 height 9
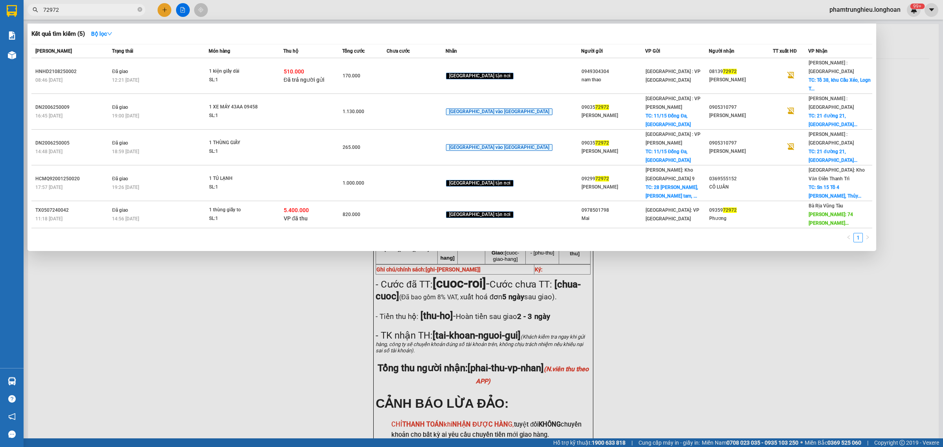
click at [101, 10] on input "72972" at bounding box center [89, 10] width 93 height 9
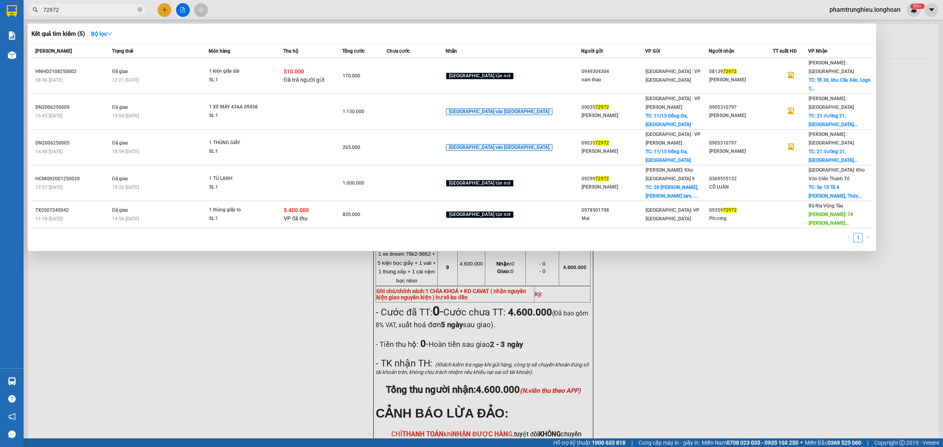
paste input "VPVD1310250053"
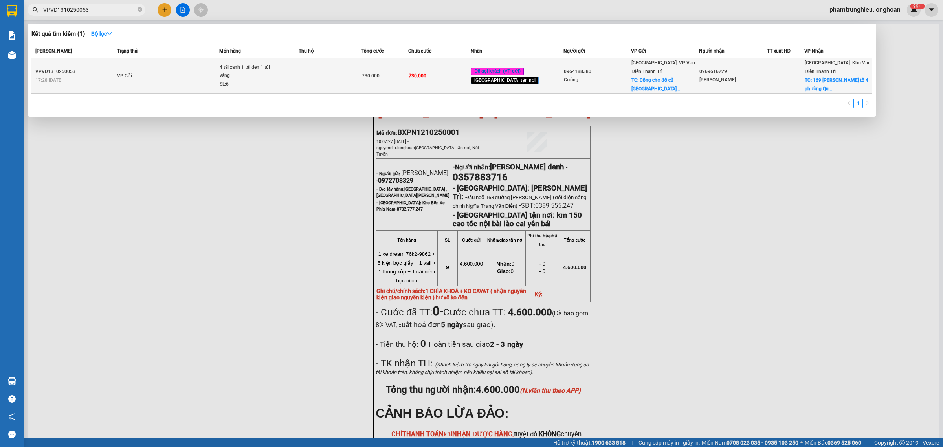
click at [228, 75] on div "4 tải xanh 1 tải đen 1 túi vàng" at bounding box center [249, 71] width 59 height 17
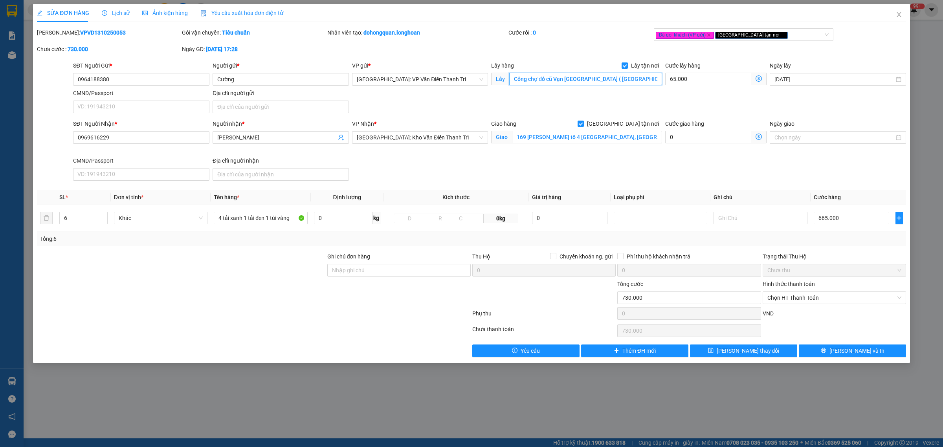
click at [545, 77] on input "Cổng chợ đồ cũ Vạn [GEOGRAPHIC_DATA] ( [GEOGRAPHIC_DATA])" at bounding box center [585, 79] width 153 height 13
click at [128, 77] on input "0964188380" at bounding box center [141, 79] width 136 height 13
click at [897, 16] on icon "close" at bounding box center [899, 14] width 6 height 6
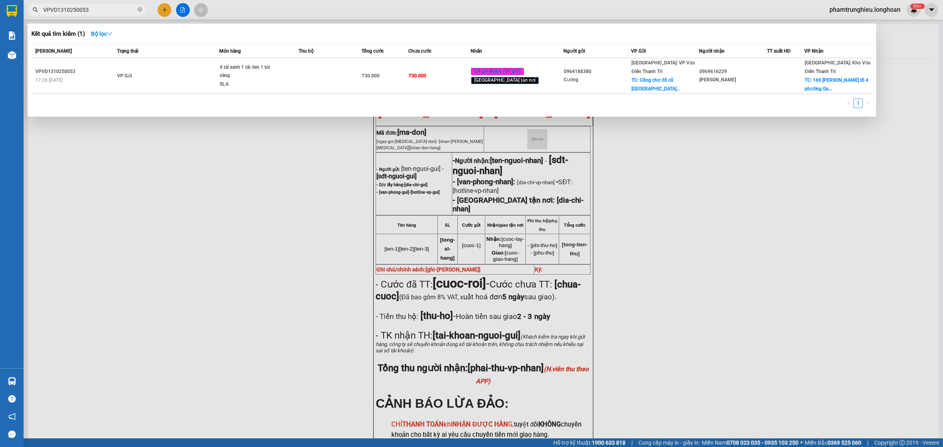
click at [104, 7] on input "VPVD1310250053" at bounding box center [89, 10] width 93 height 9
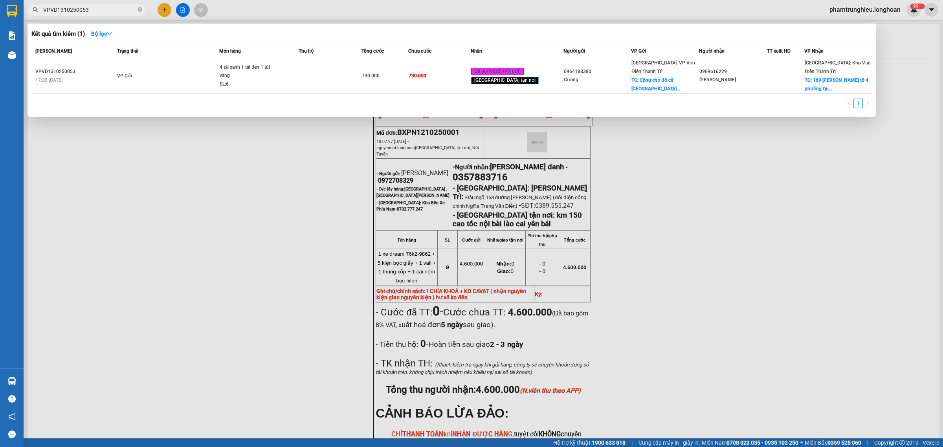
click at [104, 7] on input "VPVD1310250053" at bounding box center [89, 10] width 93 height 9
paste input "0977461105"
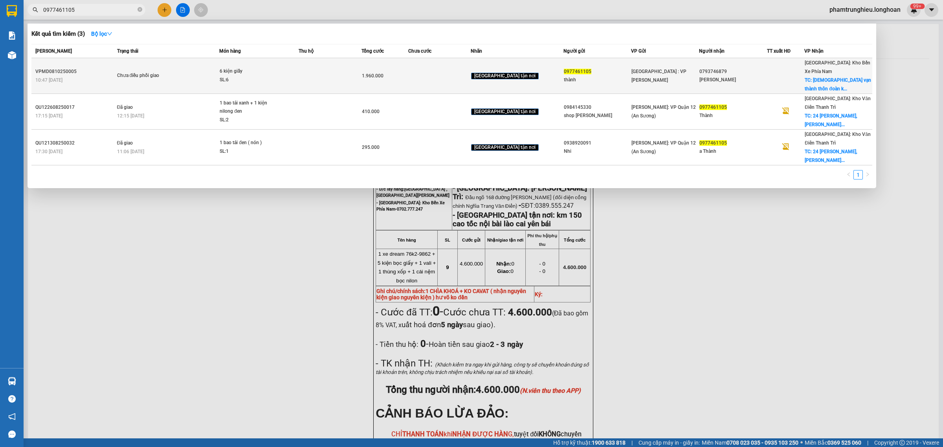
click at [211, 72] on span "Chưa điều phối giao" at bounding box center [168, 76] width 102 height 9
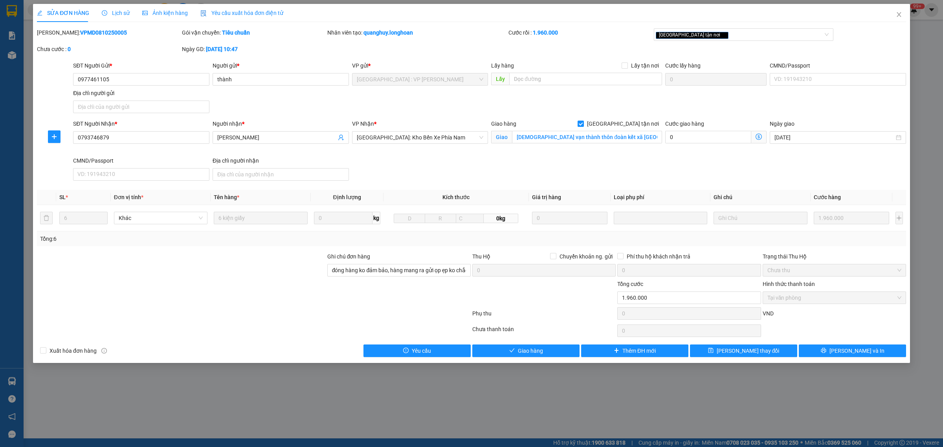
click at [119, 13] on span "Lịch sử" at bounding box center [116, 13] width 28 height 6
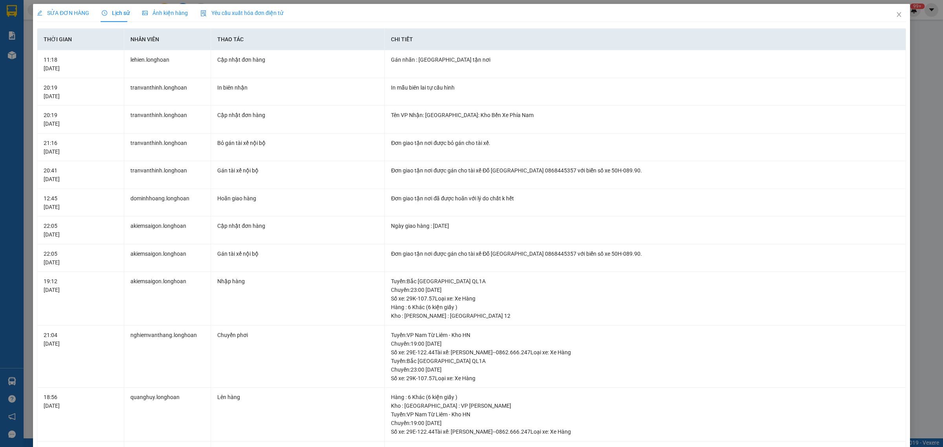
click at [73, 11] on span "SỬA ĐƠN HÀNG" at bounding box center [63, 13] width 52 height 6
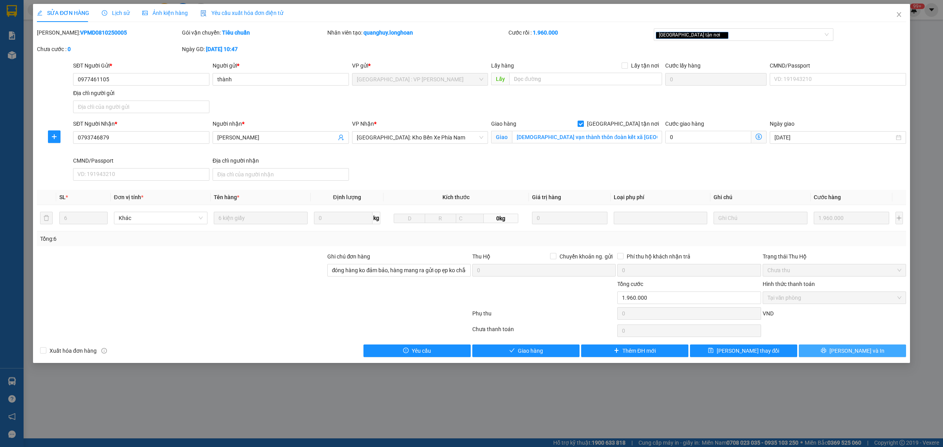
click at [846, 353] on span "[PERSON_NAME] và In" at bounding box center [857, 351] width 55 height 9
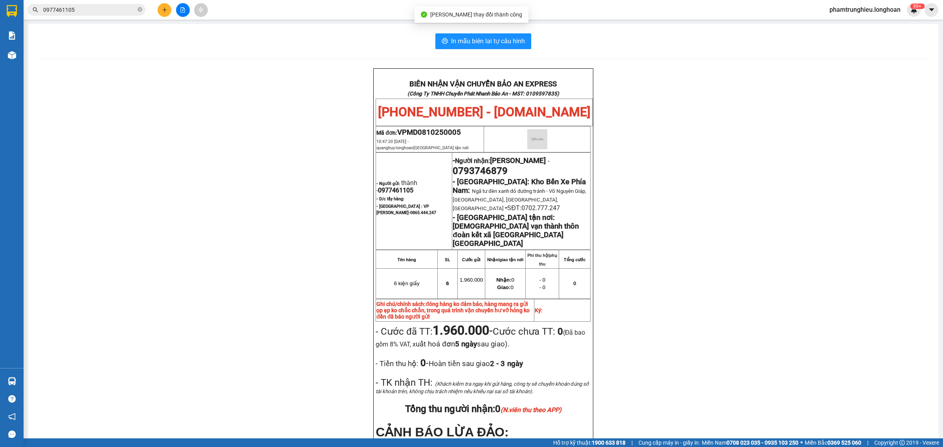
scroll to position [49, 0]
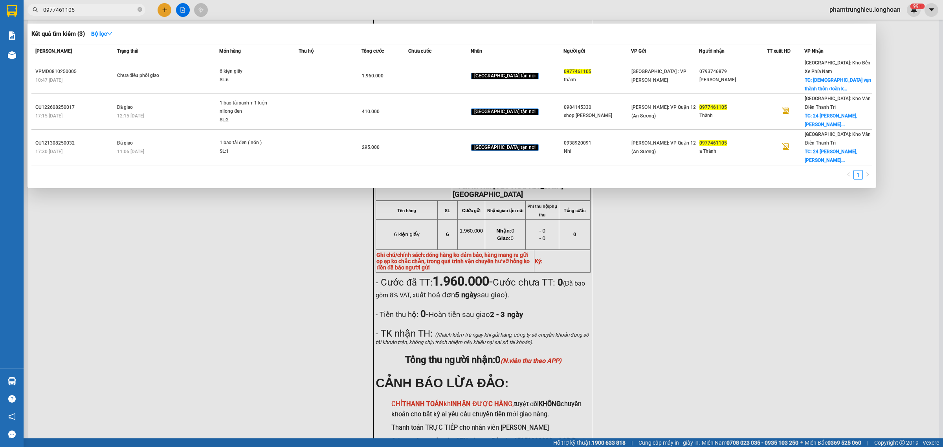
click at [99, 6] on input "0977461105" at bounding box center [89, 10] width 93 height 9
click at [91, 9] on input "0977461105" at bounding box center [89, 10] width 93 height 9
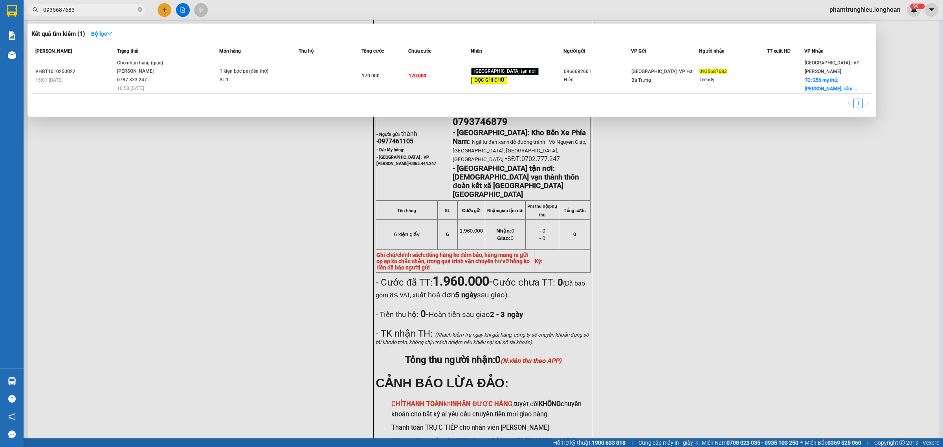
click at [85, 11] on input "0935687683" at bounding box center [89, 10] width 93 height 9
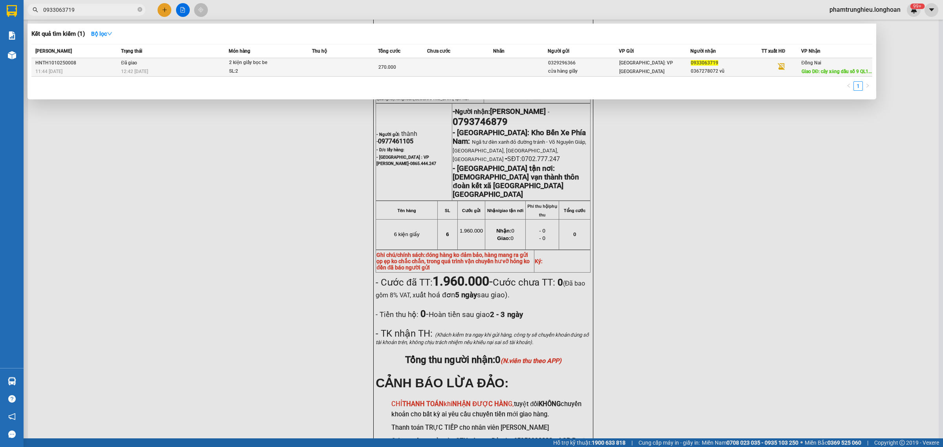
click at [229, 74] on td "2 kiện giấy bọc be SL: 2" at bounding box center [270, 67] width 83 height 18
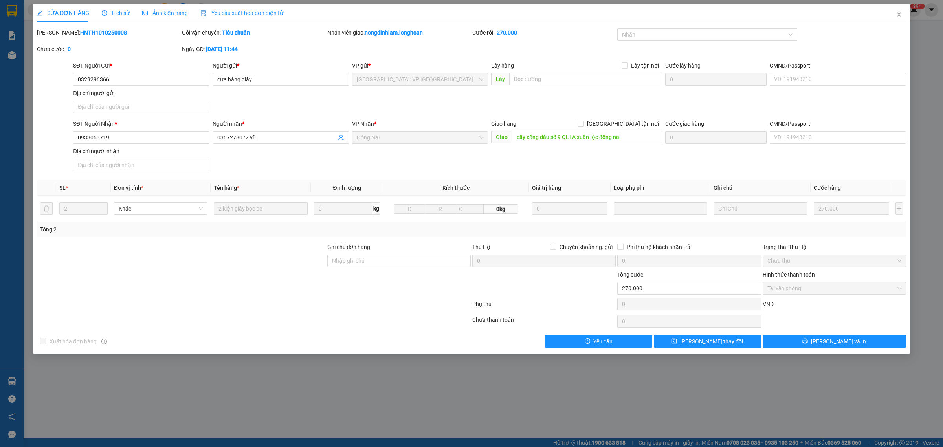
click at [111, 10] on span "Lịch sử" at bounding box center [116, 13] width 28 height 6
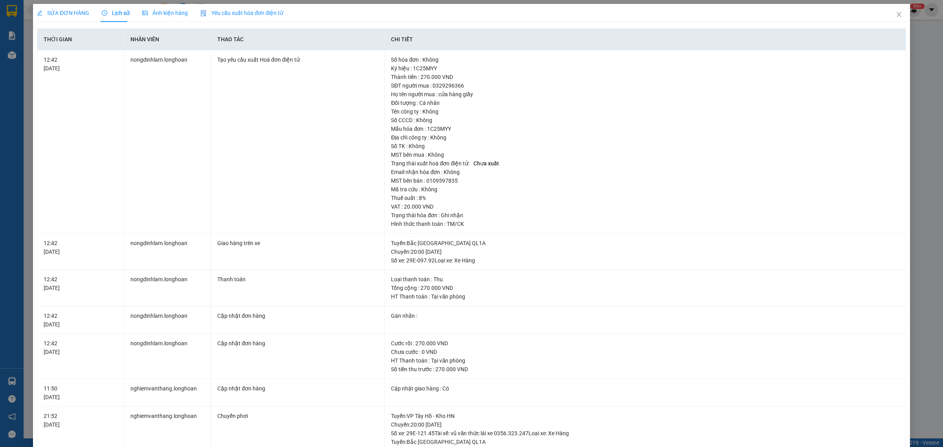
click at [69, 16] on span "SỬA ĐƠN HÀNG" at bounding box center [63, 13] width 52 height 6
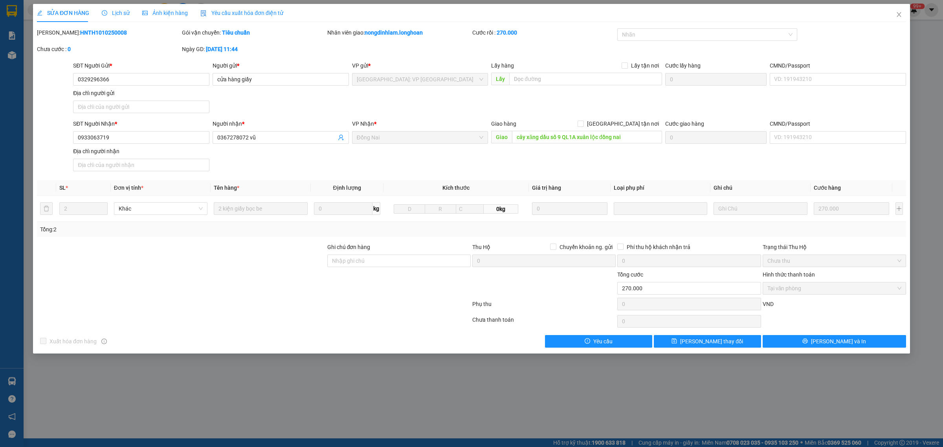
click at [113, 18] on div "Lịch sử" at bounding box center [116, 13] width 28 height 18
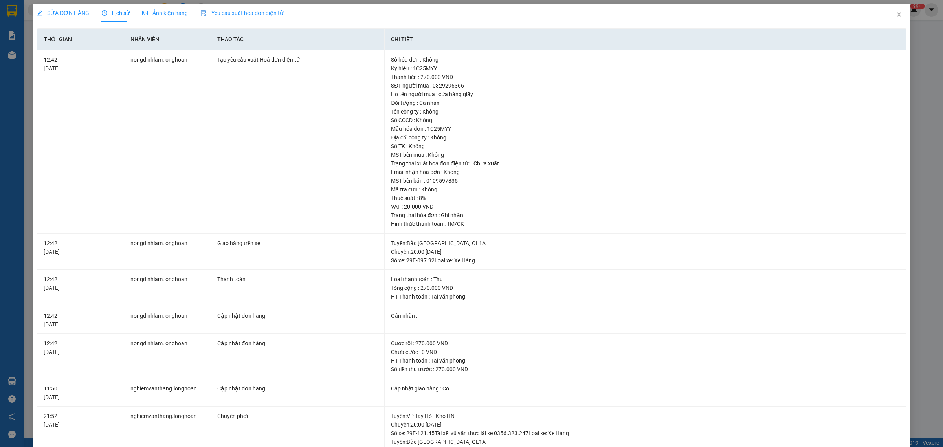
click at [74, 11] on span "SỬA ĐƠN HÀNG" at bounding box center [63, 13] width 52 height 6
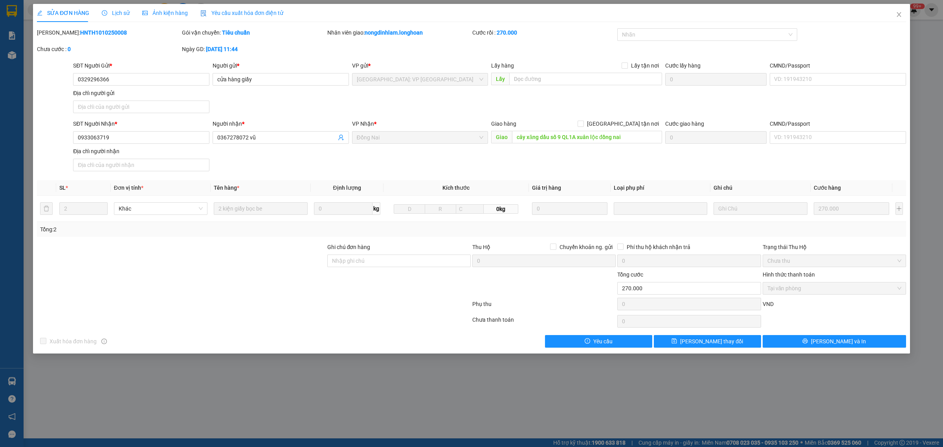
click at [121, 11] on span "Lịch sử" at bounding box center [116, 13] width 28 height 6
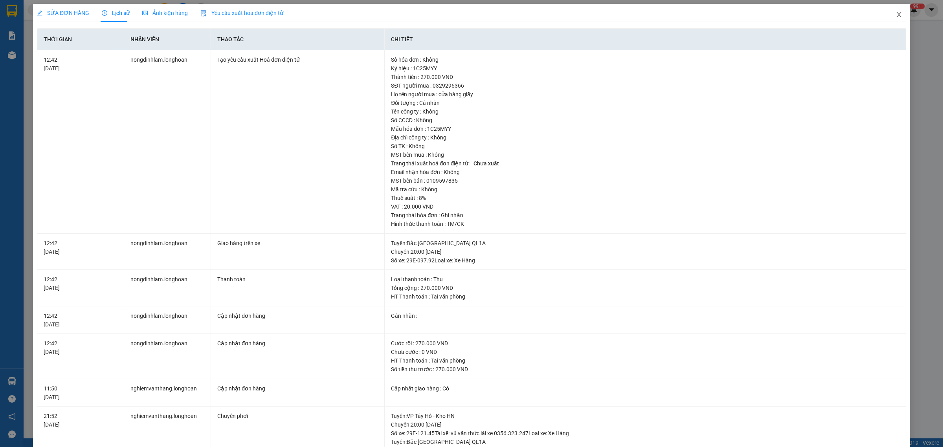
click at [889, 18] on span "Close" at bounding box center [899, 15] width 22 height 22
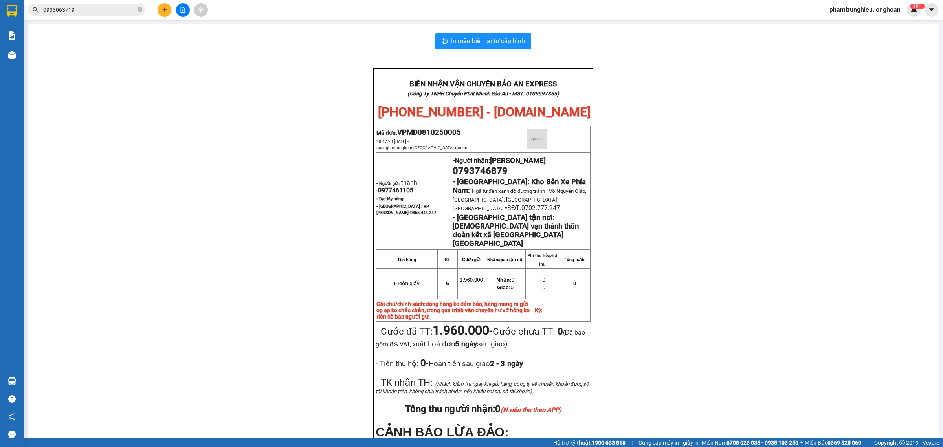
click at [91, 10] on input "0933063719" at bounding box center [89, 10] width 93 height 9
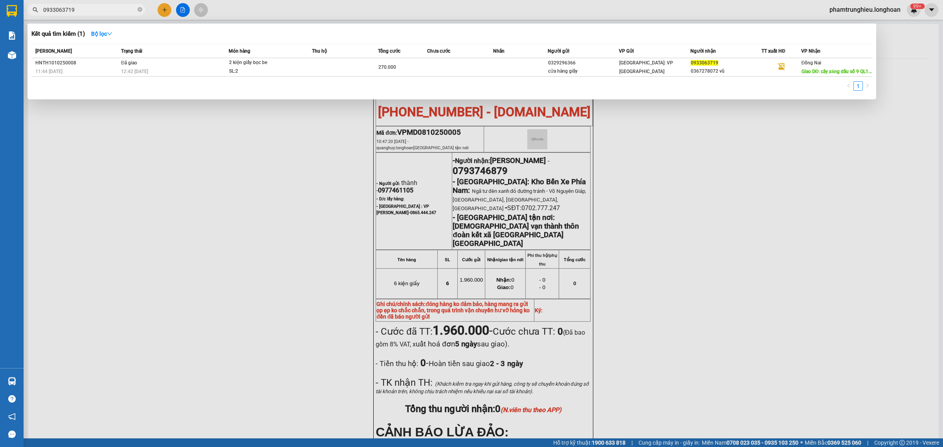
click at [91, 10] on input "0933063719" at bounding box center [89, 10] width 93 height 9
paste input "09790973"
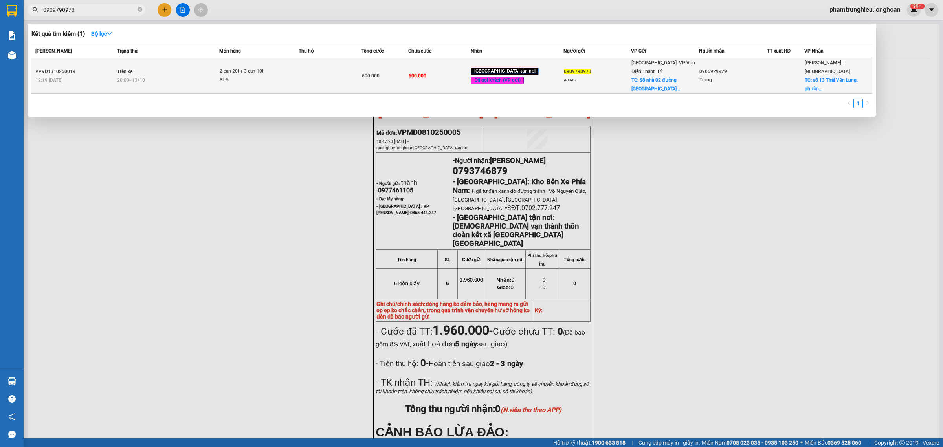
click at [207, 69] on td "Trên xe 20:00 [DATE]" at bounding box center [167, 76] width 105 height 36
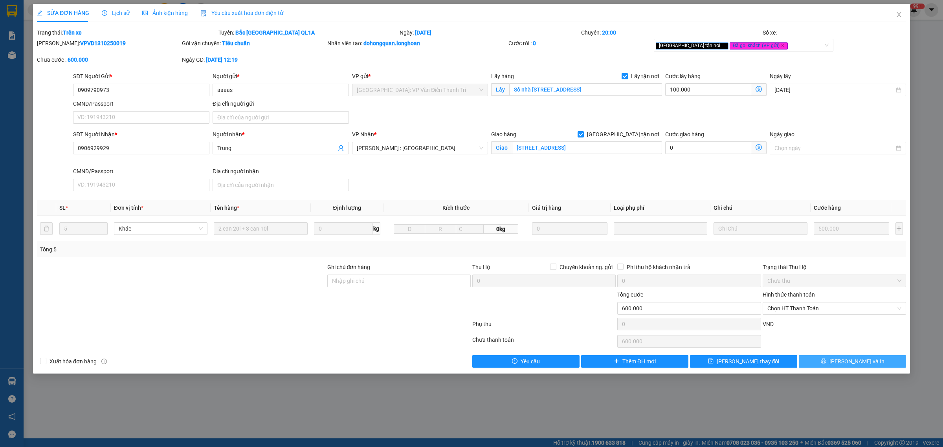
click at [843, 362] on button "[PERSON_NAME] và In" at bounding box center [852, 361] width 107 height 13
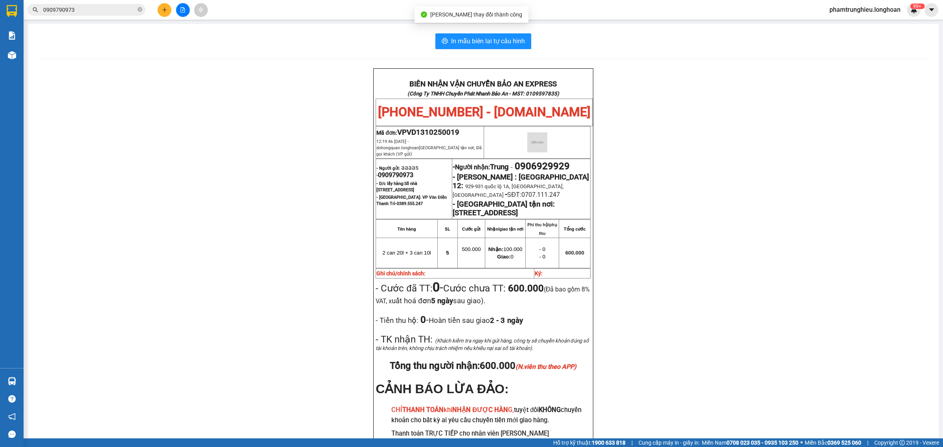
scroll to position [49, 0]
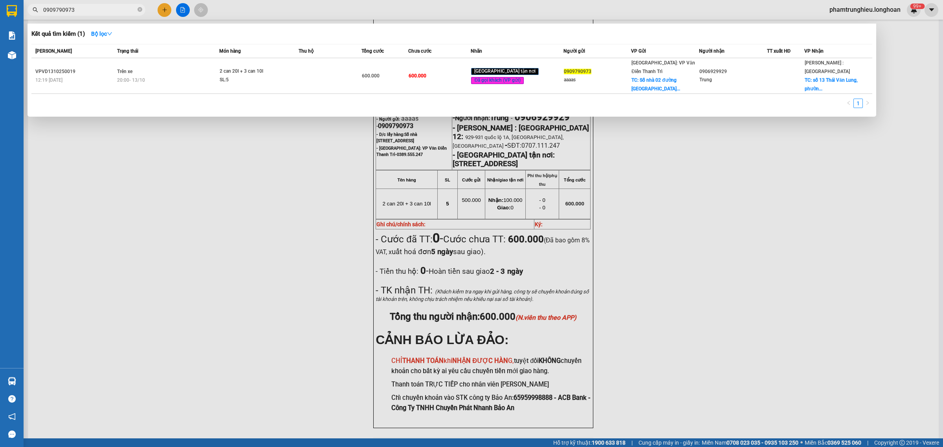
click at [105, 10] on input "0909790973" at bounding box center [89, 10] width 93 height 9
paste input "367278072"
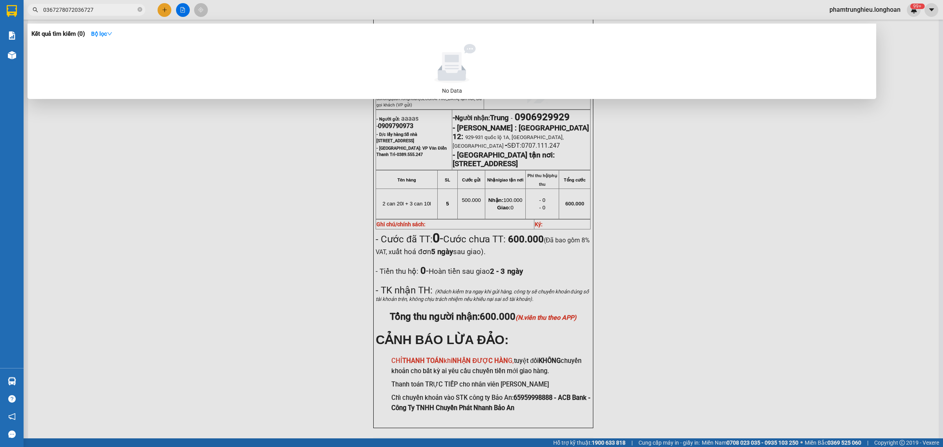
click at [88, 8] on input "0367278072036727" at bounding box center [89, 10] width 93 height 9
click at [85, 10] on input "7278072" at bounding box center [89, 10] width 93 height 9
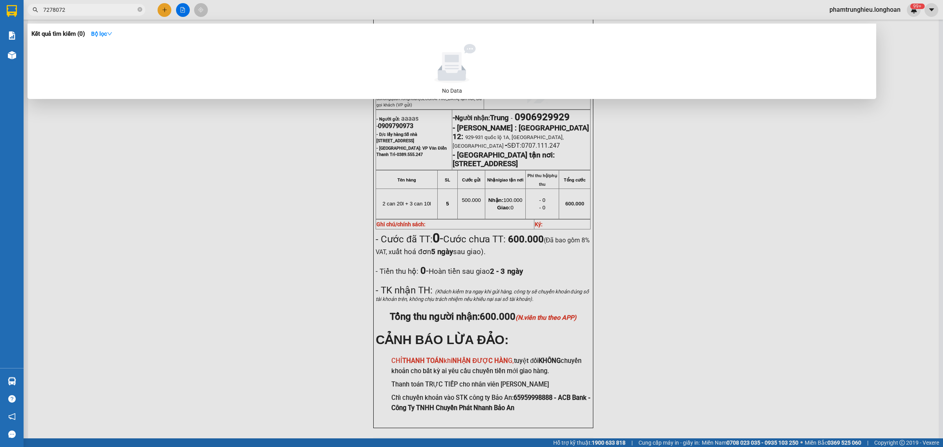
click at [108, 8] on input "7278072" at bounding box center [89, 10] width 93 height 9
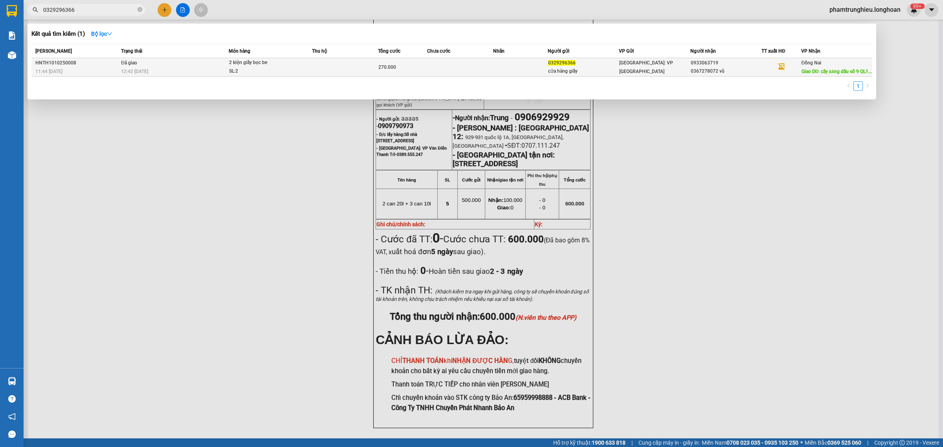
click at [203, 73] on div "12:42 [DATE]" at bounding box center [174, 71] width 107 height 9
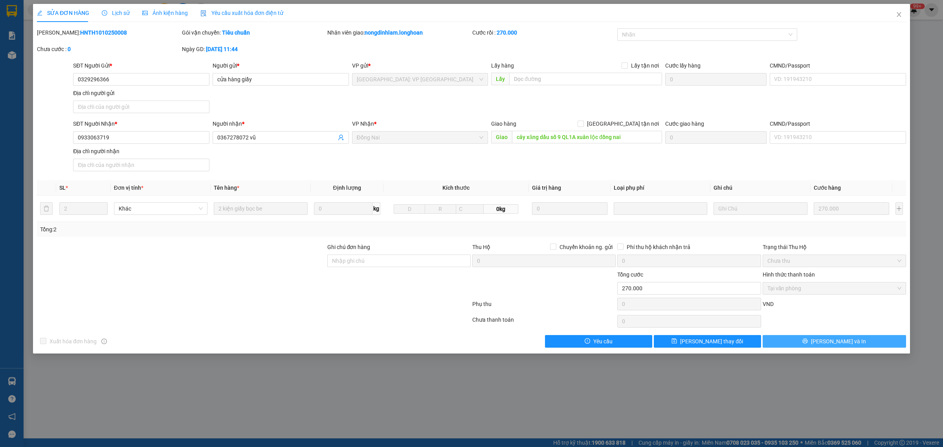
click at [861, 343] on button "[PERSON_NAME] và In" at bounding box center [834, 341] width 143 height 13
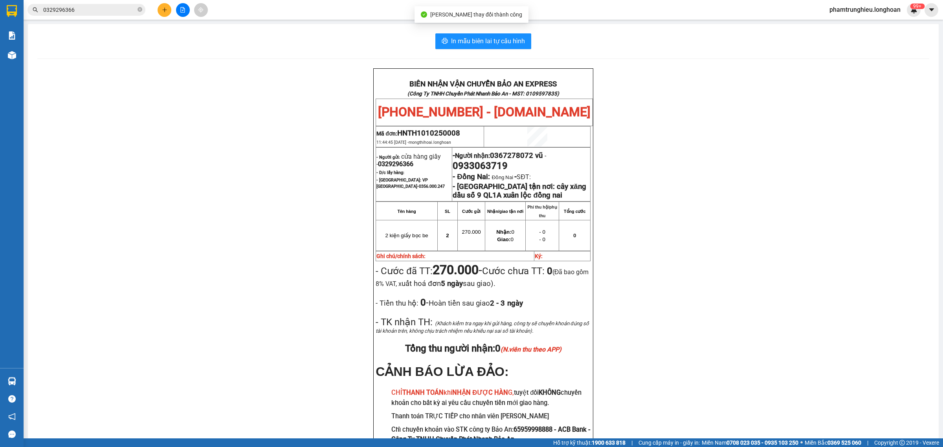
scroll to position [49, 0]
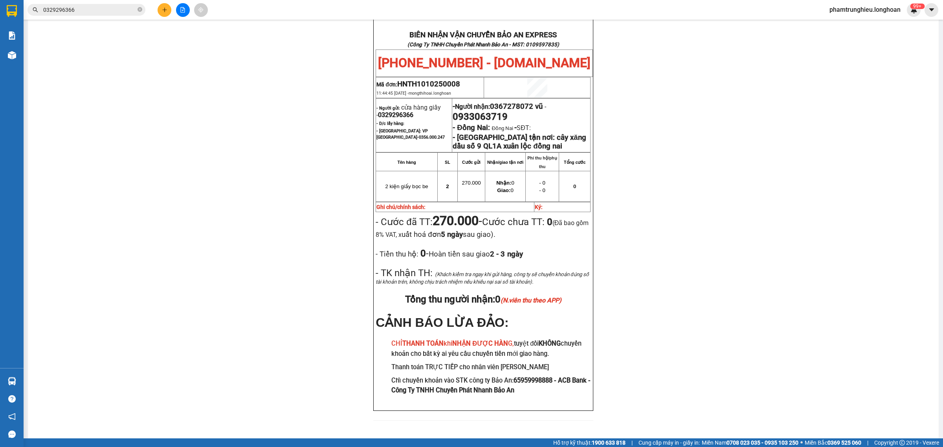
click at [93, 11] on input "0329296366" at bounding box center [89, 10] width 93 height 9
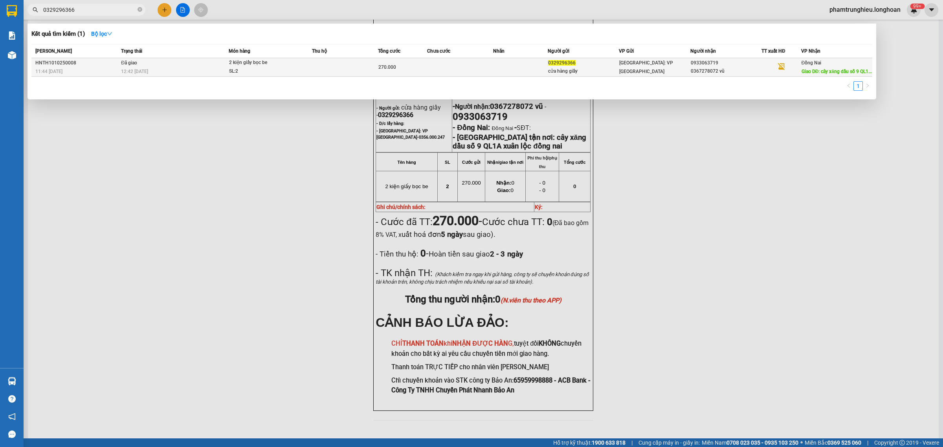
click at [152, 61] on td "Đã giao 12:42 [DATE]" at bounding box center [174, 67] width 110 height 18
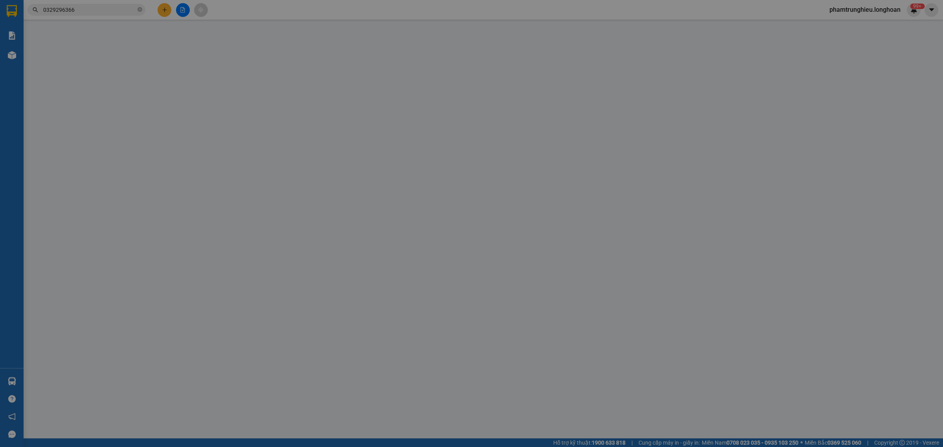
click at [117, 15] on span "Lịch sử" at bounding box center [116, 13] width 28 height 6
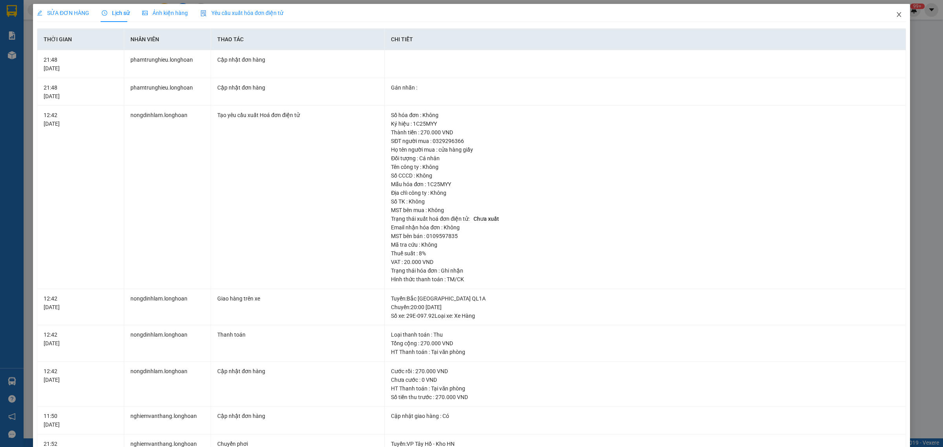
click at [896, 16] on icon "close" at bounding box center [899, 14] width 6 height 6
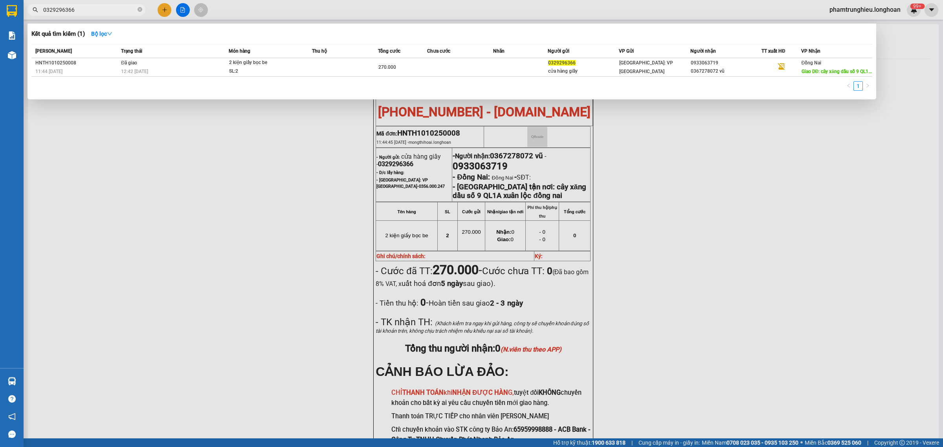
click at [107, 11] on input "0329296366" at bounding box center [89, 10] width 93 height 9
paste input "HNTH1010250008"
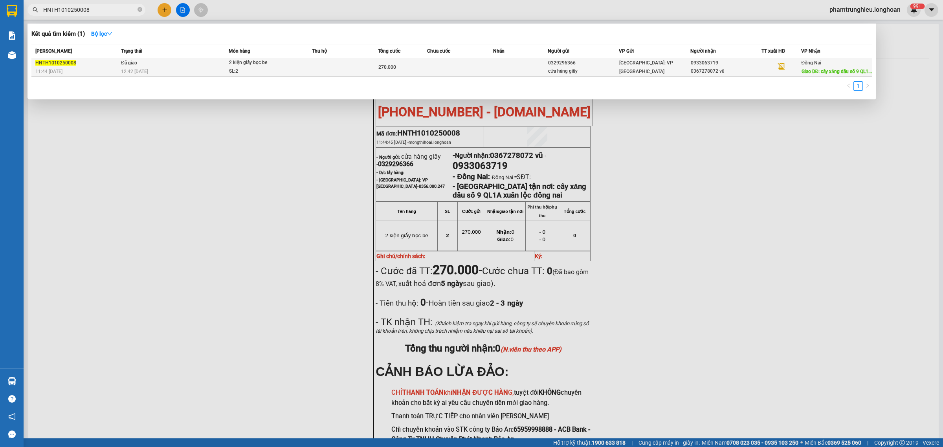
click at [248, 64] on div "2 kiện giấy bọc be" at bounding box center [258, 63] width 59 height 9
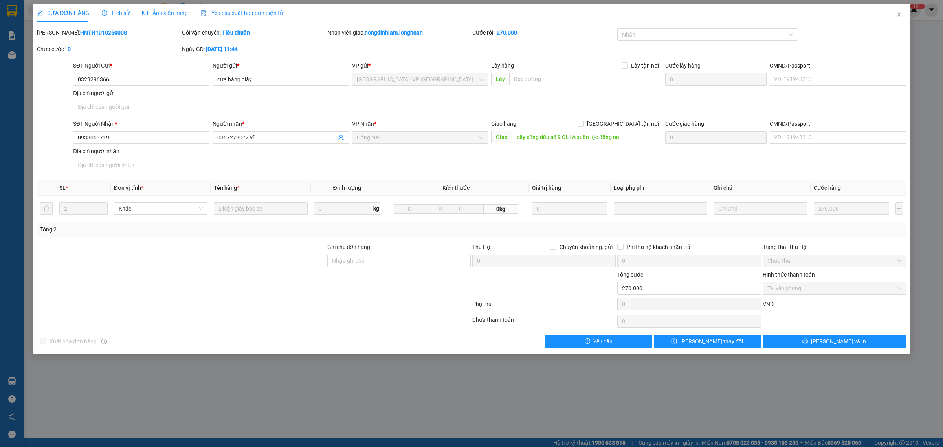
click at [118, 11] on span "Lịch sử" at bounding box center [116, 13] width 28 height 6
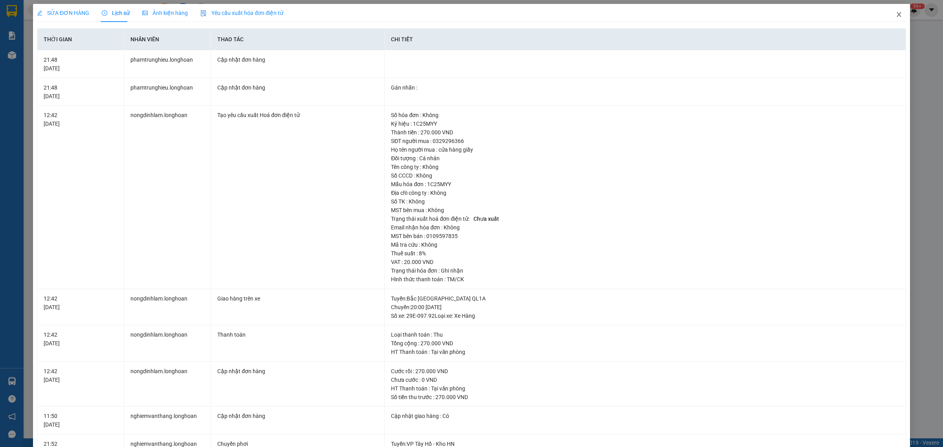
click at [896, 16] on icon "close" at bounding box center [899, 14] width 6 height 6
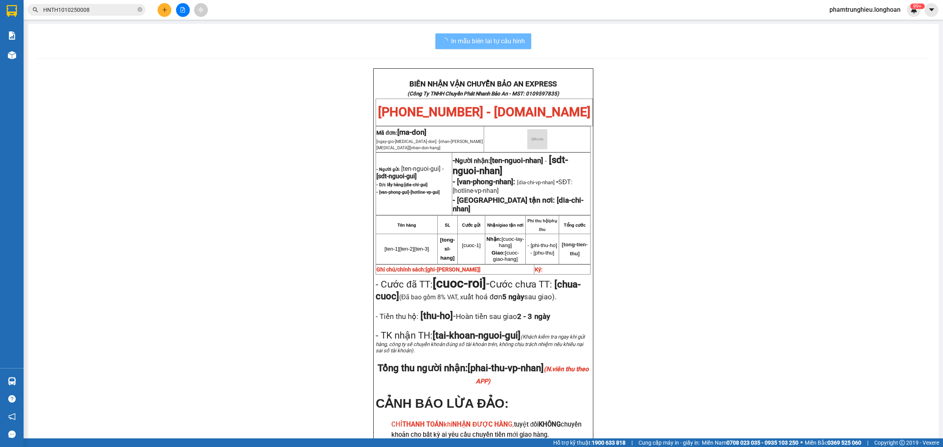
click at [92, 11] on input "HNTH1010250008" at bounding box center [89, 10] width 93 height 9
